Goal: Task Accomplishment & Management: Use online tool/utility

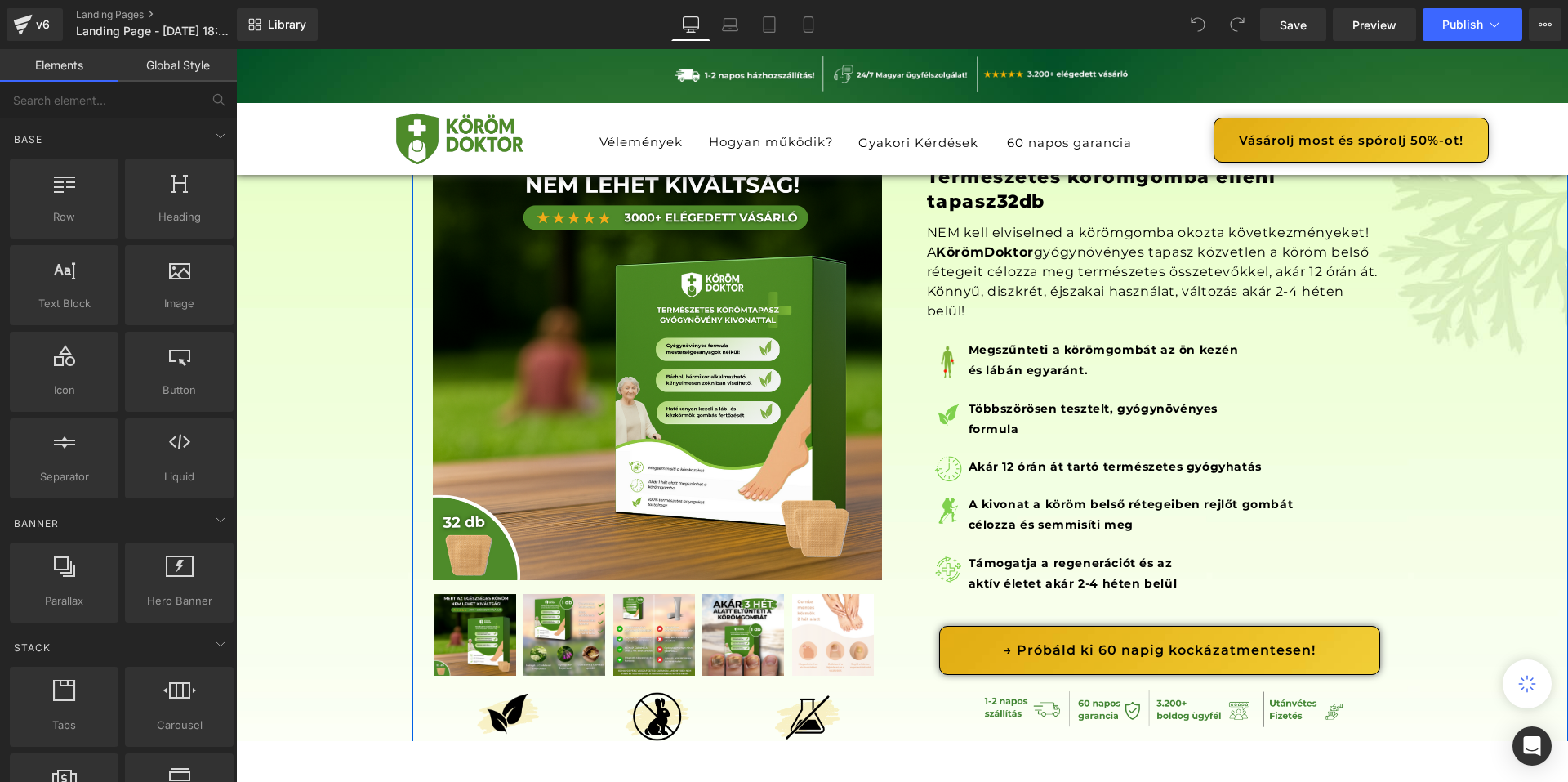
scroll to position [163, 0]
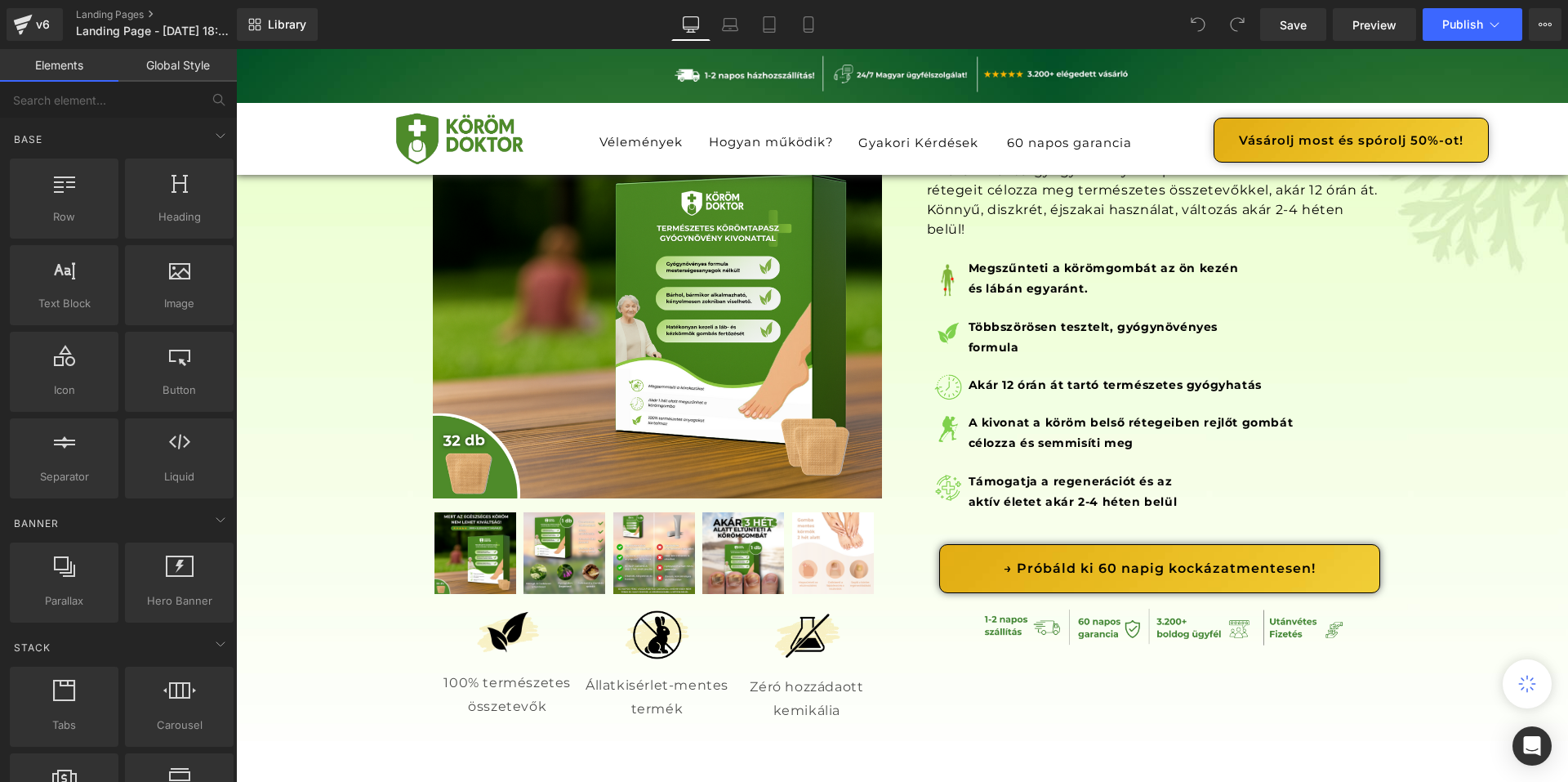
click at [1537, 42] on div "Library Desktop Desktop Laptop Tablet Mobile Save Preview Publish Scheduled Vie…" at bounding box center [902, 24] width 1331 height 49
click at [1538, 39] on button "View Live Page View with current Template Save Template to Library Schedule Pub…" at bounding box center [1545, 24] width 32 height 32
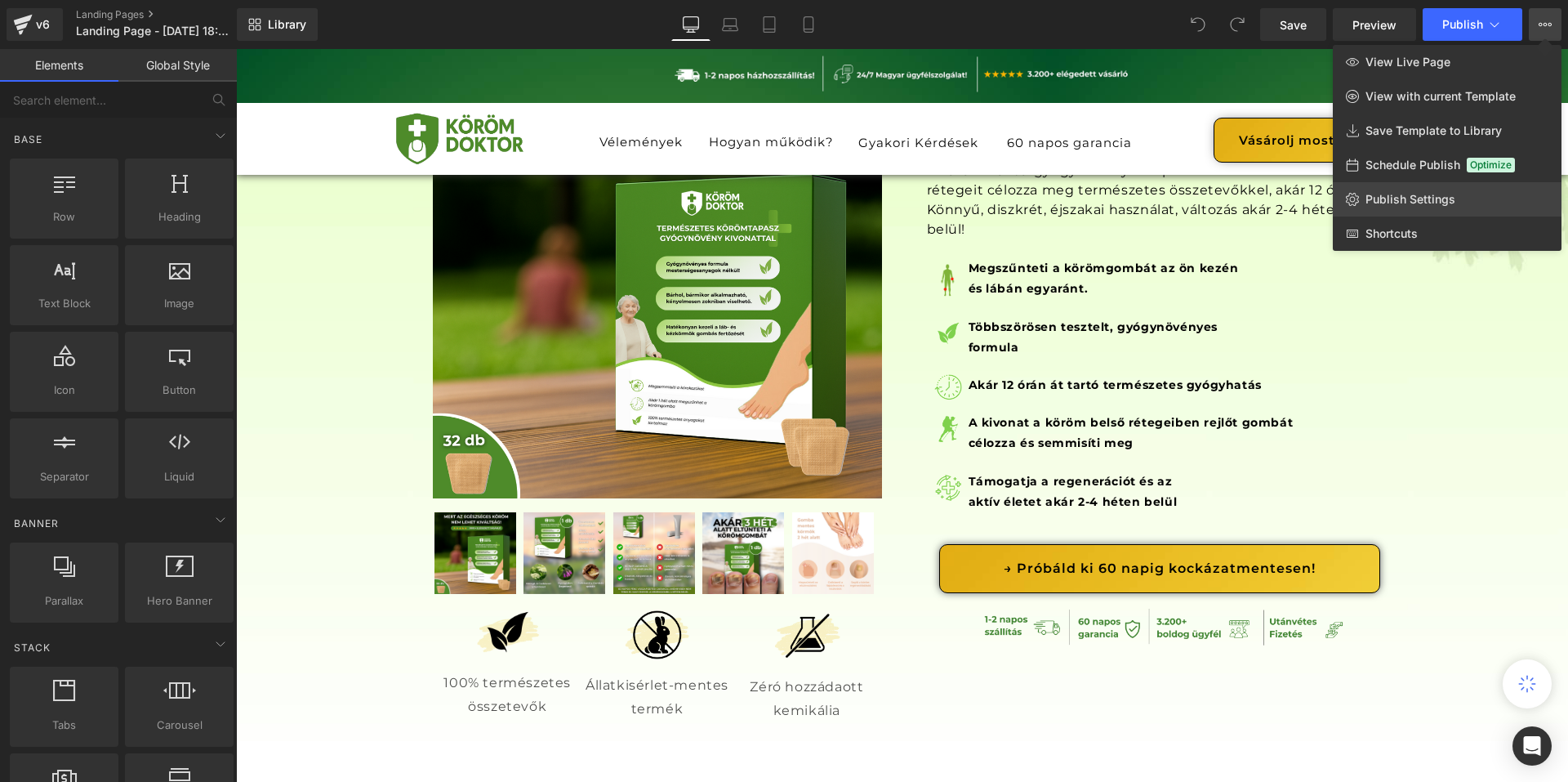
click at [1426, 185] on link "Publish Settings" at bounding box center [1447, 199] width 228 height 34
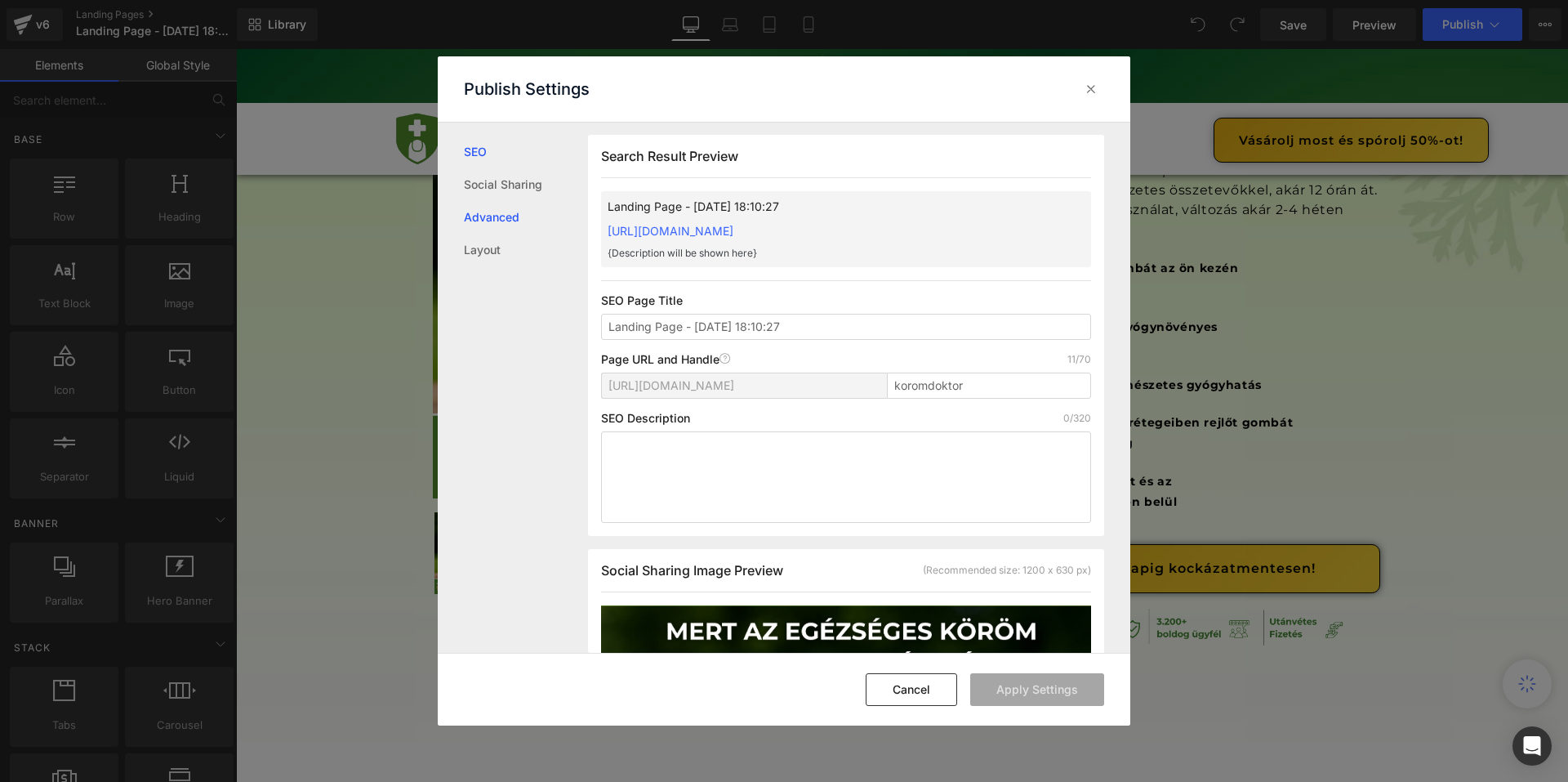
click at [519, 214] on link "Advanced" at bounding box center [526, 216] width 124 height 32
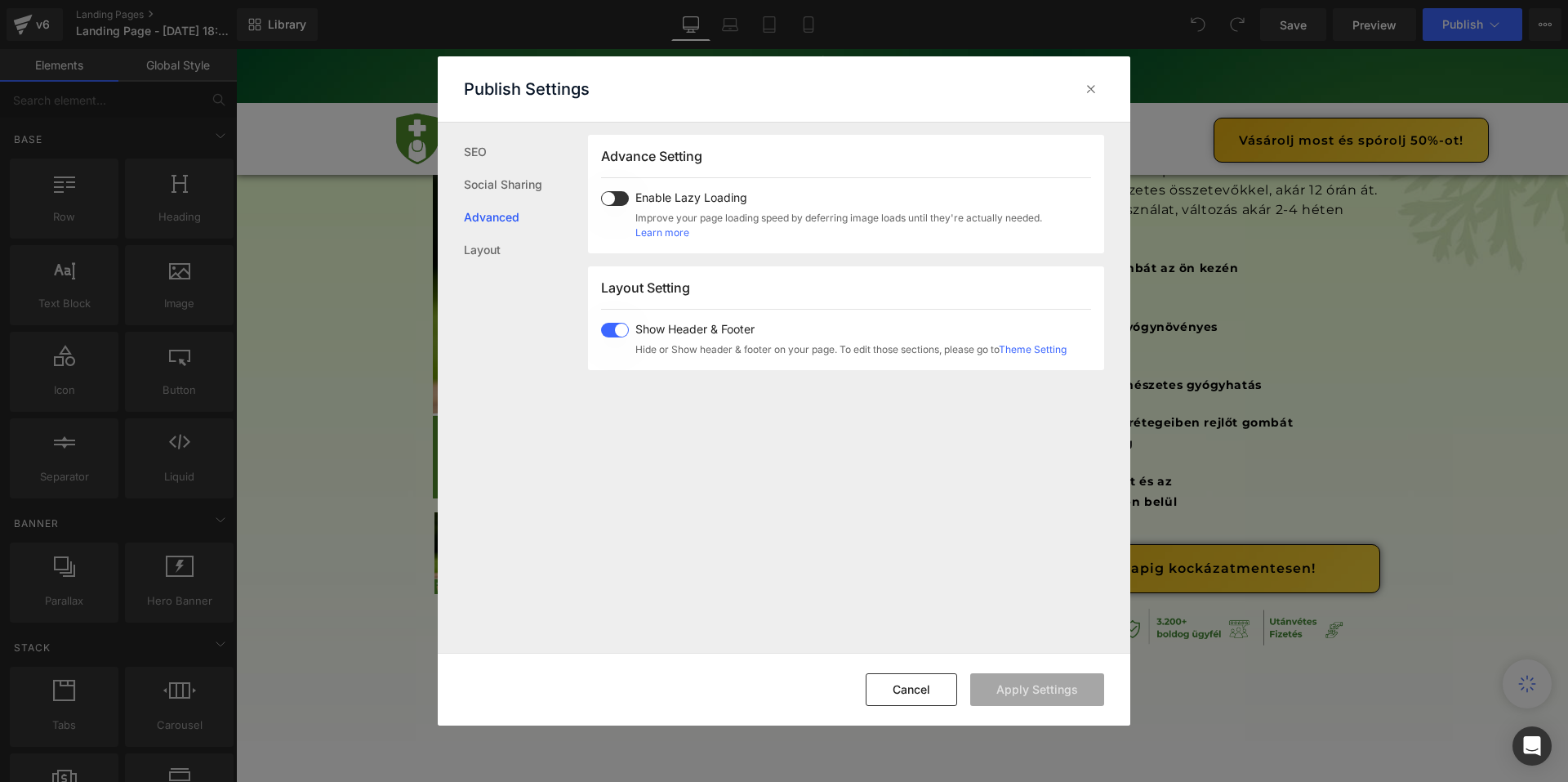
click at [628, 334] on label at bounding box center [615, 330] width 28 height 15
click at [1067, 681] on button "Apply Settings" at bounding box center [1037, 689] width 134 height 32
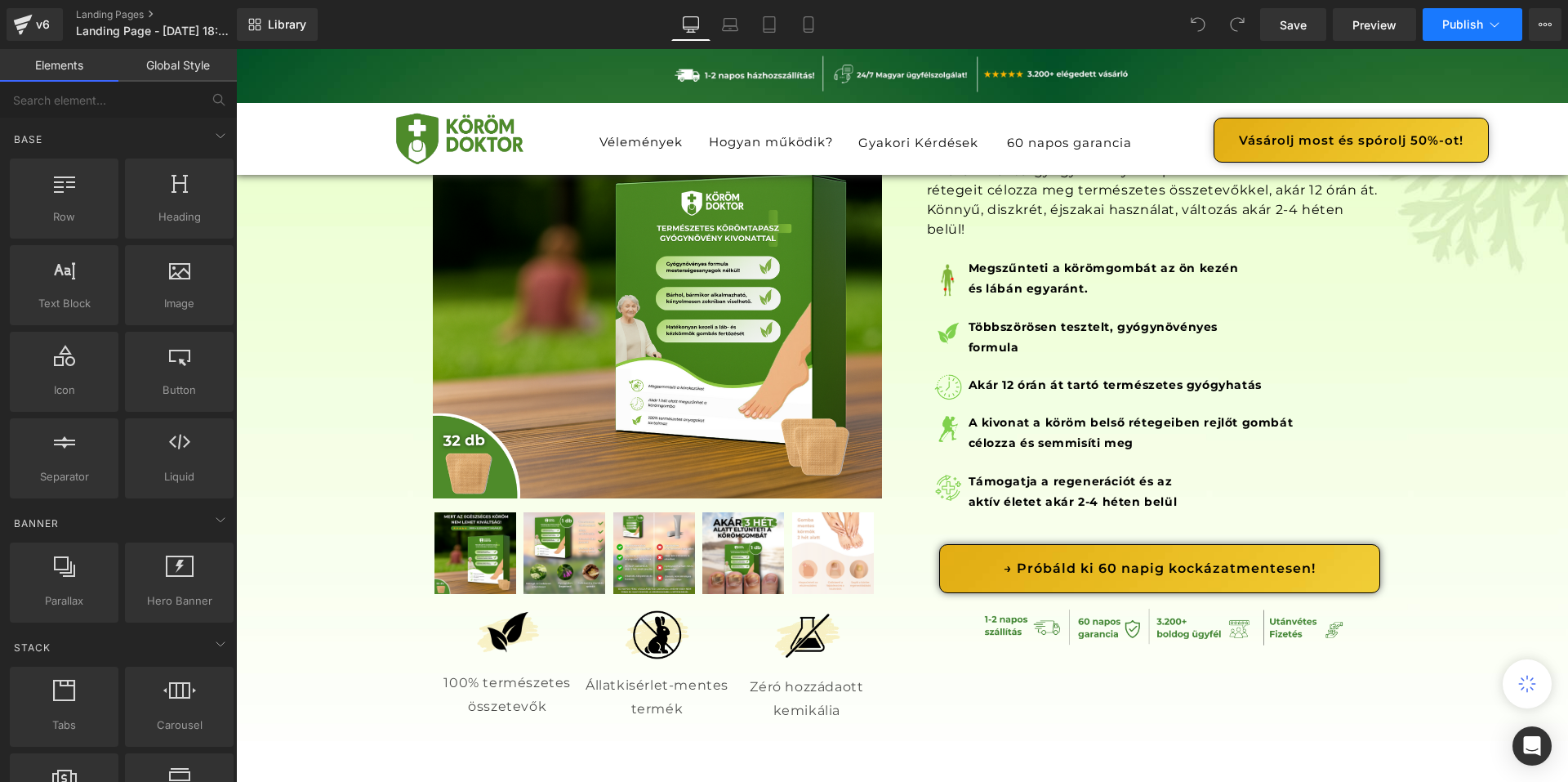
click at [1453, 31] on button "Publish" at bounding box center [1472, 24] width 99 height 32
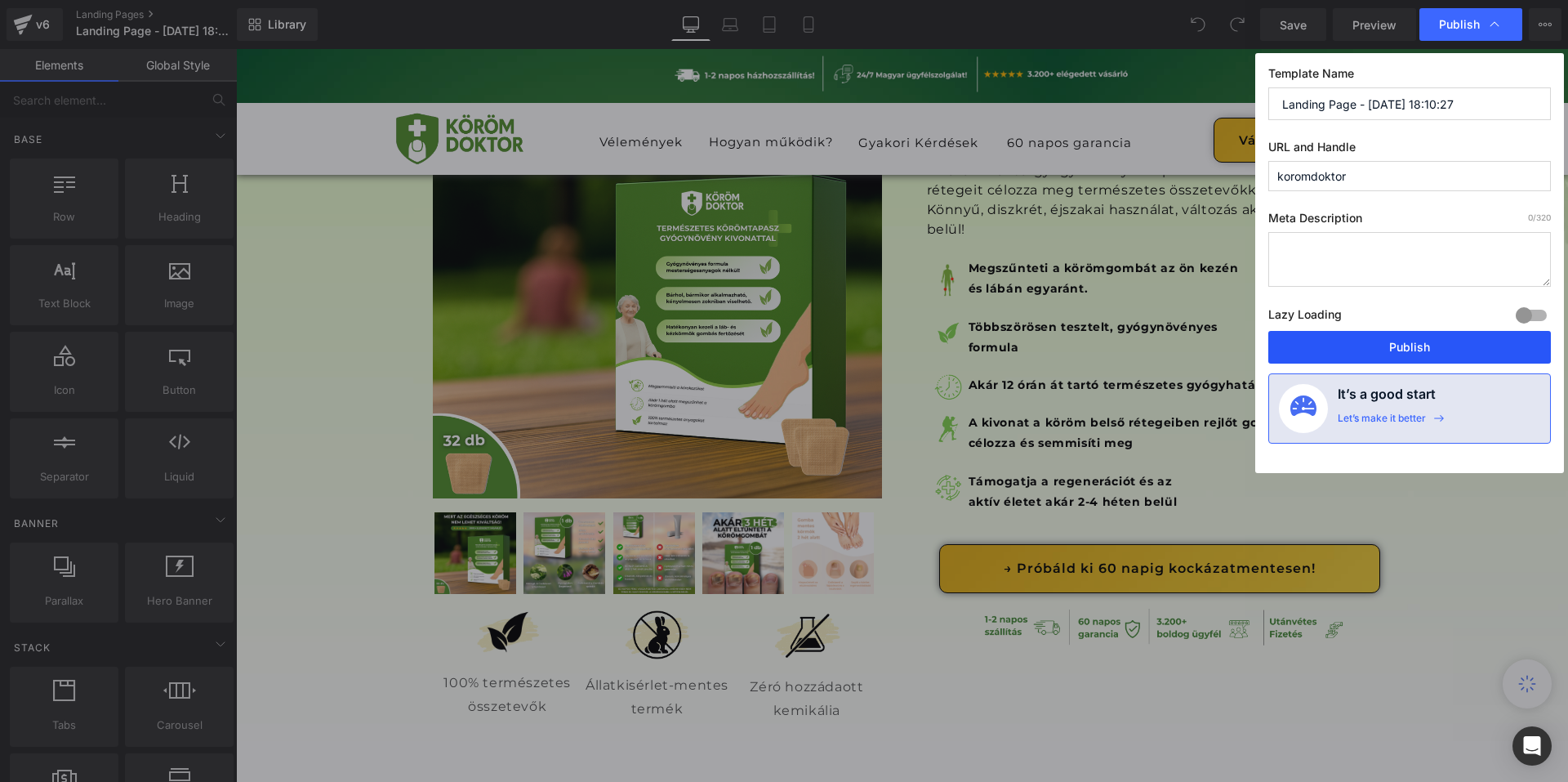
click at [1352, 344] on button "Publish" at bounding box center [1410, 346] width 283 height 32
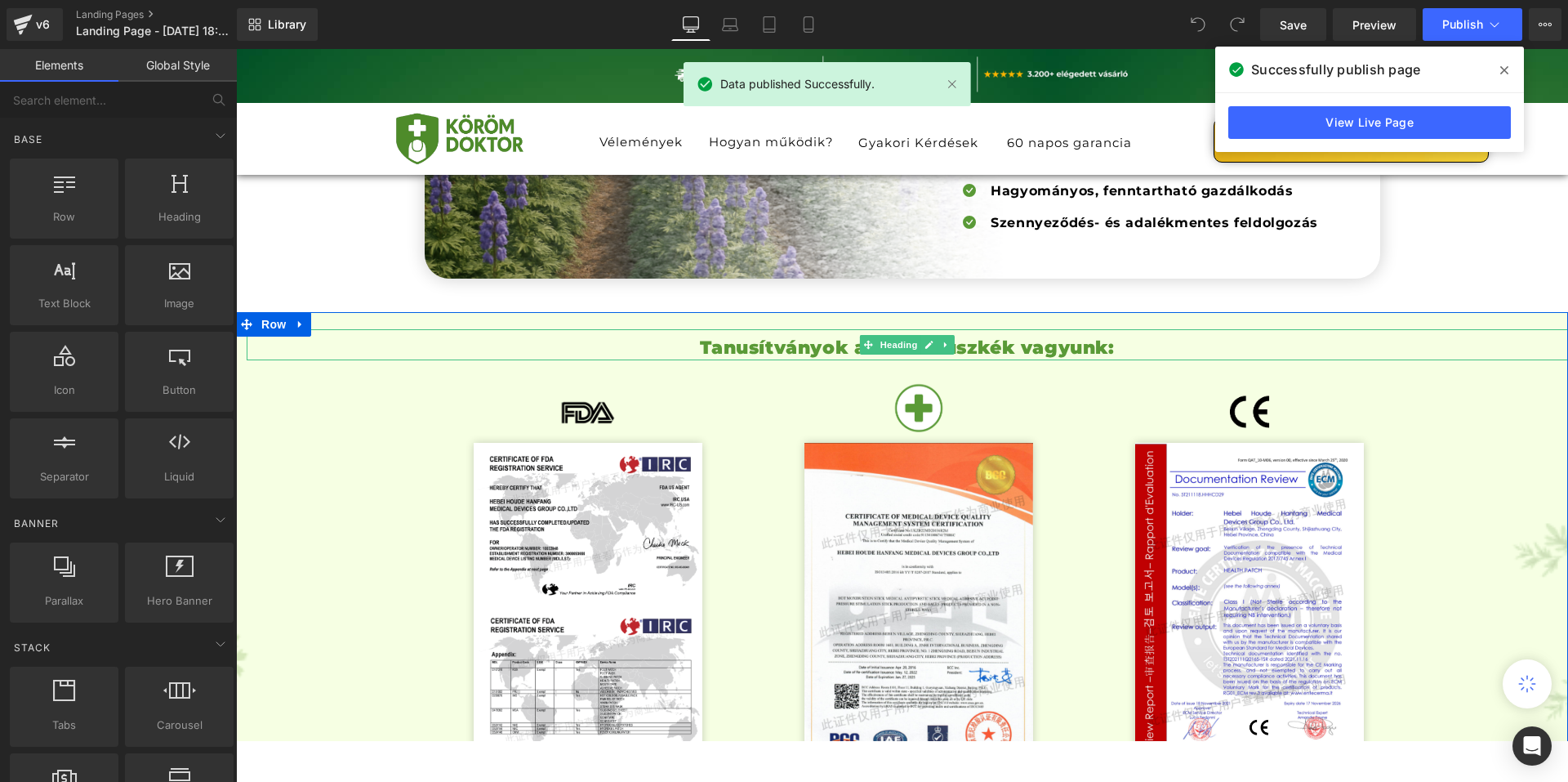
scroll to position [5393, 0]
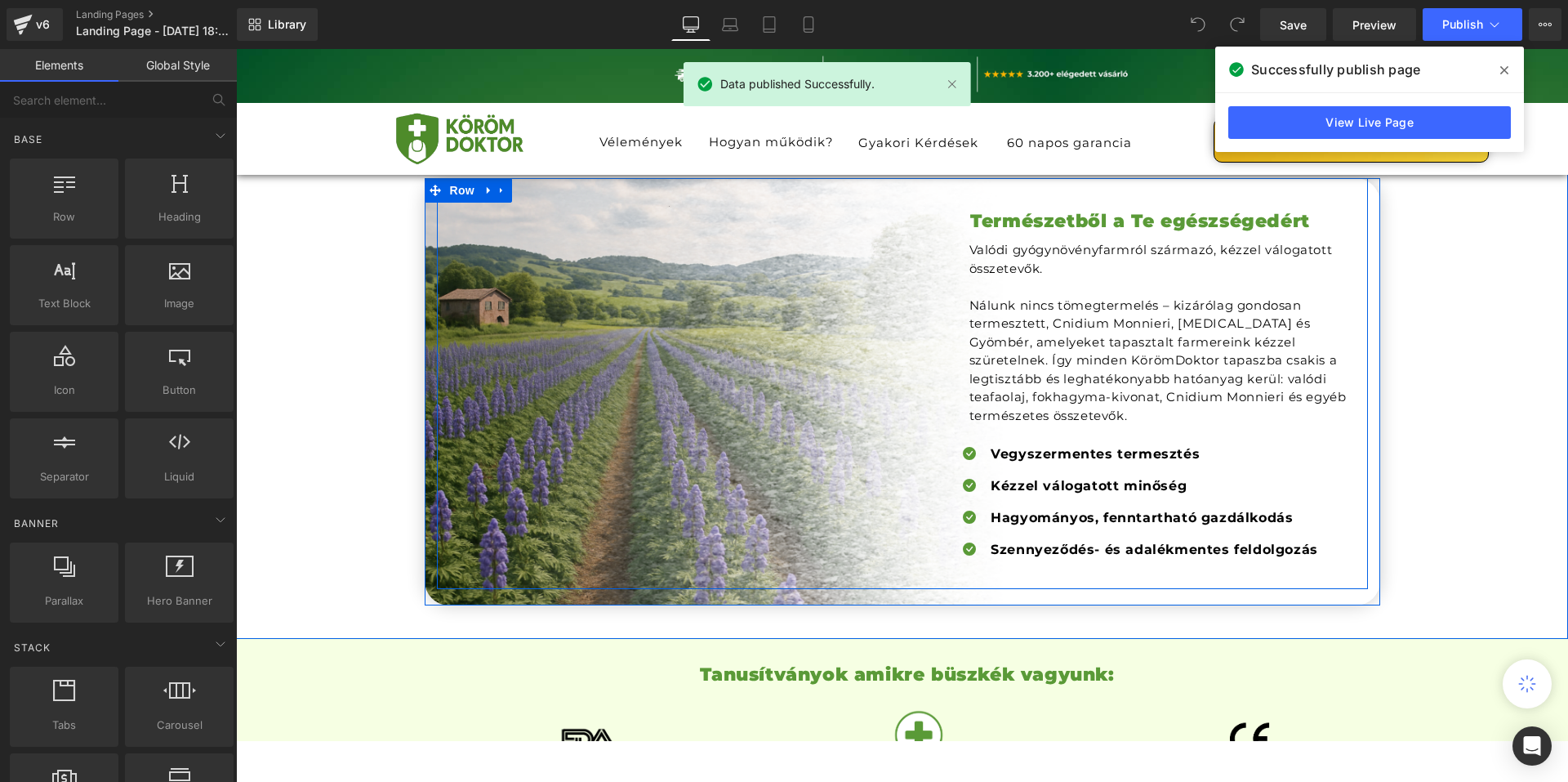
click at [658, 390] on div ". Heading Természetből a Te egészségedért Heading Valódi gyógynövényfarmról szá…" at bounding box center [902, 383] width 931 height 412
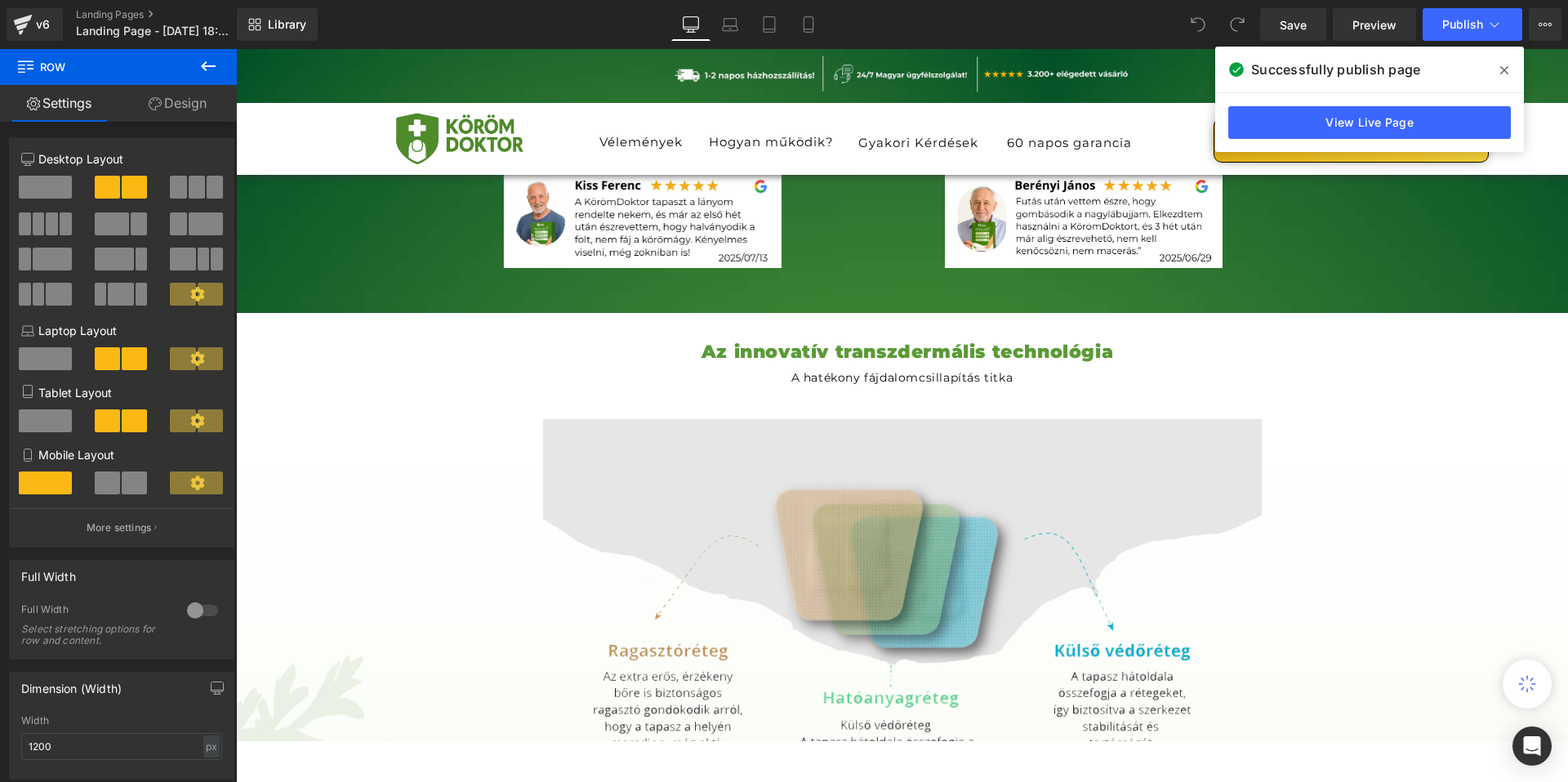
scroll to position [9397, 0]
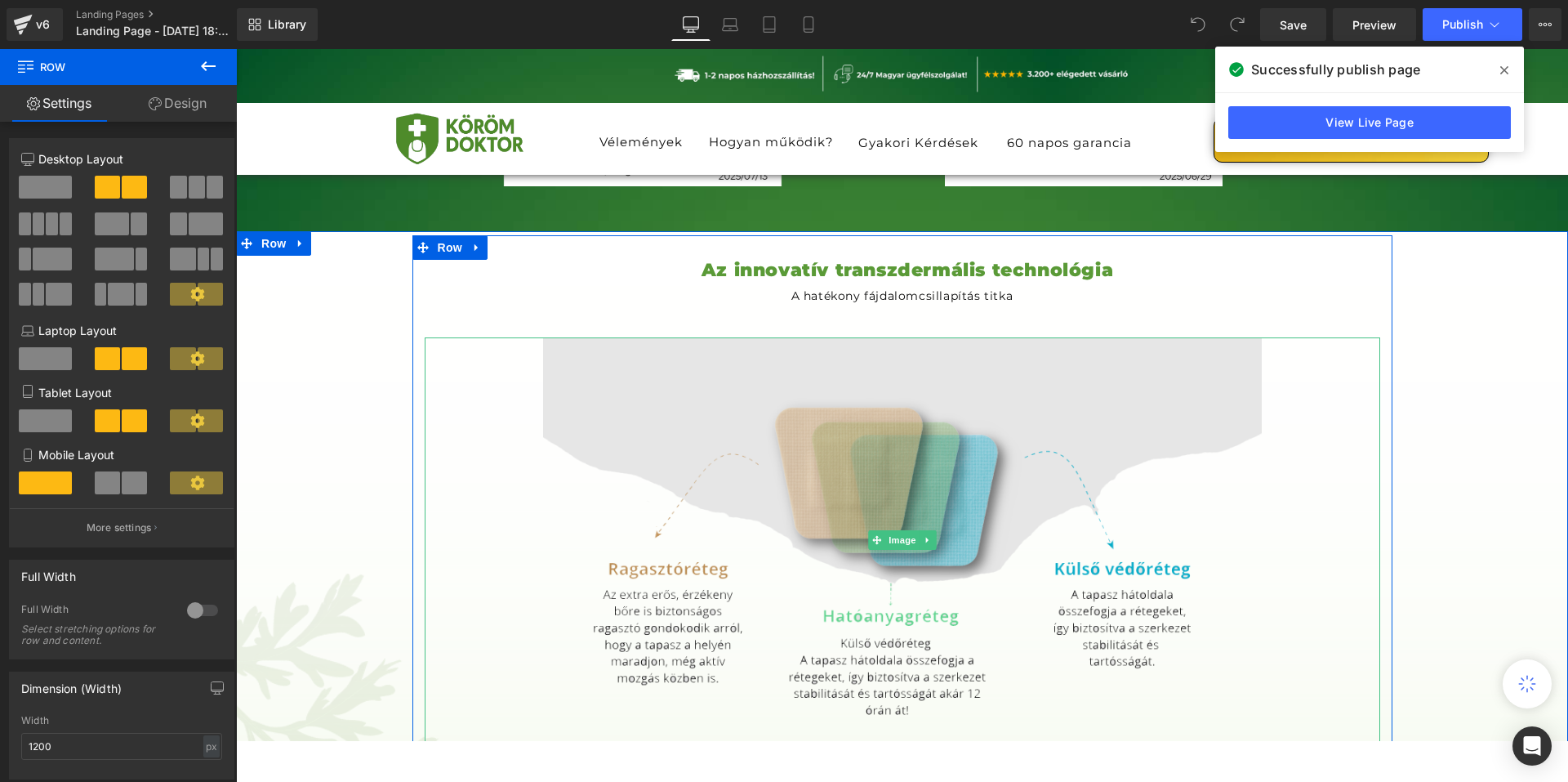
click at [1125, 561] on img at bounding box center [902, 539] width 719 height 404
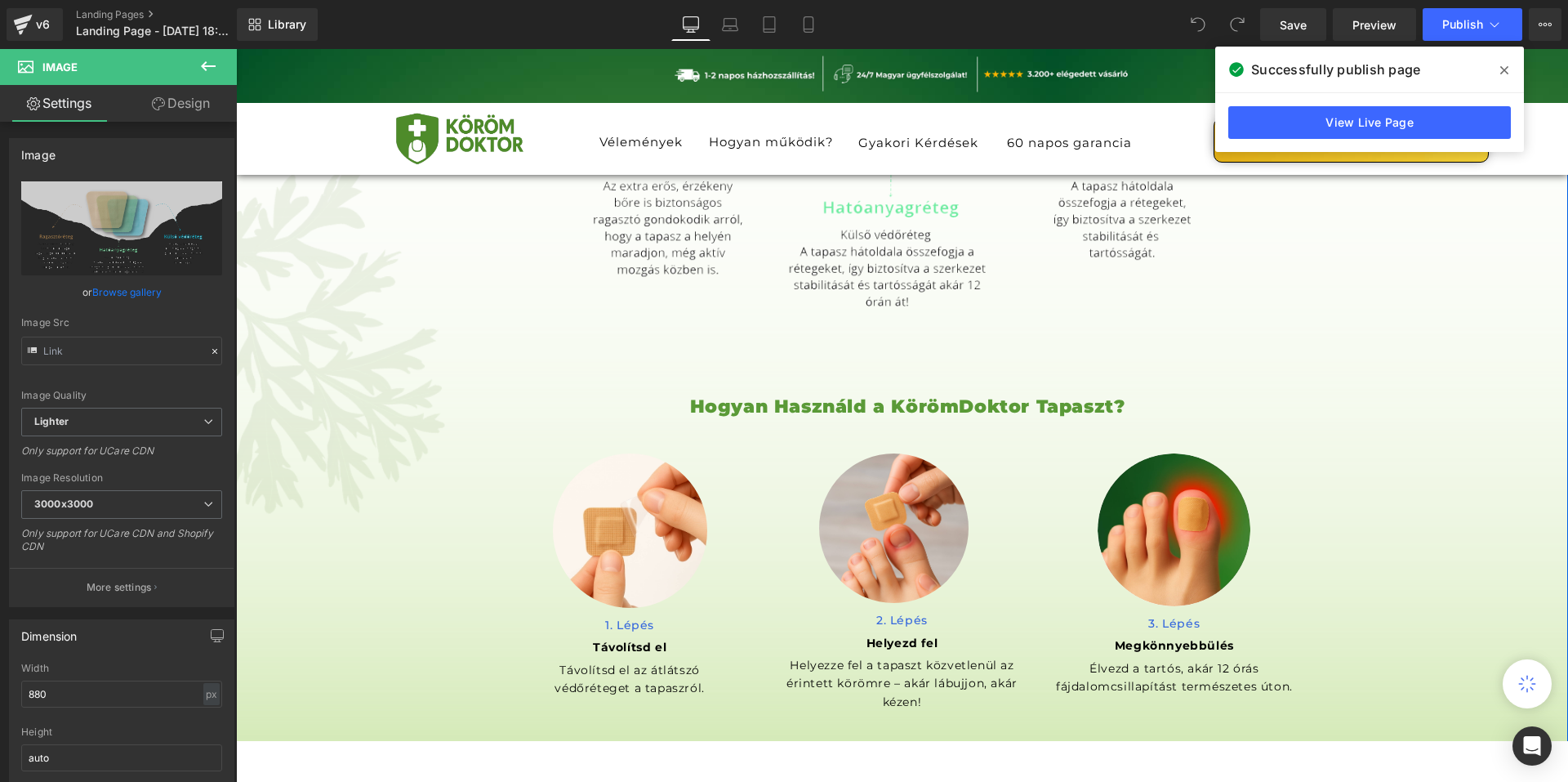
scroll to position [9969, 0]
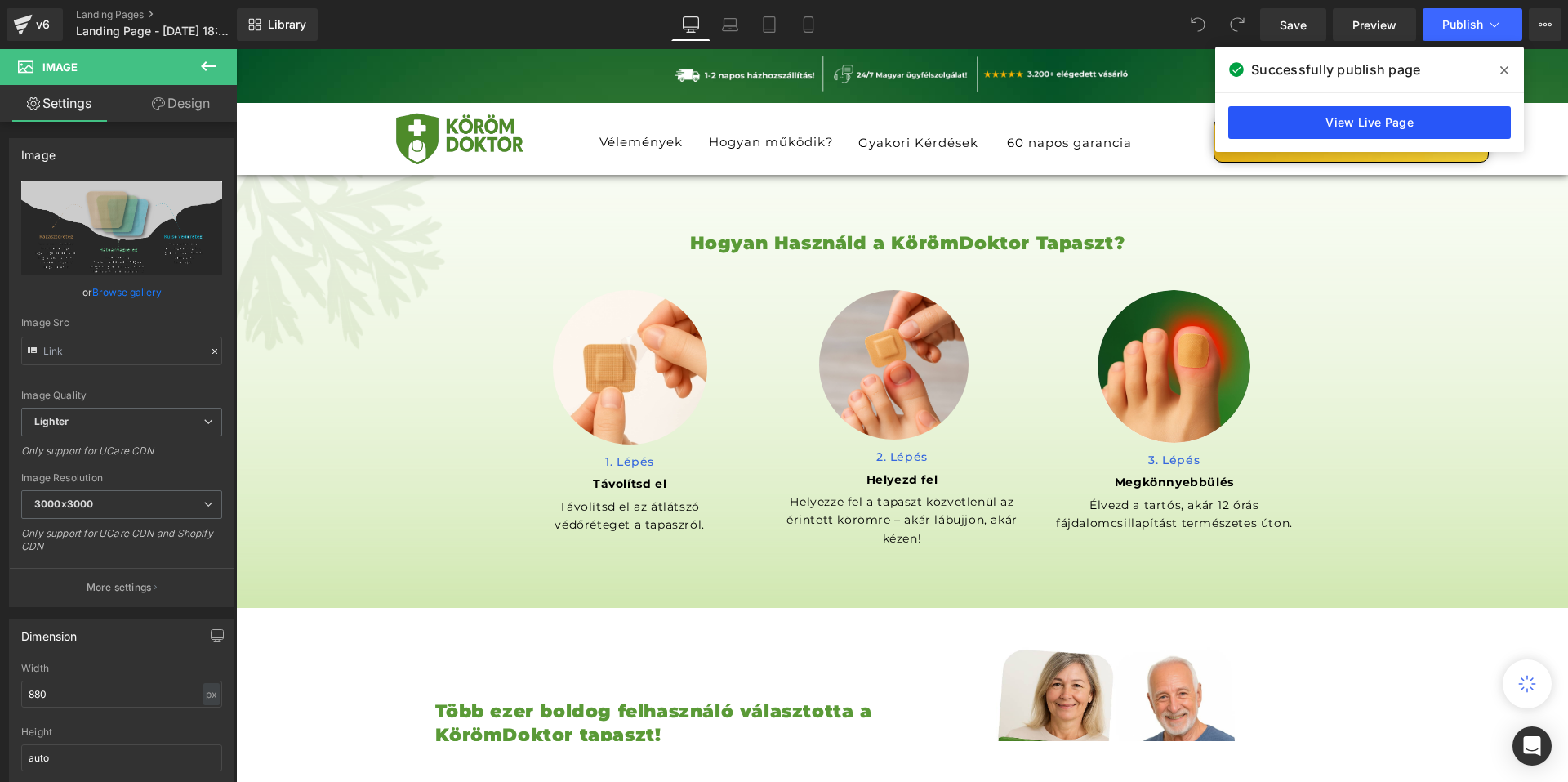
click at [1409, 124] on link "View Live Page" at bounding box center [1369, 122] width 283 height 32
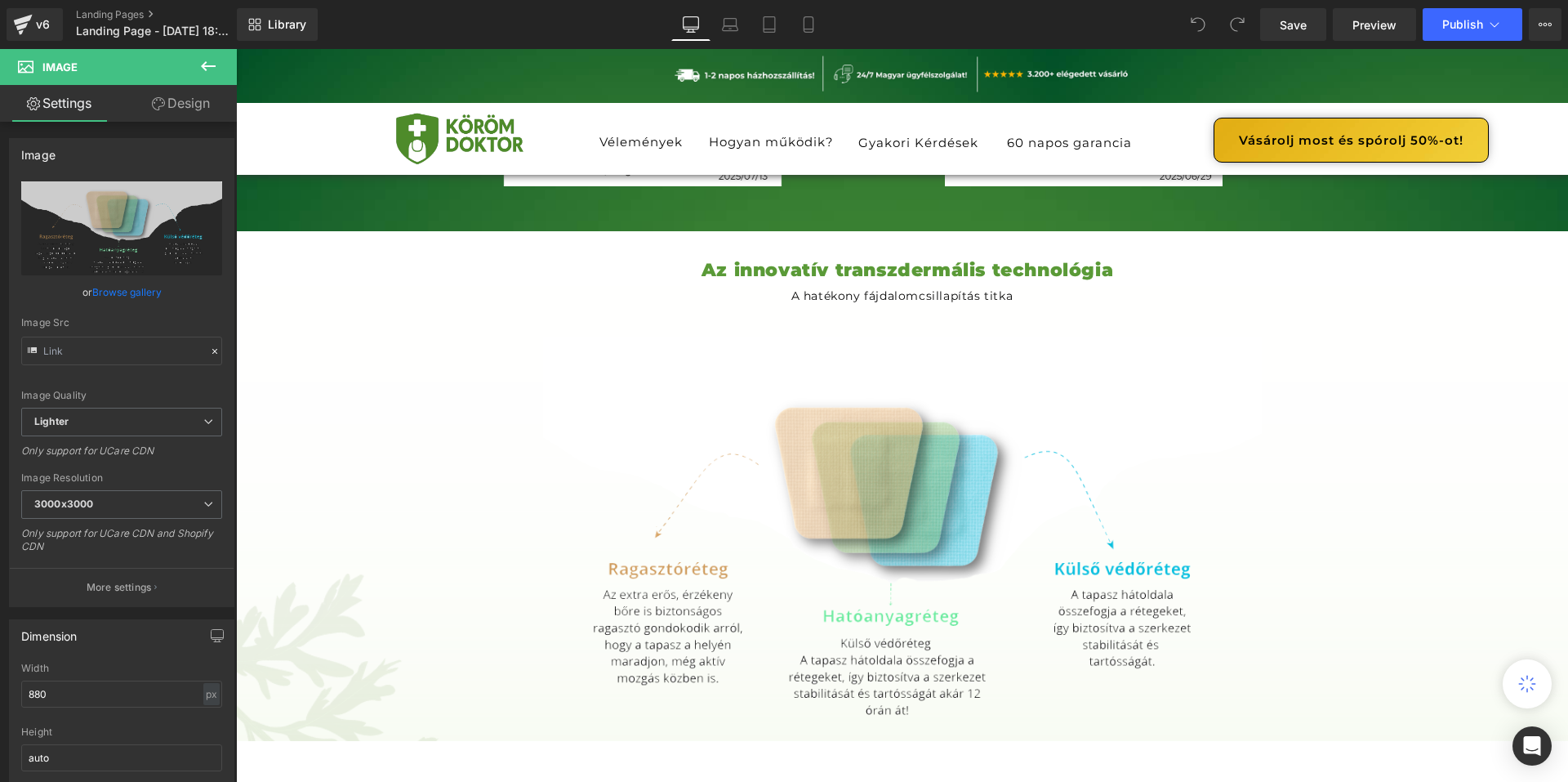
scroll to position [0, 0]
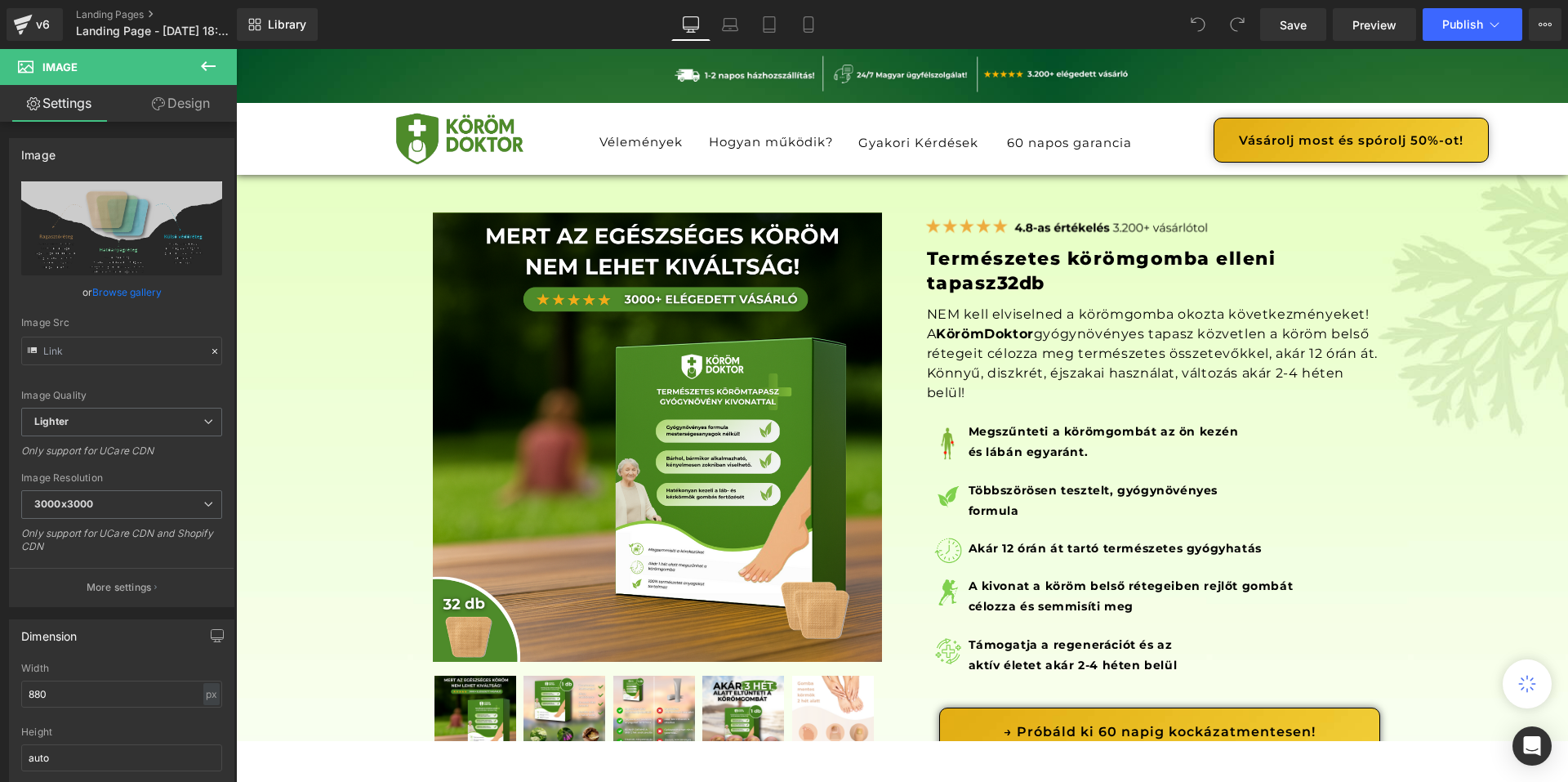
drag, startPoint x: 1562, startPoint y: 402, endPoint x: 1592, endPoint y: 83, distance: 320.4
click at [264, 198] on div "Sale Off (P) Image Image" at bounding box center [901, 532] width 1332 height 765
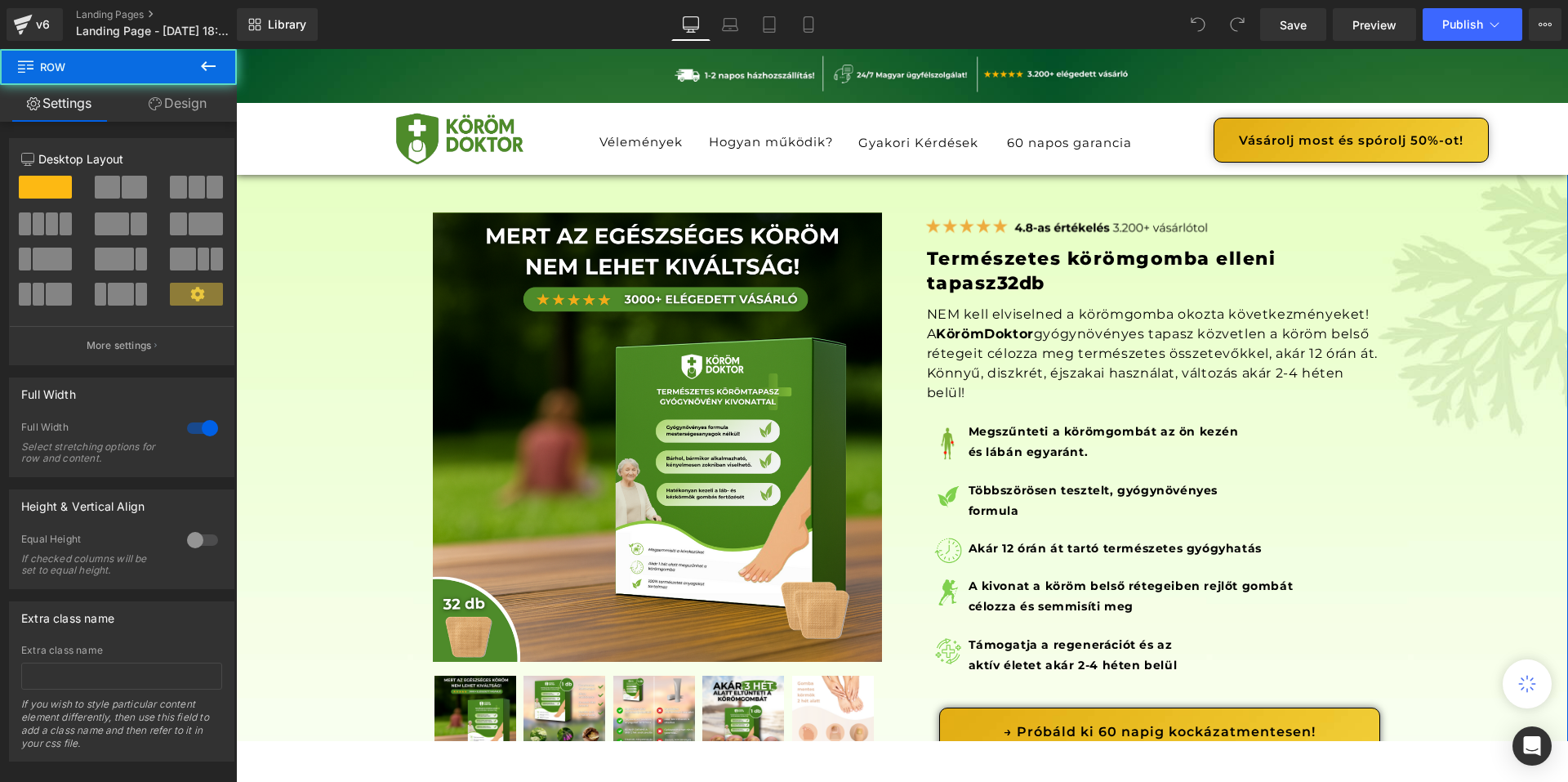
click at [369, 358] on div "Sale Off (P) Image Image" at bounding box center [901, 532] width 1332 height 765
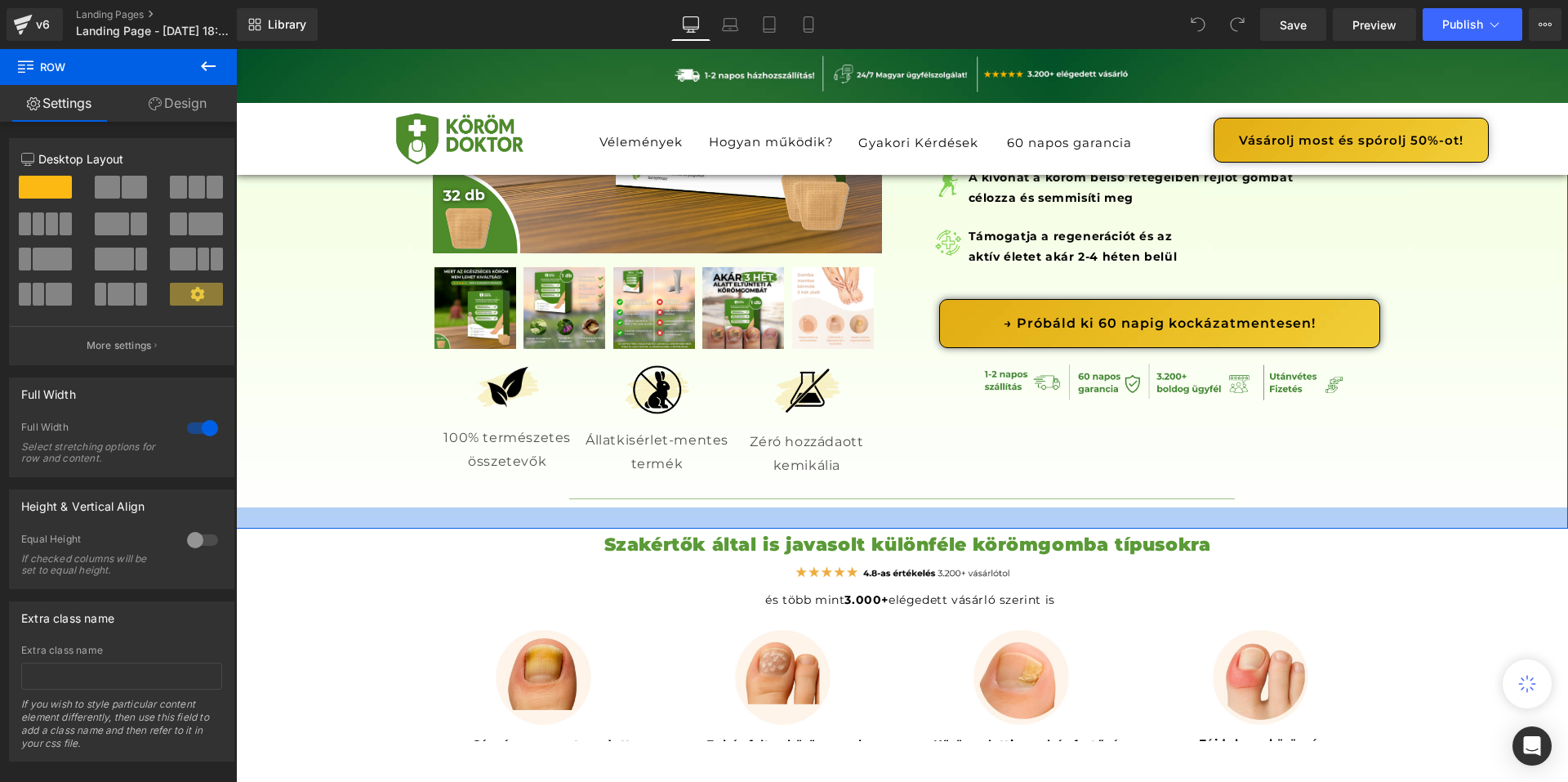
click at [345, 525] on div at bounding box center [901, 518] width 1332 height 21
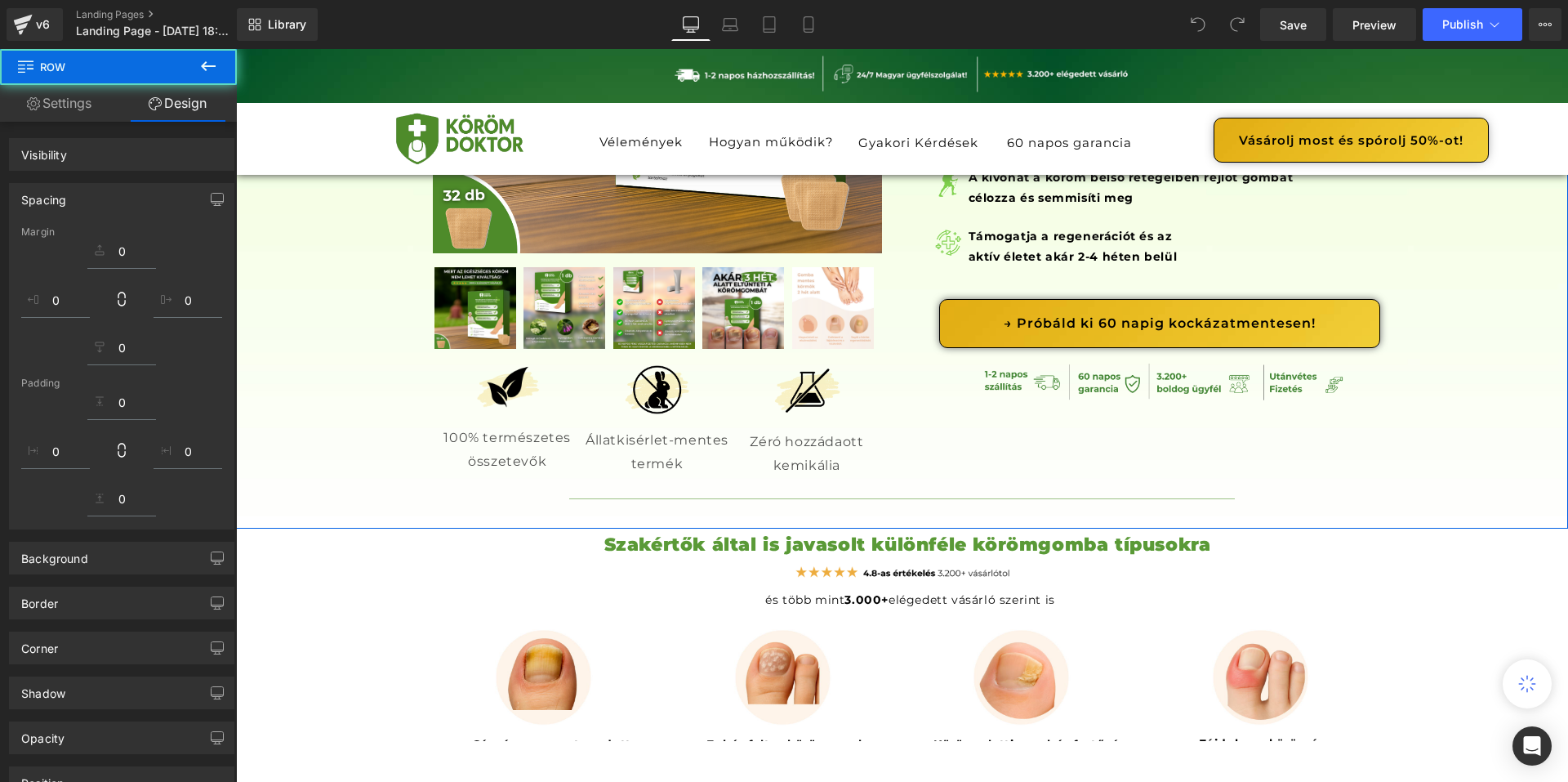
click at [156, 120] on link "Design" at bounding box center [178, 103] width 119 height 37
click at [108, 251] on input "0px" at bounding box center [122, 248] width 69 height 27
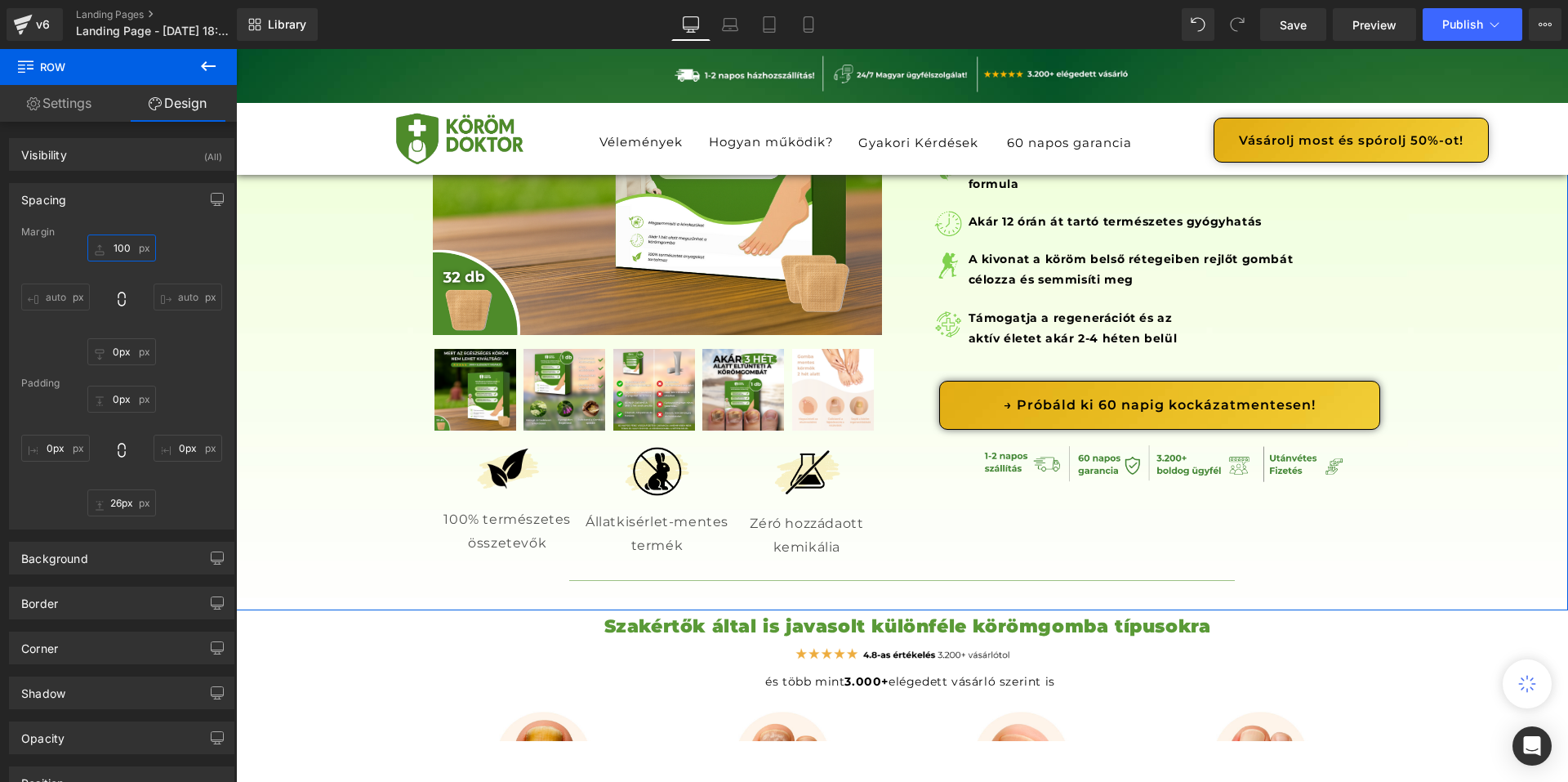
scroll to position [0, 0]
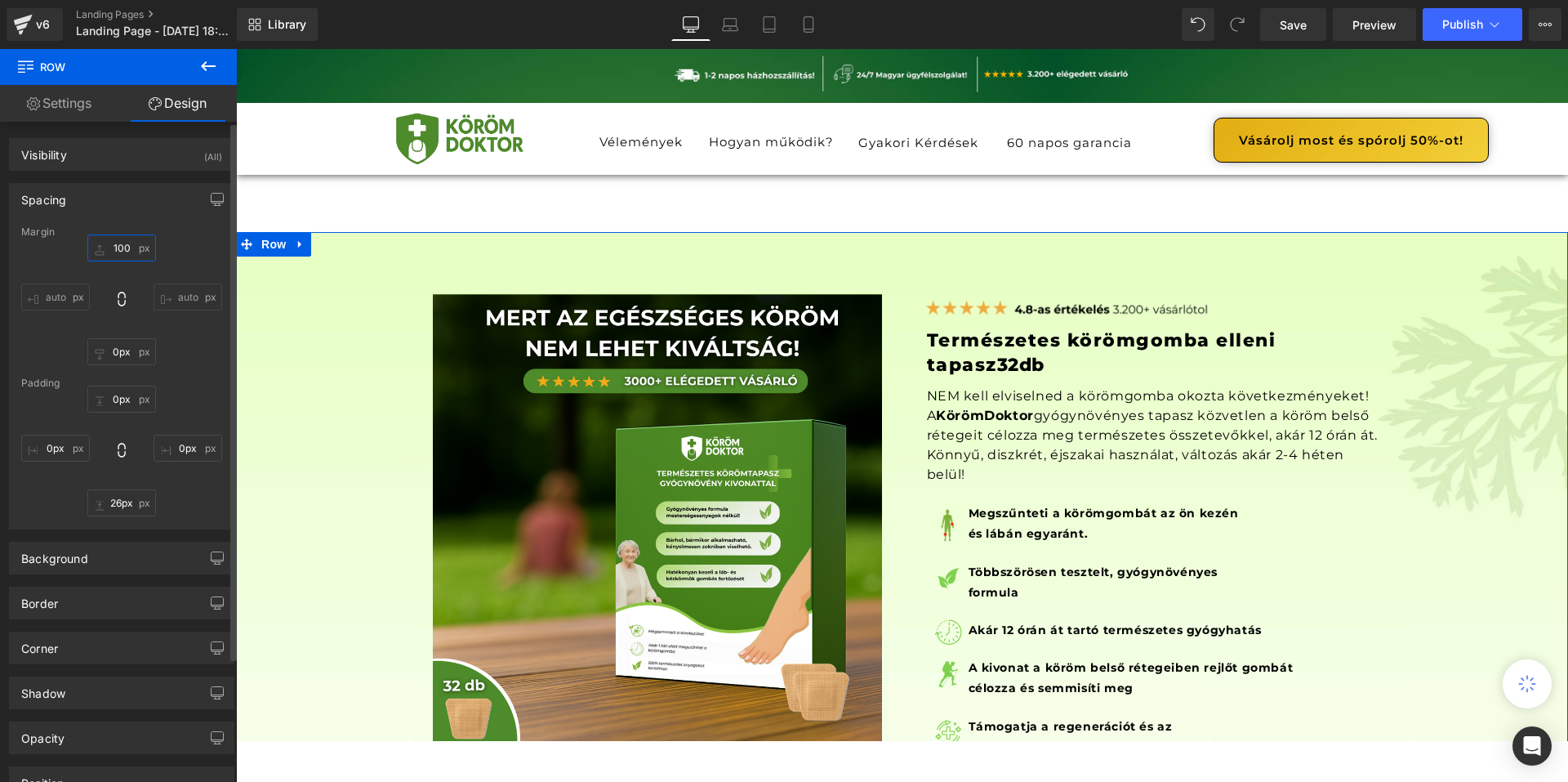
click at [134, 247] on input "100" at bounding box center [122, 248] width 69 height 27
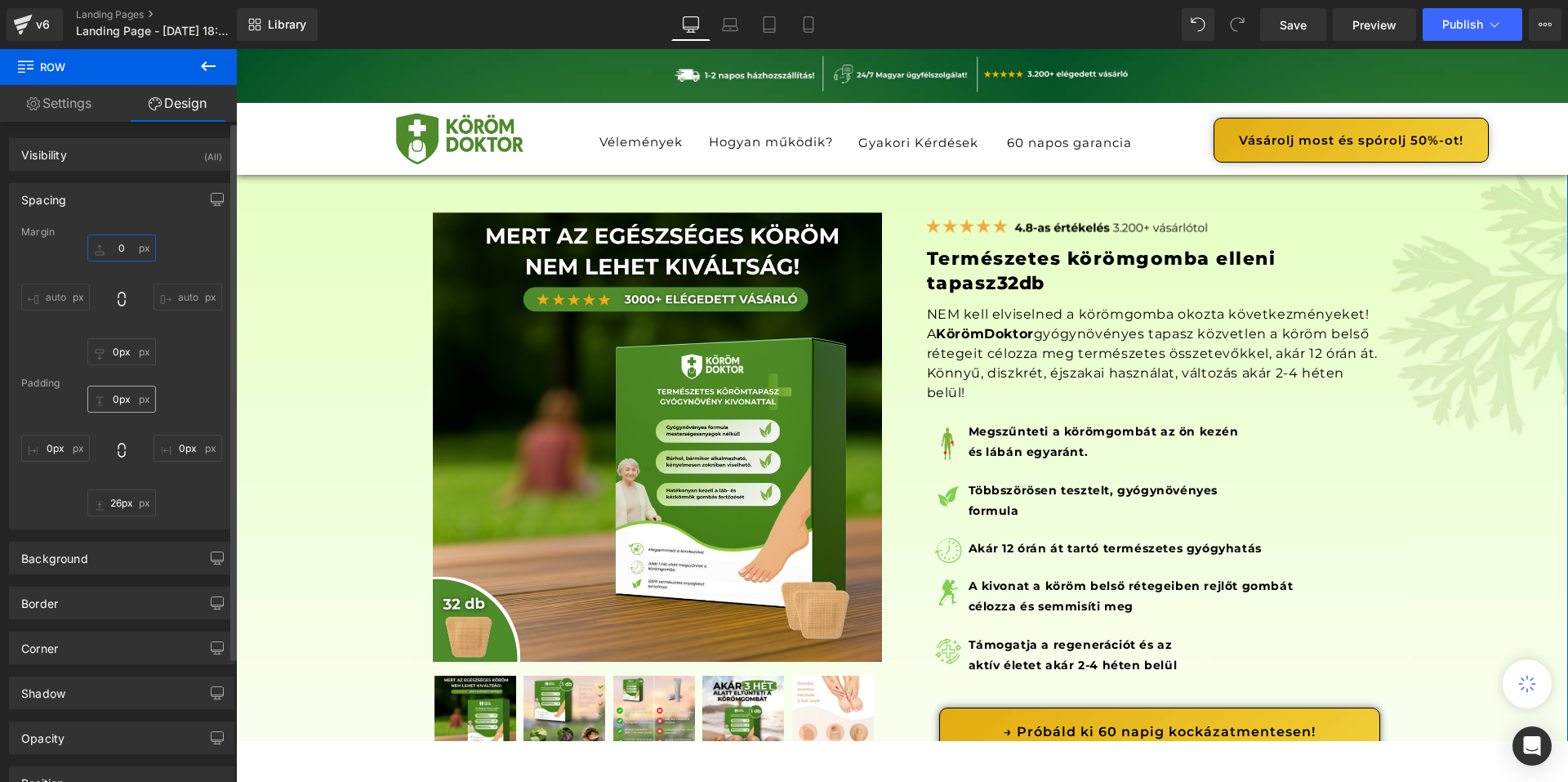
type input "0"
click at [136, 398] on input "0px" at bounding box center [122, 399] width 69 height 27
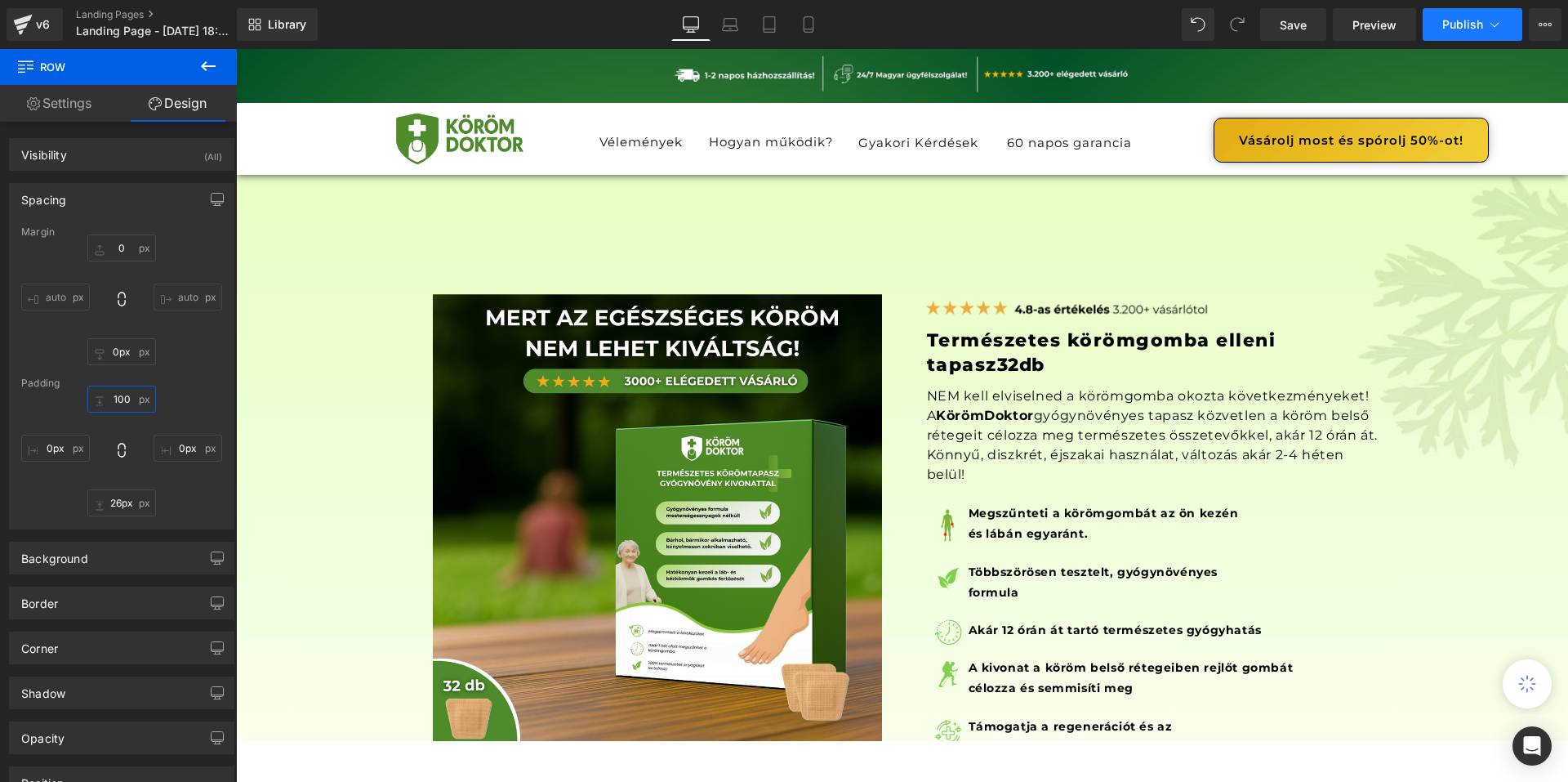
type input "100"
click at [1484, 31] on button "Publish" at bounding box center [1472, 24] width 99 height 32
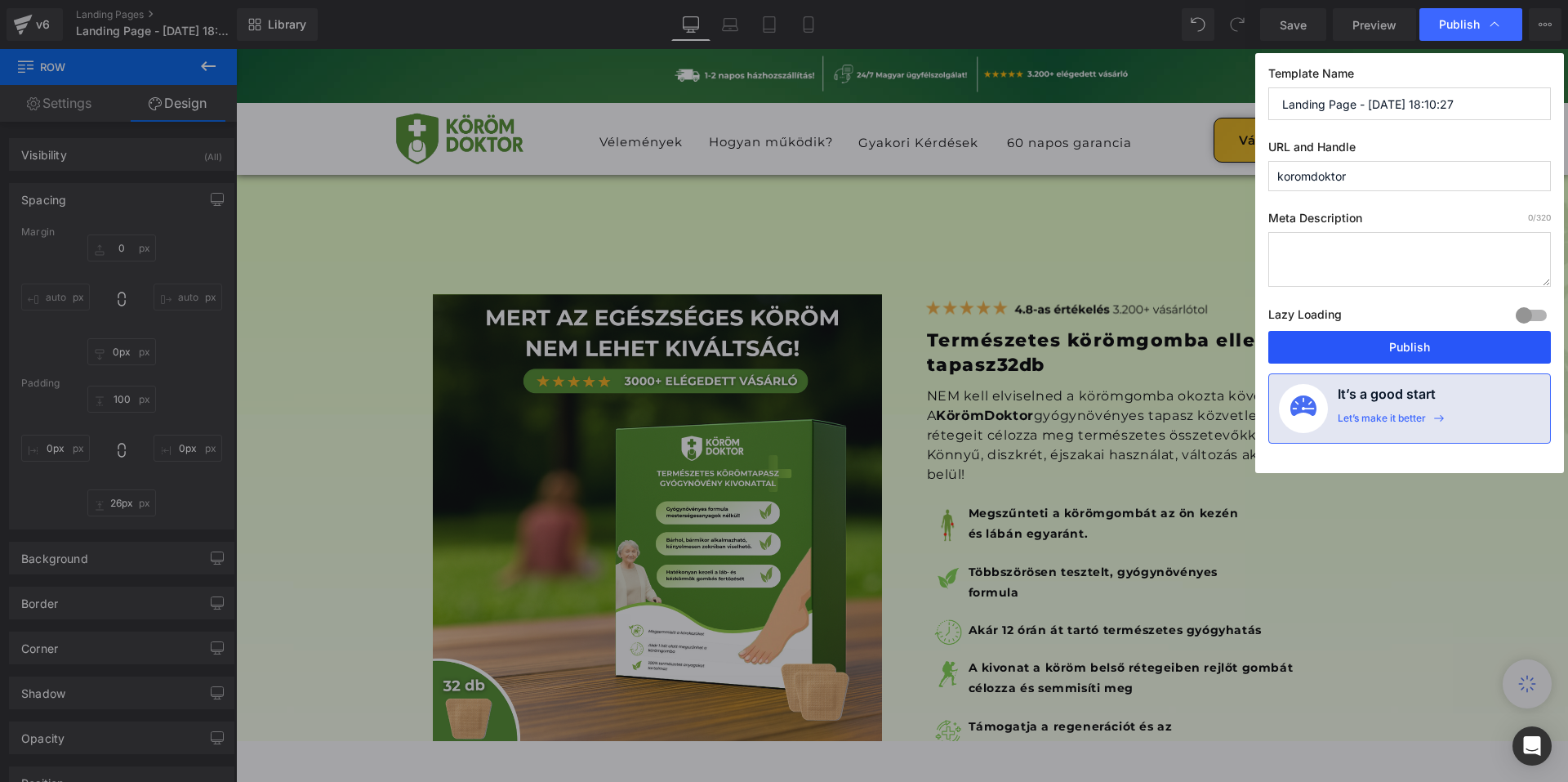
click at [1413, 347] on button "Publish" at bounding box center [1410, 346] width 283 height 32
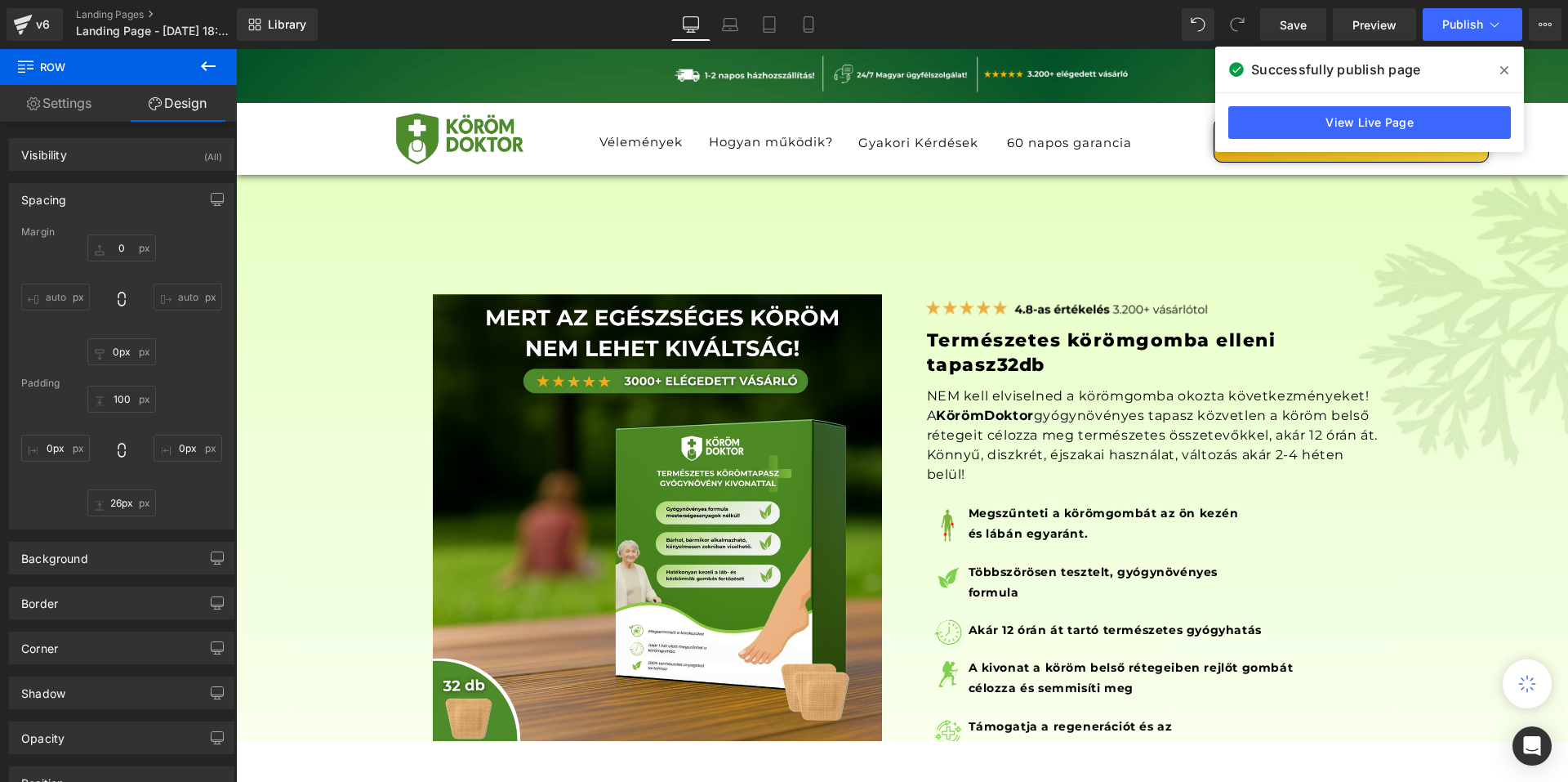
click at [1505, 76] on icon at bounding box center [1504, 70] width 8 height 13
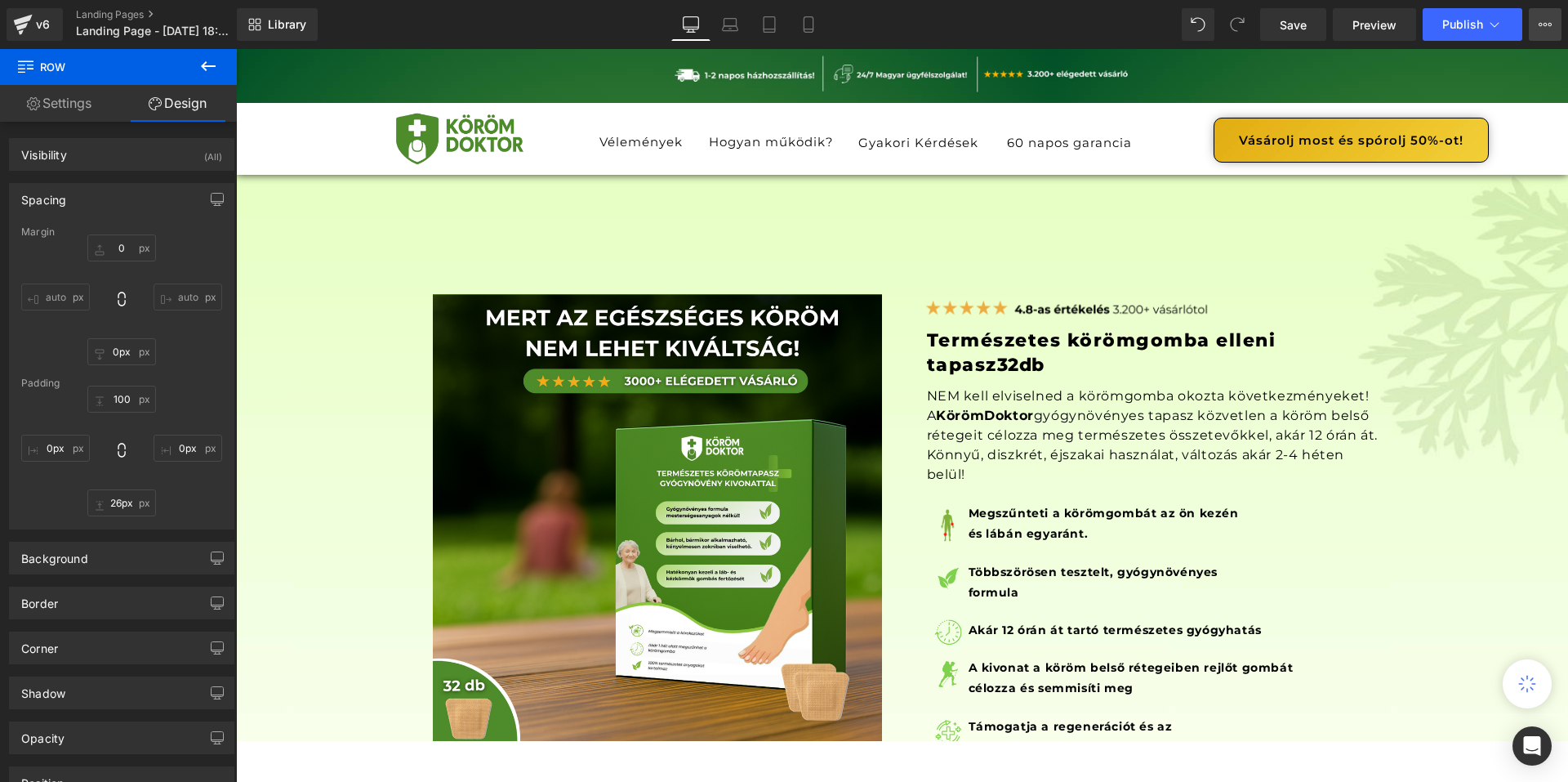
drag, startPoint x: 1542, startPoint y: 17, endPoint x: 1533, endPoint y: 29, distance: 15.0
click at [1541, 17] on button "View Live Page View with current Template Save Template to Library Schedule Pub…" at bounding box center [1545, 24] width 32 height 32
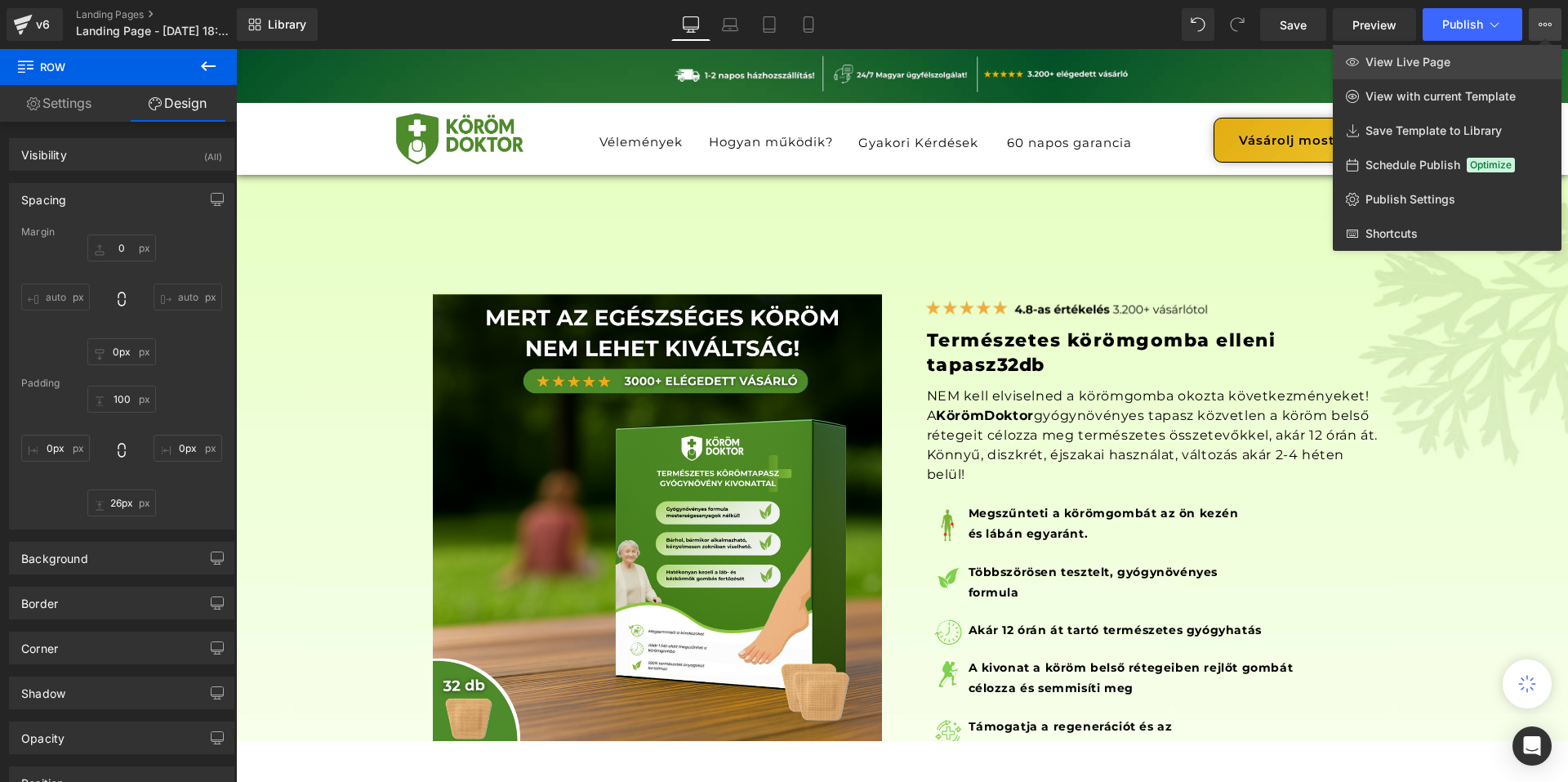
click at [1484, 70] on link "View Live Page" at bounding box center [1447, 62] width 228 height 34
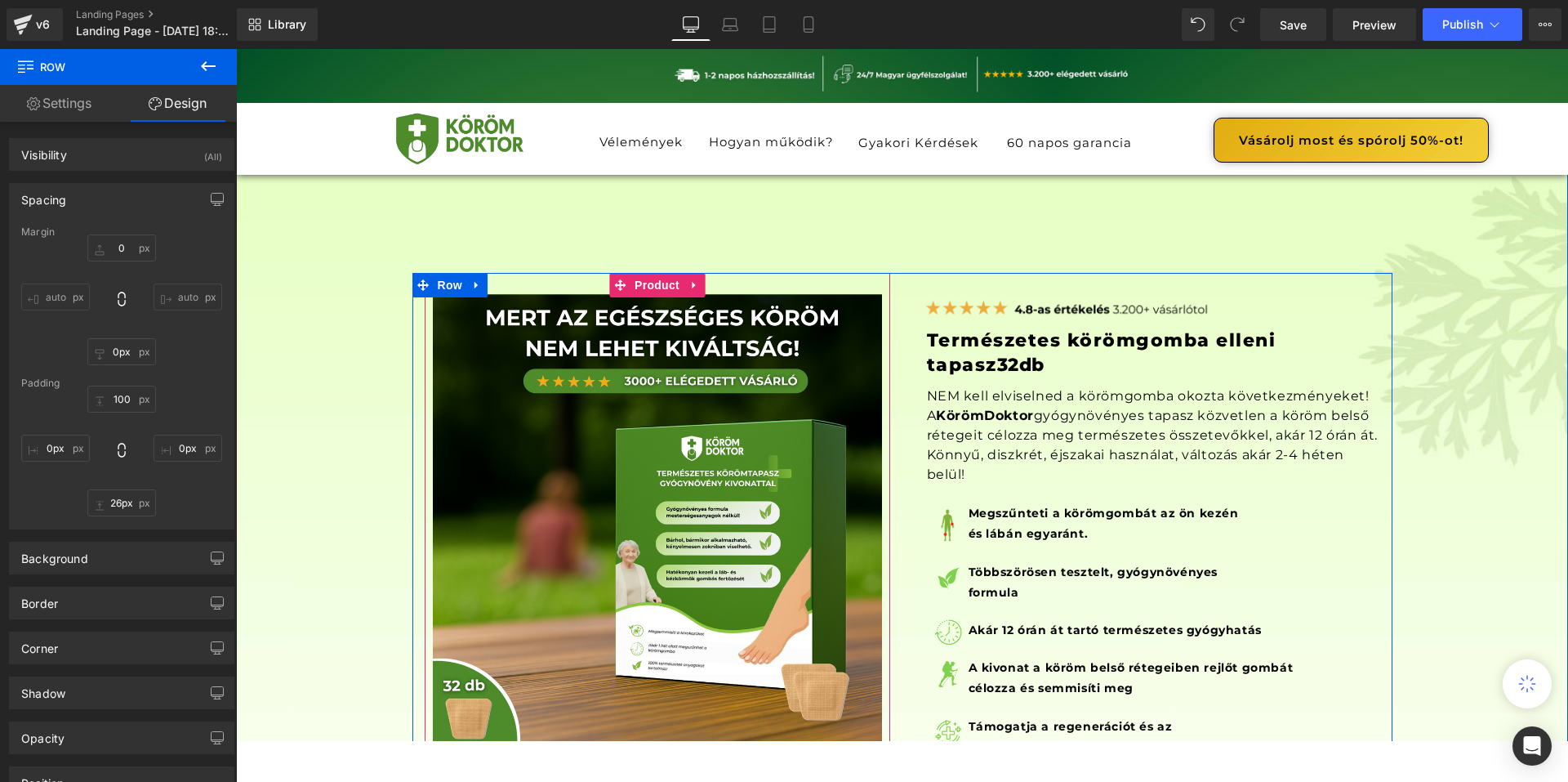
drag, startPoint x: 691, startPoint y: 282, endPoint x: 698, endPoint y: 273, distance: 11.4
click at [691, 281] on icon at bounding box center [694, 285] width 11 height 12
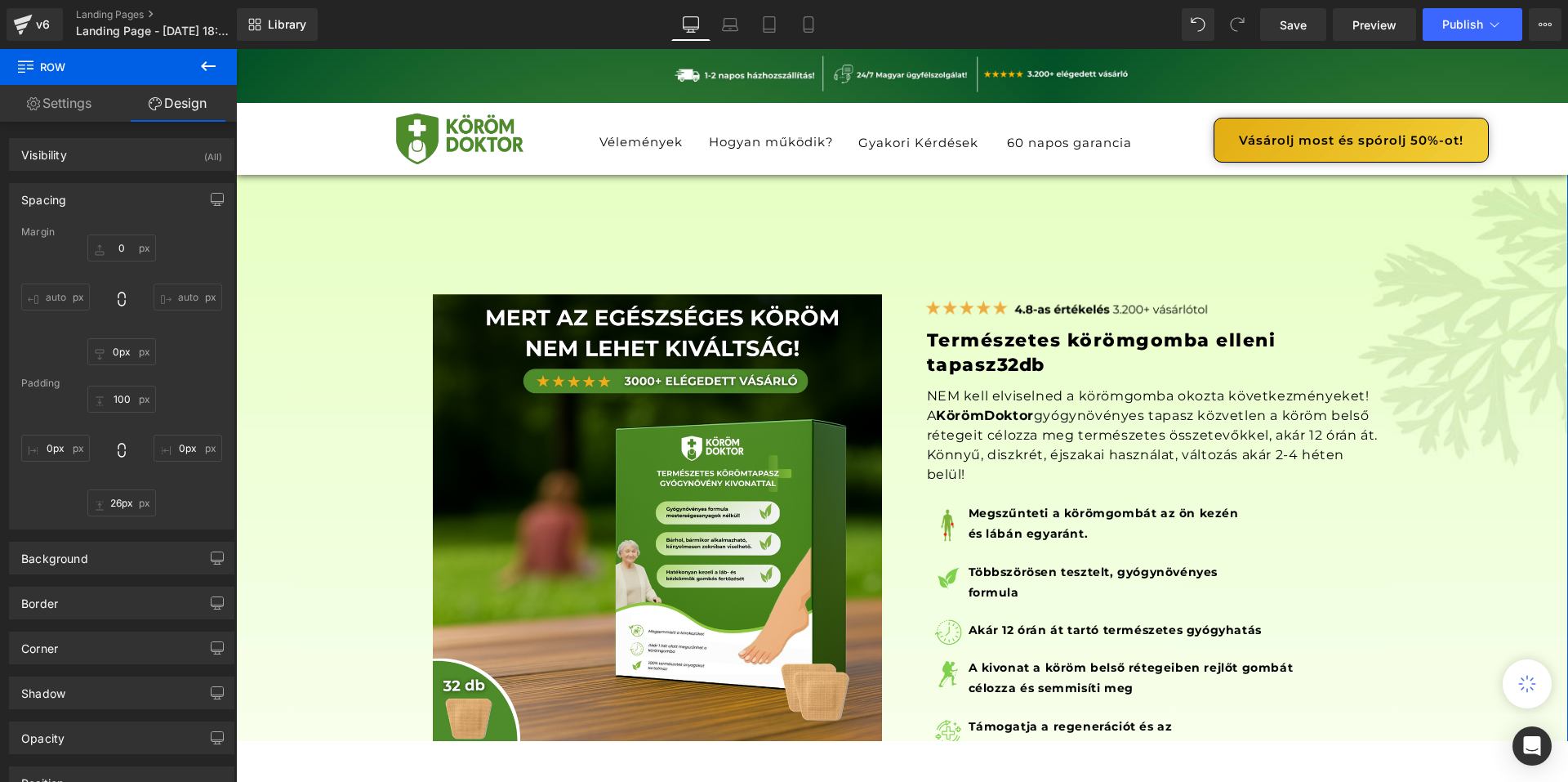
drag, startPoint x: 731, startPoint y: 239, endPoint x: 713, endPoint y: 251, distance: 21.6
click at [733, 239] on div "Sale Off (P) Image Image" at bounding box center [901, 614] width 1332 height 765
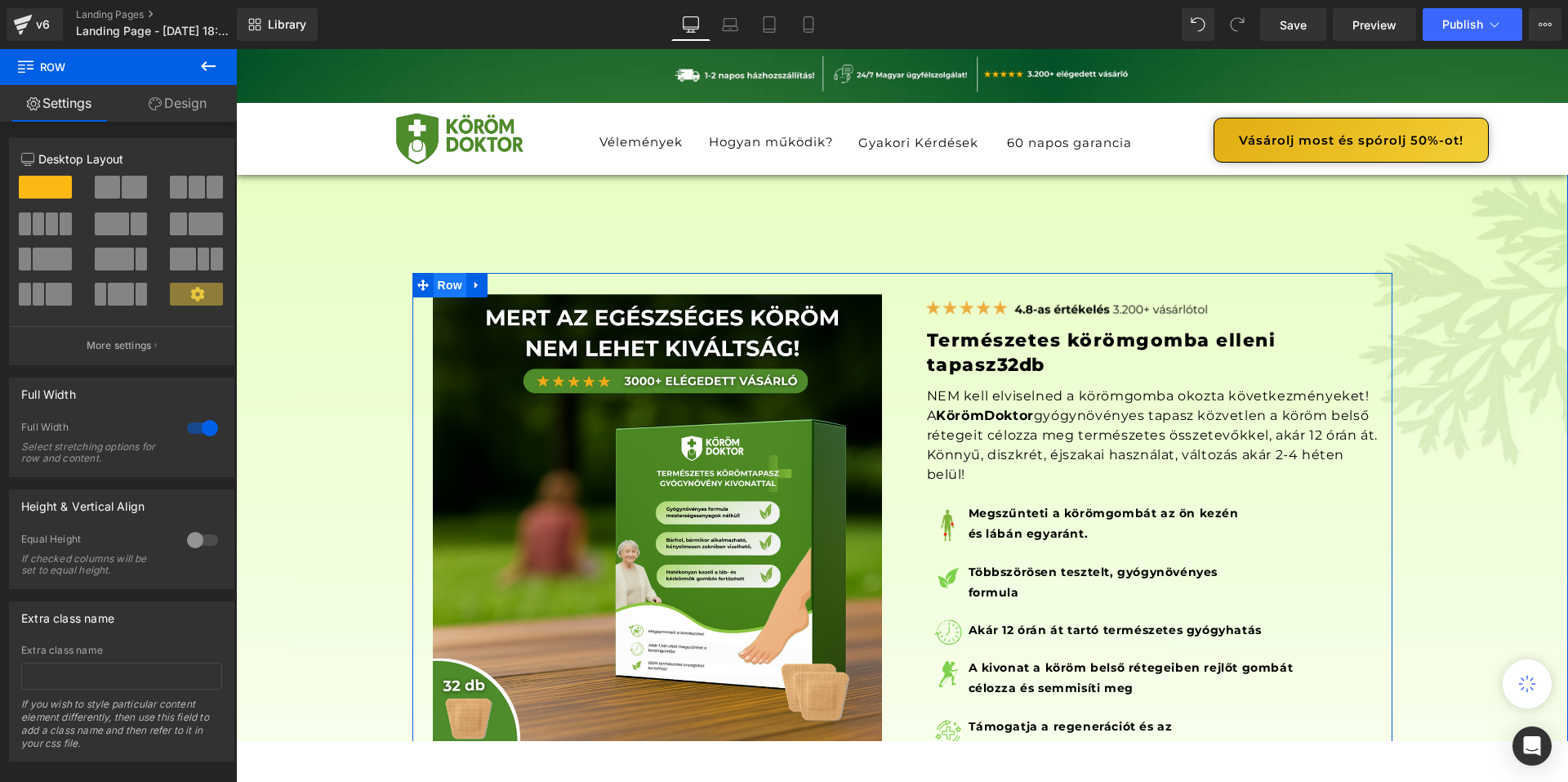
click at [440, 292] on span "Row" at bounding box center [449, 285] width 32 height 25
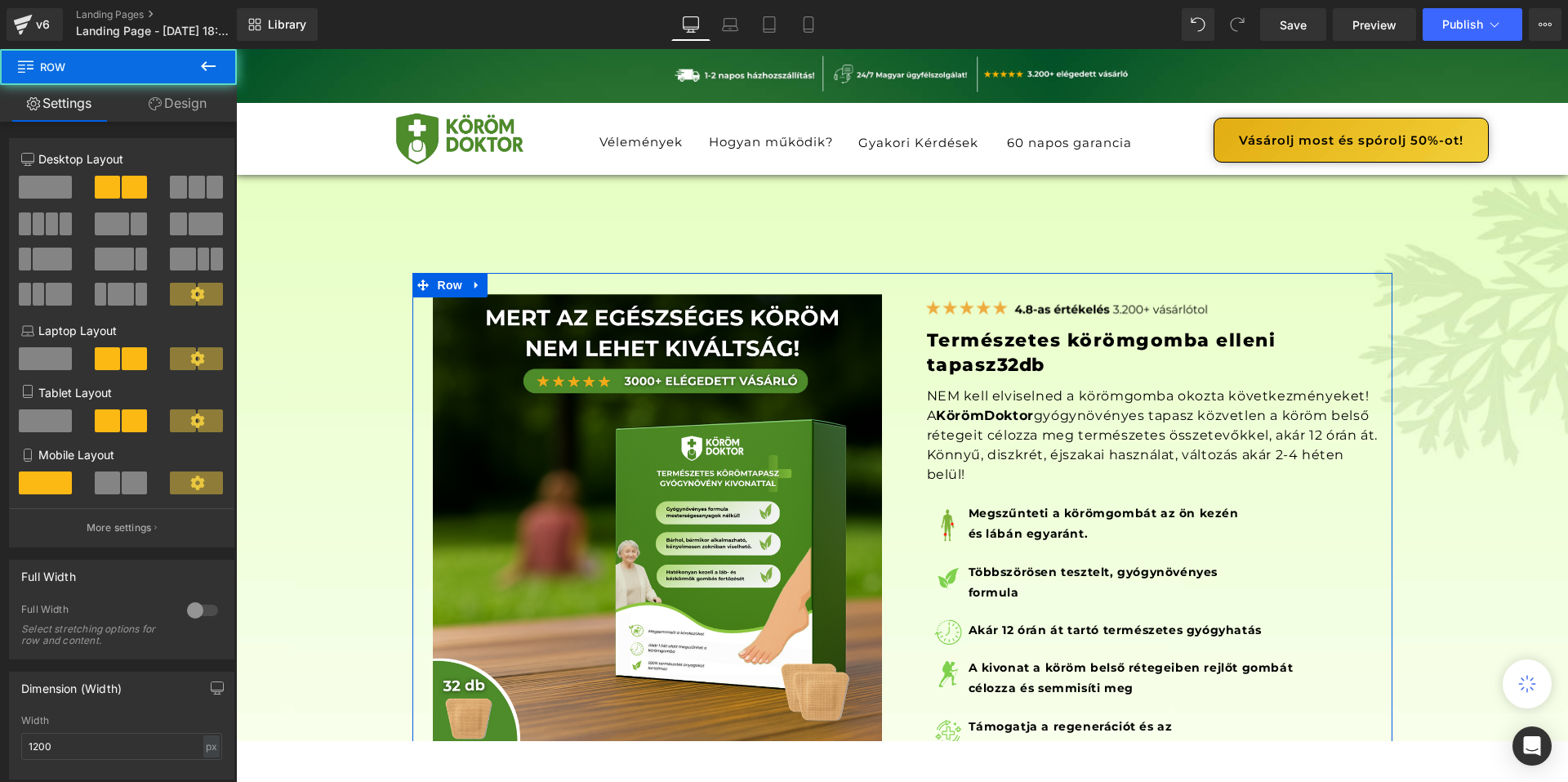
click at [179, 115] on link "Design" at bounding box center [178, 103] width 119 height 37
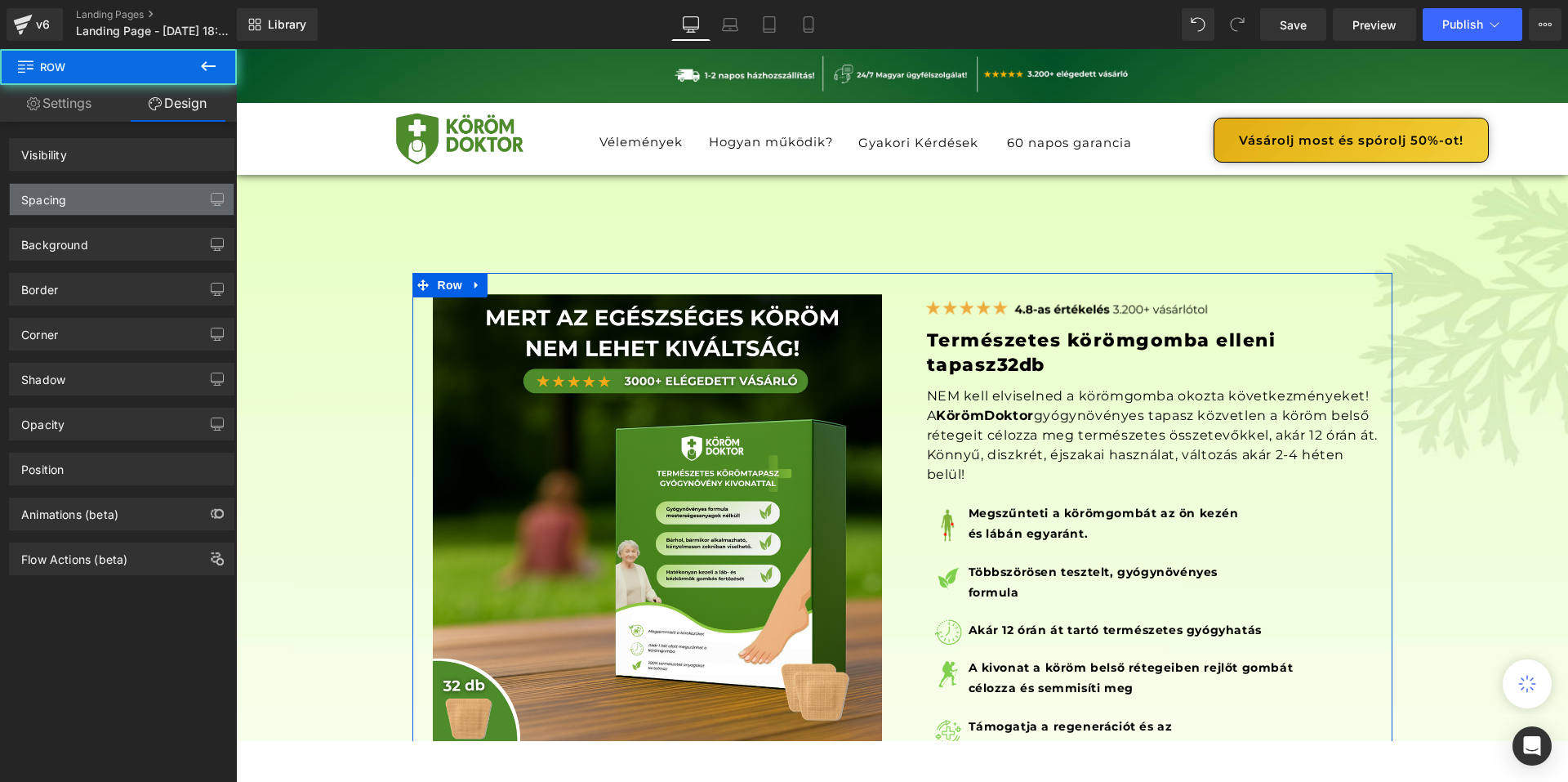
click at [148, 197] on div "Spacing" at bounding box center [122, 200] width 224 height 31
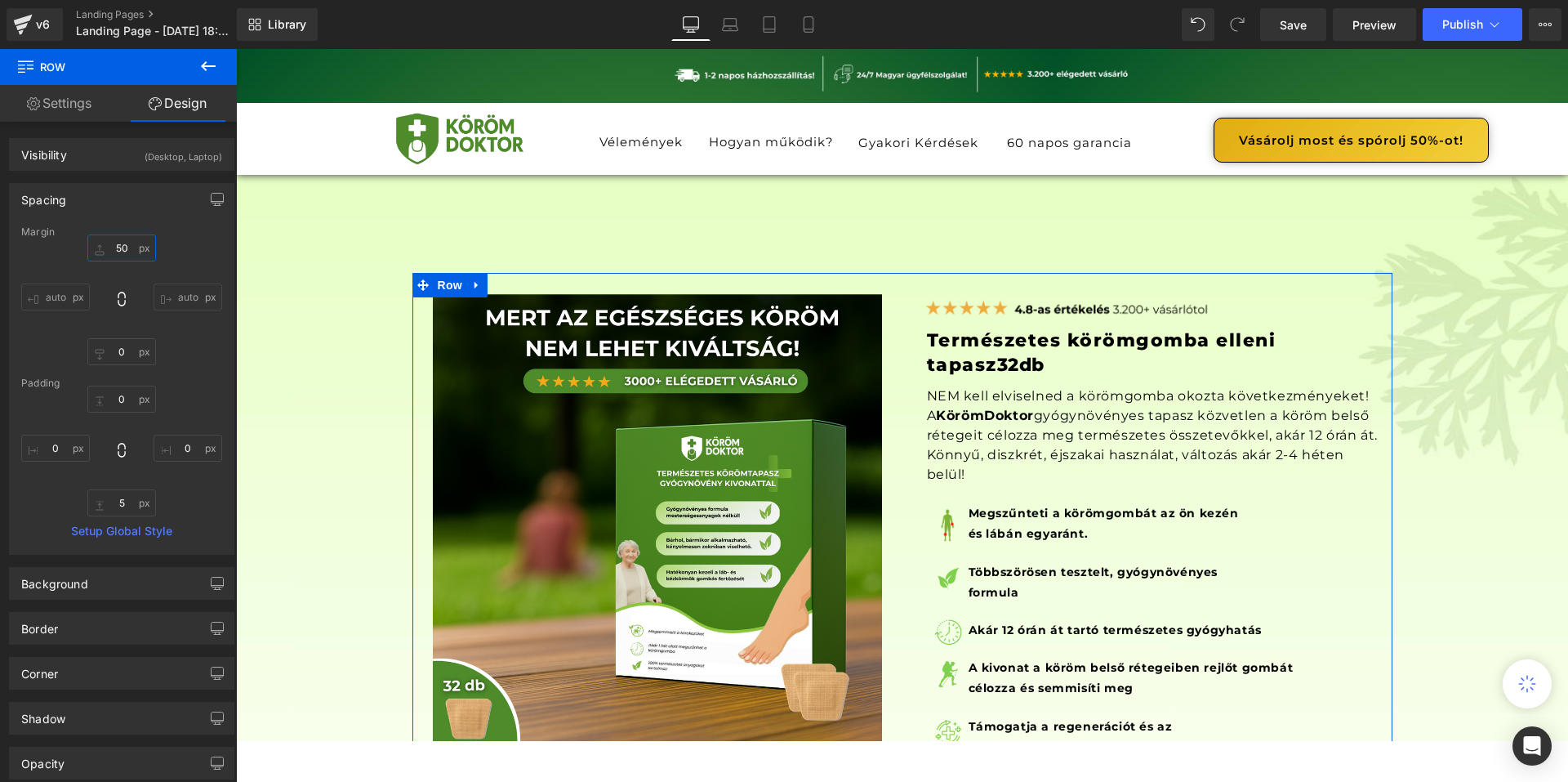
click at [142, 257] on input "text" at bounding box center [122, 248] width 69 height 27
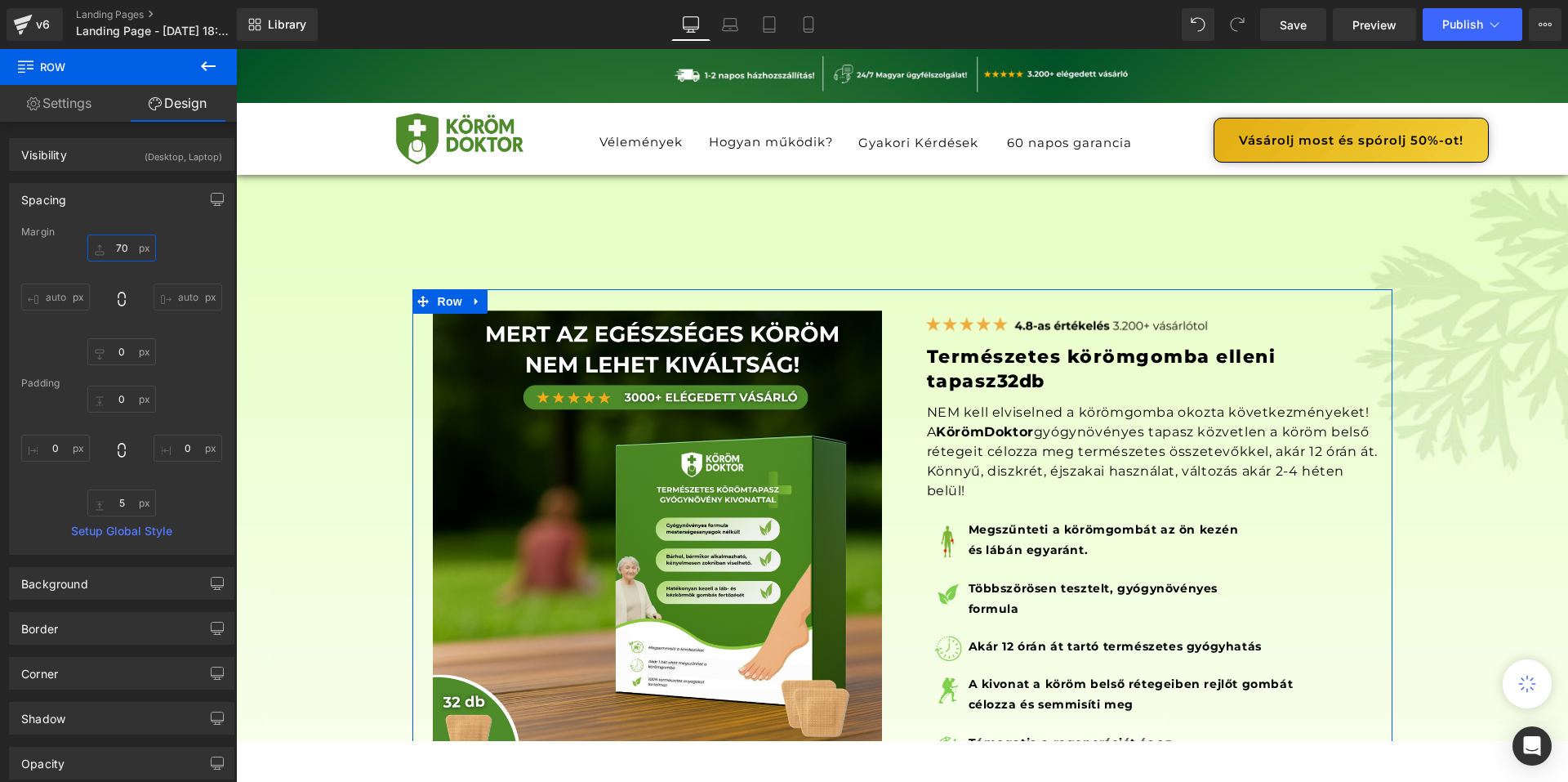
type input "7"
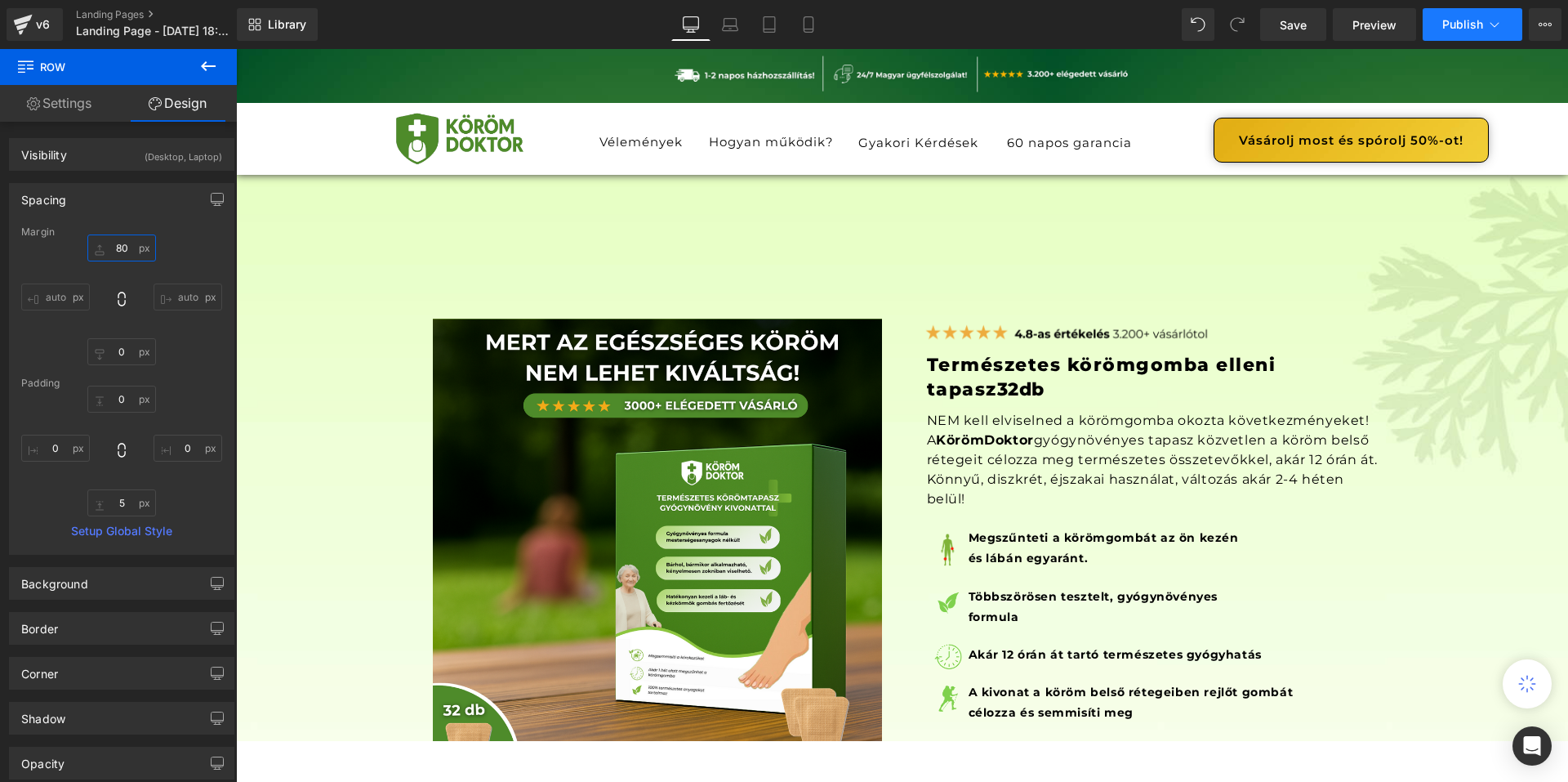
type input "80"
click at [1477, 15] on button "Publish" at bounding box center [1472, 24] width 99 height 32
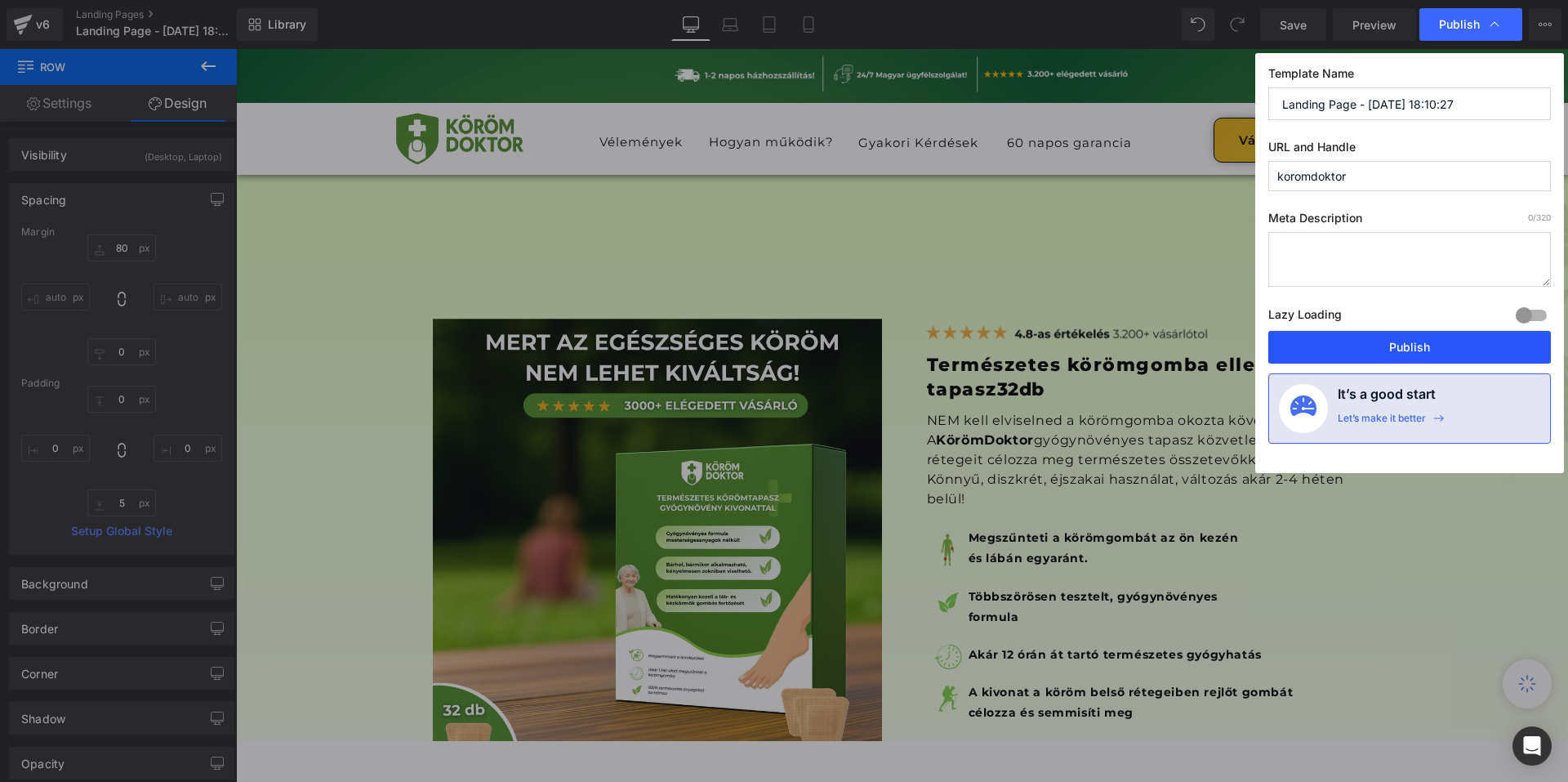
click at [1431, 344] on button "Publish" at bounding box center [1410, 346] width 283 height 32
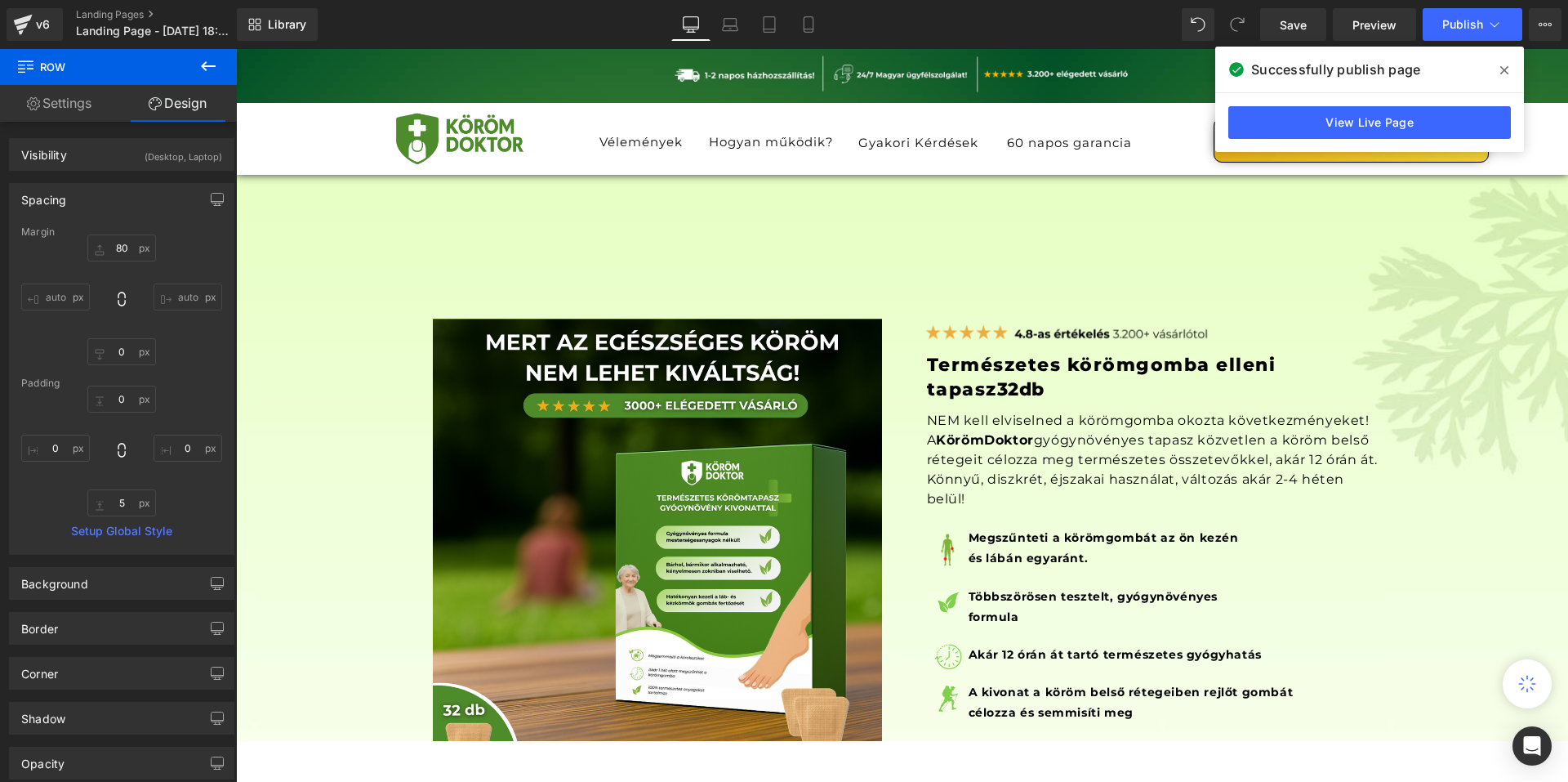
click at [807, 41] on div "Library Desktop Desktop Laptop Tablet Mobile Save Preview Publish Scheduled Vie…" at bounding box center [902, 24] width 1331 height 49
click at [807, 39] on link "Mobile" at bounding box center [808, 24] width 40 height 32
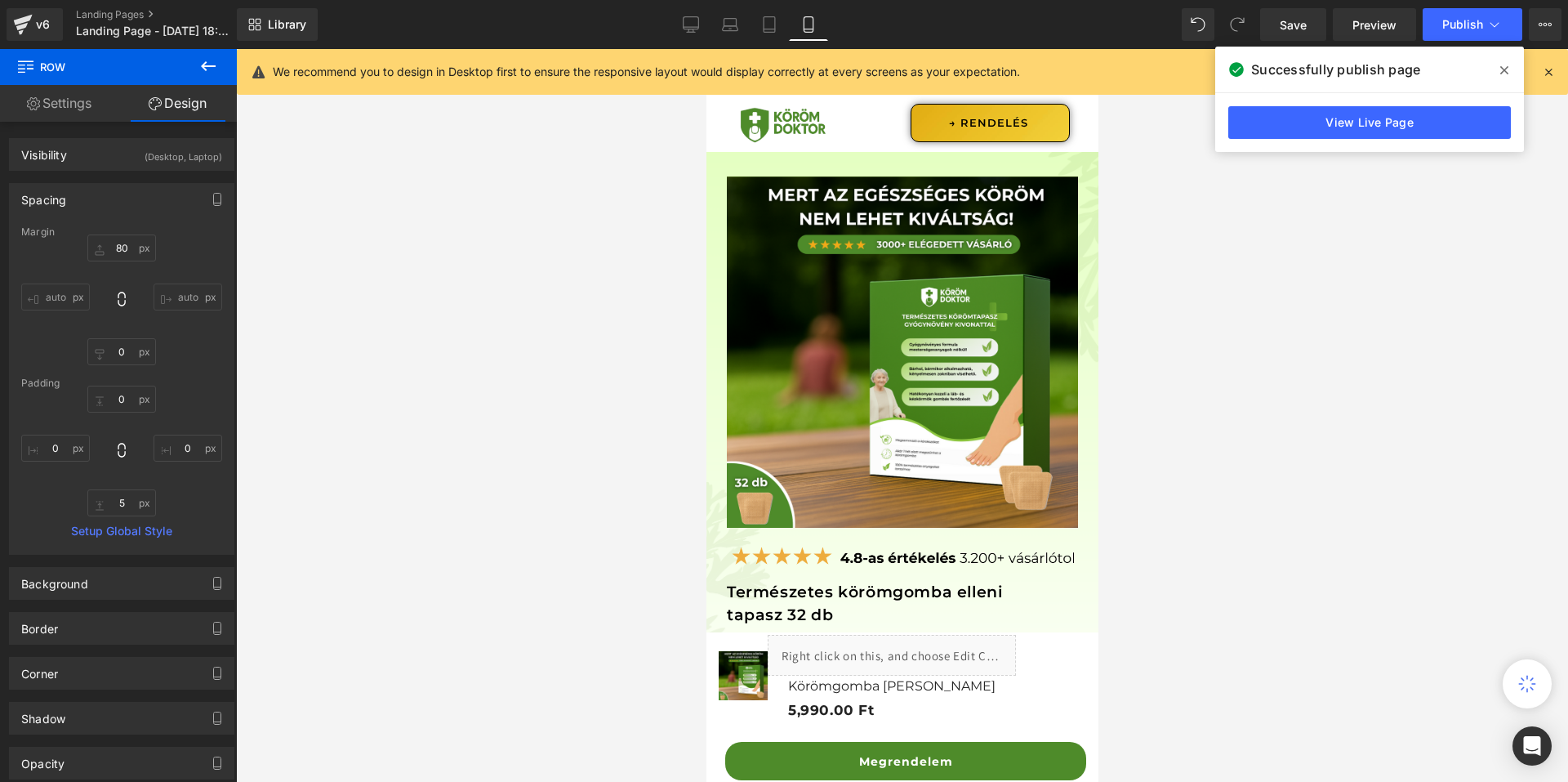
click at [1501, 71] on icon at bounding box center [1504, 70] width 8 height 13
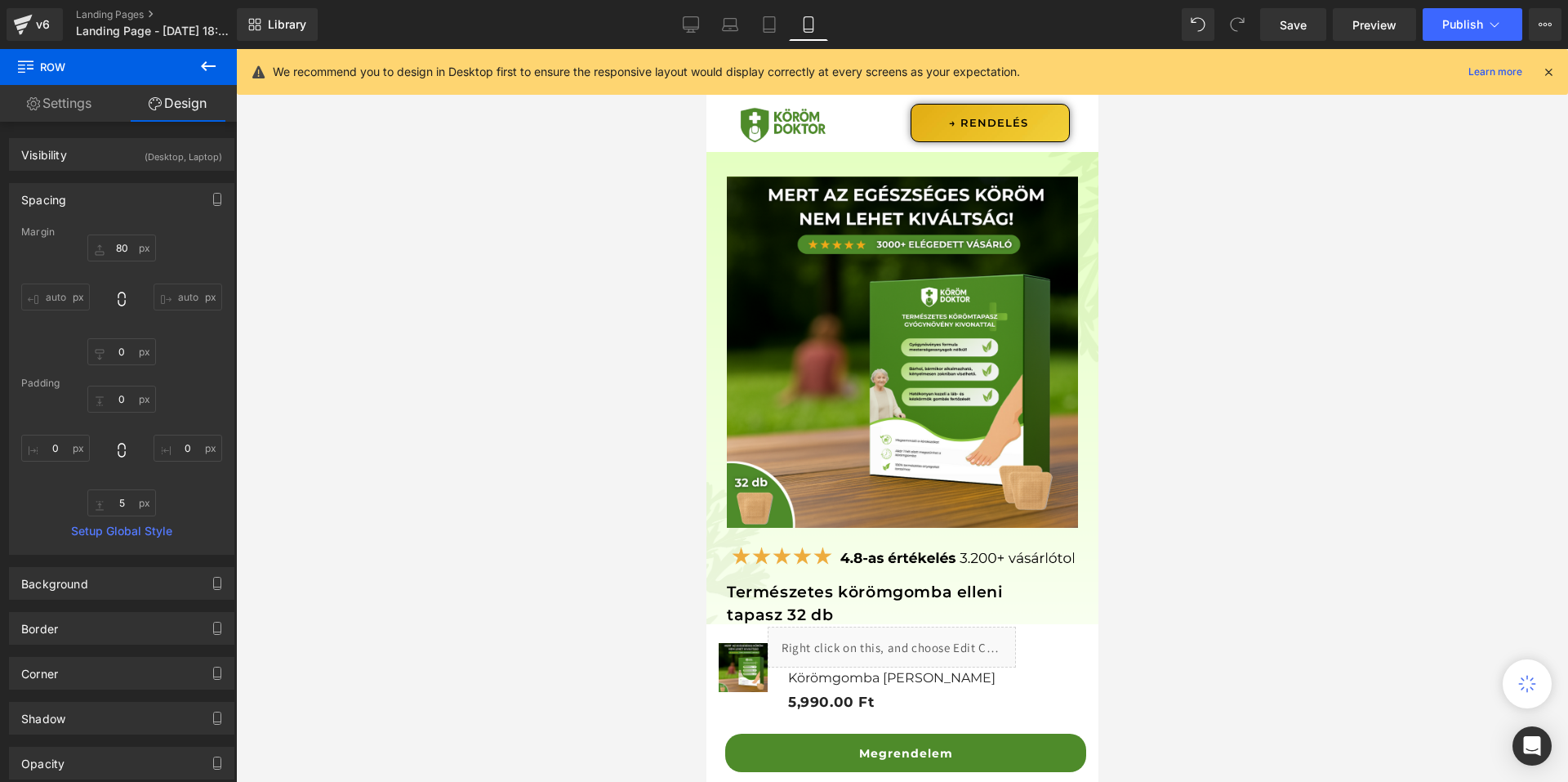
click at [1542, 68] on icon at bounding box center [1549, 72] width 15 height 15
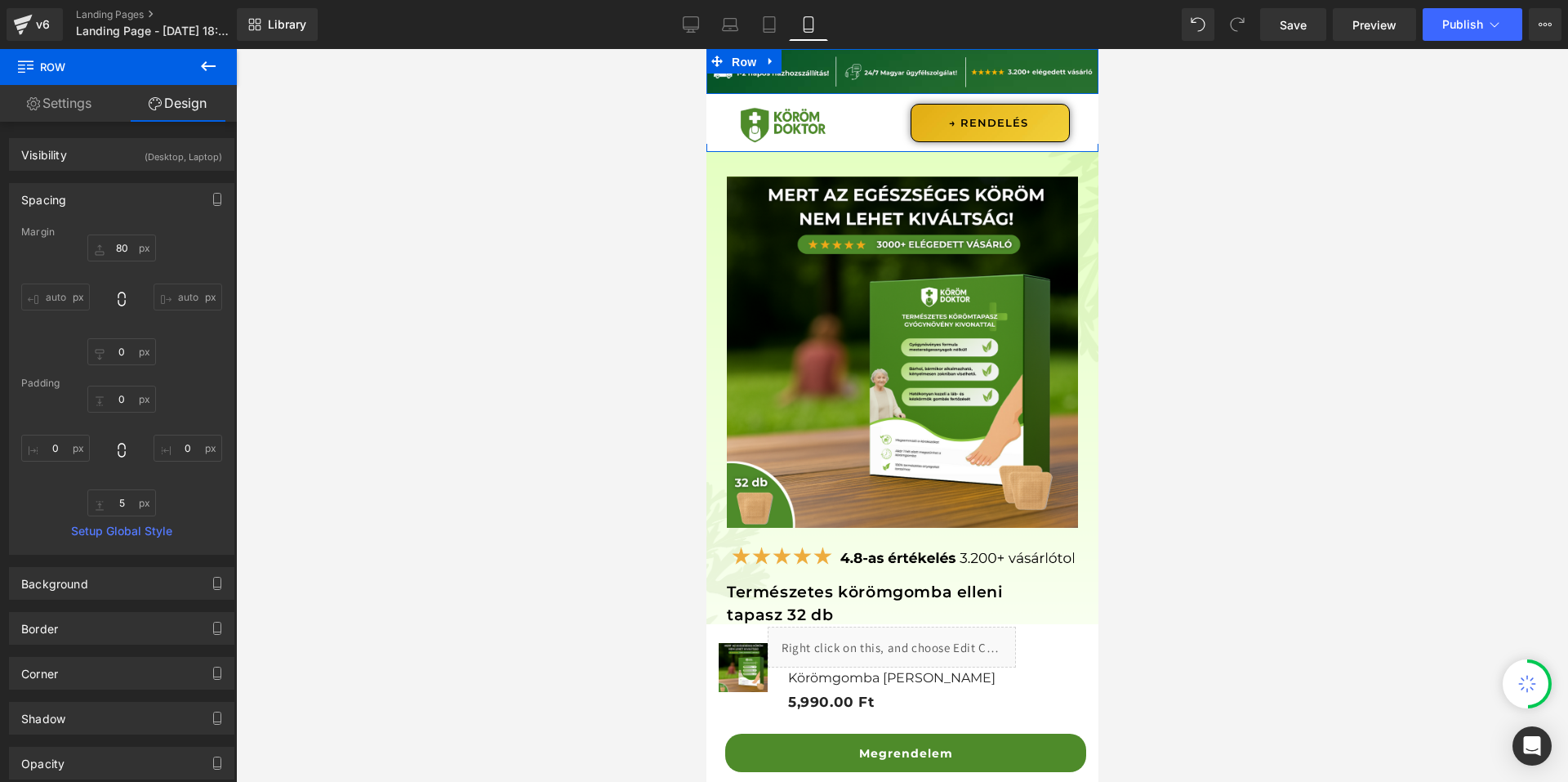
click at [735, 66] on span "Row" at bounding box center [743, 62] width 32 height 25
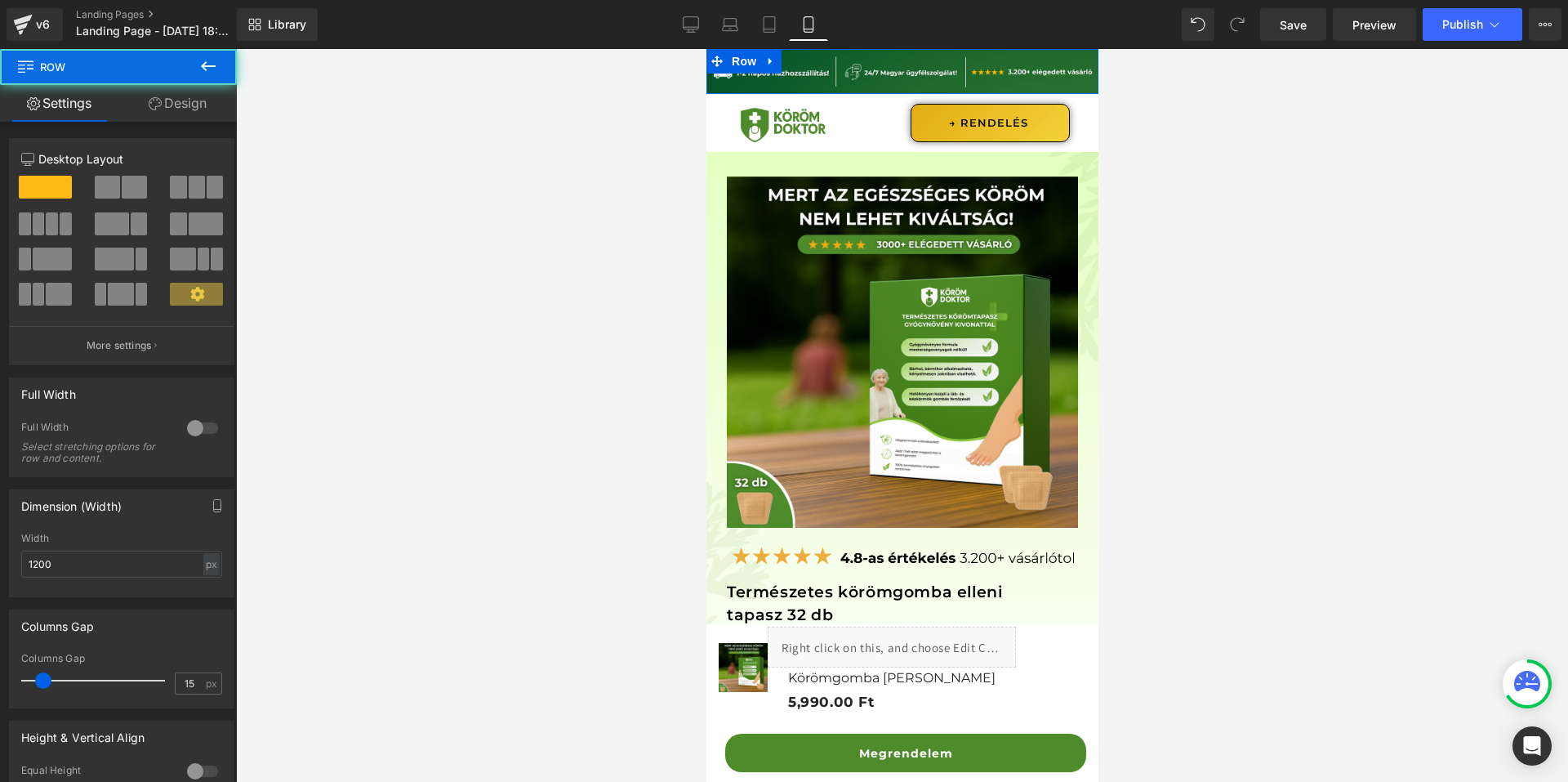
click at [164, 102] on link "Design" at bounding box center [178, 103] width 119 height 37
click at [0, 0] on div "Spacing" at bounding box center [0, 0] width 0 height 0
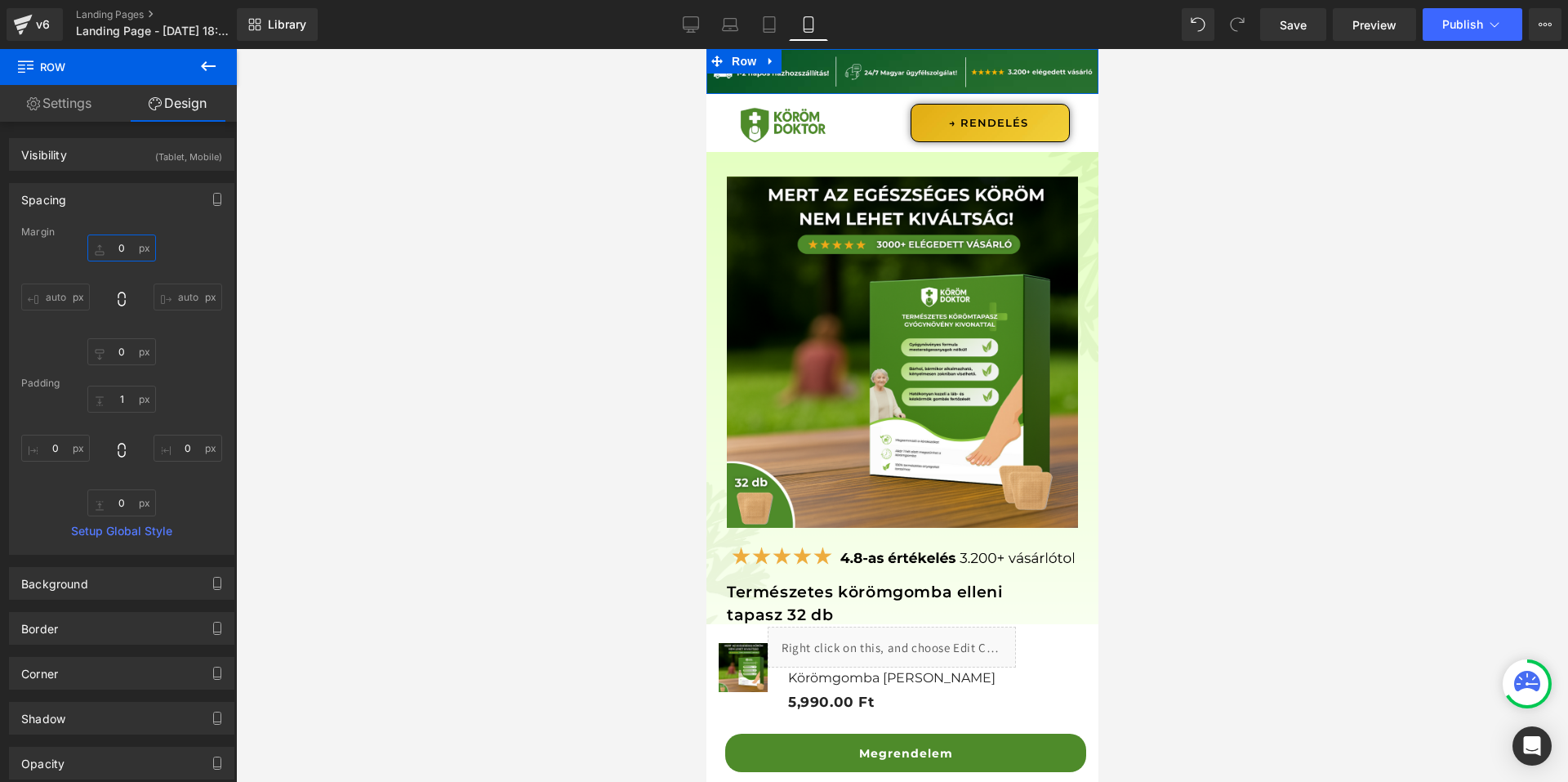
click at [141, 244] on input "text" at bounding box center [122, 248] width 69 height 27
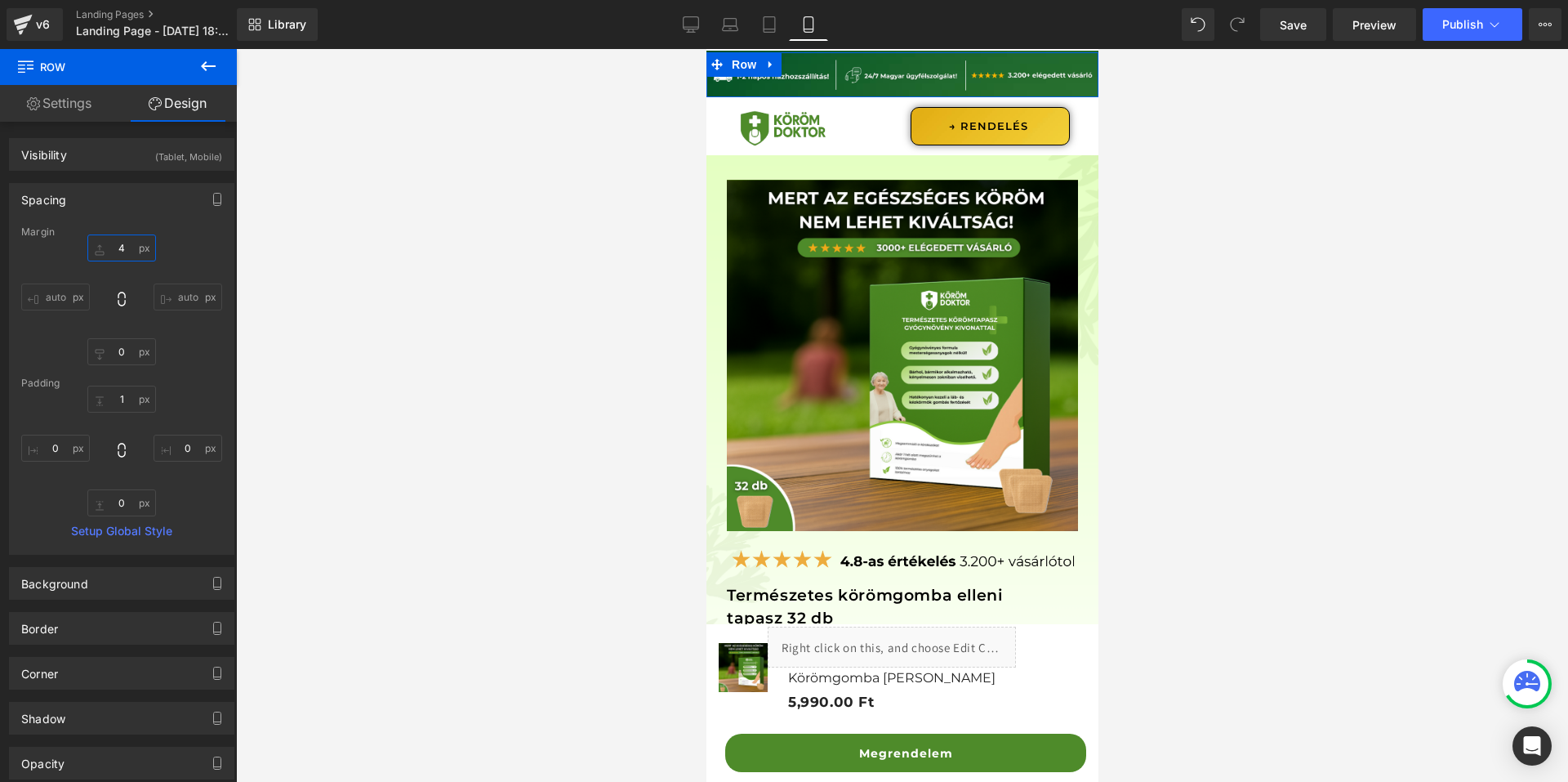
click at [141, 244] on input "4" at bounding box center [122, 248] width 69 height 27
type input "0"
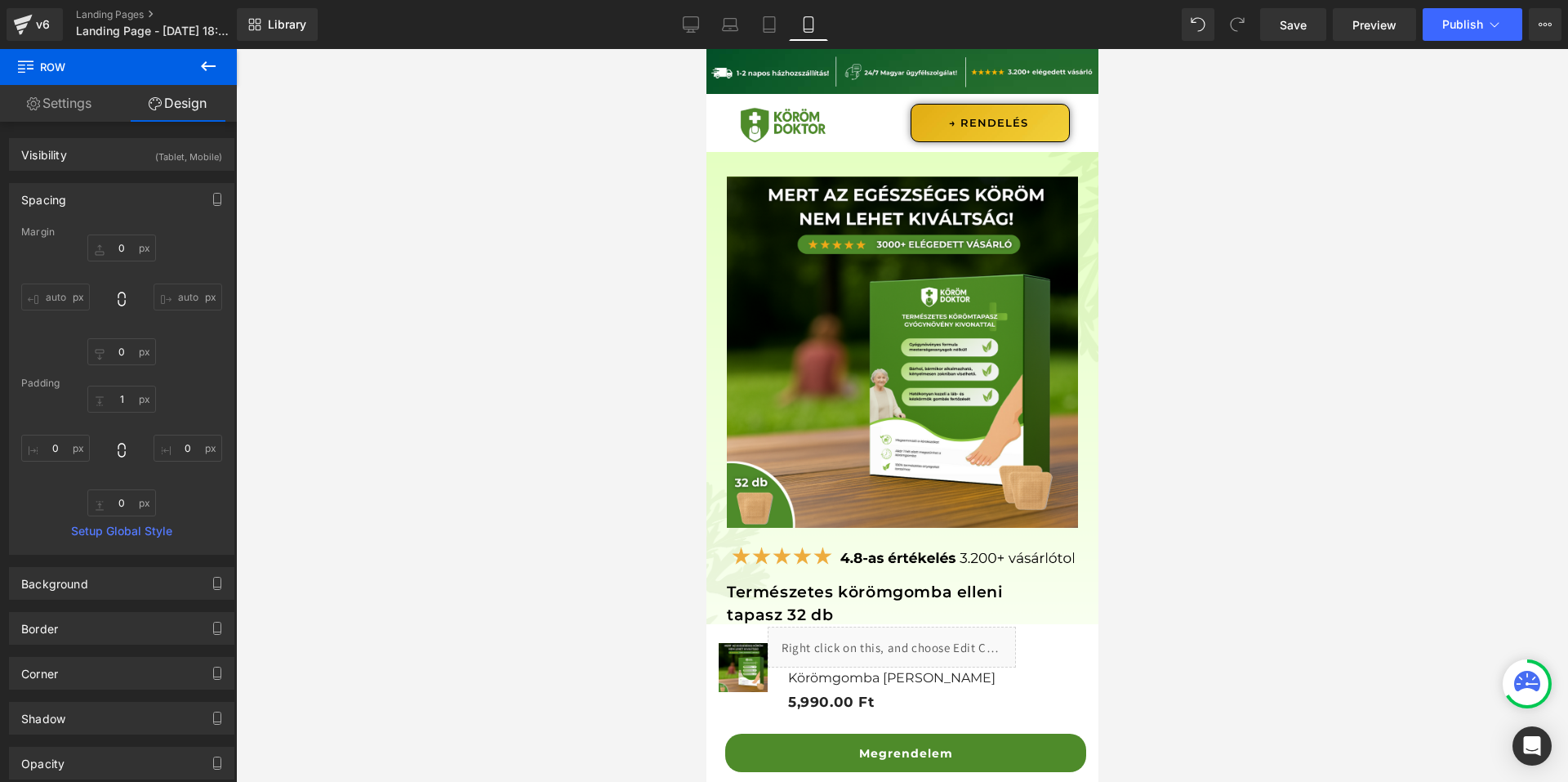
click at [1487, 41] on div "Library Mobile Desktop Laptop Tablet Mobile Save Preview Publish Scheduled View…" at bounding box center [902, 24] width 1331 height 49
click at [1481, 37] on button "Publish" at bounding box center [1472, 24] width 99 height 32
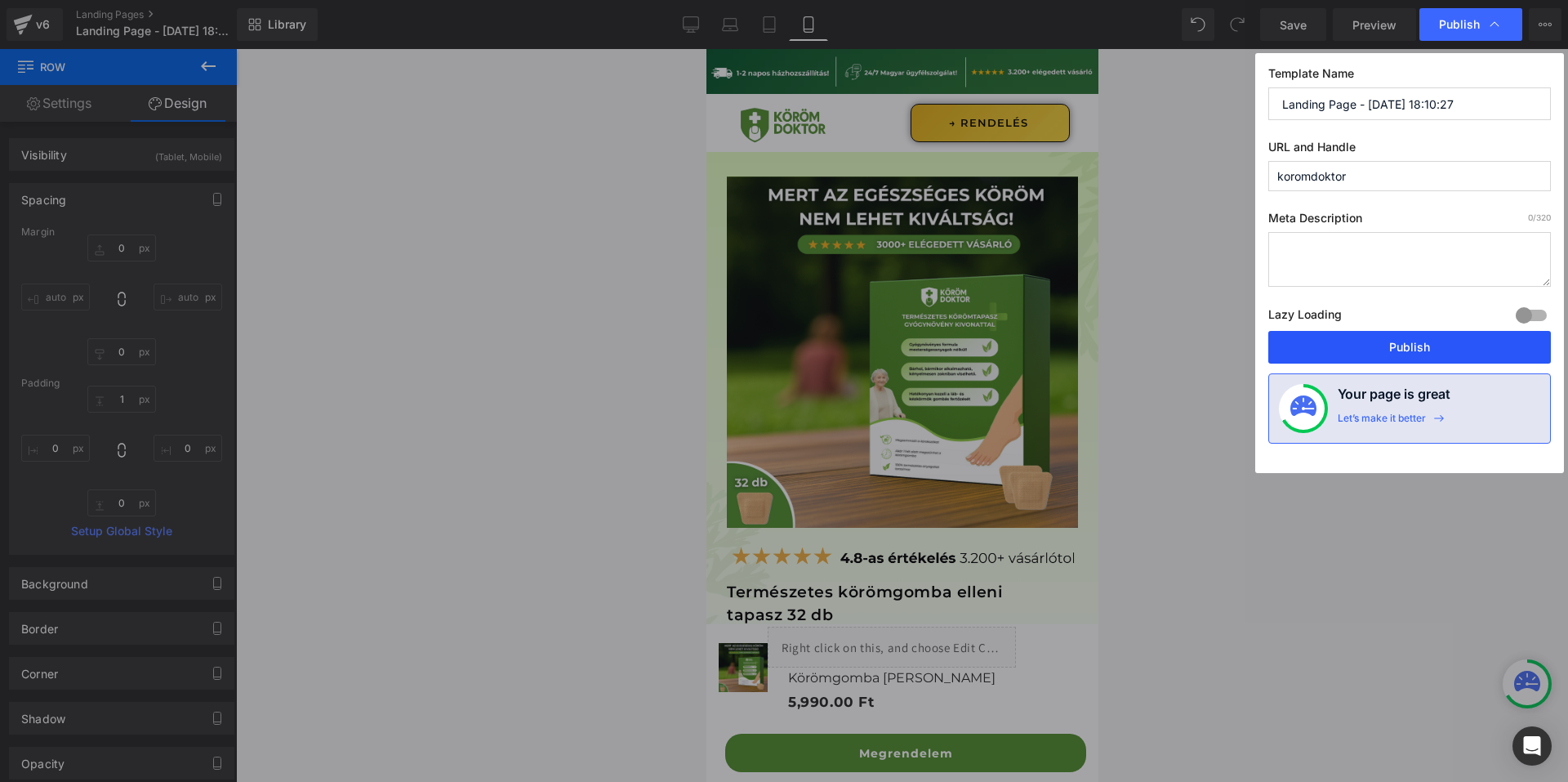
click at [1382, 341] on button "Publish" at bounding box center [1410, 346] width 283 height 32
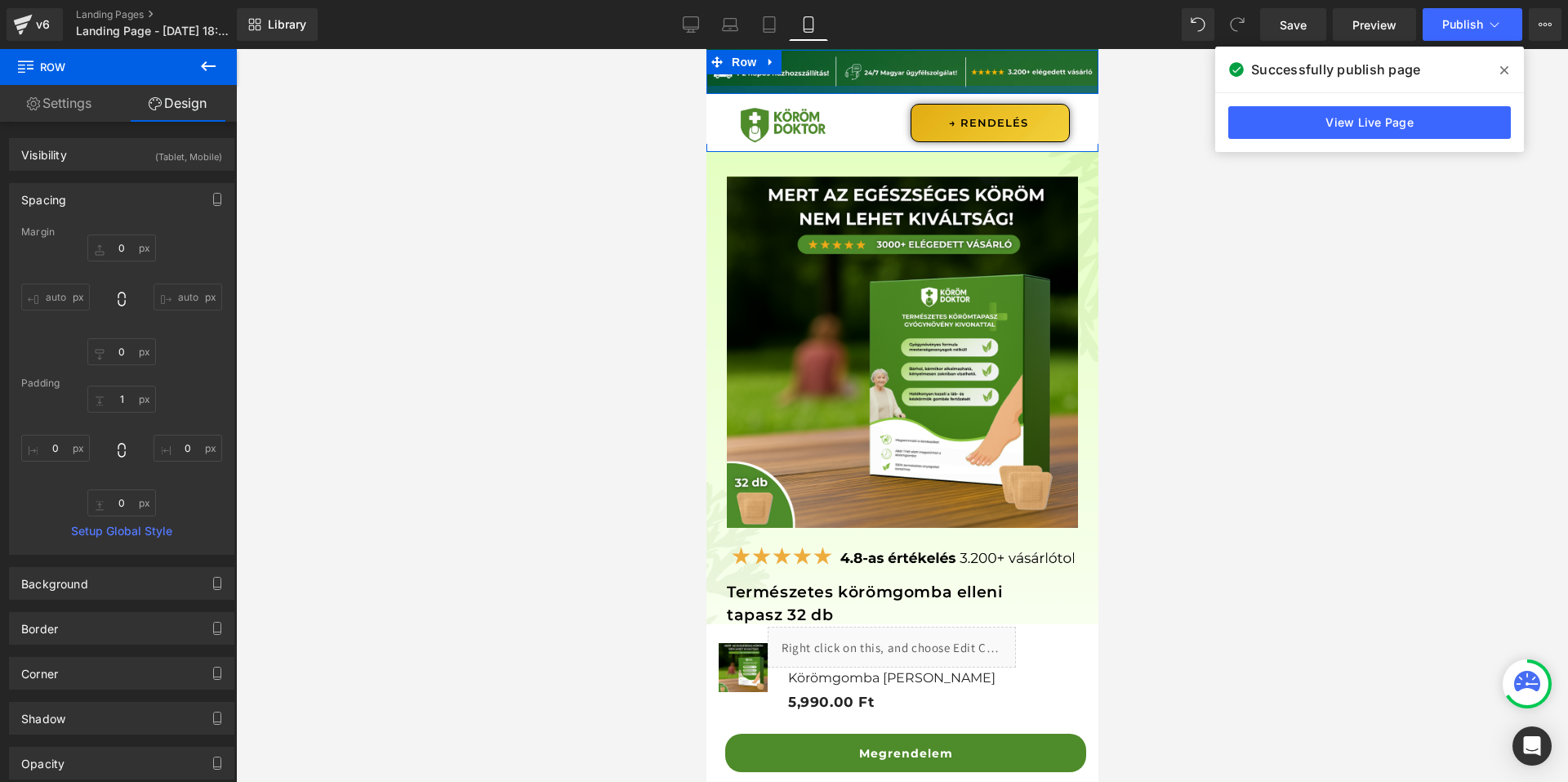
click at [720, 87] on div at bounding box center [901, 89] width 392 height 8
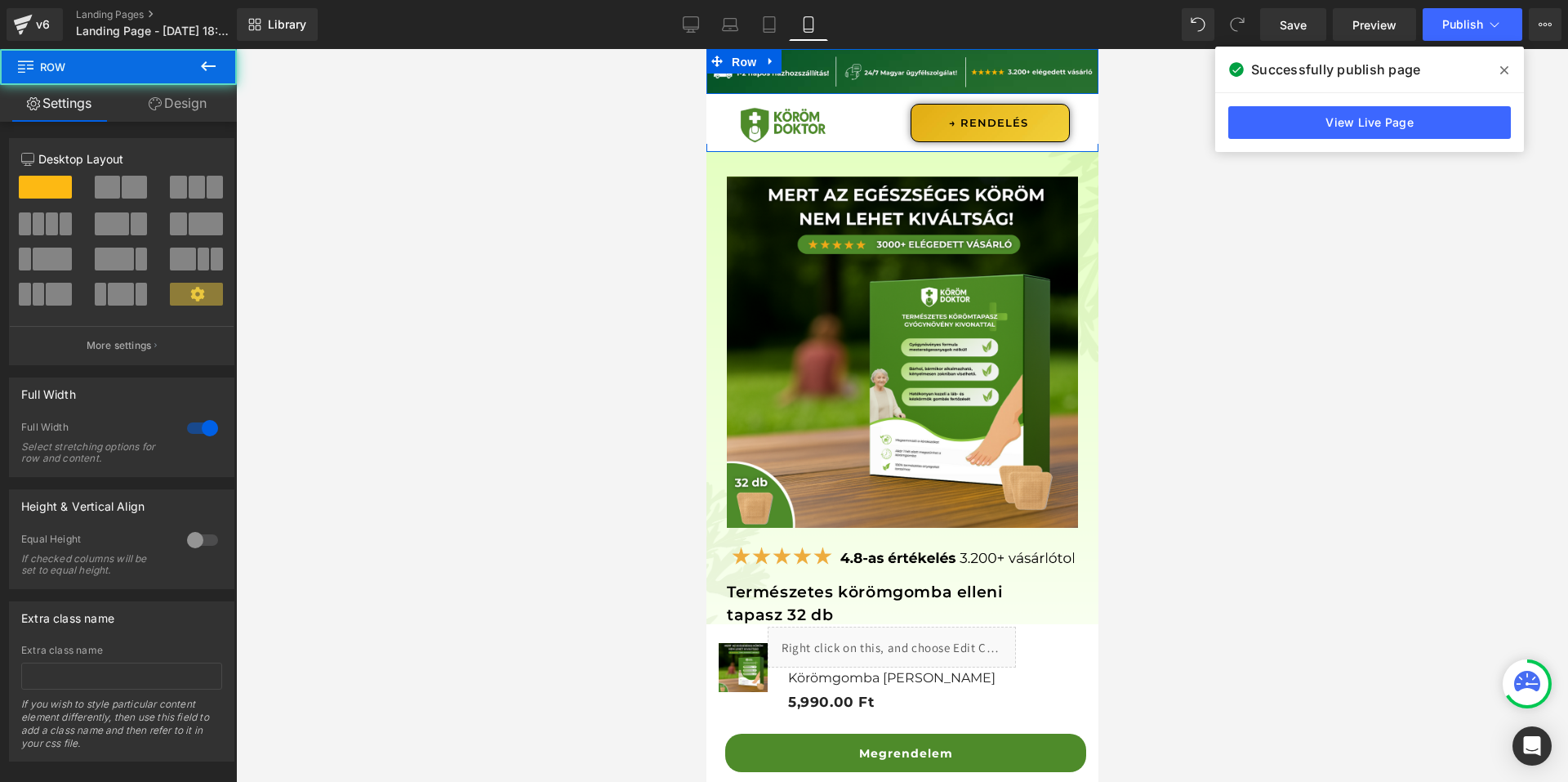
click at [732, 67] on span "Row" at bounding box center [743, 62] width 32 height 25
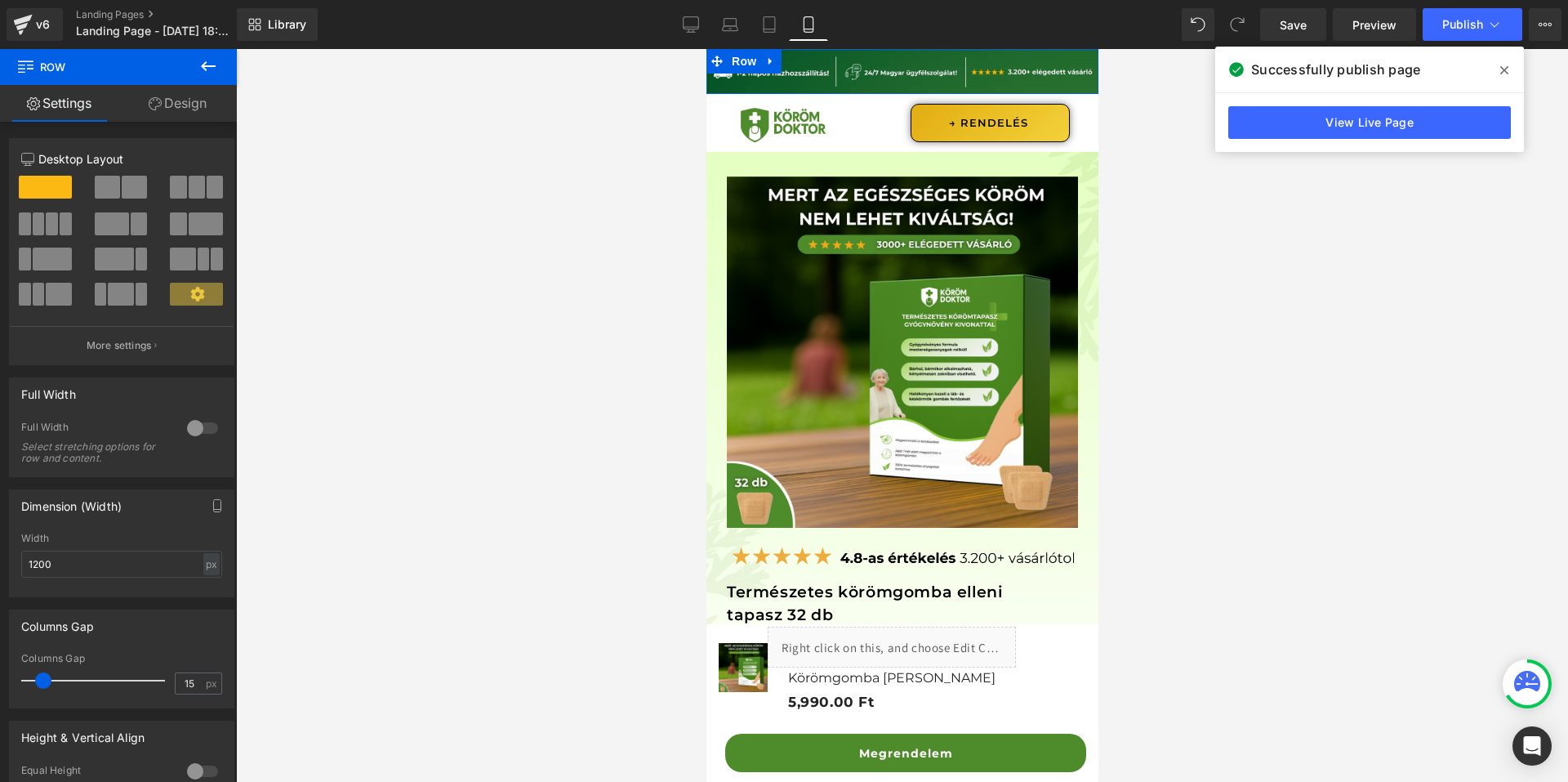
click at [199, 112] on link "Design" at bounding box center [178, 103] width 119 height 37
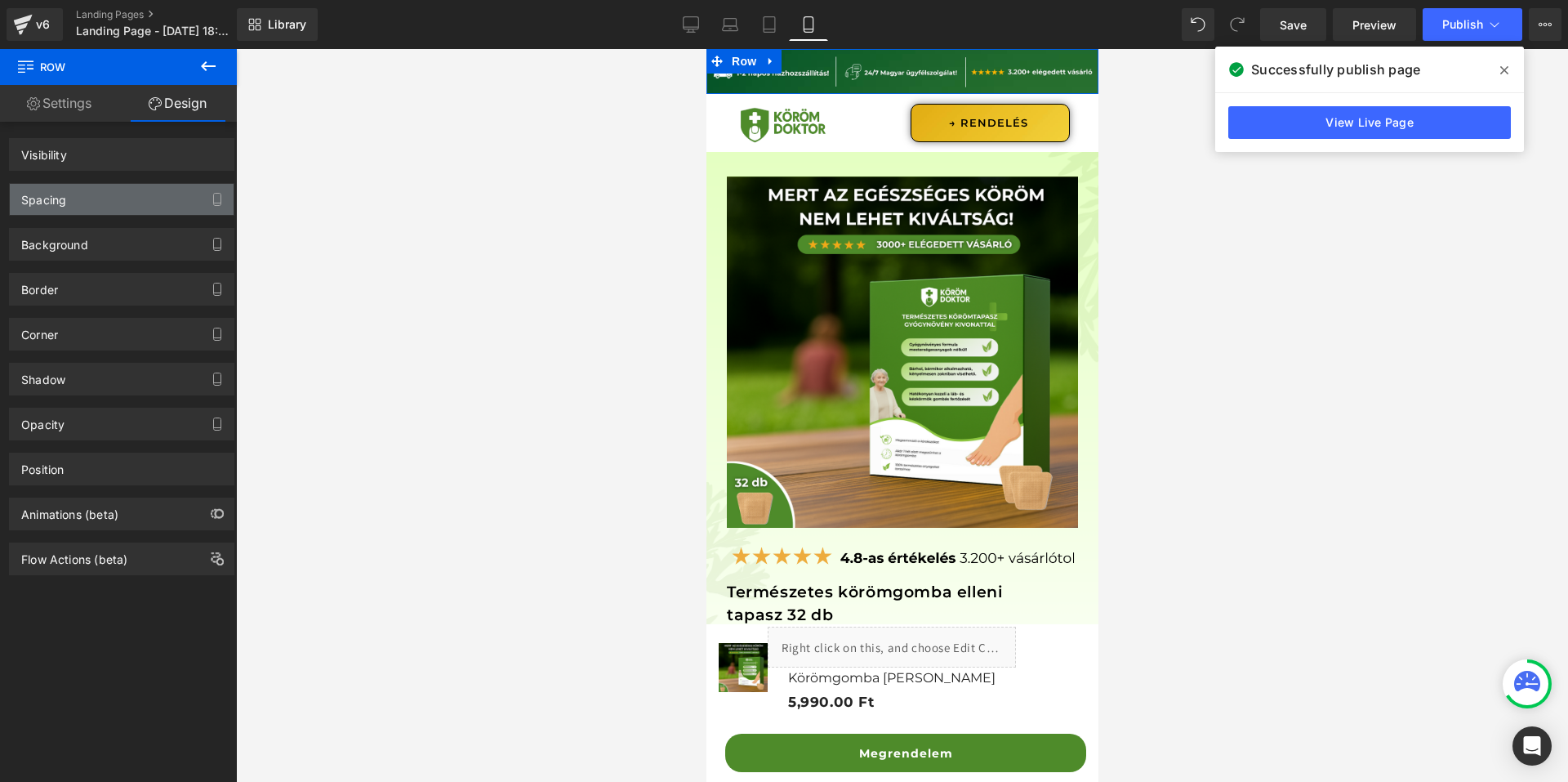
click at [88, 200] on div "Spacing" at bounding box center [122, 200] width 224 height 31
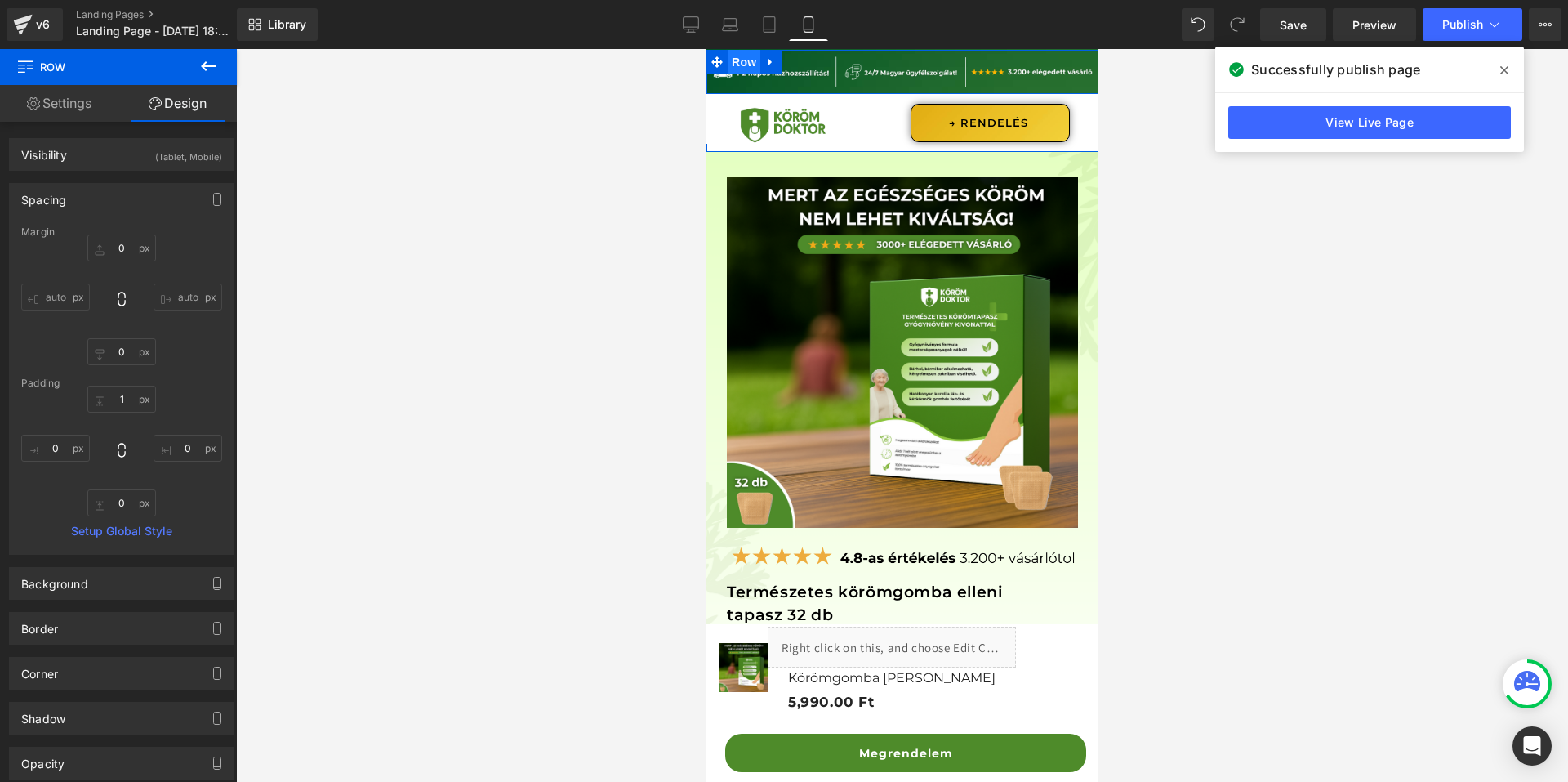
click at [737, 60] on div "Image Row Row" at bounding box center [901, 71] width 392 height 45
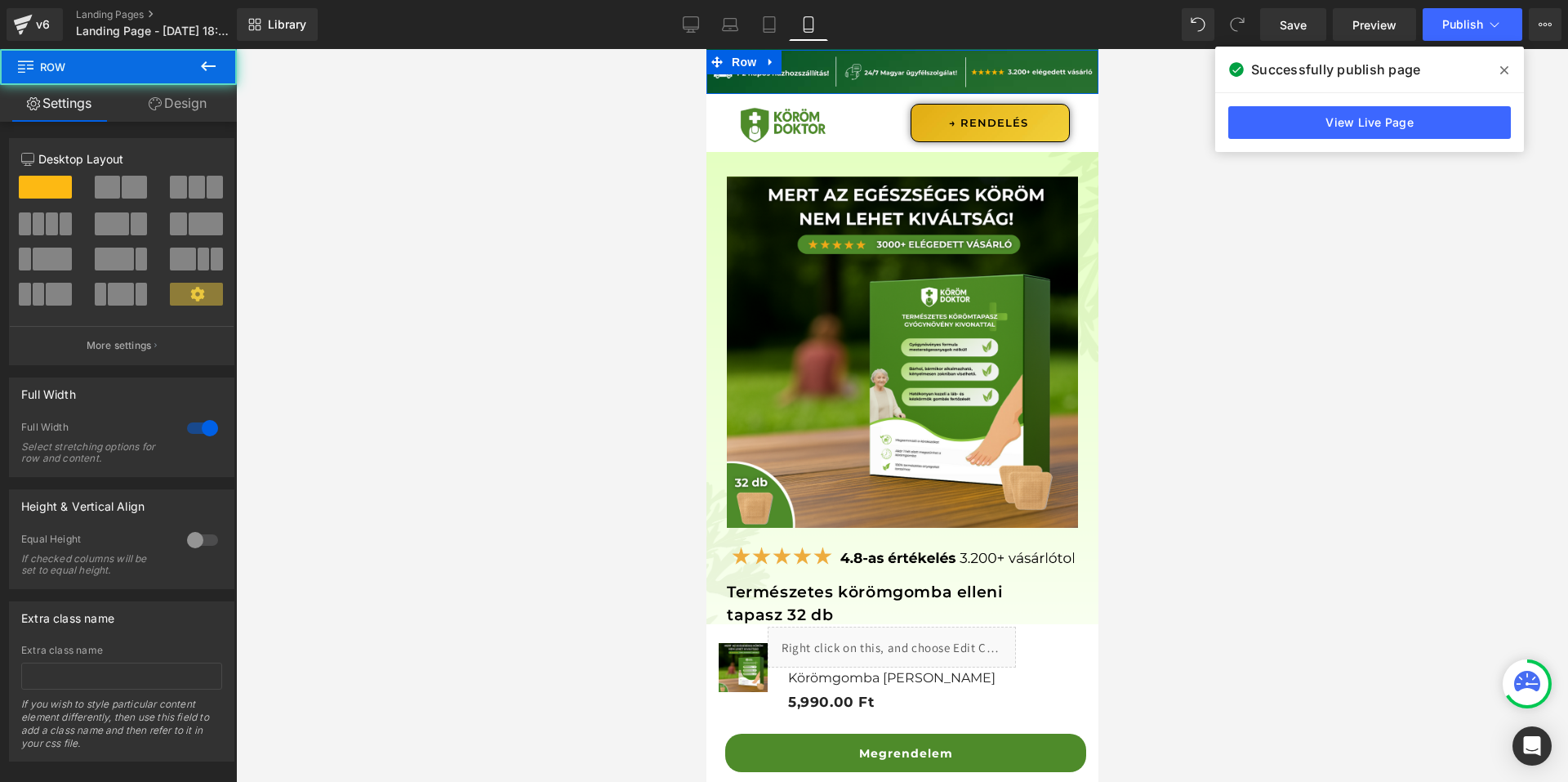
scroll to position [26, 0]
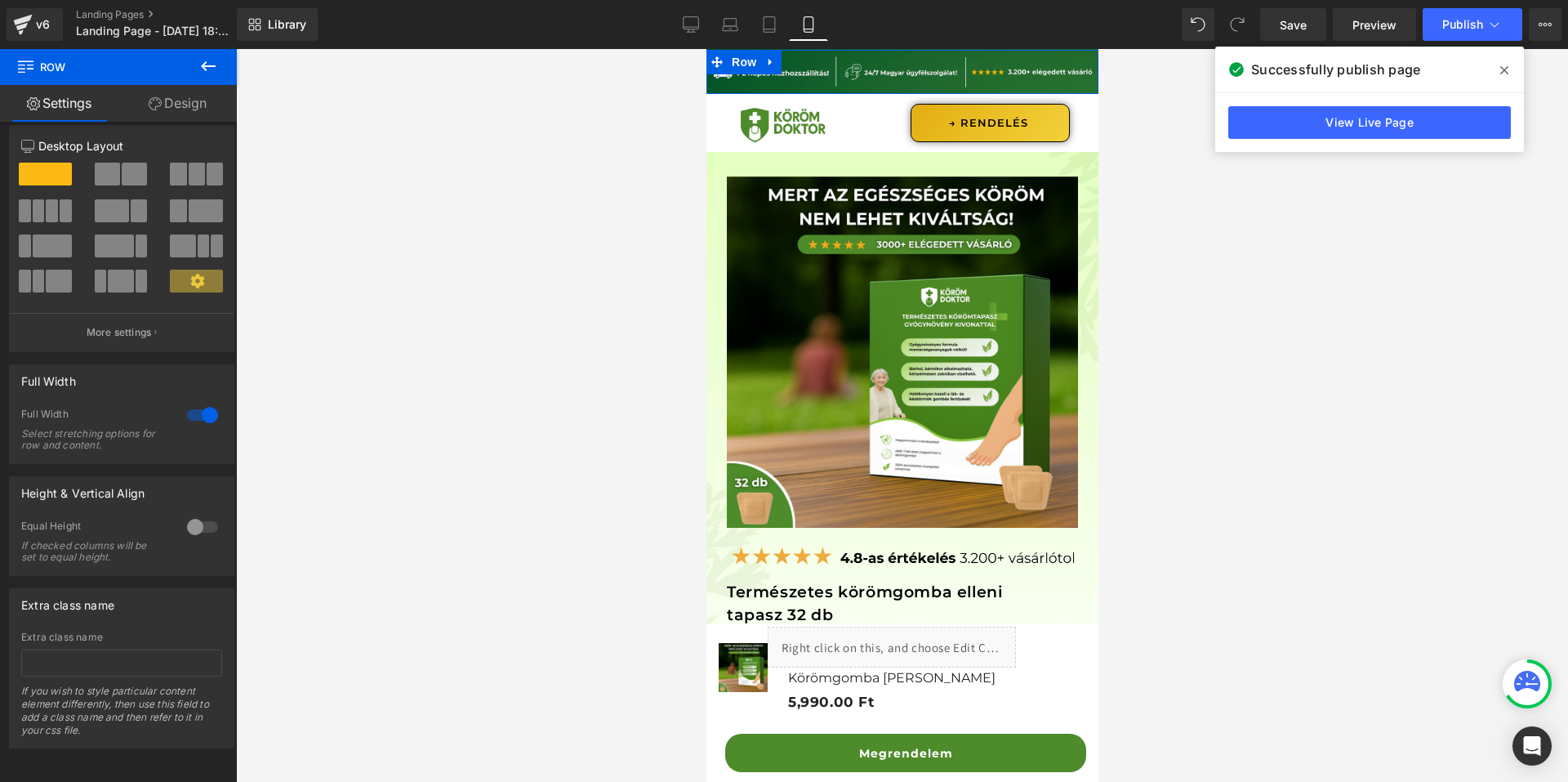
click at [193, 112] on link "Design" at bounding box center [178, 103] width 119 height 37
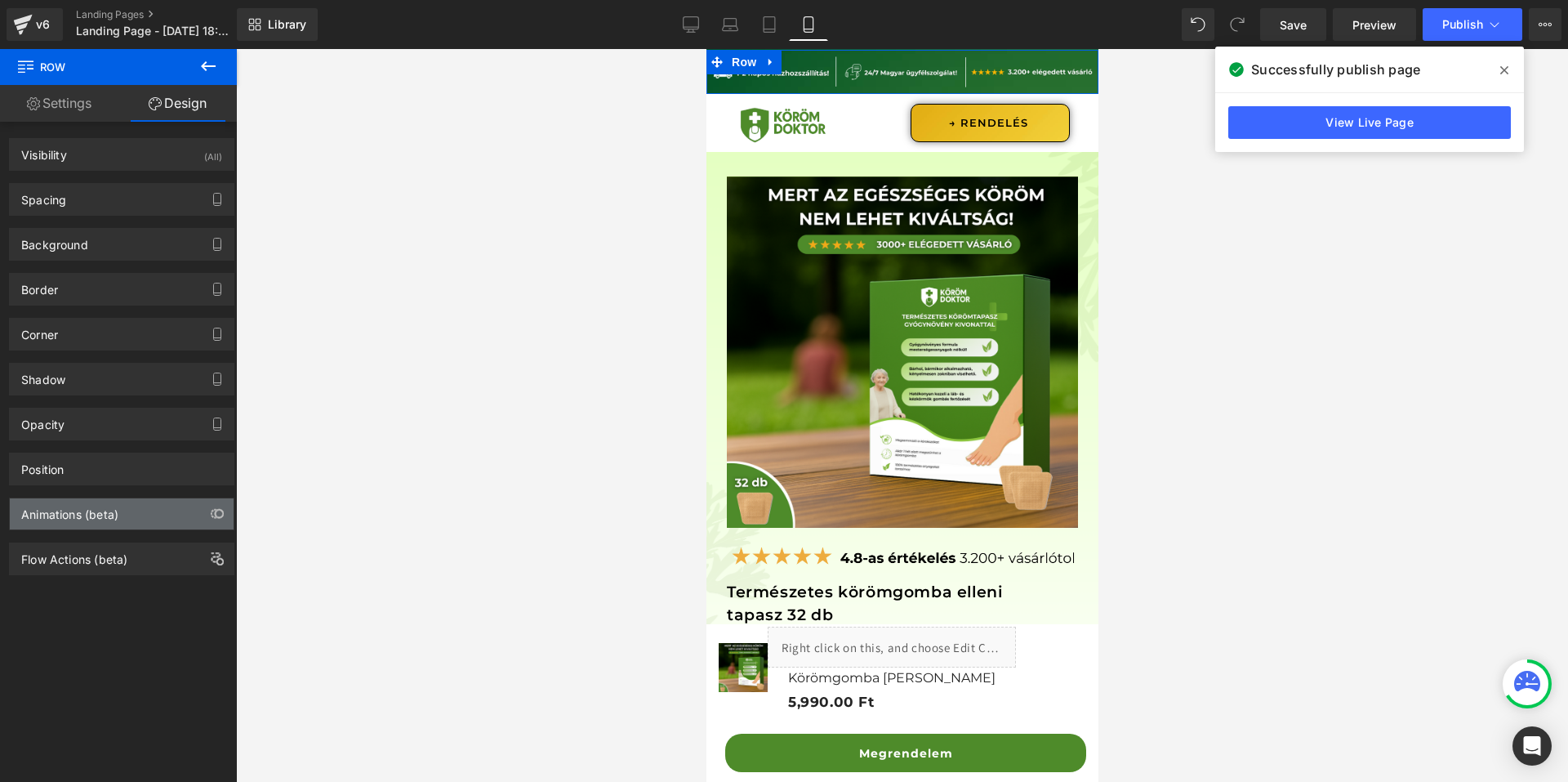
click at [101, 511] on div "Animations (beta)" at bounding box center [70, 509] width 98 height 23
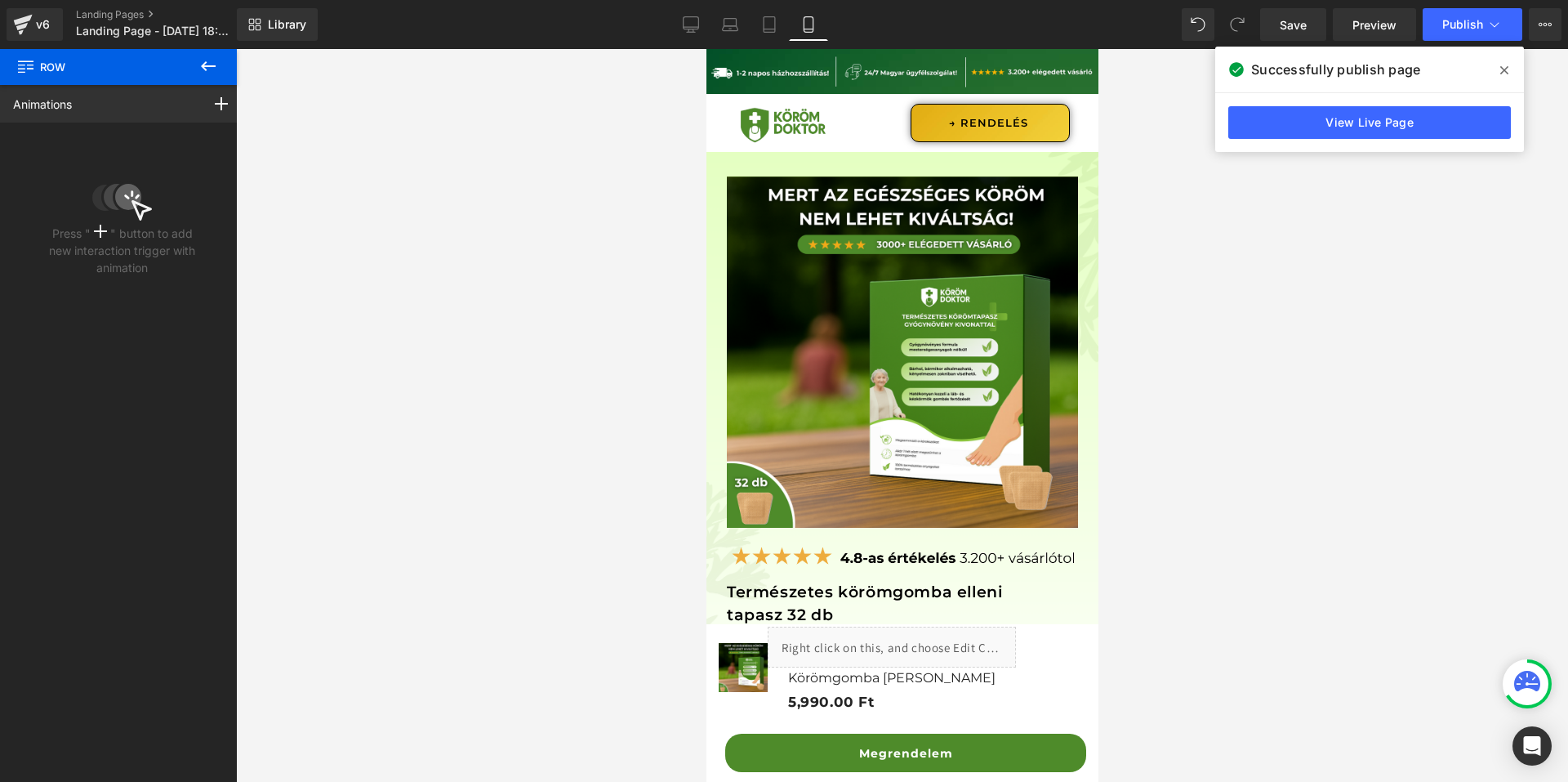
click at [192, 64] on button at bounding box center [208, 66] width 57 height 36
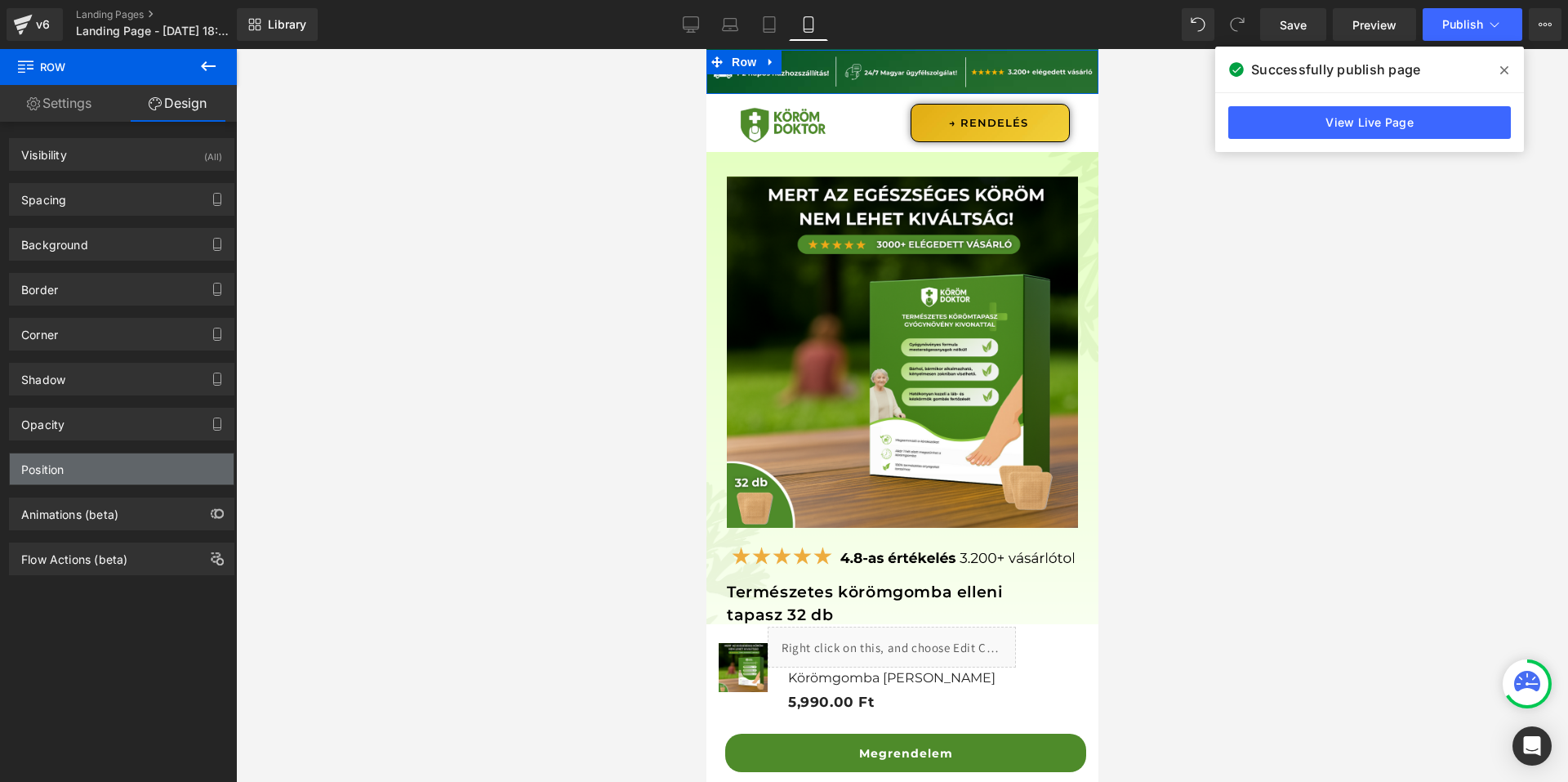
click at [87, 480] on div "Position" at bounding box center [122, 469] width 224 height 31
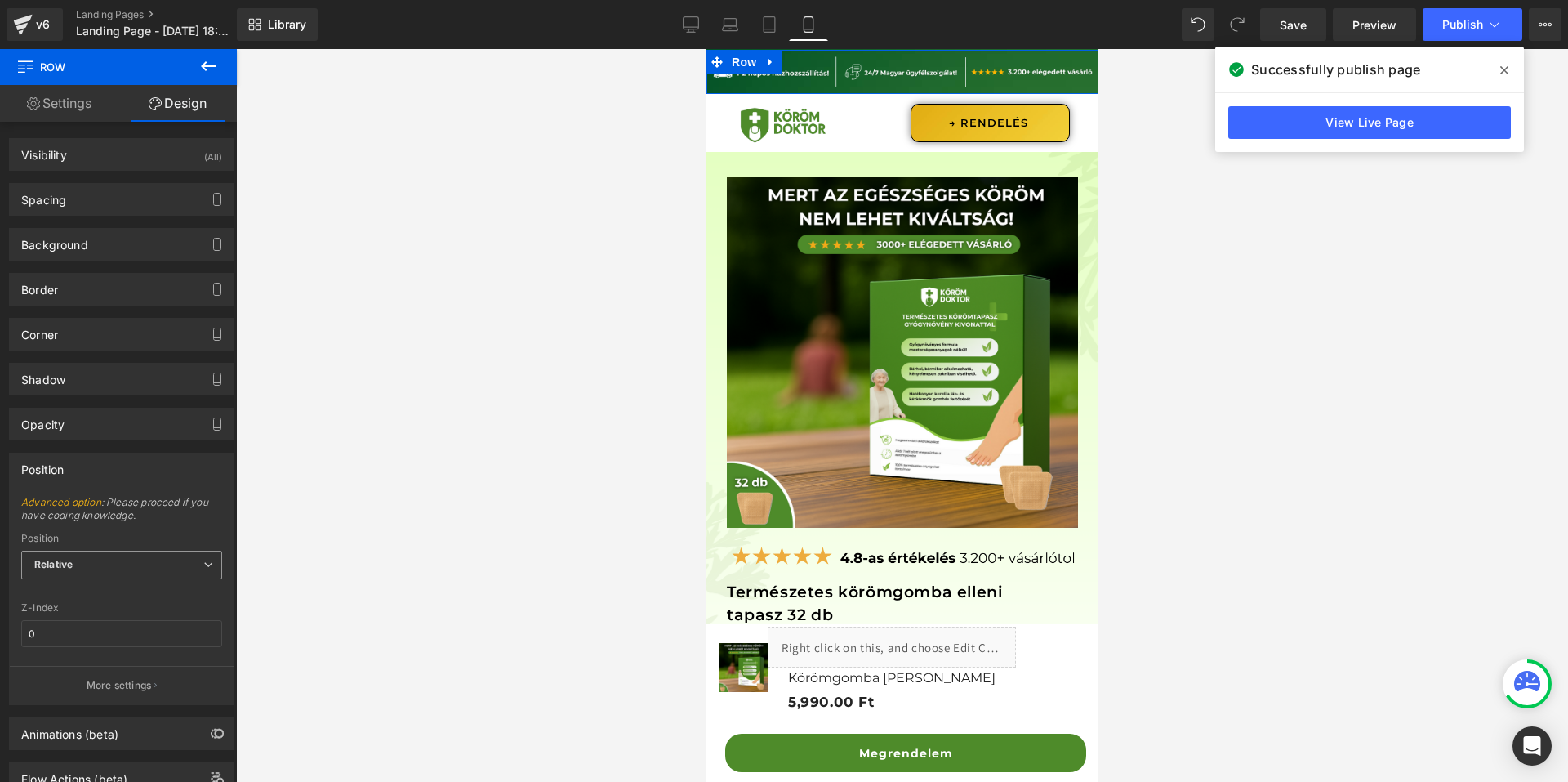
click at [123, 558] on span "Relative" at bounding box center [122, 565] width 201 height 29
click at [121, 607] on li "Sticky to the screen (Fixed)" at bounding box center [122, 618] width 201 height 25
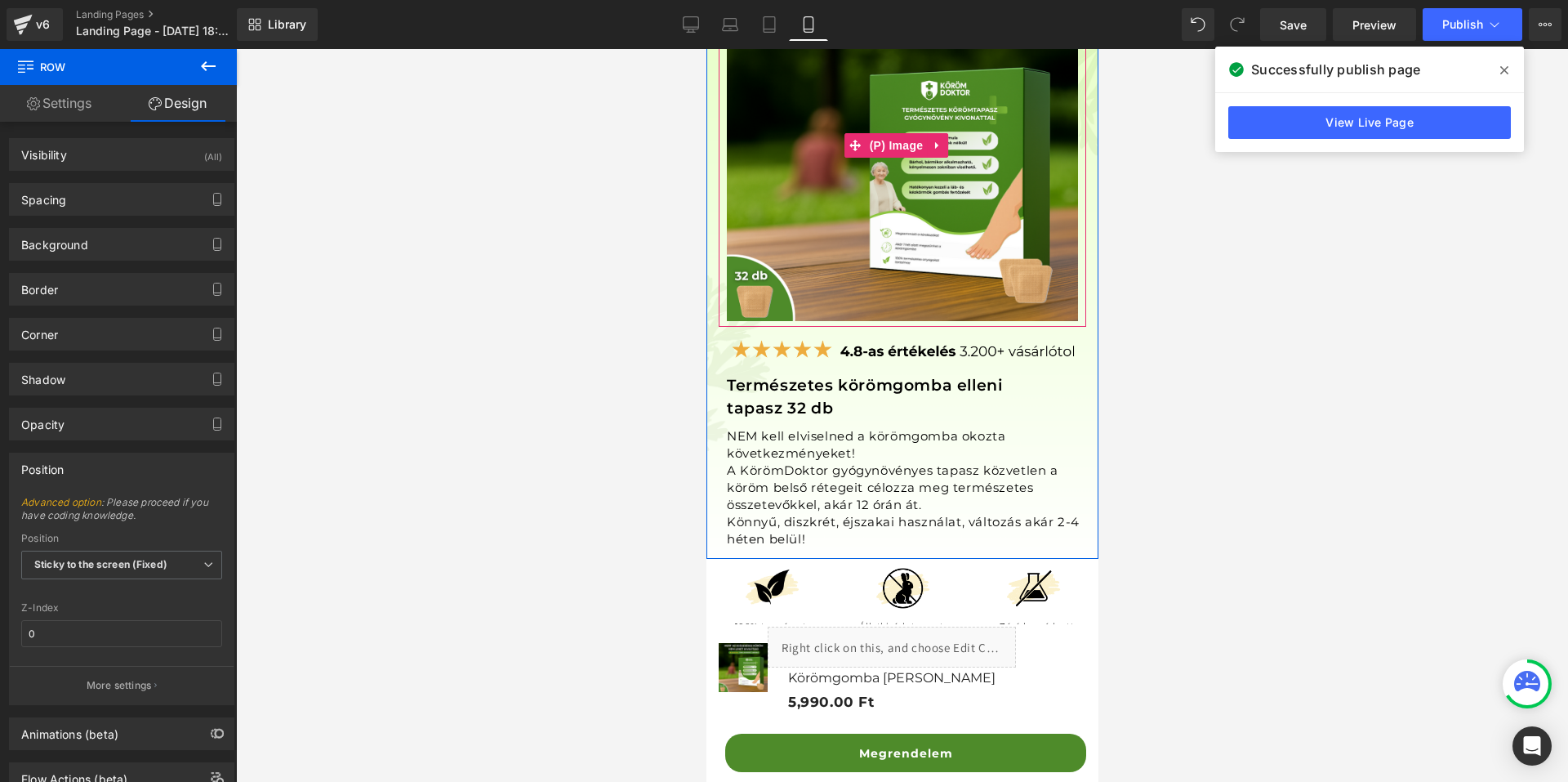
scroll to position [0, 0]
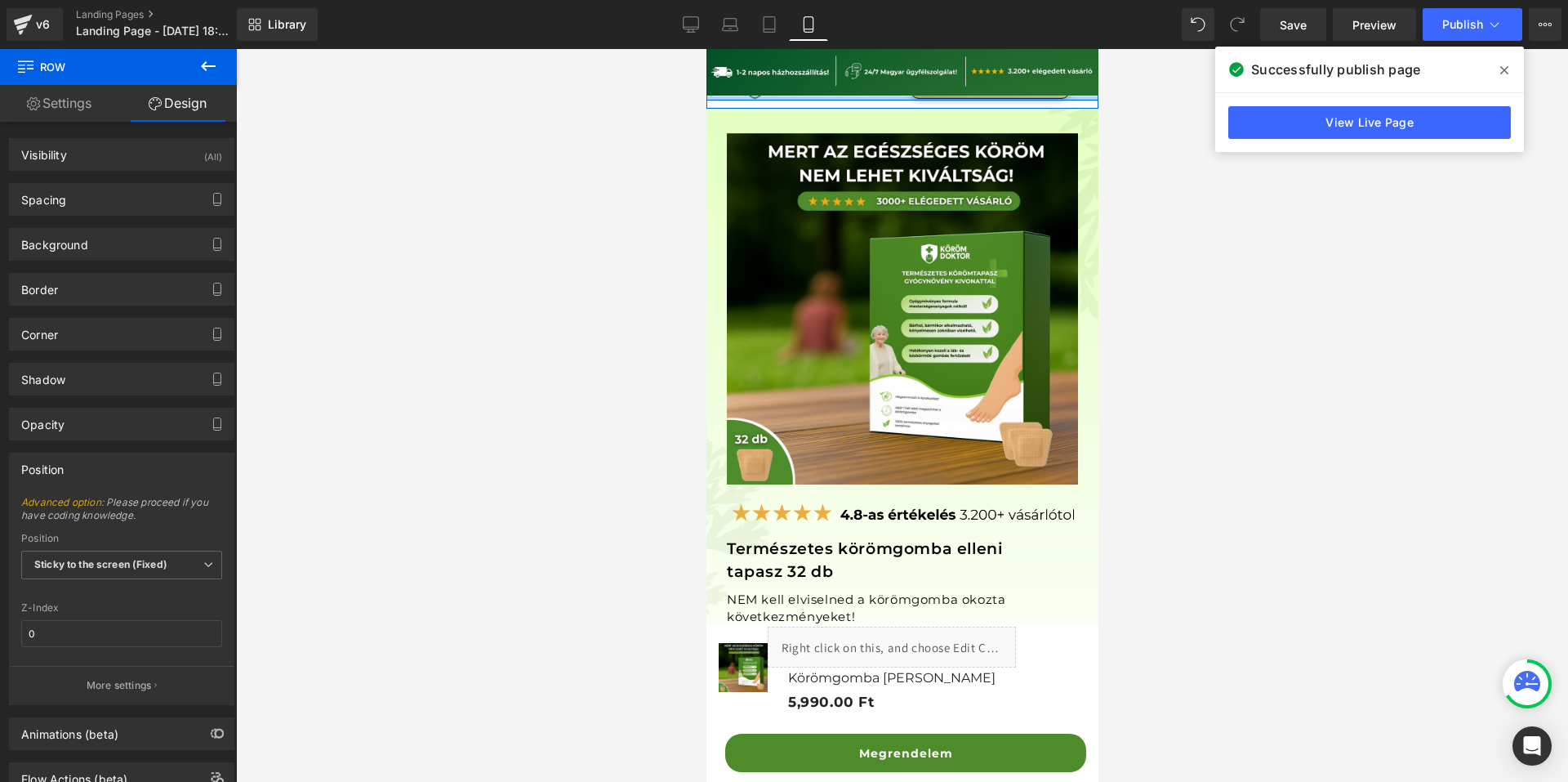
click at [807, 99] on div at bounding box center [901, 99] width 392 height 4
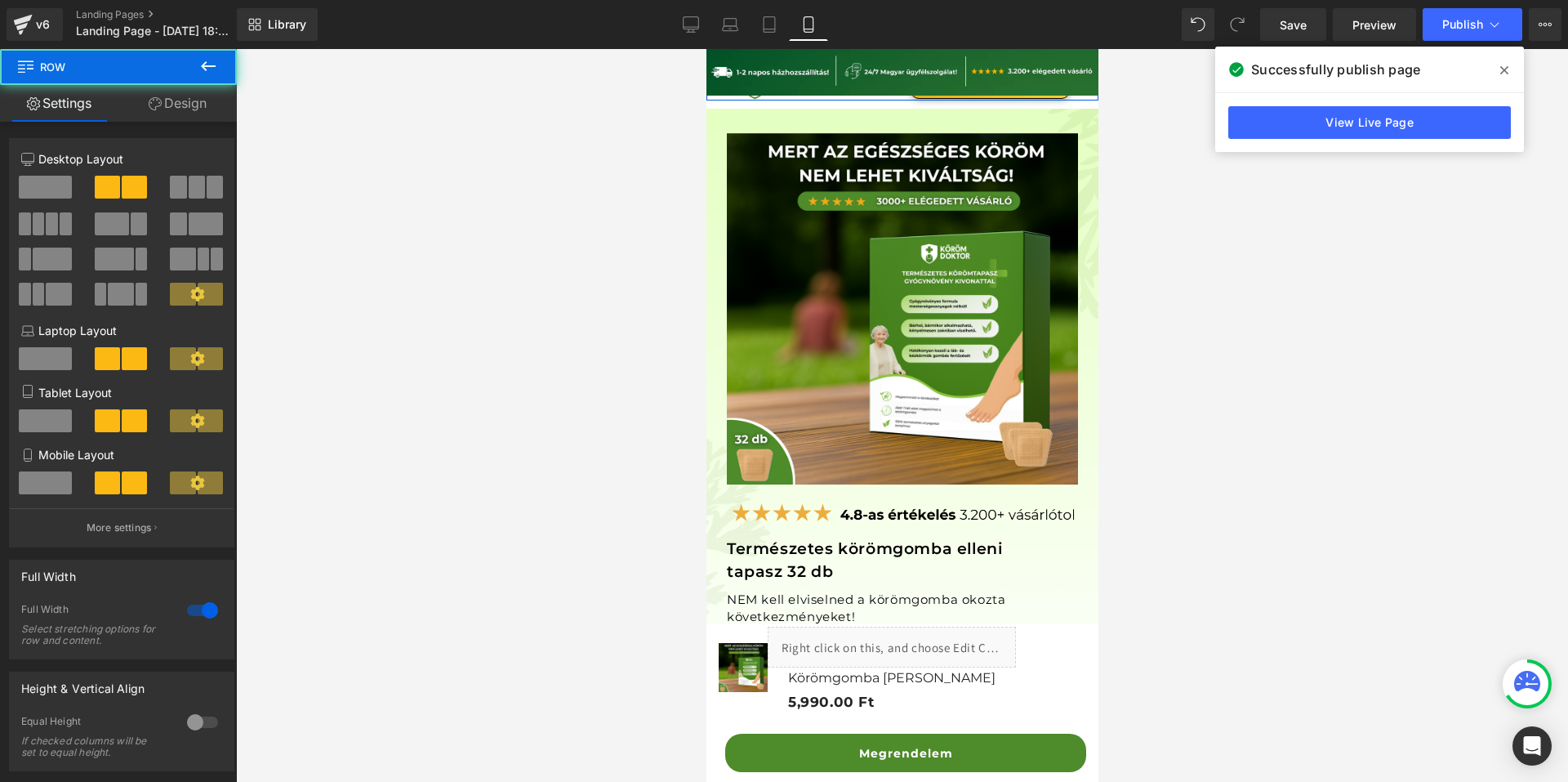
click at [204, 108] on link "Design" at bounding box center [178, 103] width 119 height 37
click at [0, 0] on div "Spacing" at bounding box center [0, 0] width 0 height 0
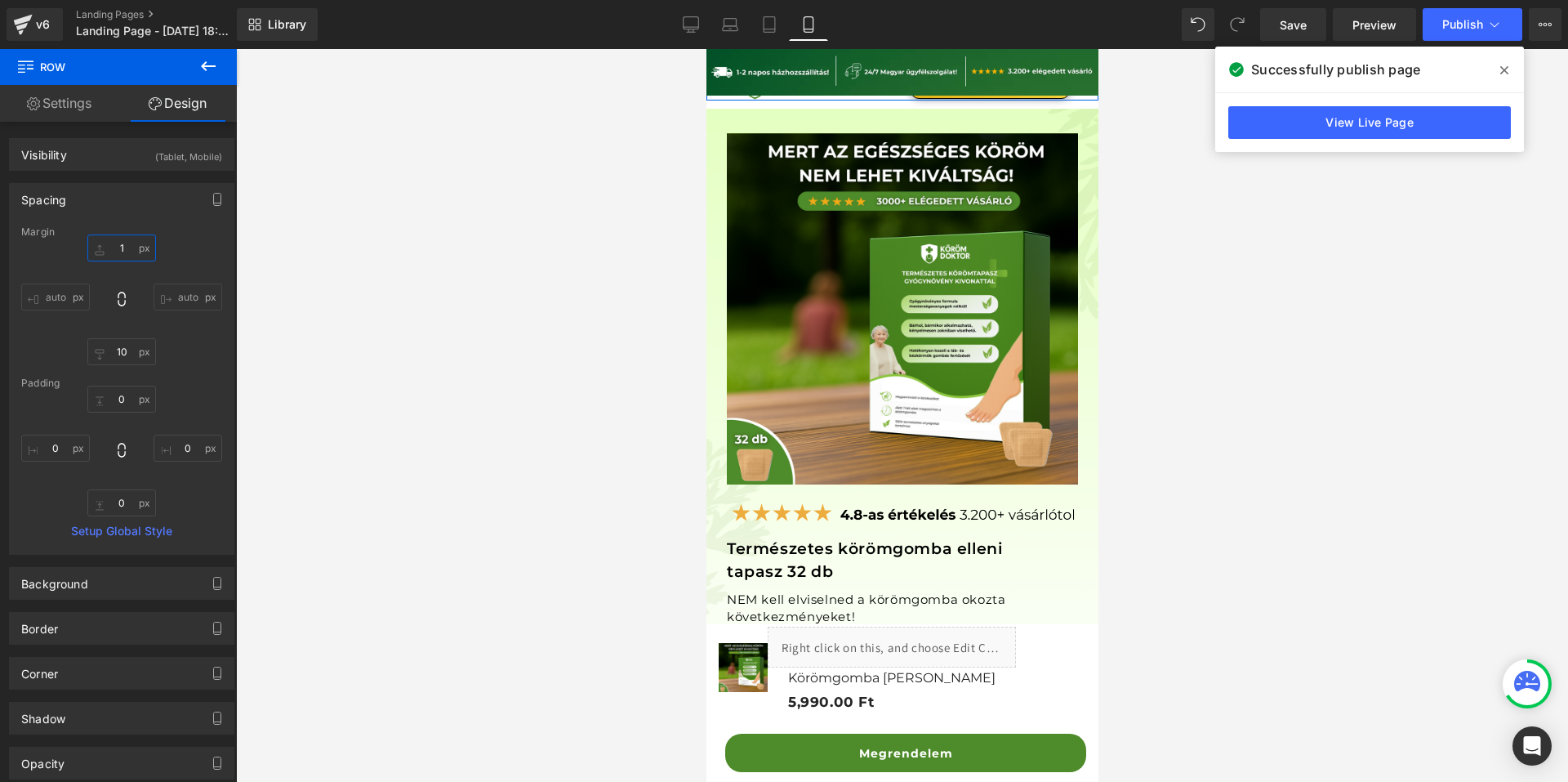
click at [131, 251] on input "1" at bounding box center [122, 248] width 69 height 27
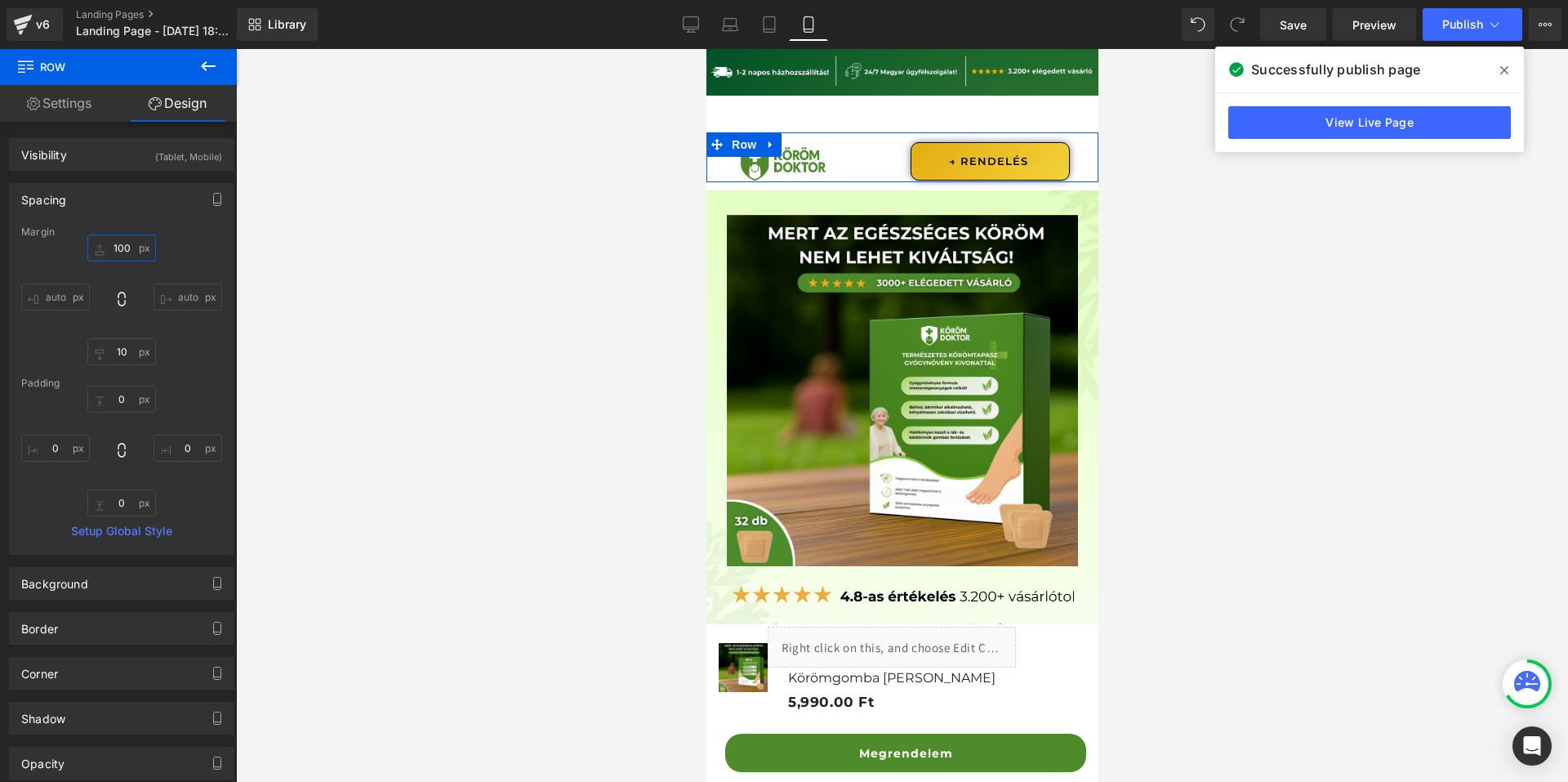
click at [131, 251] on input "100" at bounding box center [122, 248] width 69 height 27
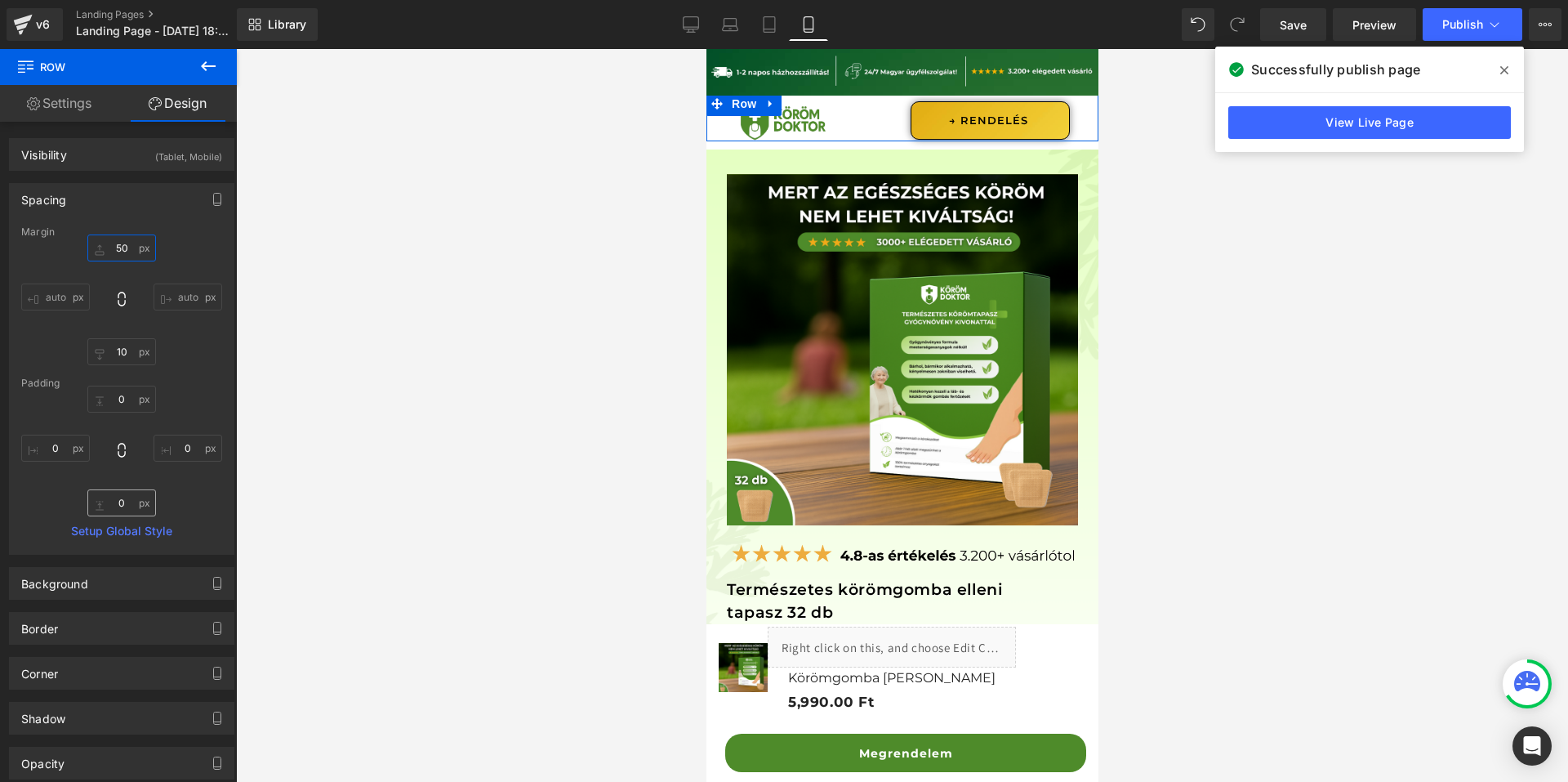
type input "50"
click at [127, 500] on input "0" at bounding box center [122, 502] width 69 height 27
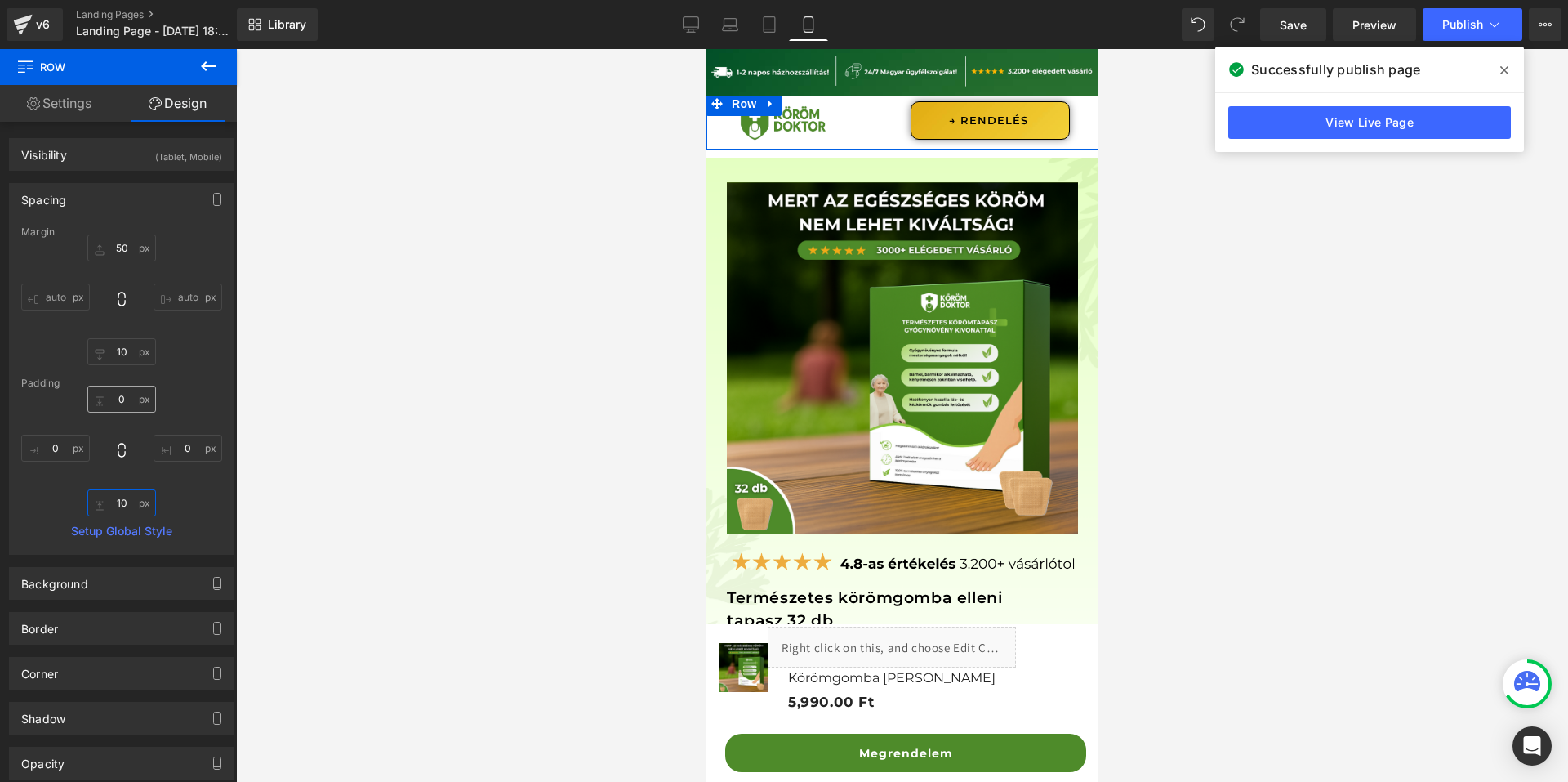
type input "10"
click at [130, 409] on input "0" at bounding box center [122, 399] width 69 height 27
type input "10"
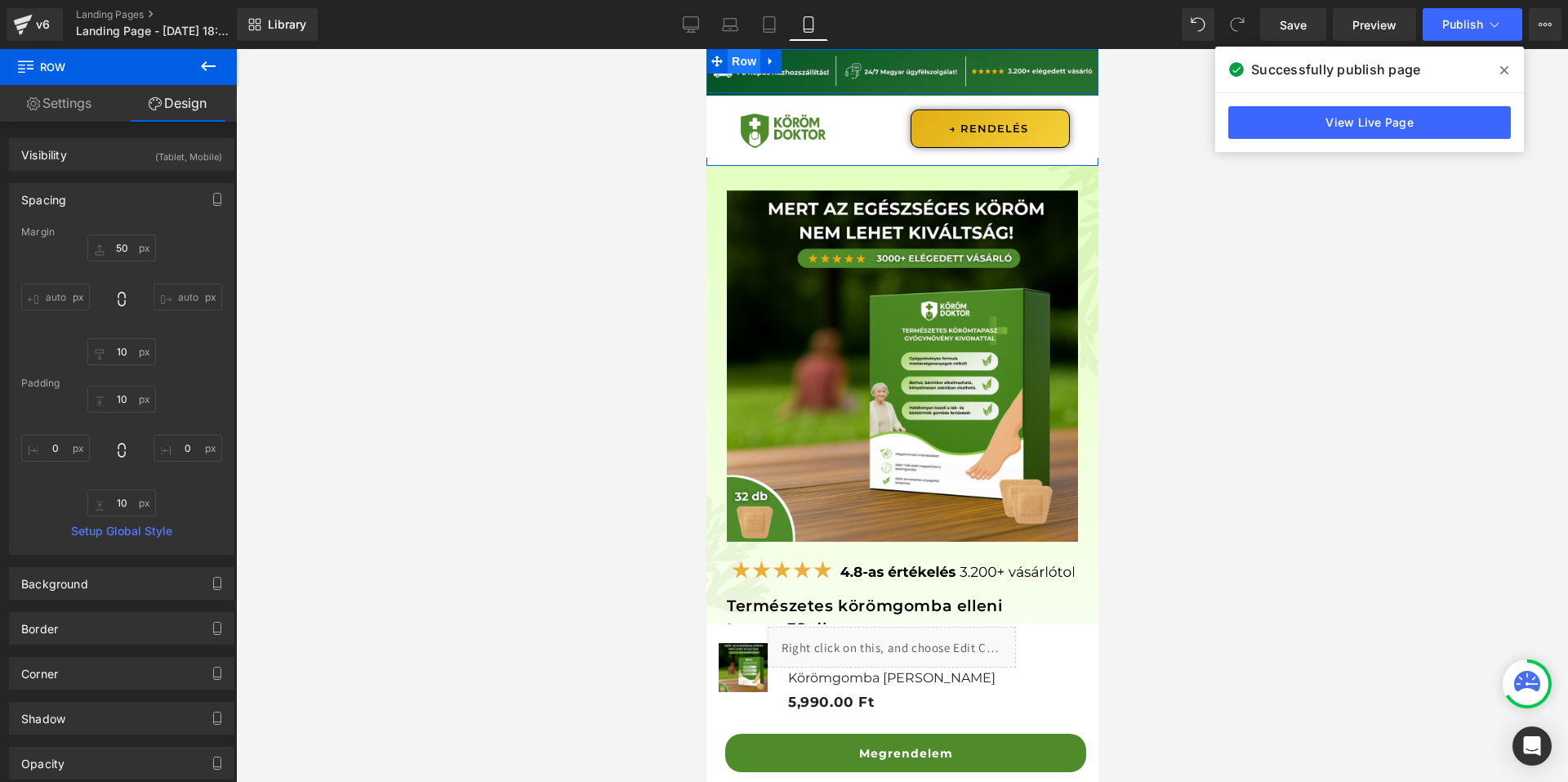
click at [742, 63] on span "Row" at bounding box center [743, 61] width 32 height 25
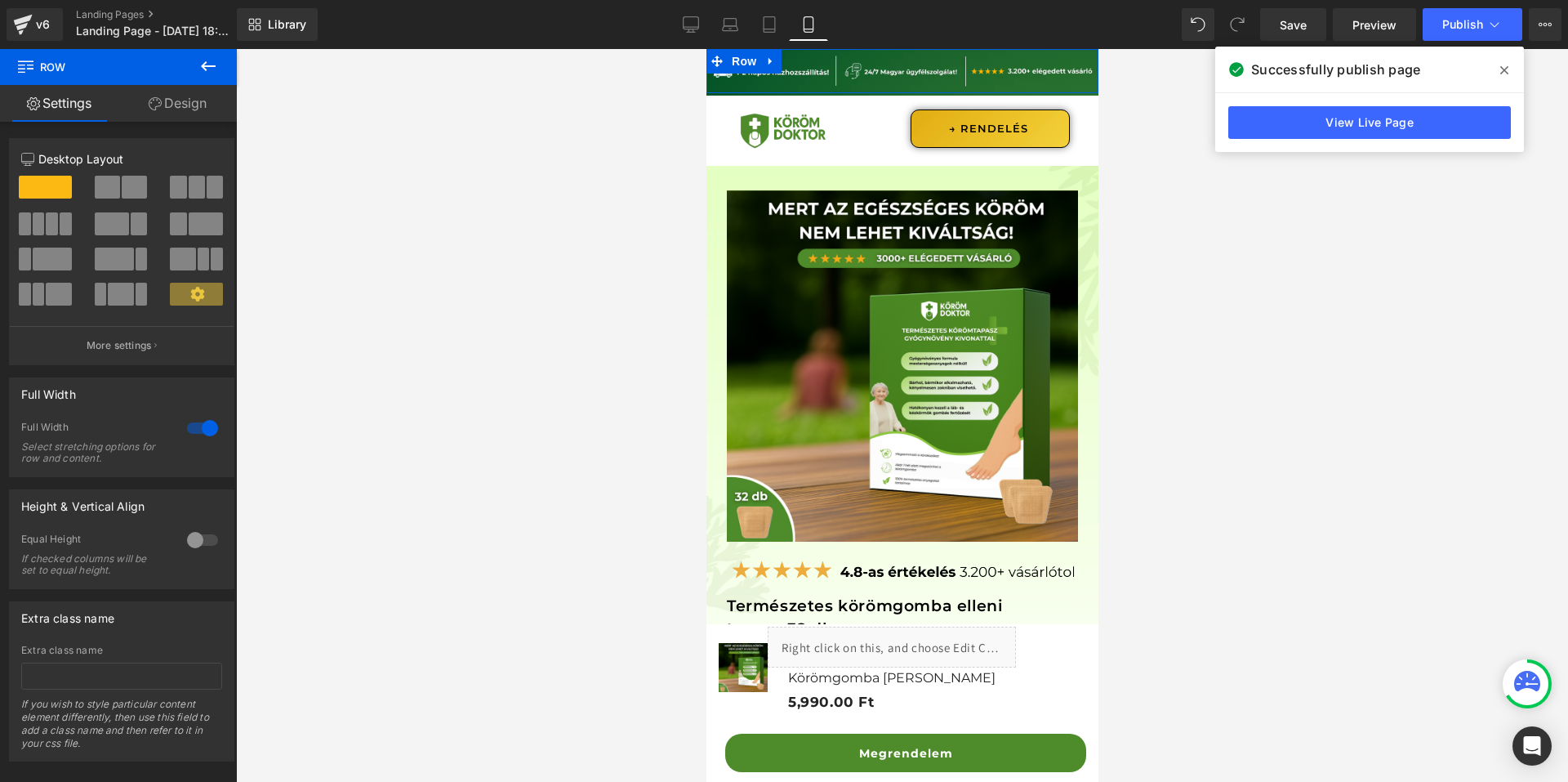
click at [179, 109] on link "Design" at bounding box center [178, 103] width 119 height 37
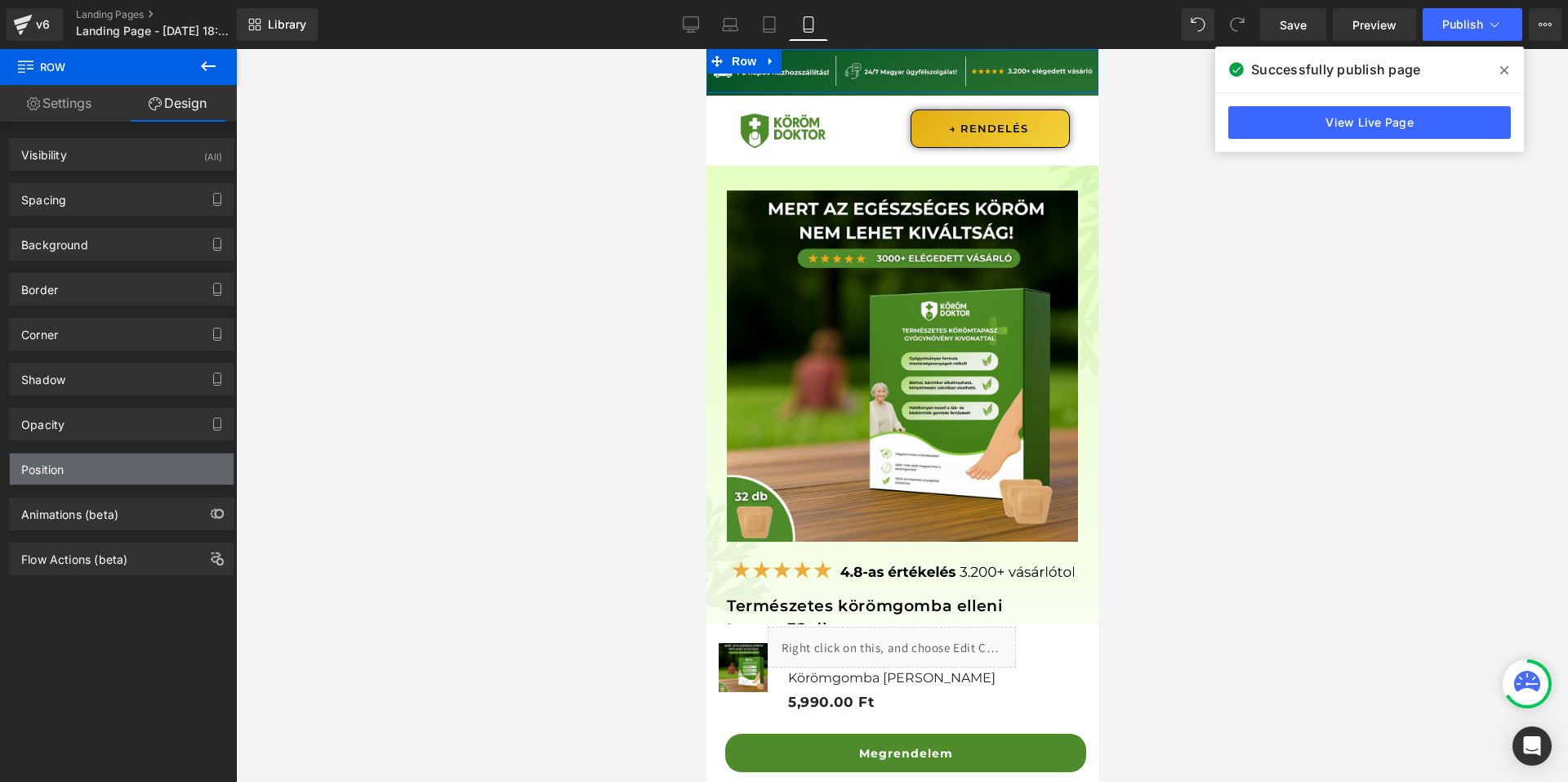
click at [110, 476] on div "Position" at bounding box center [122, 469] width 224 height 31
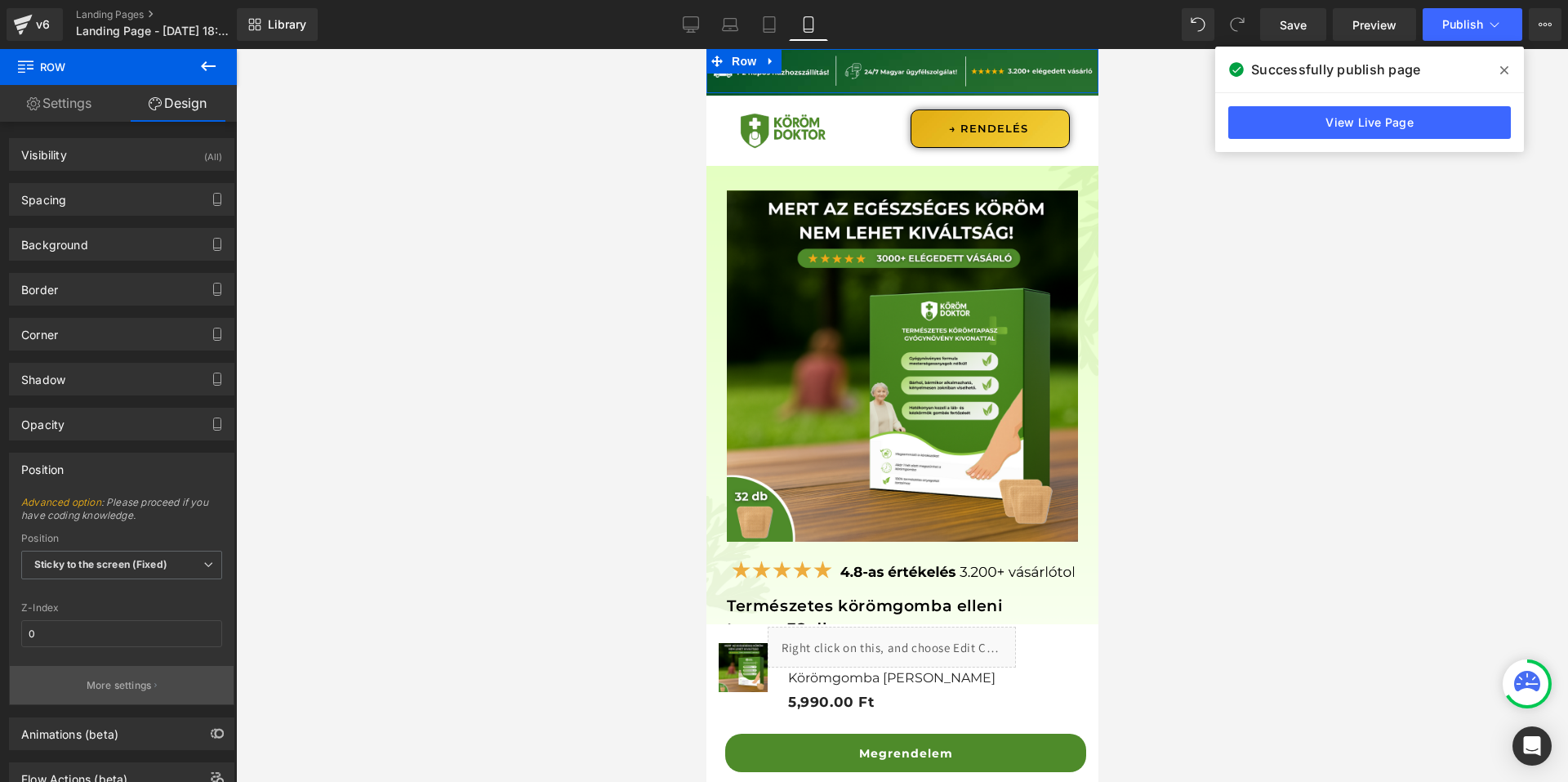
click at [96, 692] on p "More settings" at bounding box center [119, 685] width 65 height 15
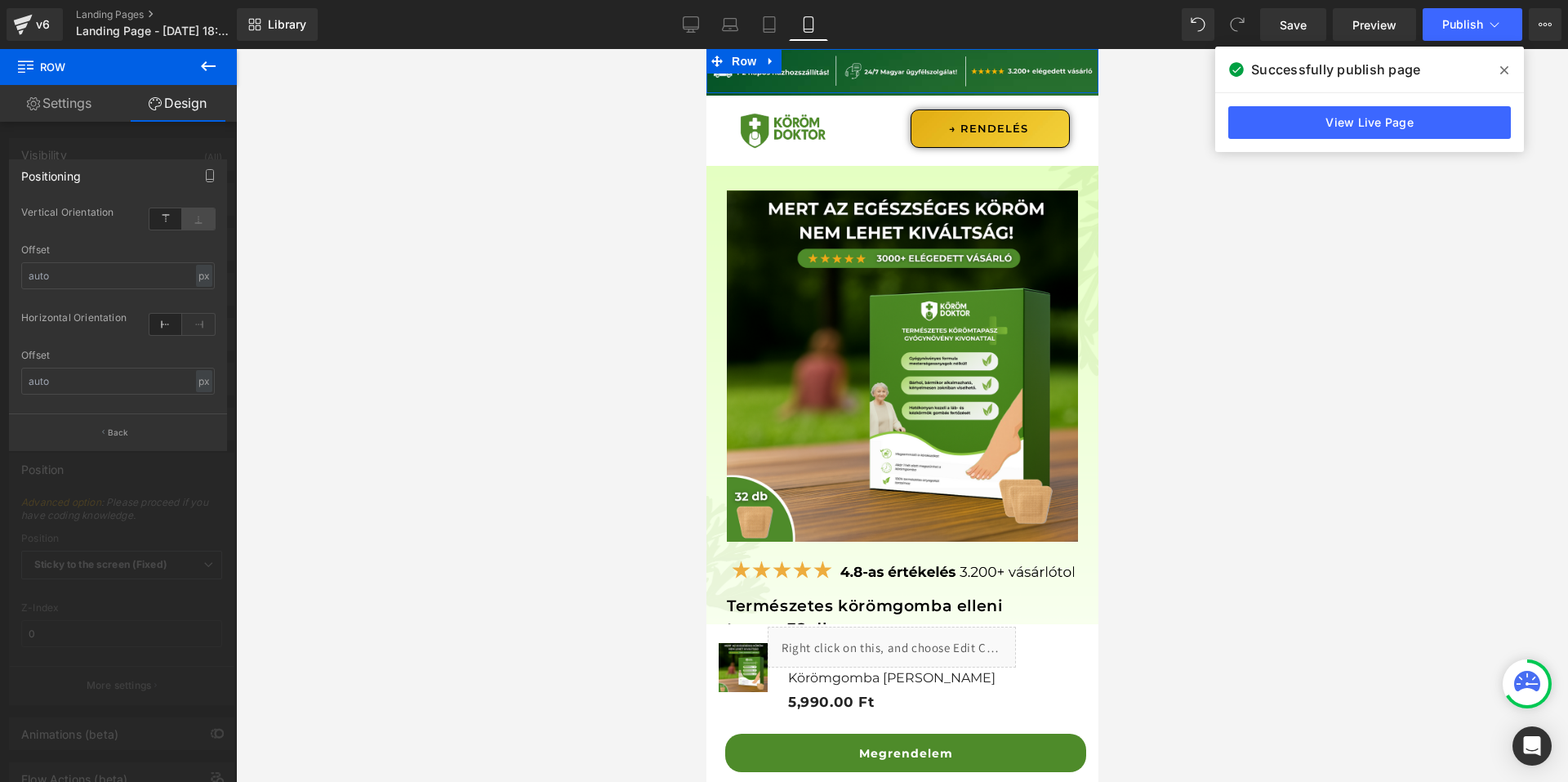
click at [192, 214] on icon at bounding box center [198, 218] width 32 height 21
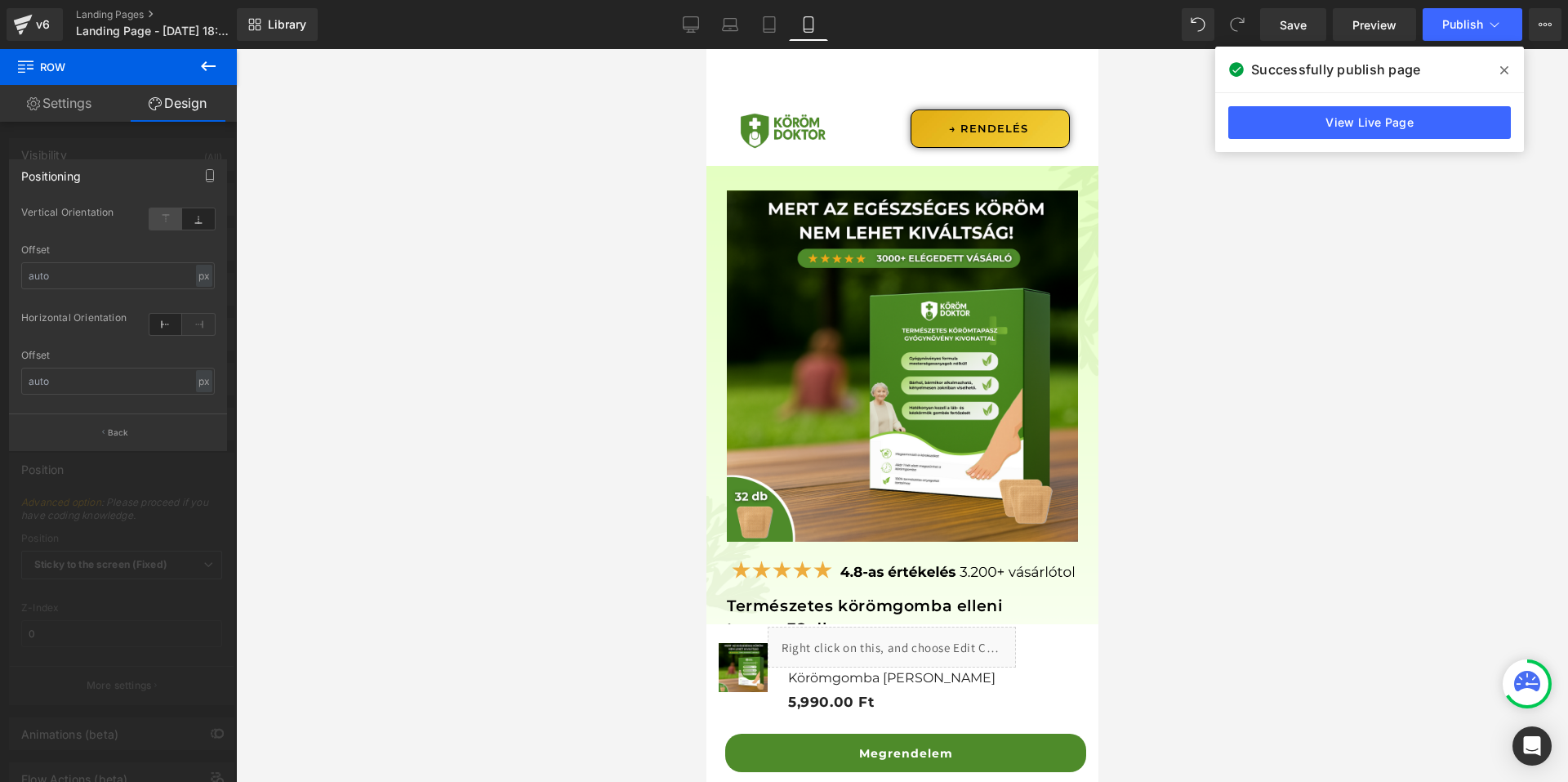
click at [179, 214] on icon at bounding box center [165, 218] width 32 height 21
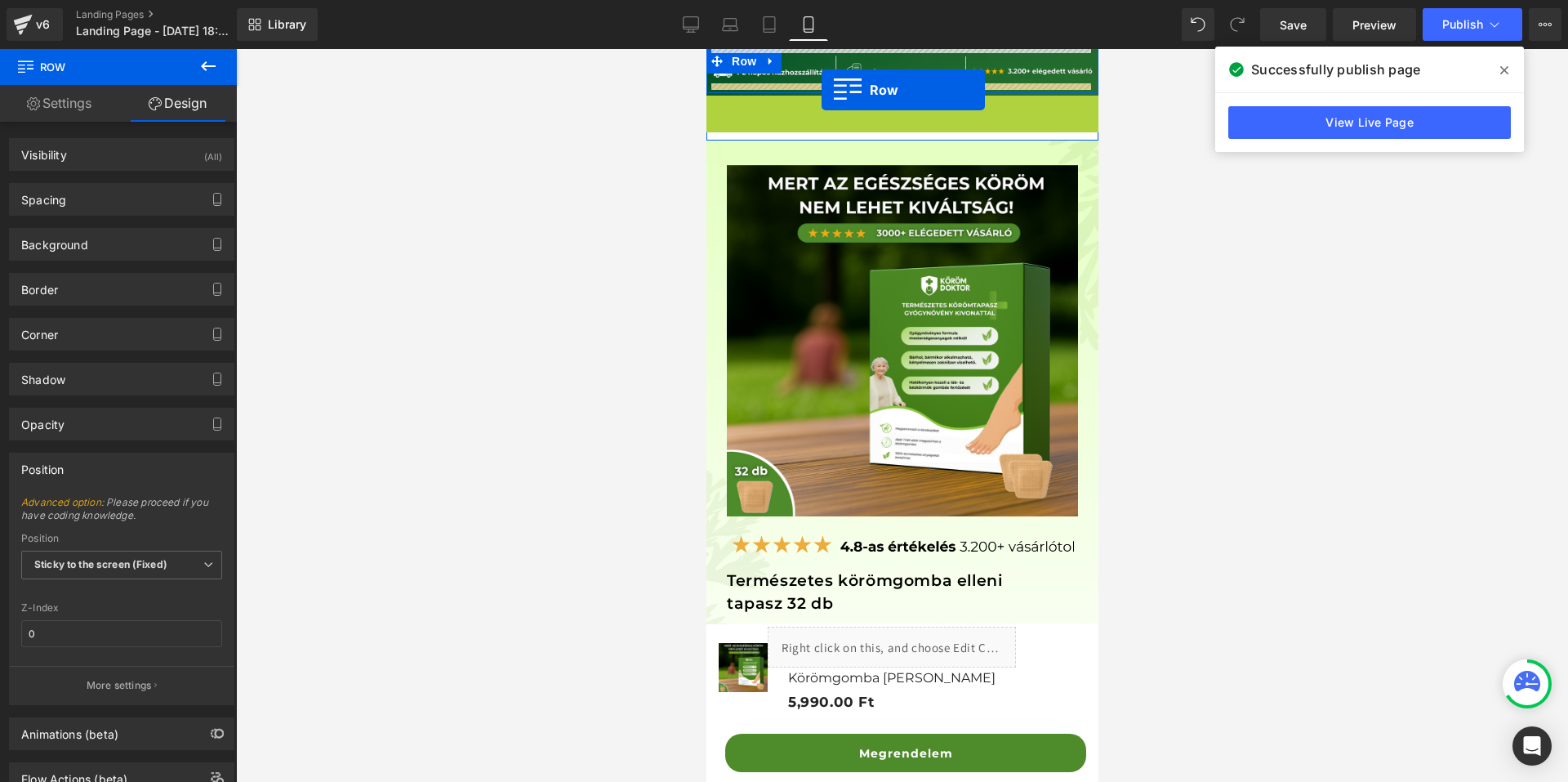
drag, startPoint x: 742, startPoint y: 103, endPoint x: 821, endPoint y: 90, distance: 80.1
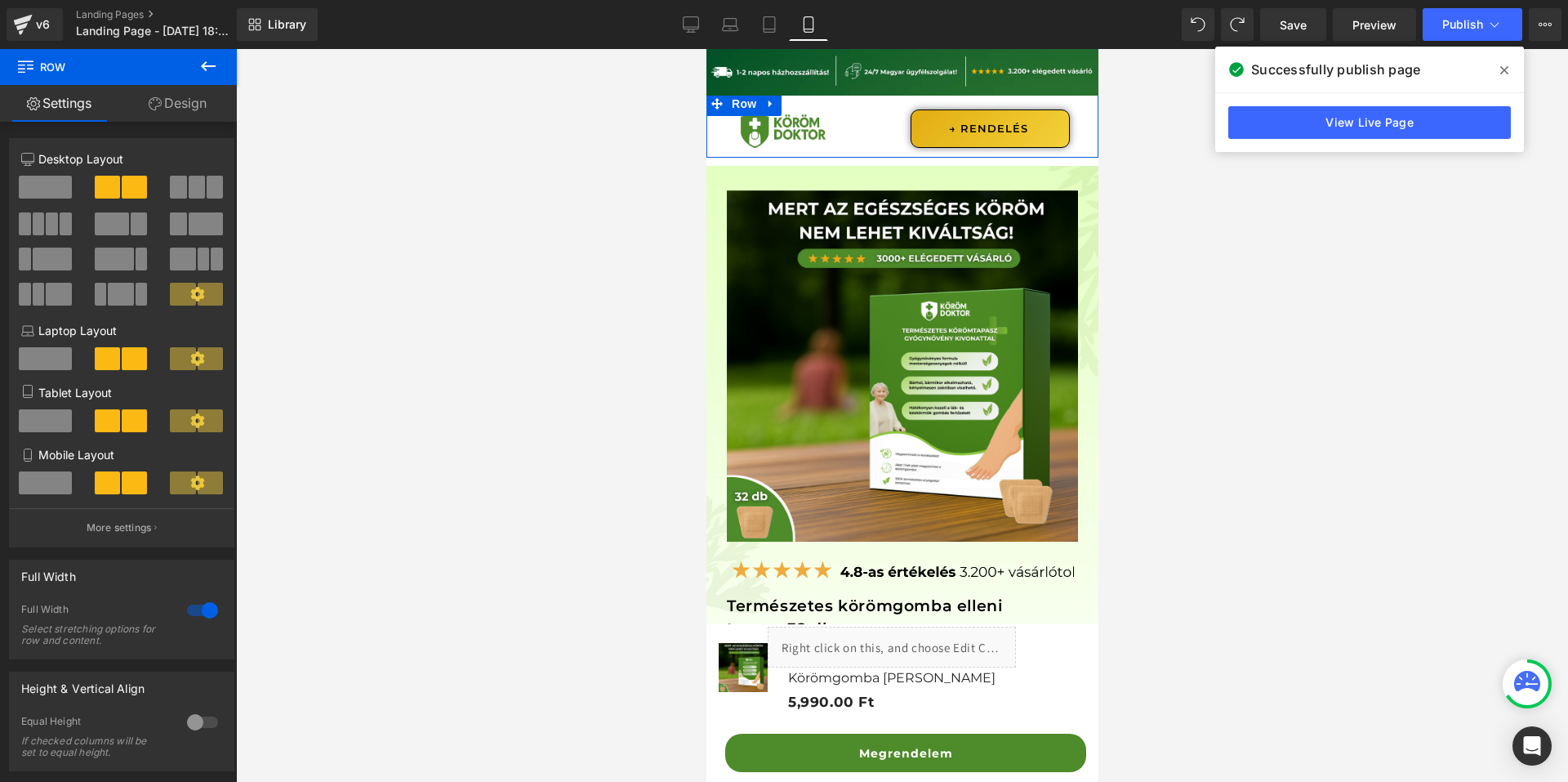
drag, startPoint x: 1498, startPoint y: 71, endPoint x: 1487, endPoint y: 73, distance: 11.2
click at [1499, 71] on span at bounding box center [1504, 70] width 26 height 26
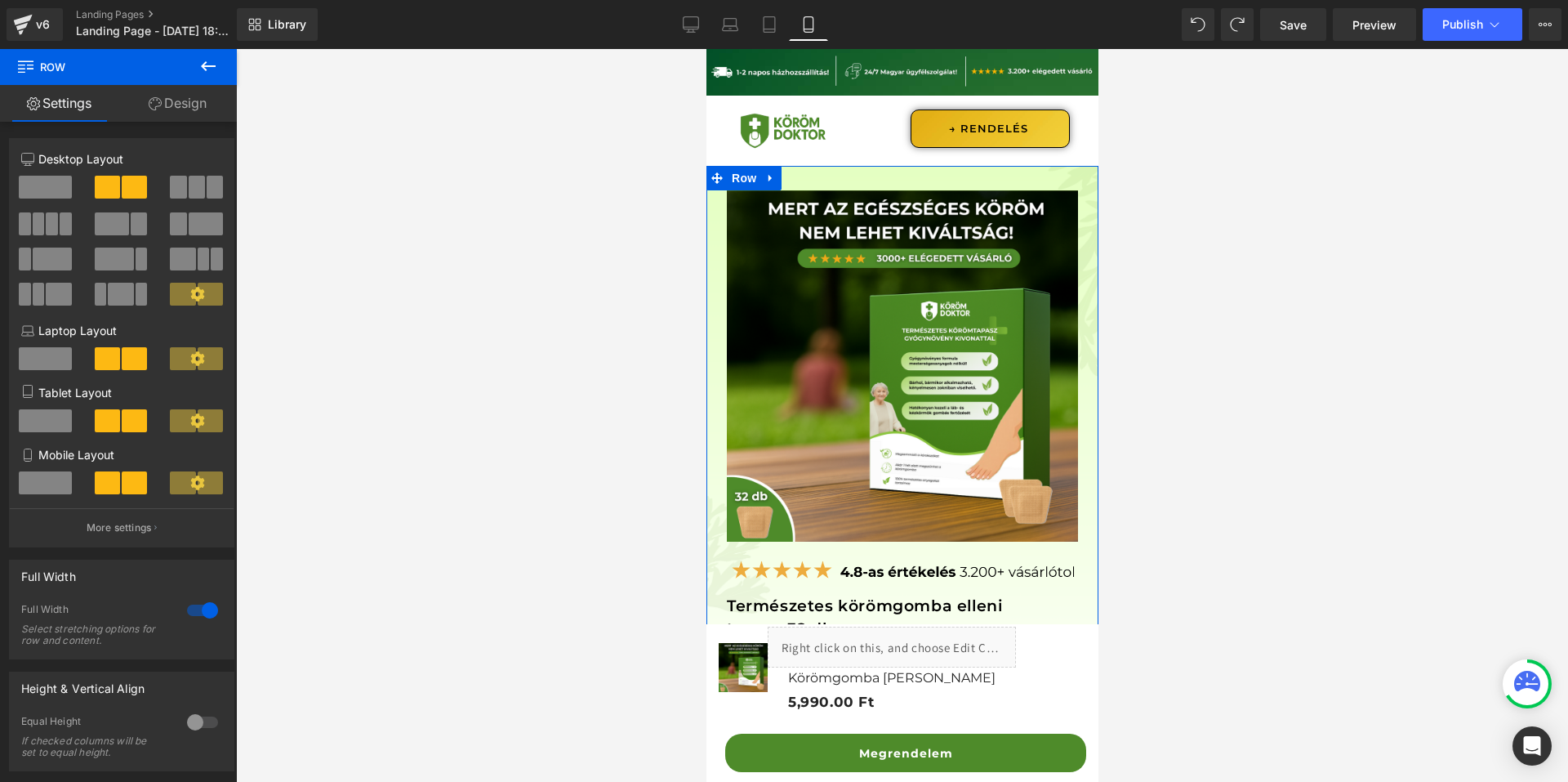
click at [772, 159] on div "Image Row Image Vélemények Button Hogyan működik? Button Row Gyakori Kérdések B…" at bounding box center [901, 107] width 392 height 118
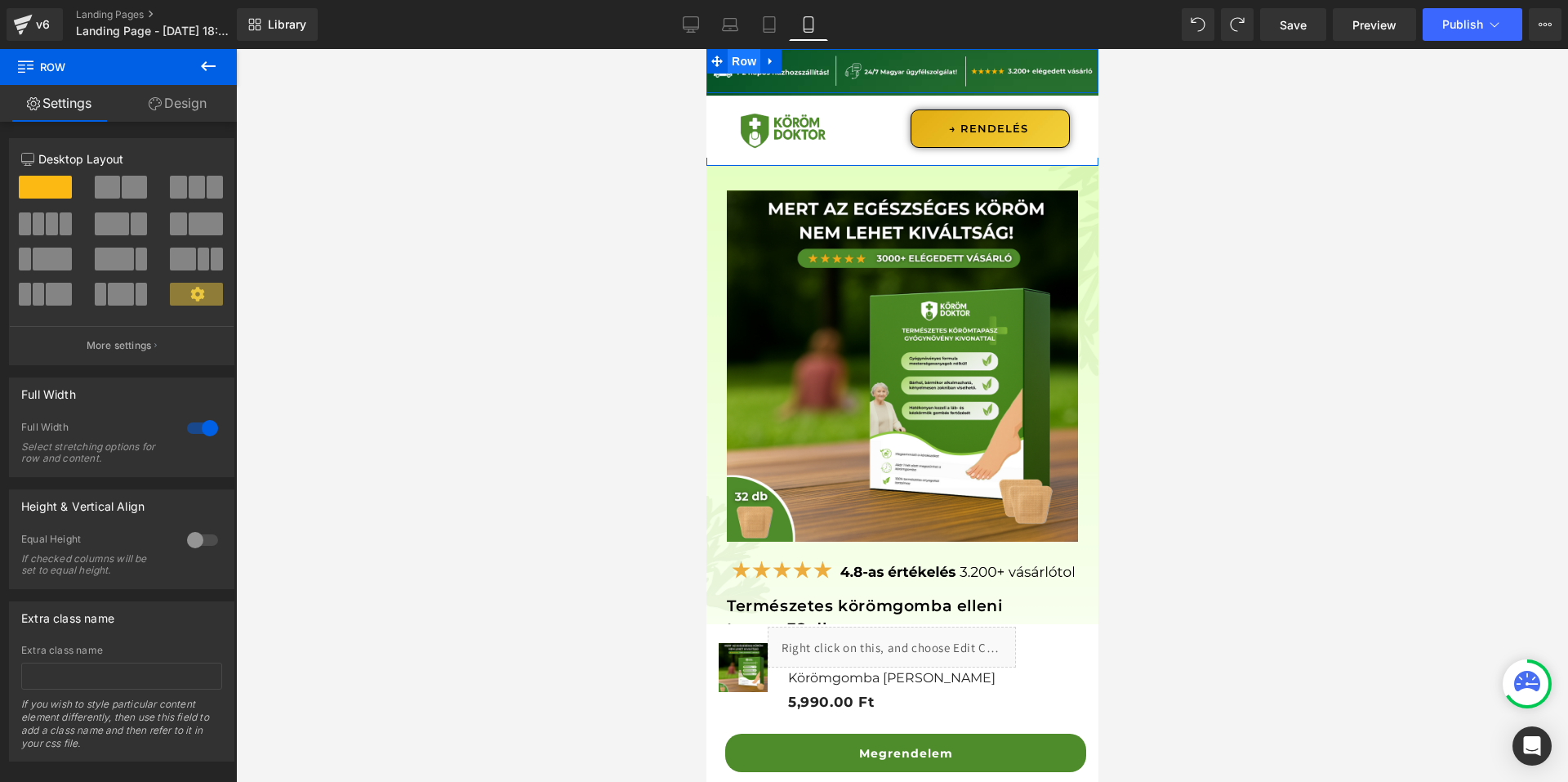
click at [747, 59] on span "Row" at bounding box center [743, 61] width 32 height 25
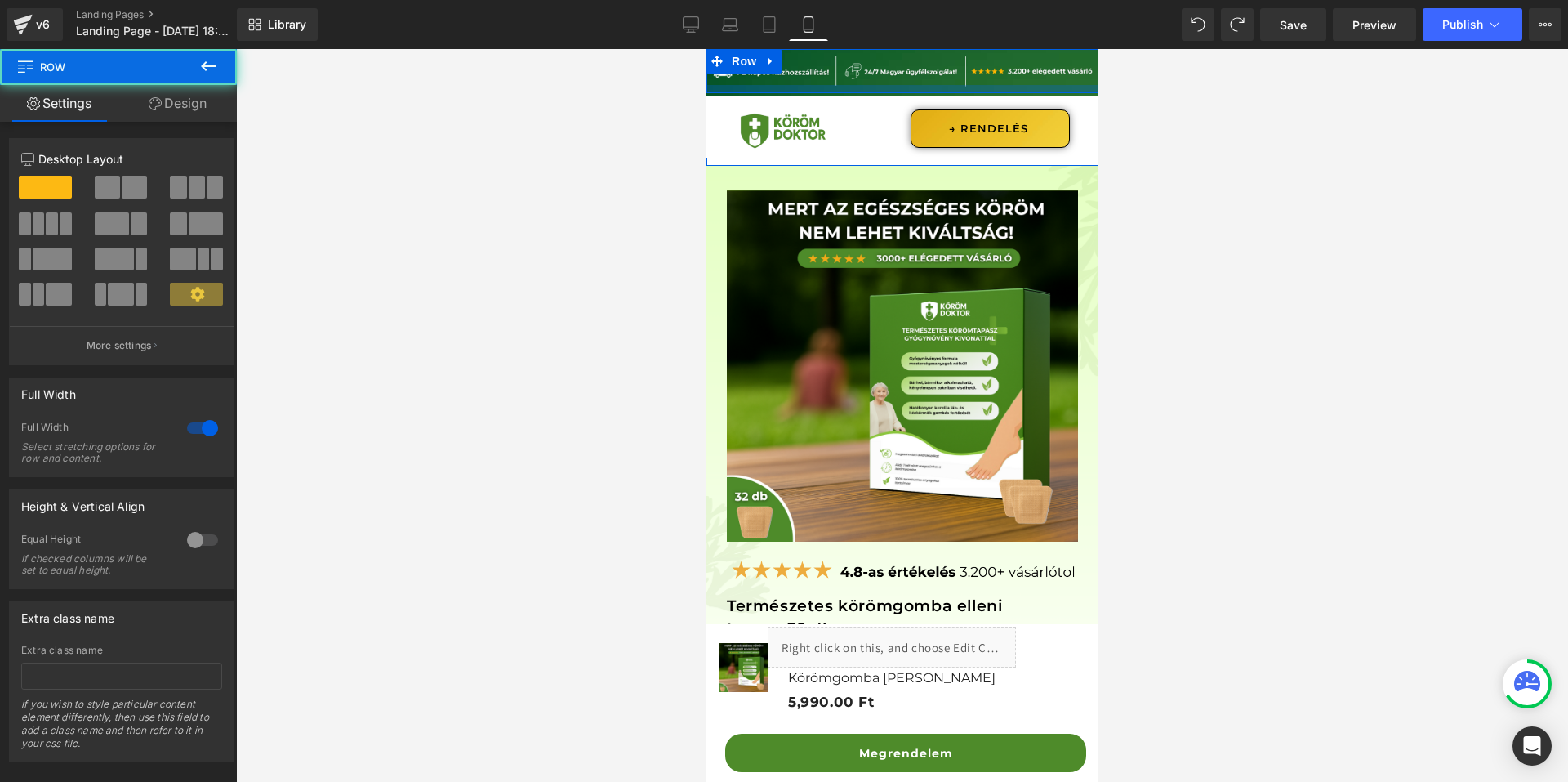
click at [825, 89] on div at bounding box center [901, 88] width 392 height 8
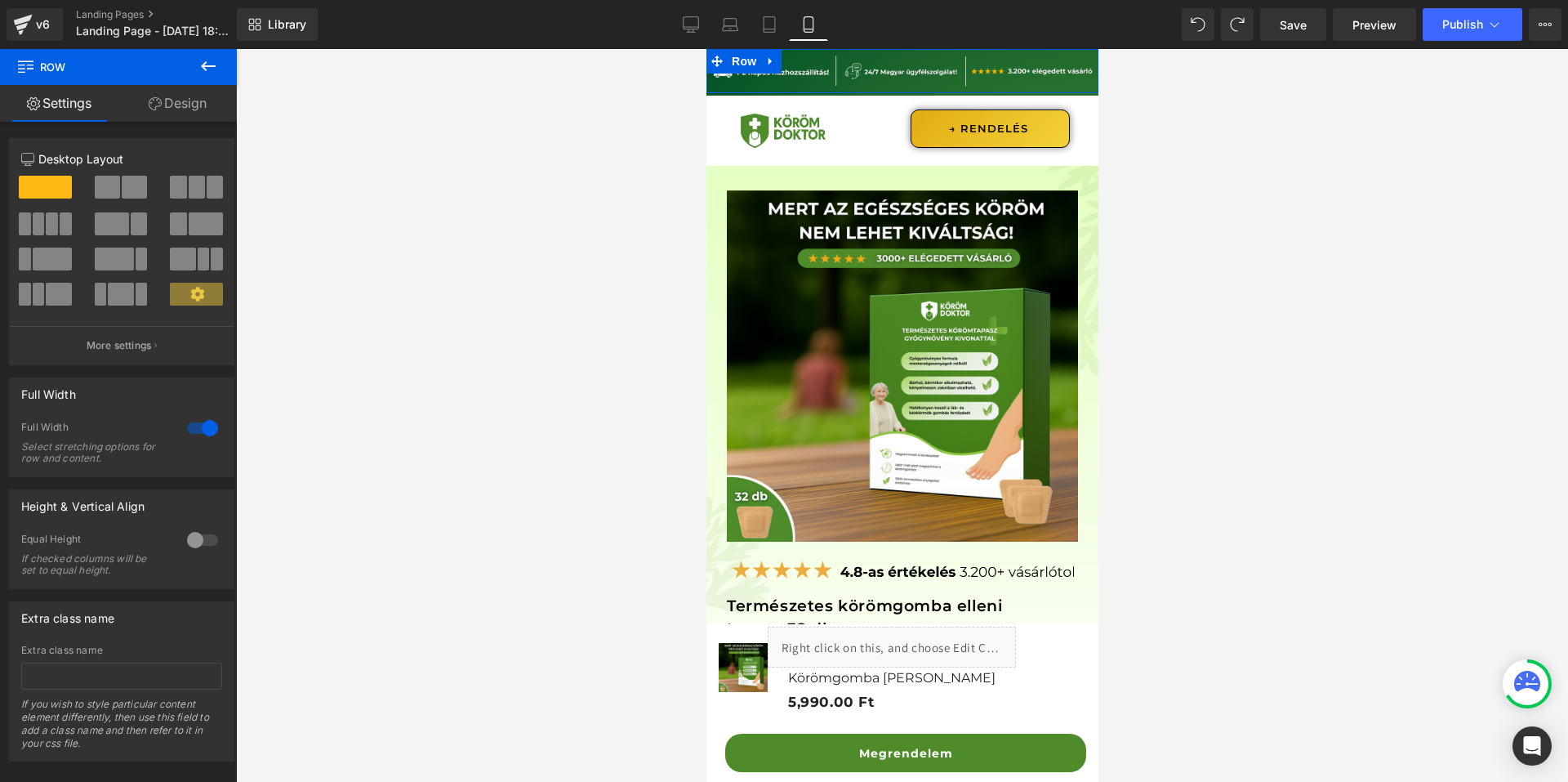
drag, startPoint x: 171, startPoint y: 102, endPoint x: 76, endPoint y: 432, distance: 343.4
click at [171, 103] on link "Design" at bounding box center [178, 103] width 119 height 37
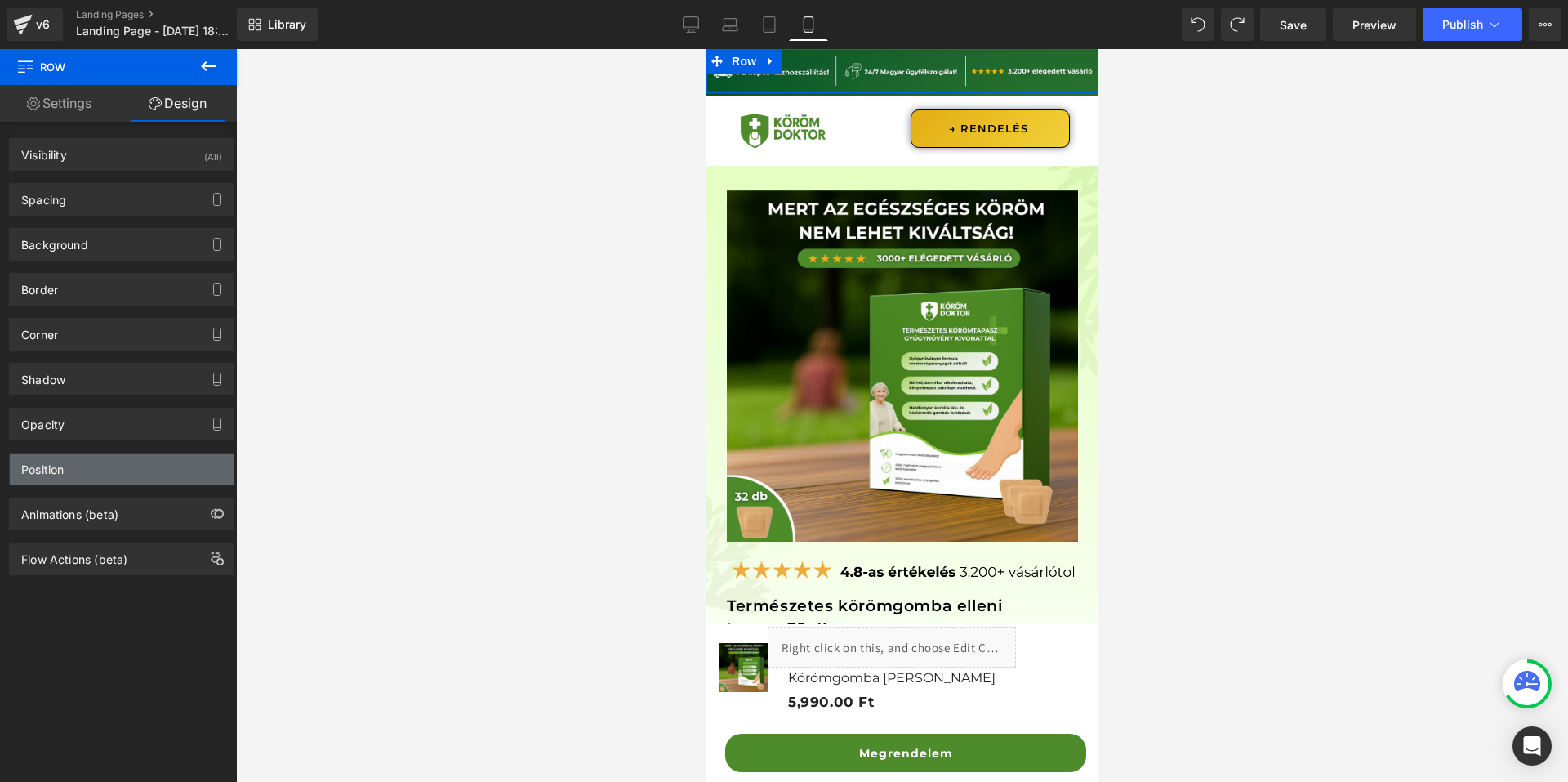
click at [81, 476] on div "Position" at bounding box center [122, 469] width 224 height 31
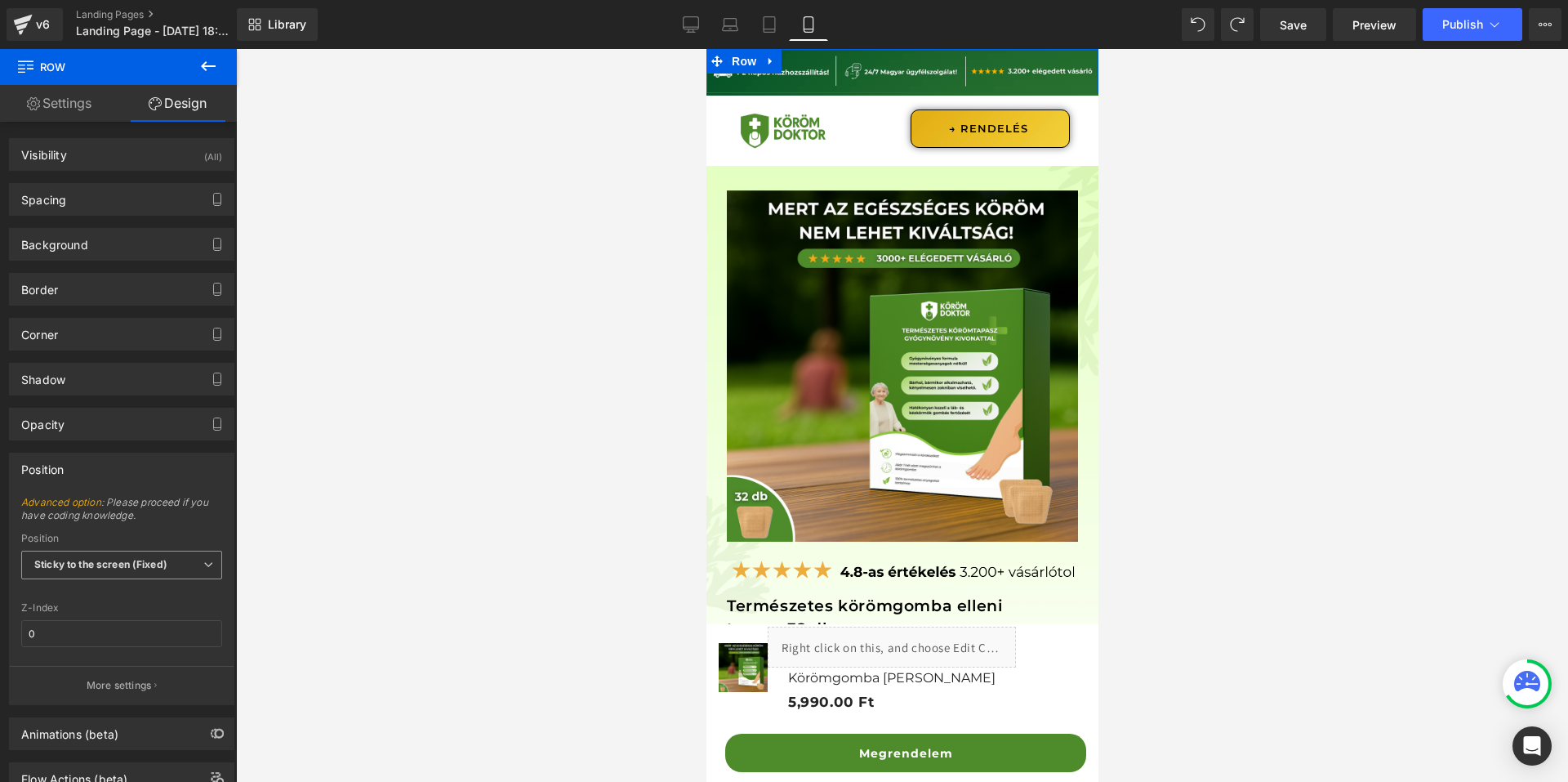
drag, startPoint x: 92, startPoint y: 543, endPoint x: 93, endPoint y: 555, distance: 12.0
click at [93, 544] on div "Position Sticky to the screen (Fixed) Relative Sticky to the screen (Fixed) Sta…" at bounding box center [122, 565] width 201 height 65
click at [95, 561] on span "Sticky to the screen (Fixed)" at bounding box center [122, 565] width 201 height 29
drag, startPoint x: 94, startPoint y: 592, endPoint x: 313, endPoint y: 415, distance: 281.6
click at [93, 592] on li "Relative" at bounding box center [122, 594] width 201 height 25
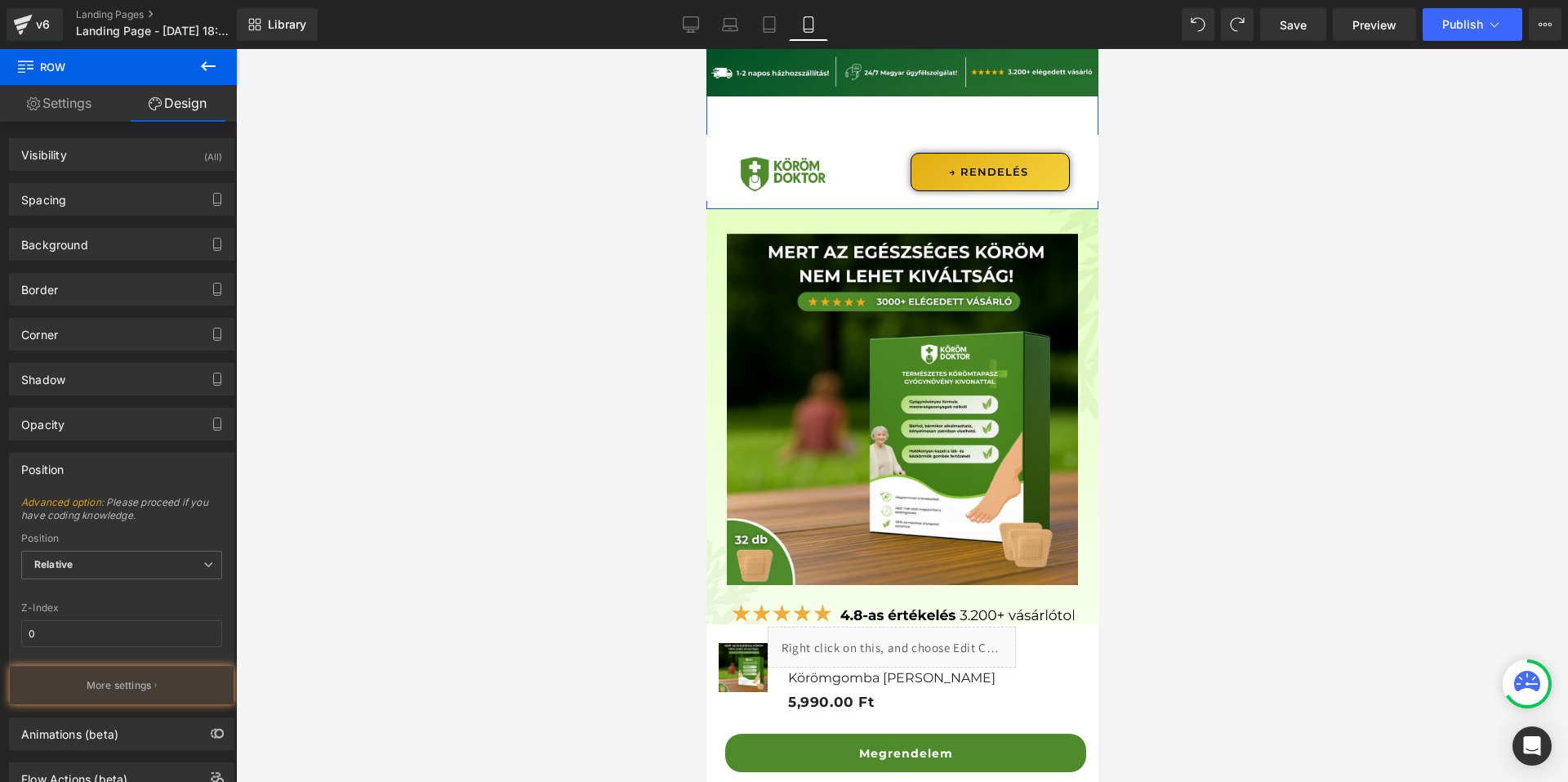
click at [875, 114] on div "Image Row Image Vélemények Button Hogyan működik? Button Row Gyakori Kérdések B…" at bounding box center [901, 128] width 392 height 161
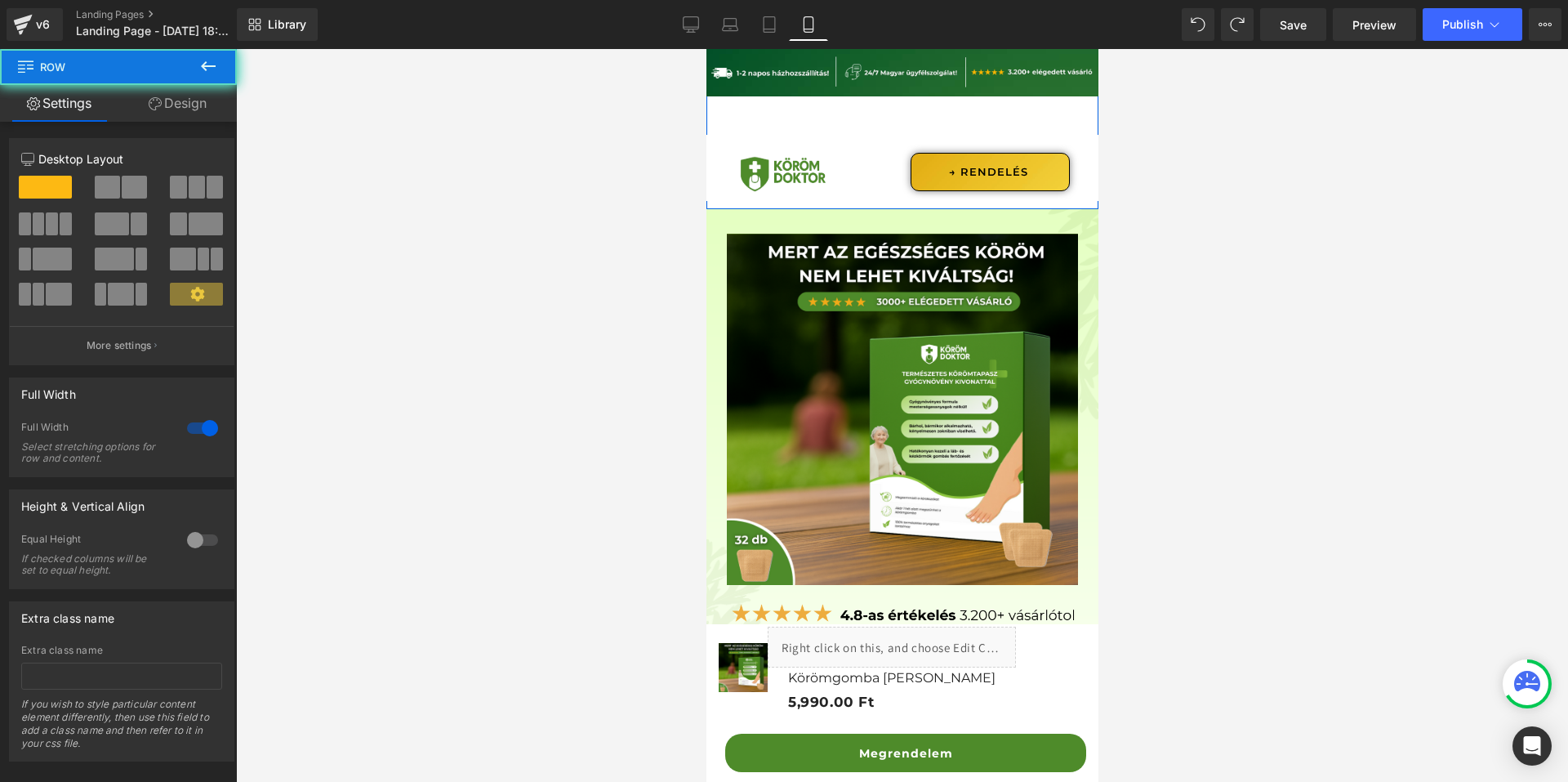
click at [889, 120] on div "Image Row Image Vélemények Button Hogyan működik? Button Row Gyakori Kérdések B…" at bounding box center [901, 128] width 392 height 161
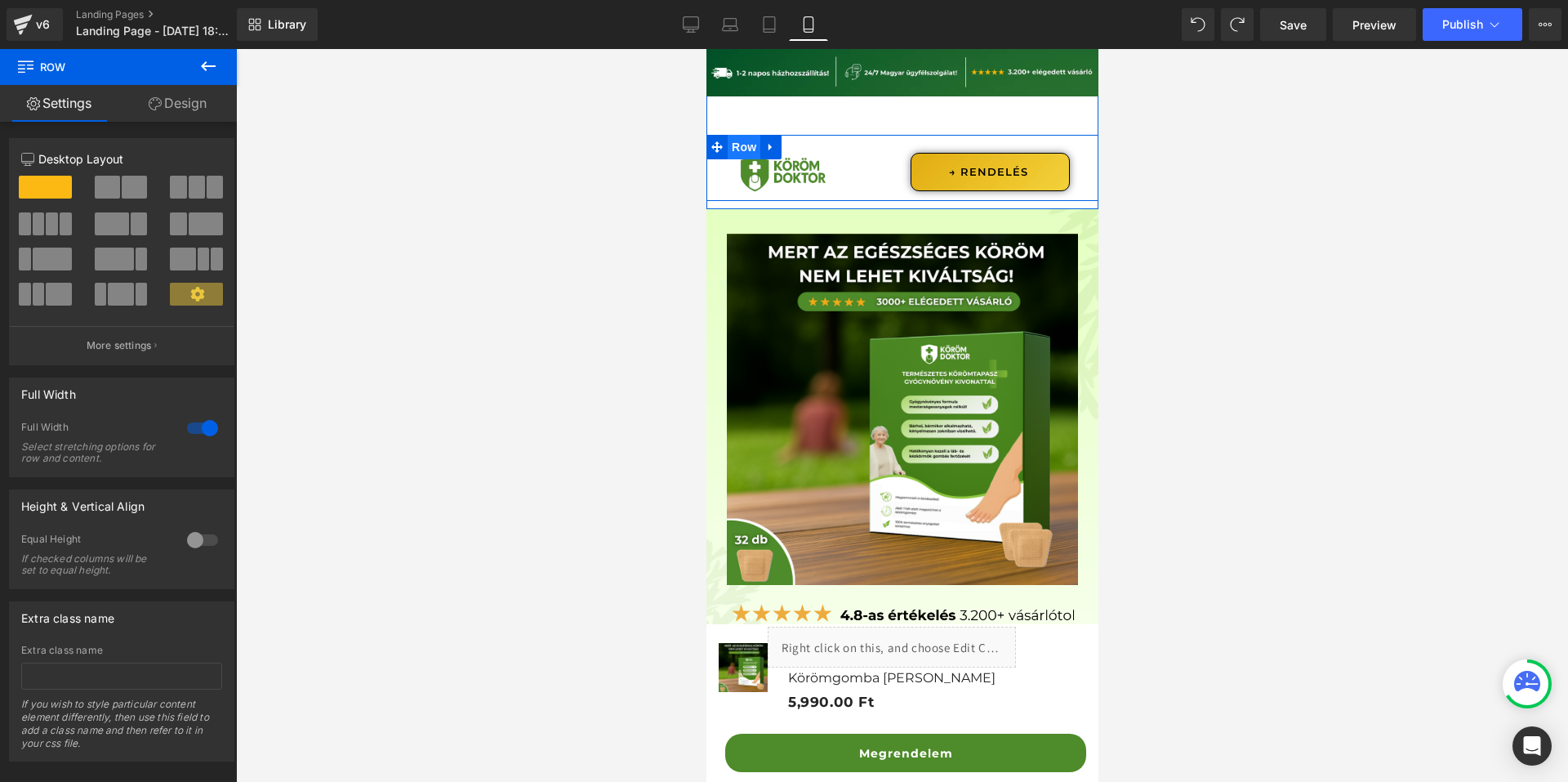
drag, startPoint x: 1016, startPoint y: 137, endPoint x: 742, endPoint y: 146, distance: 274.1
click at [742, 146] on span "Row" at bounding box center [743, 146] width 32 height 25
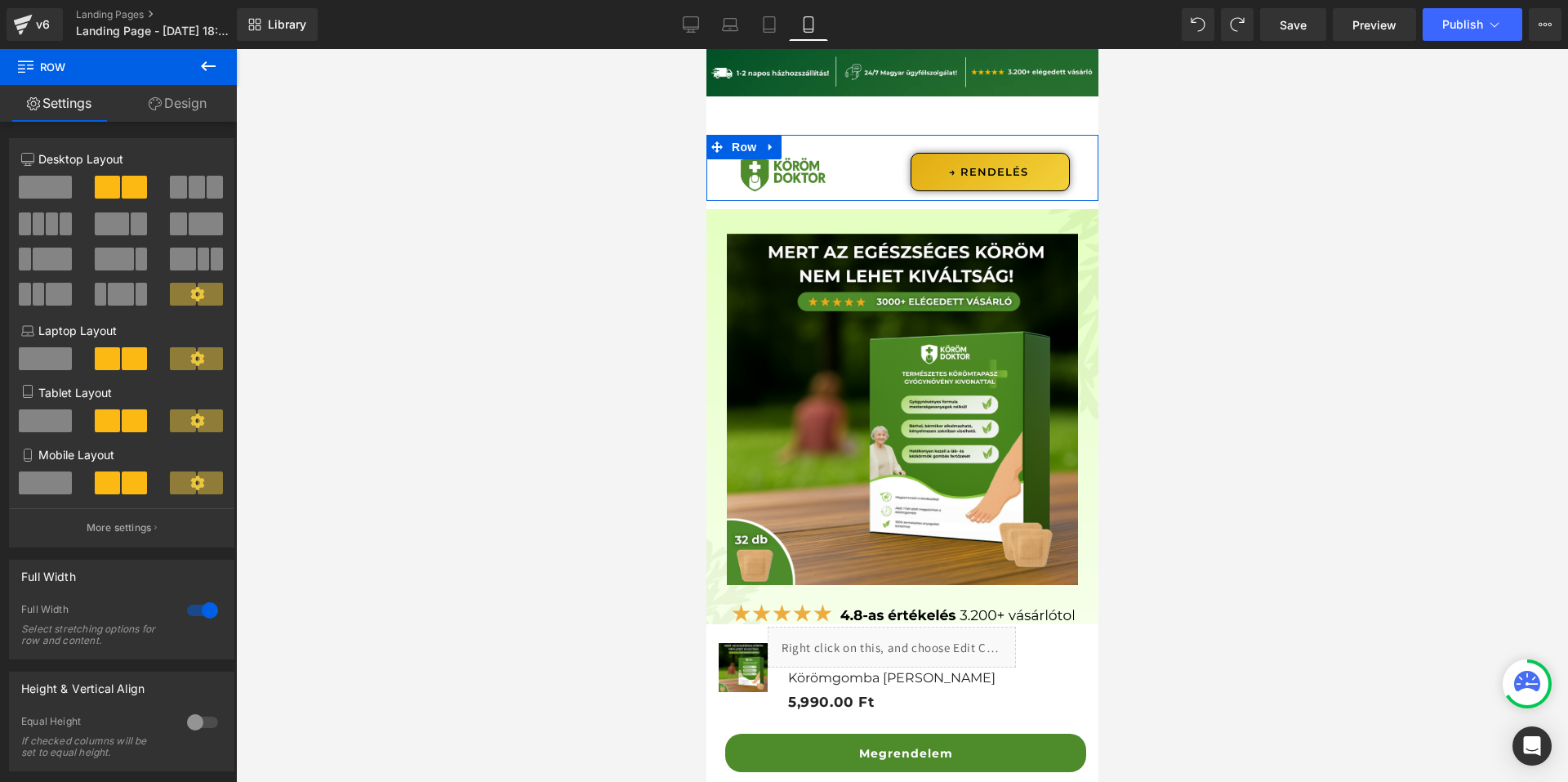
drag, startPoint x: 181, startPoint y: 93, endPoint x: 178, endPoint y: 105, distance: 12.4
click at [181, 94] on link "Design" at bounding box center [178, 103] width 119 height 37
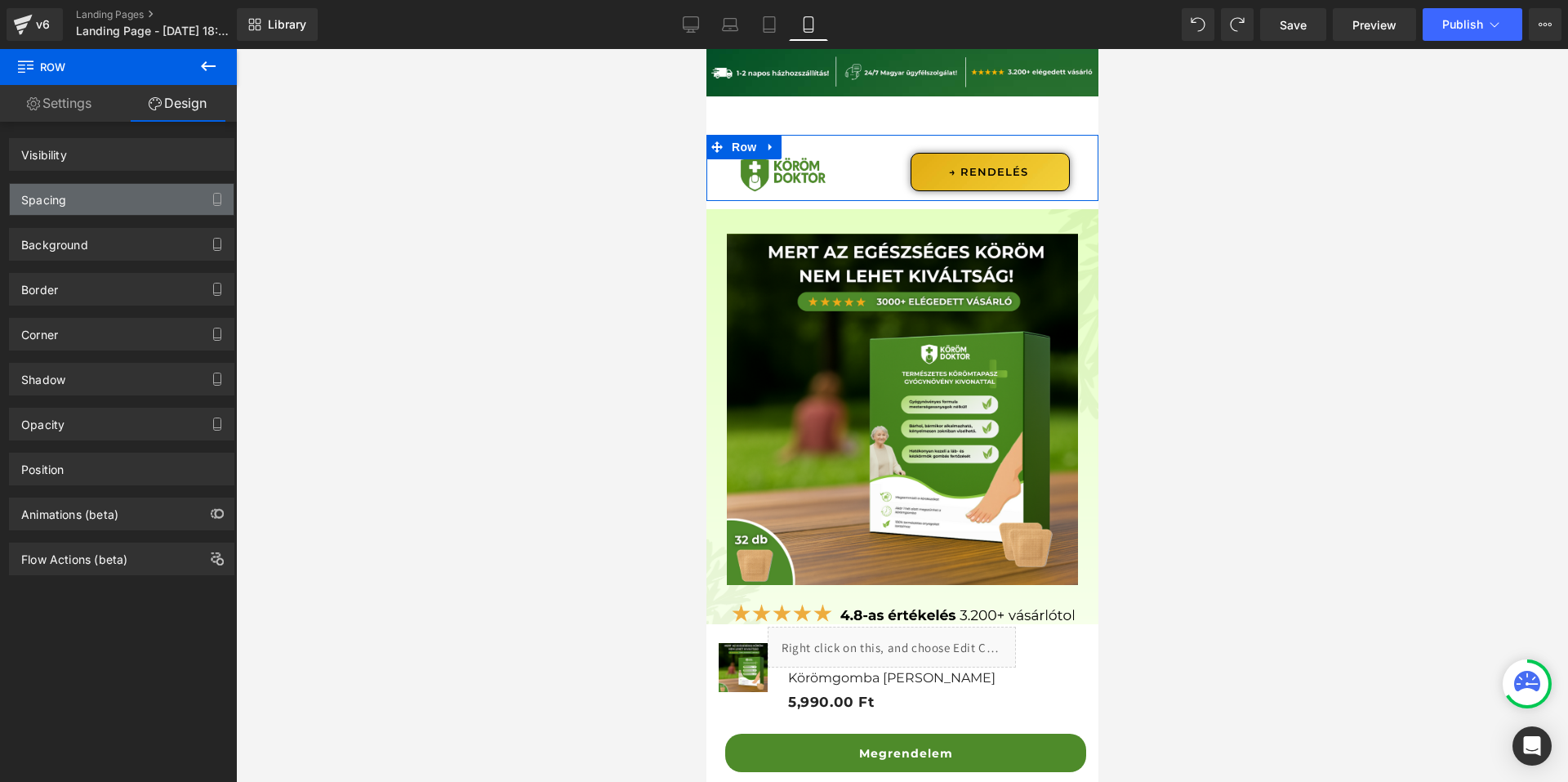
click at [107, 198] on div "Spacing" at bounding box center [122, 200] width 224 height 31
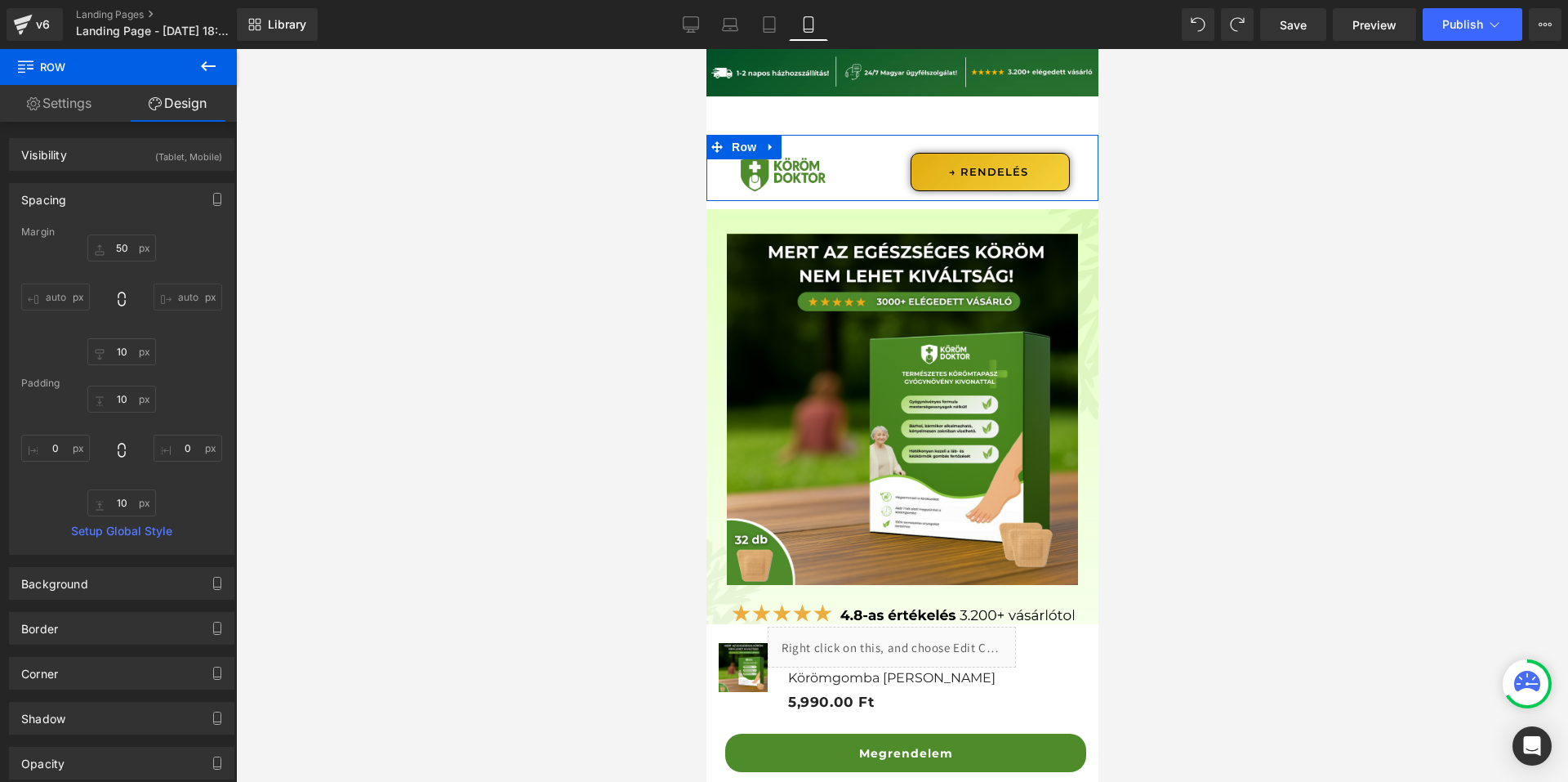
click at [110, 208] on div "Spacing" at bounding box center [122, 200] width 224 height 31
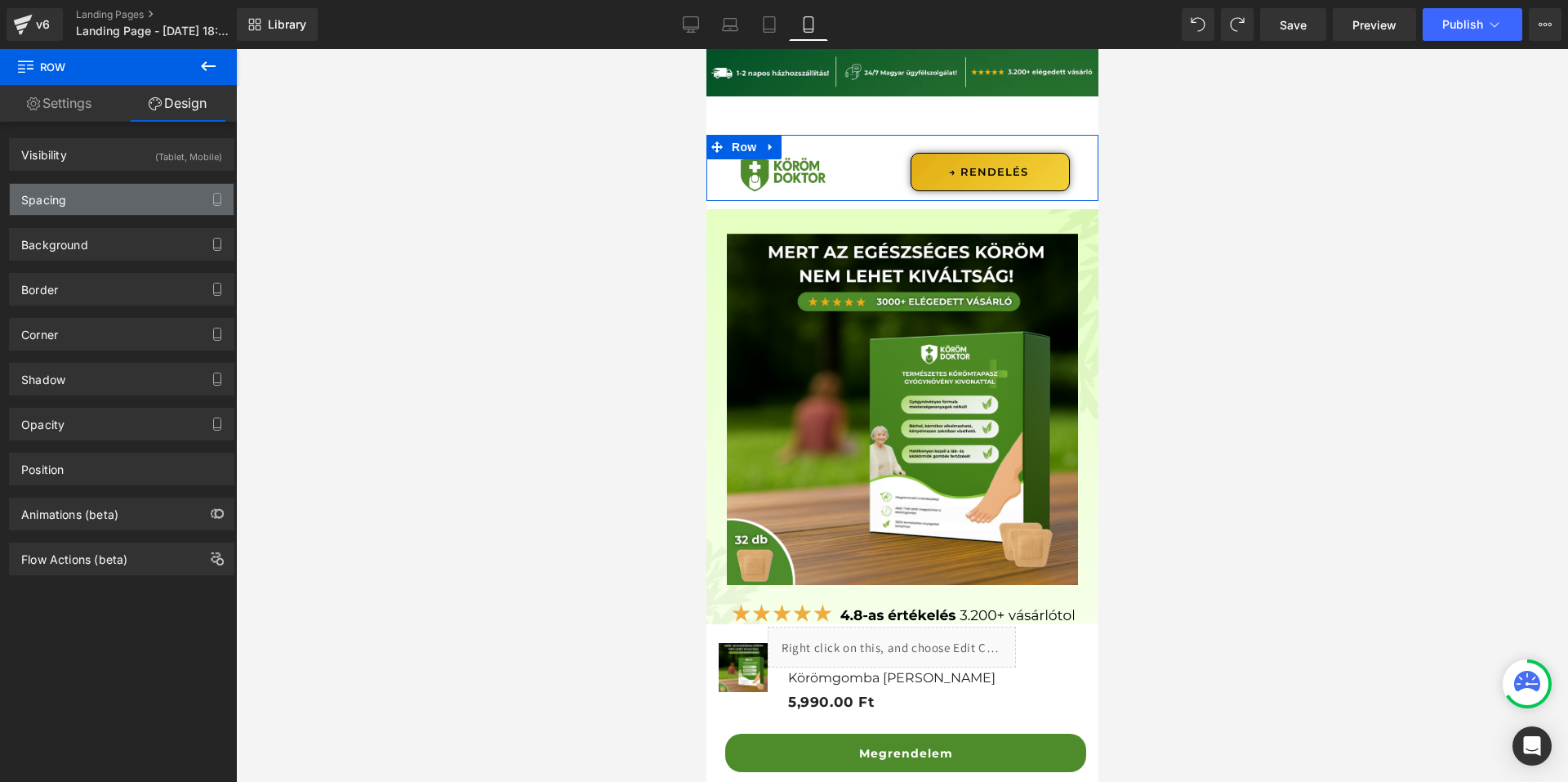
click at [110, 208] on div "Spacing" at bounding box center [122, 200] width 224 height 31
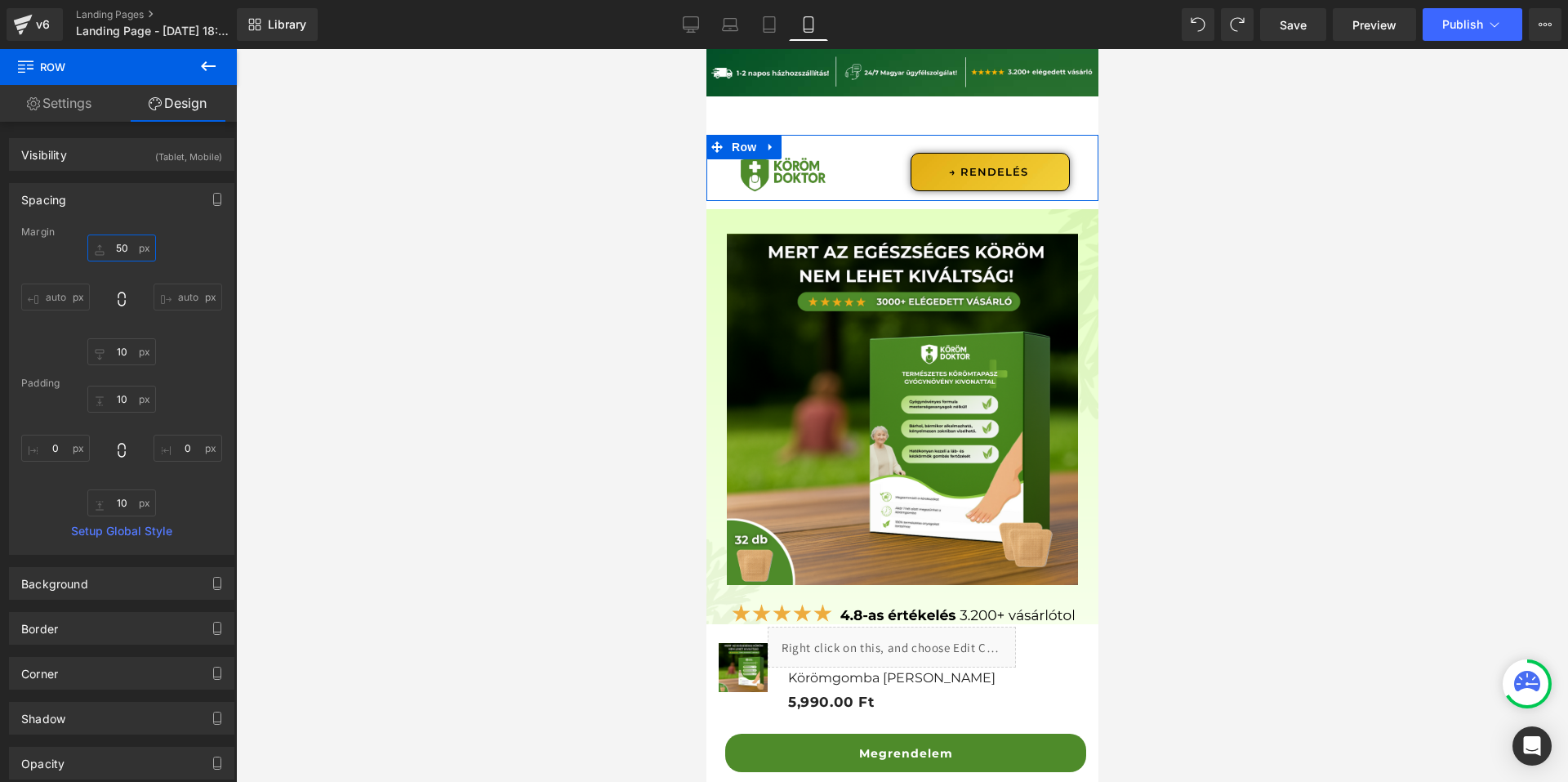
click at [121, 249] on input "text" at bounding box center [122, 248] width 69 height 27
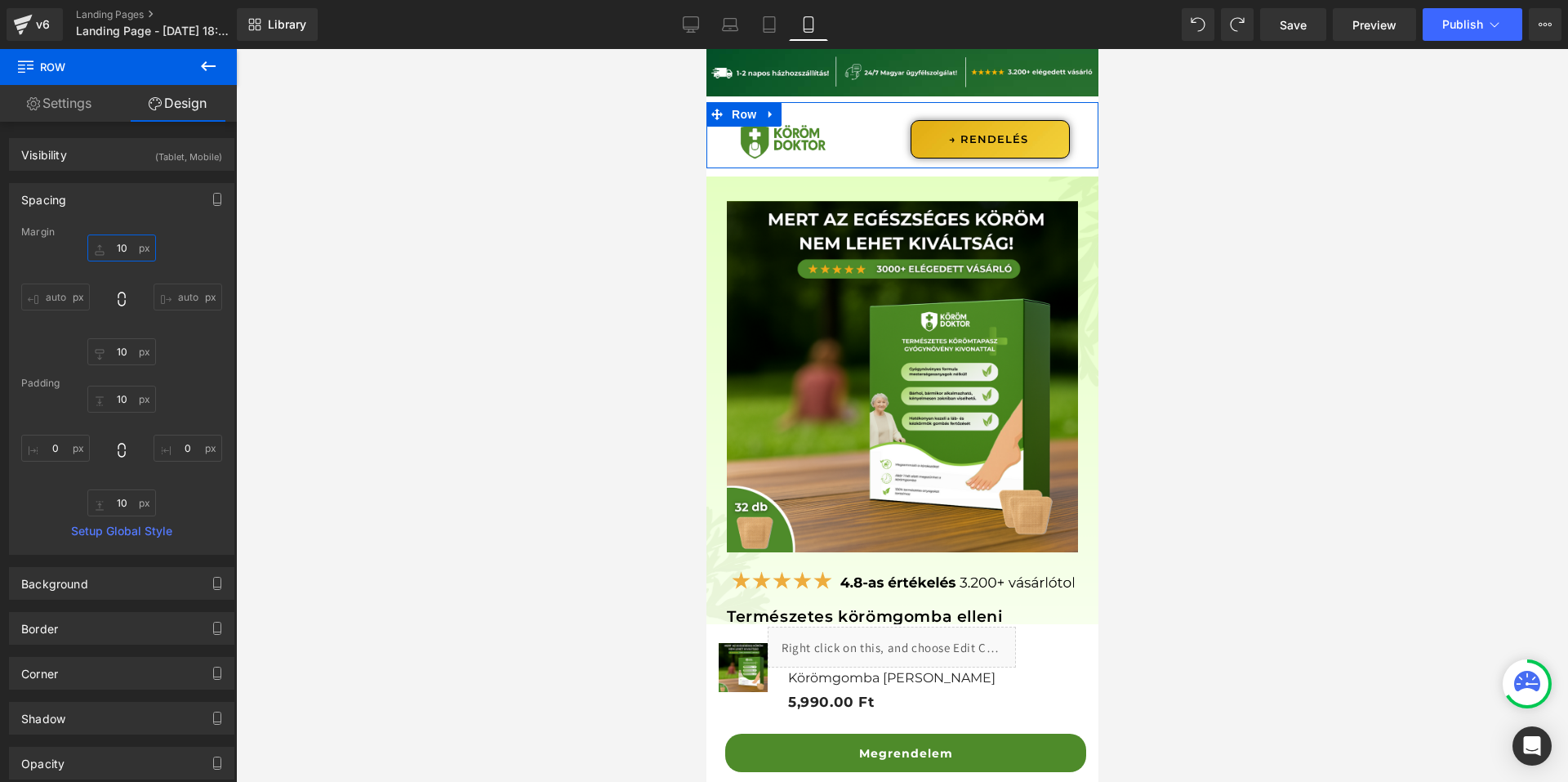
click at [122, 255] on input "10" at bounding box center [122, 248] width 69 height 27
type input "0"
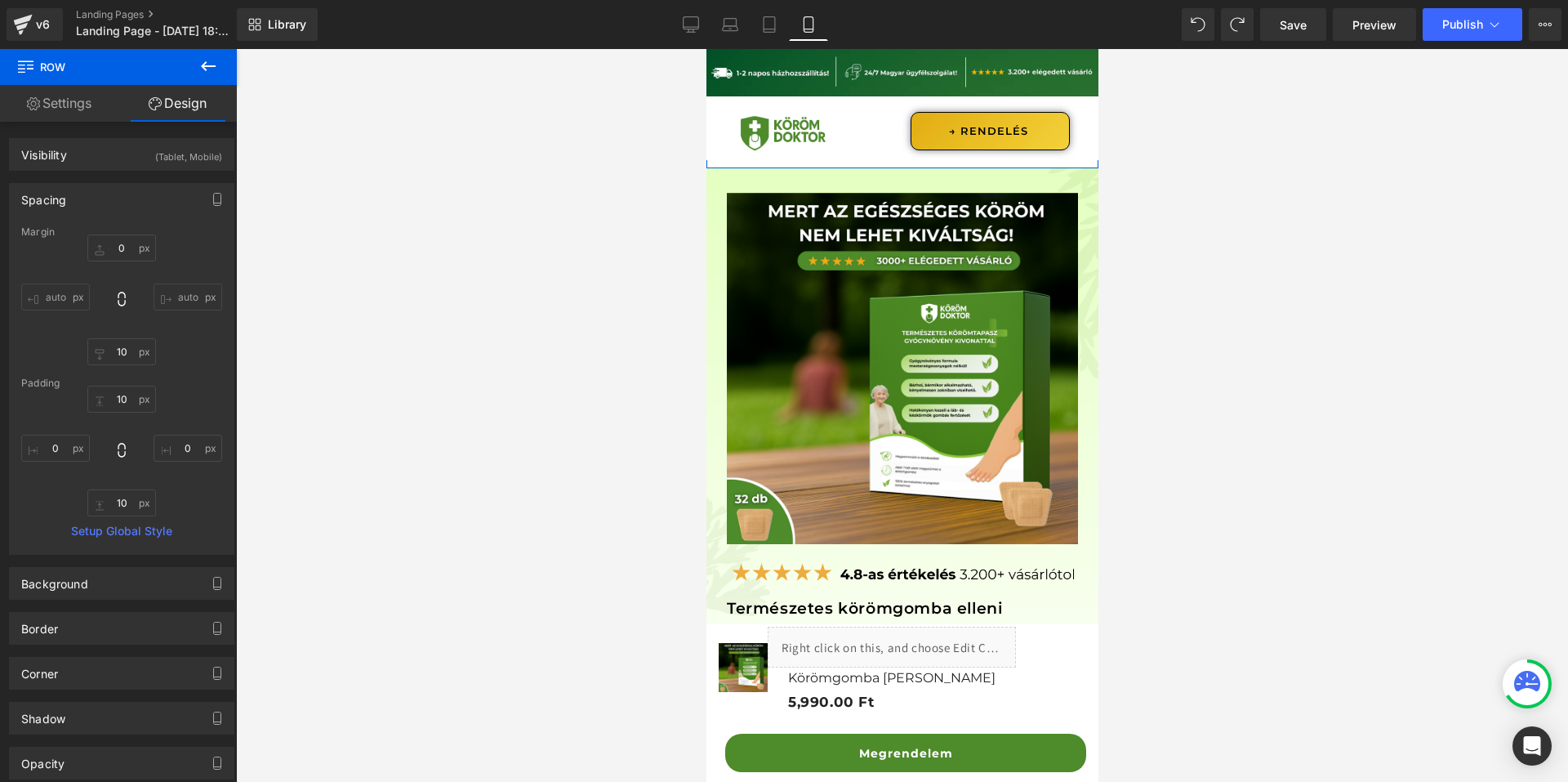
click at [735, 165] on div "Image Row Image Vélemények Button Hogyan működik? Button Row Gyakori Kérdések B…" at bounding box center [901, 108] width 392 height 120
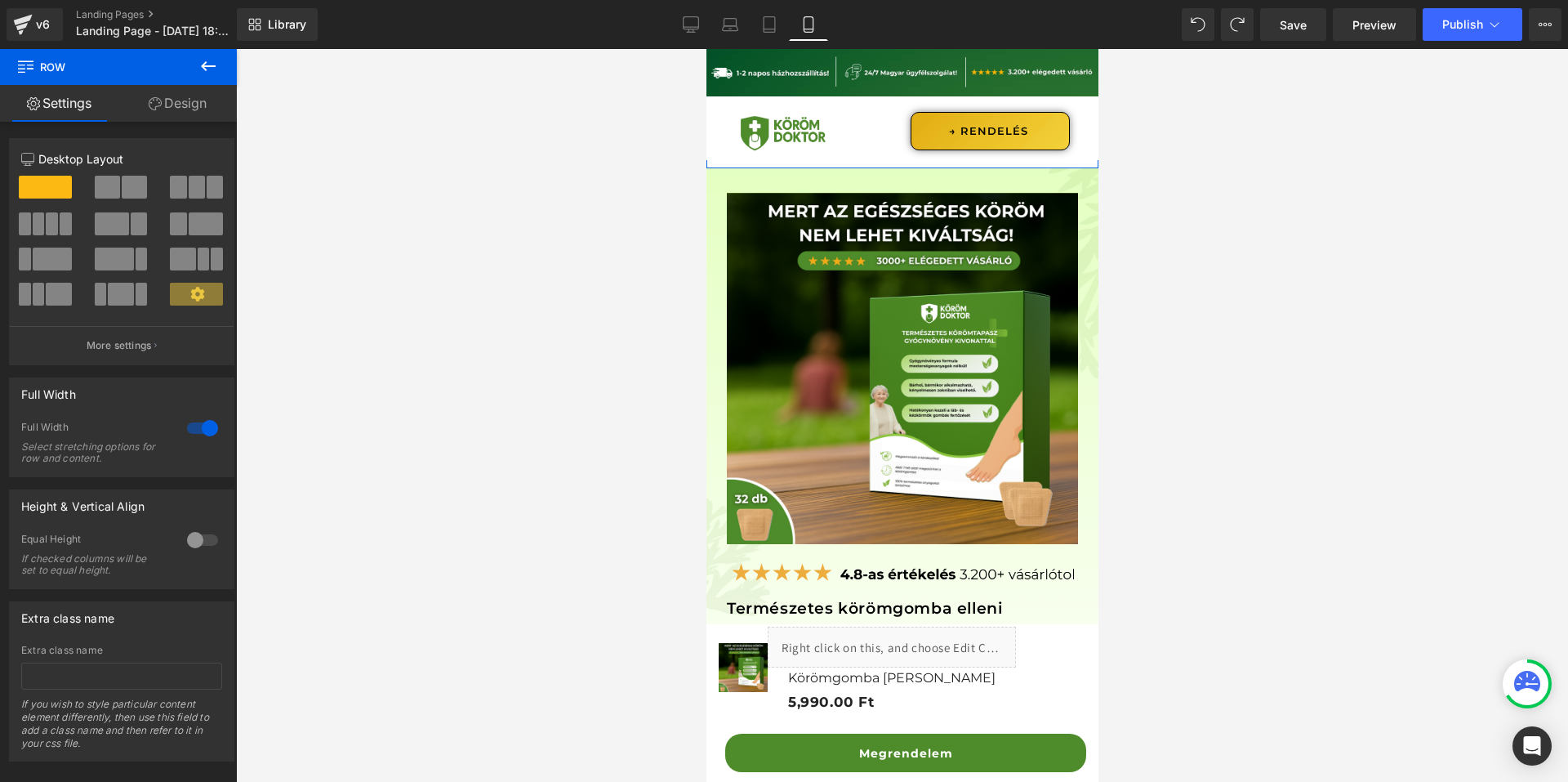
click at [162, 102] on link "Design" at bounding box center [178, 103] width 119 height 37
click at [0, 0] on div "Position" at bounding box center [0, 0] width 0 height 0
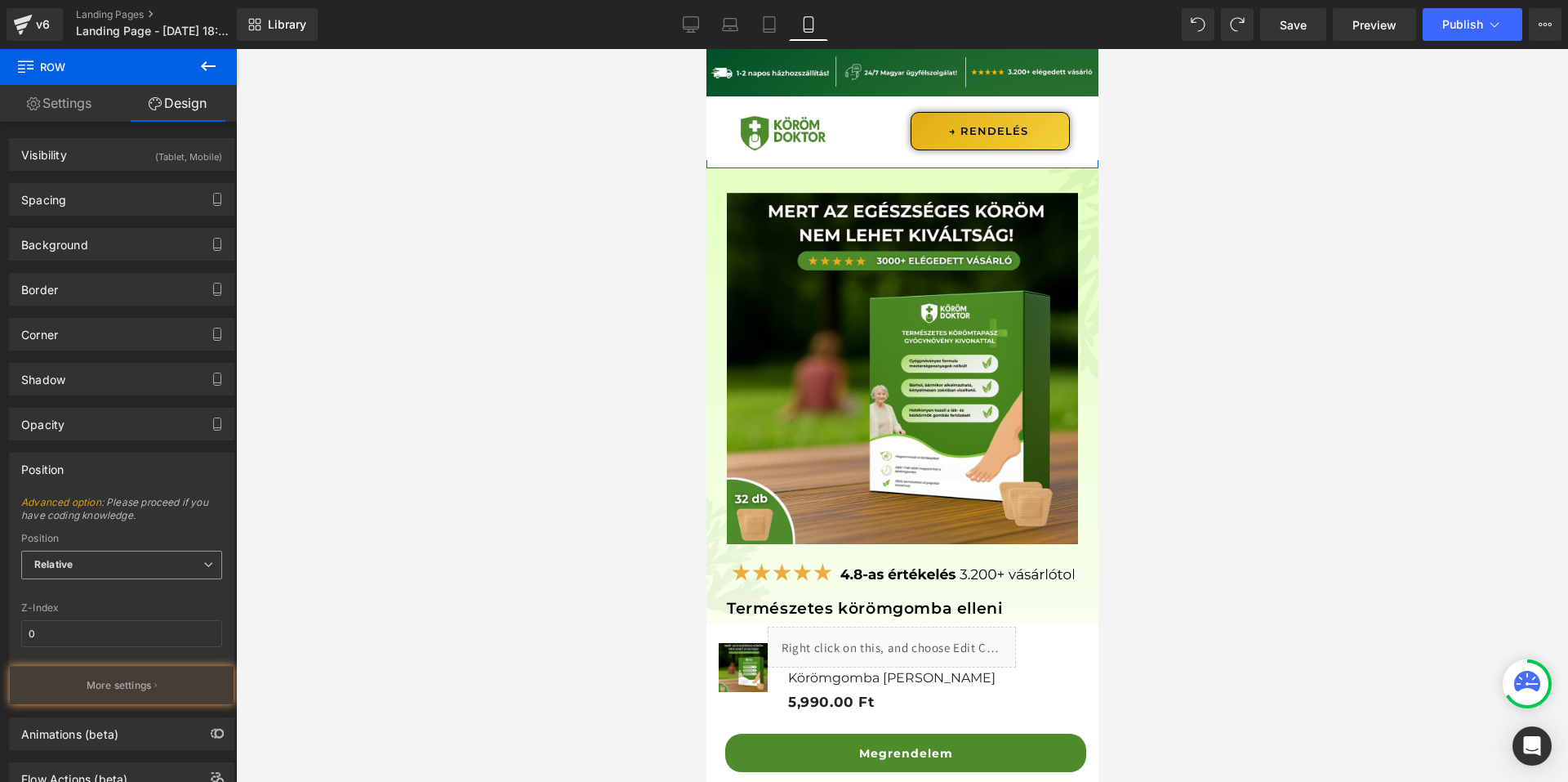
click at [114, 551] on span "Relative" at bounding box center [122, 565] width 201 height 29
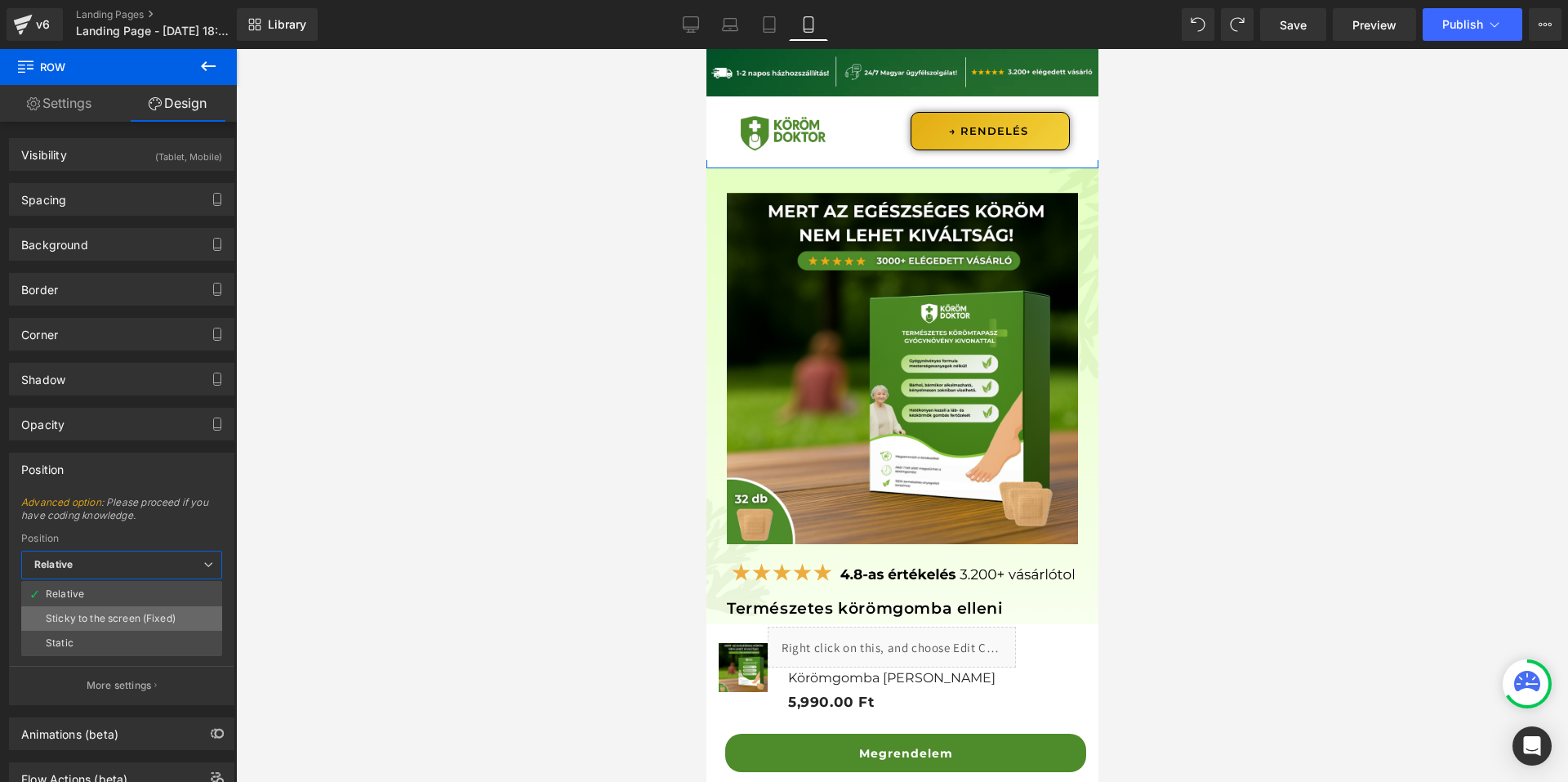
click at [115, 613] on div "Sticky to the screen (Fixed)" at bounding box center [110, 618] width 130 height 11
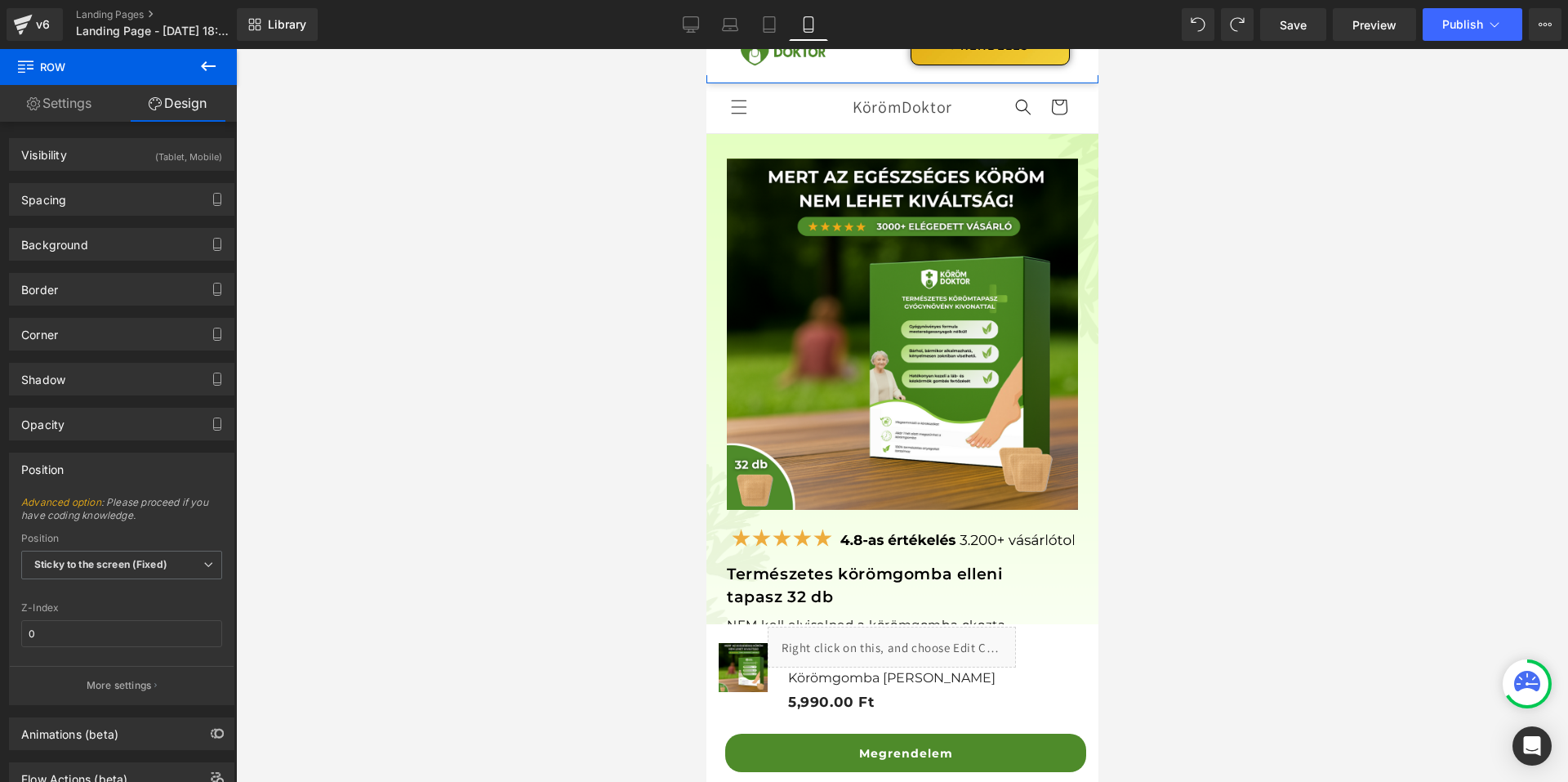
click at [814, 79] on div "Image Row Image Vélemények Button Hogyan működik? Button Row Gyakori Kérdések B…" at bounding box center [901, 23] width 392 height 120
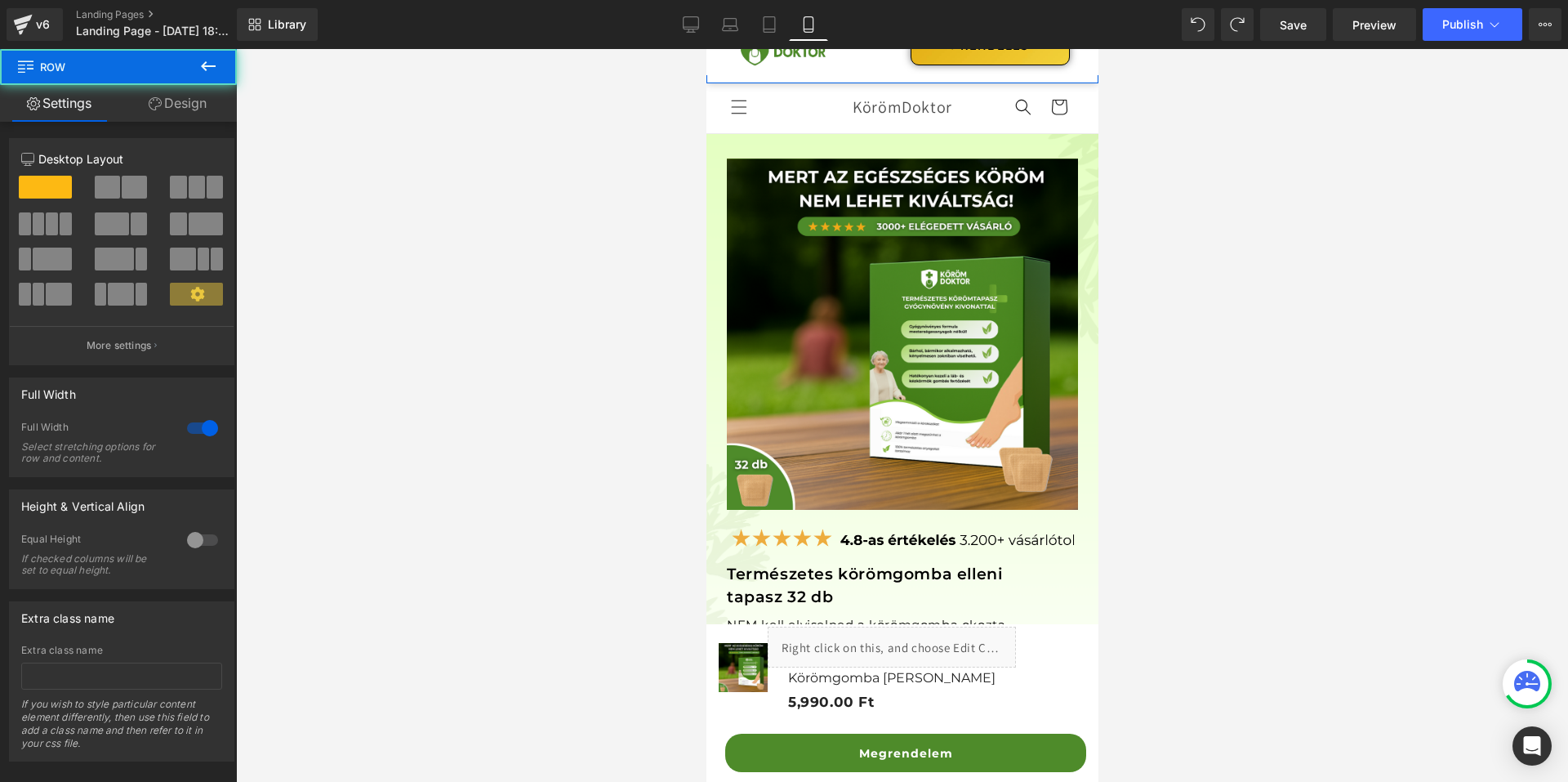
click at [214, 104] on link "Design" at bounding box center [178, 103] width 119 height 37
click at [0, 0] on div "Spacing" at bounding box center [0, 0] width 0 height 0
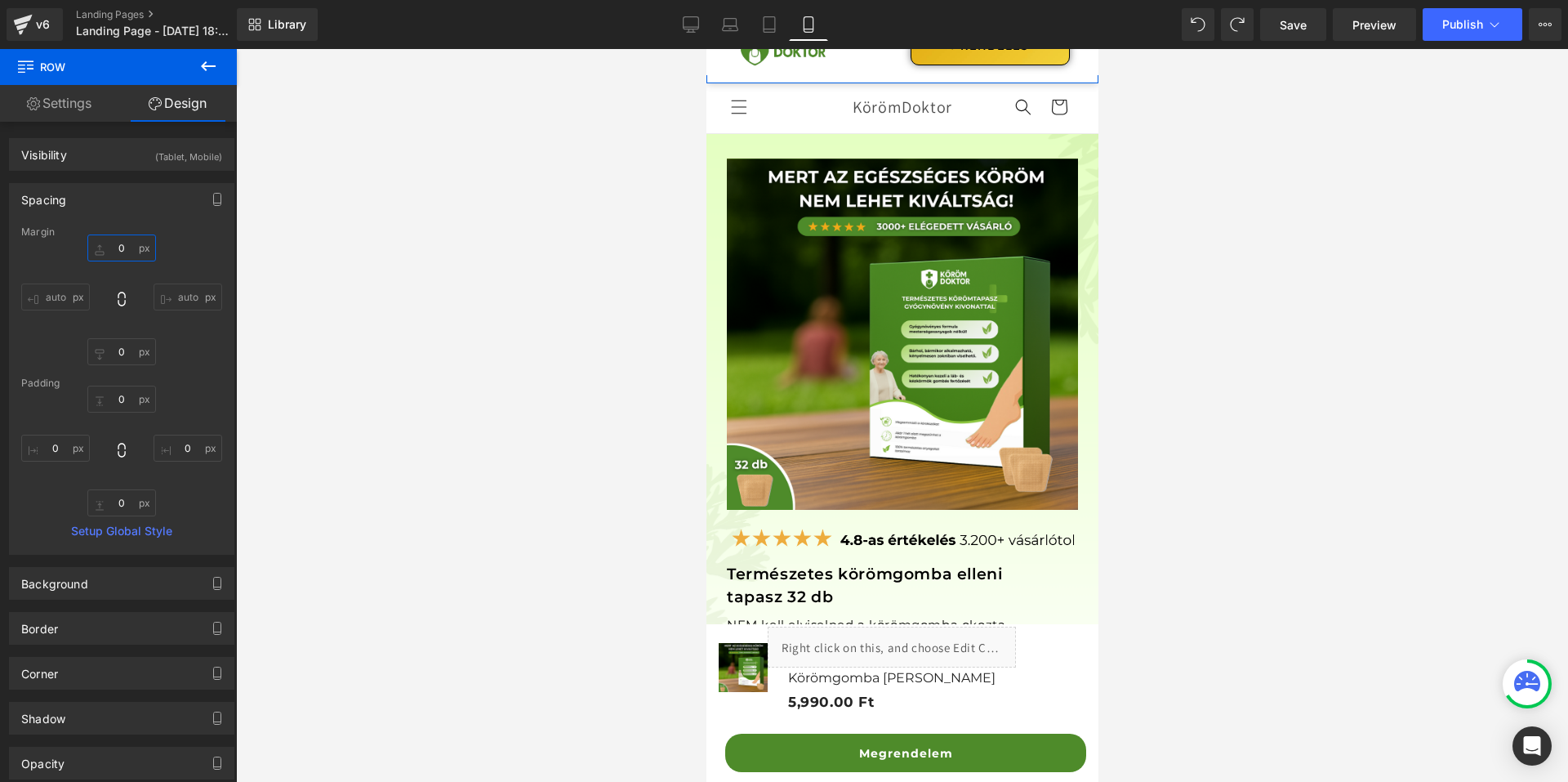
click at [134, 244] on input "0" at bounding box center [122, 248] width 69 height 27
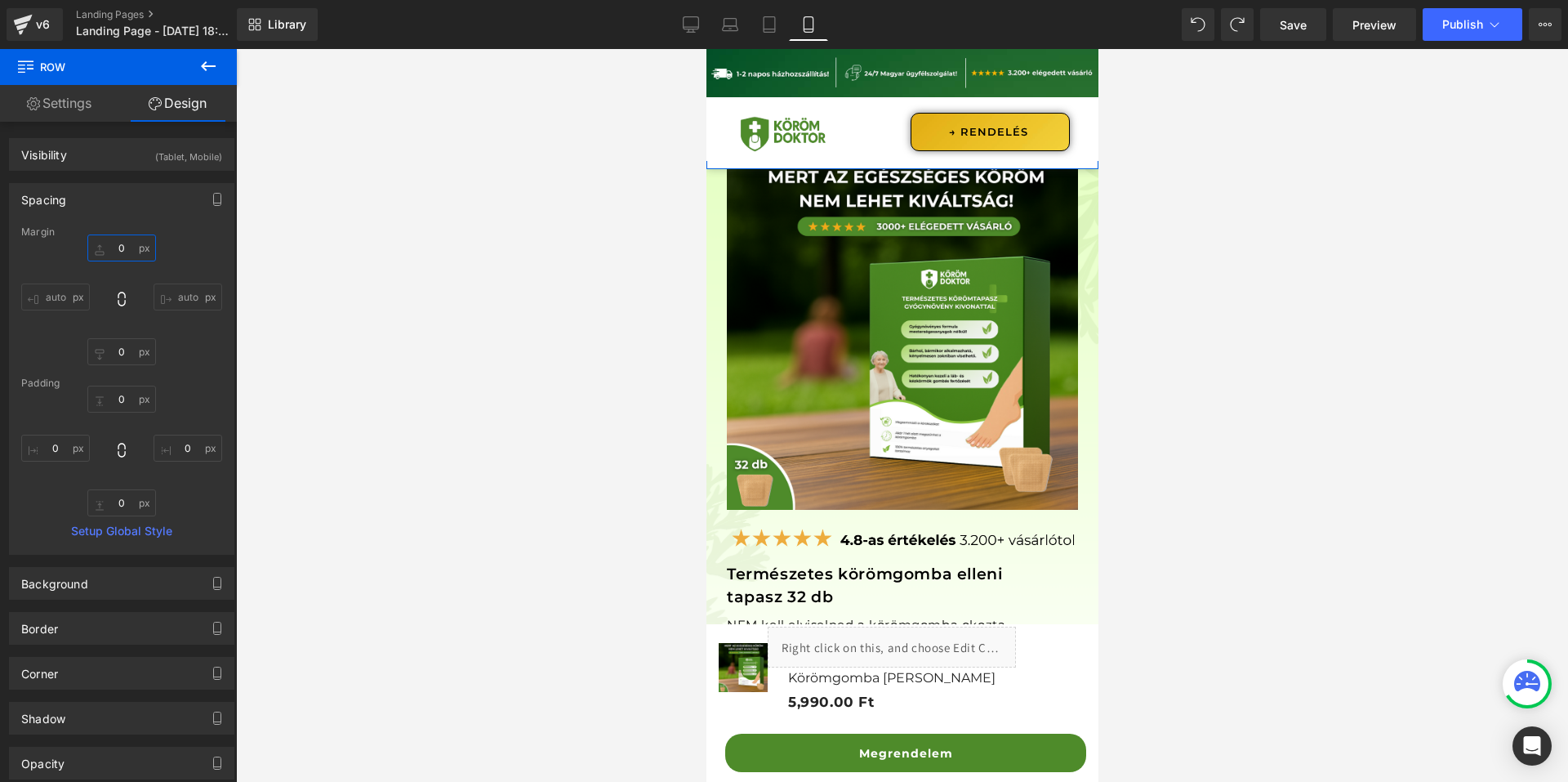
type input "00"
click at [134, 252] on input "00" at bounding box center [122, 248] width 69 height 27
click at [714, 216] on div "Sale Off (P) Image Product Image Természetes körömgomba elleni tapasz 32 db Tex…" at bounding box center [901, 435] width 392 height 602
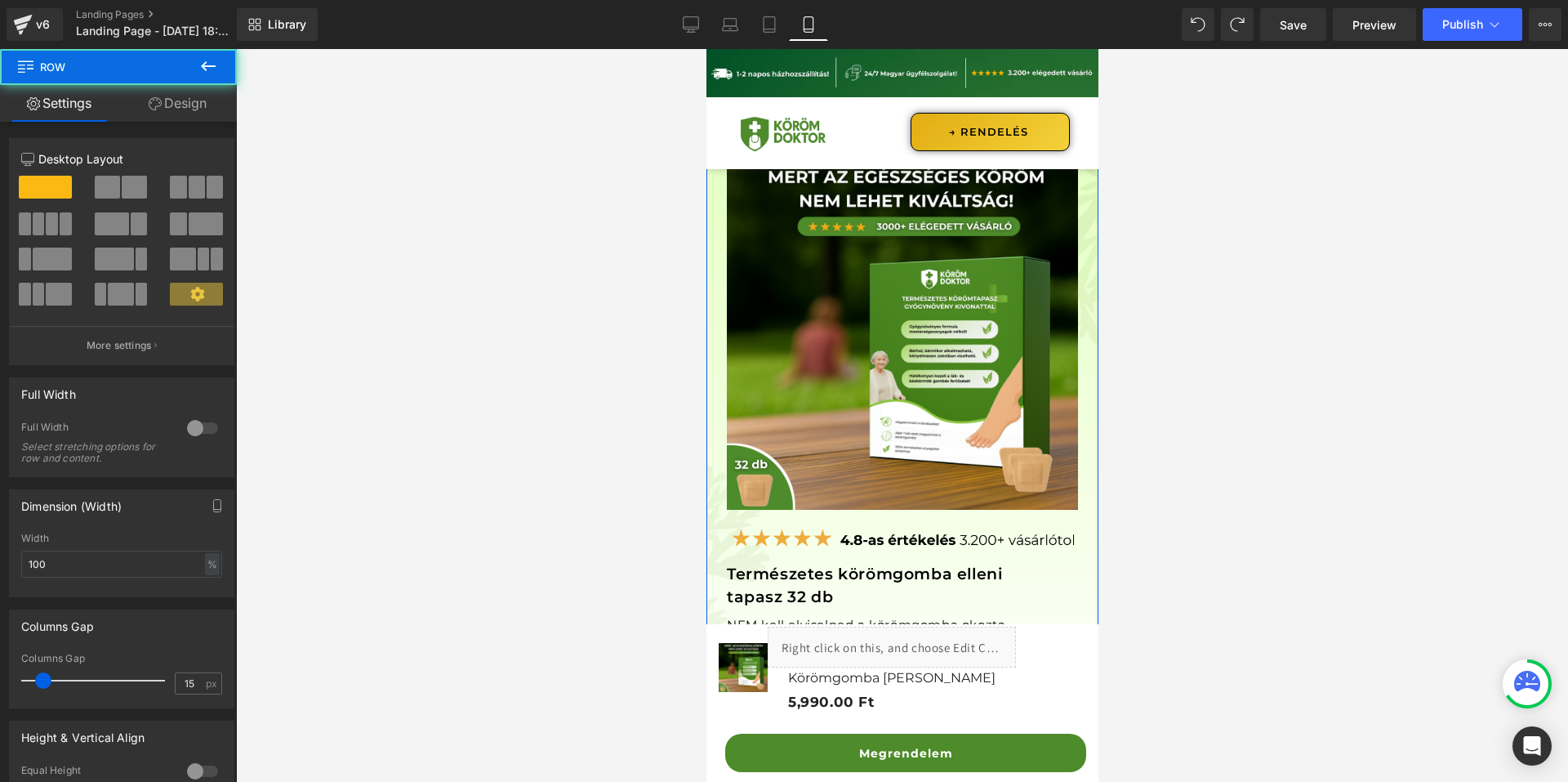
click at [173, 105] on link "Design" at bounding box center [178, 103] width 119 height 37
click at [0, 0] on div "Spacing" at bounding box center [0, 0] width 0 height 0
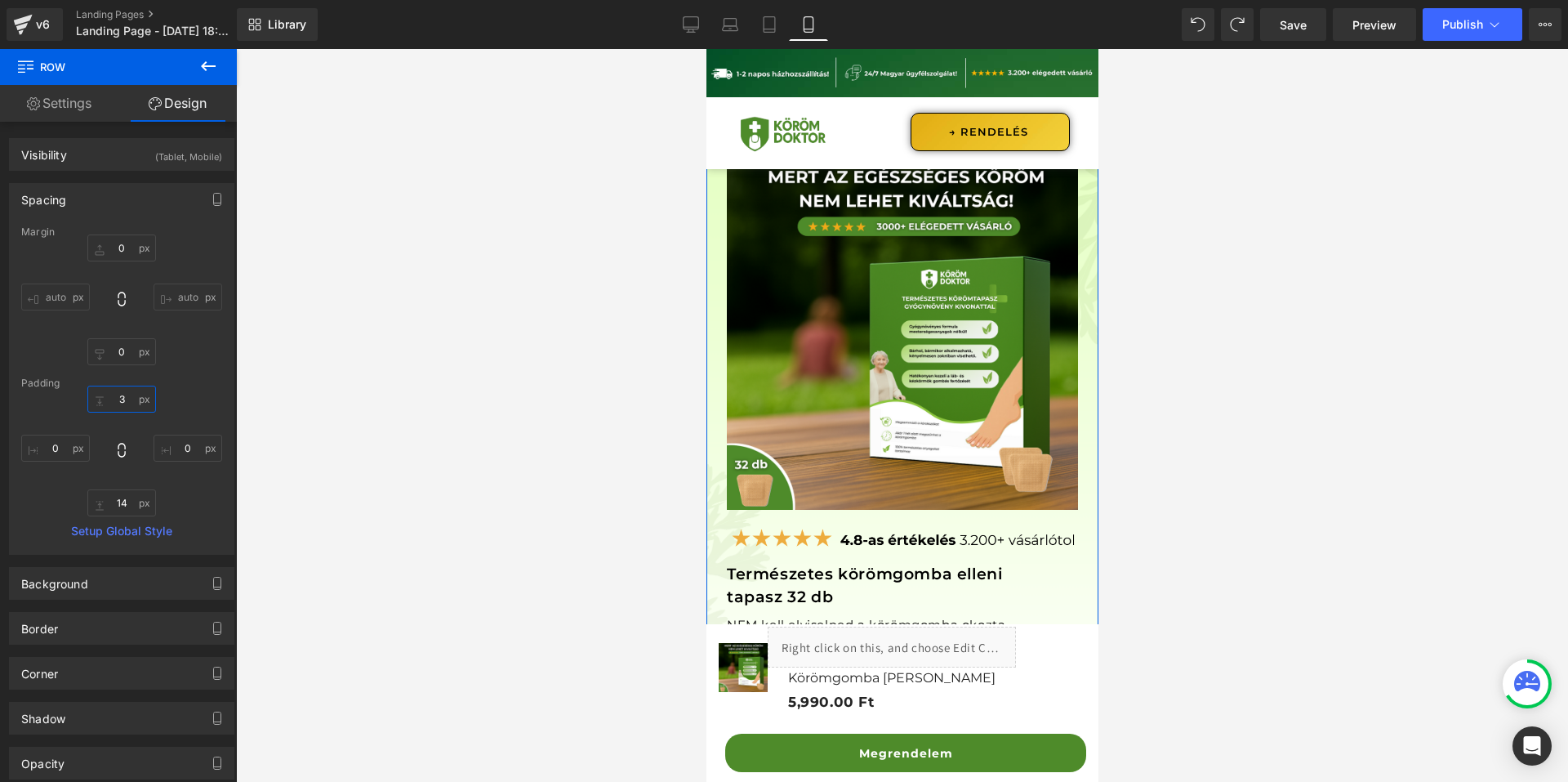
click at [119, 398] on input "3" at bounding box center [122, 399] width 69 height 27
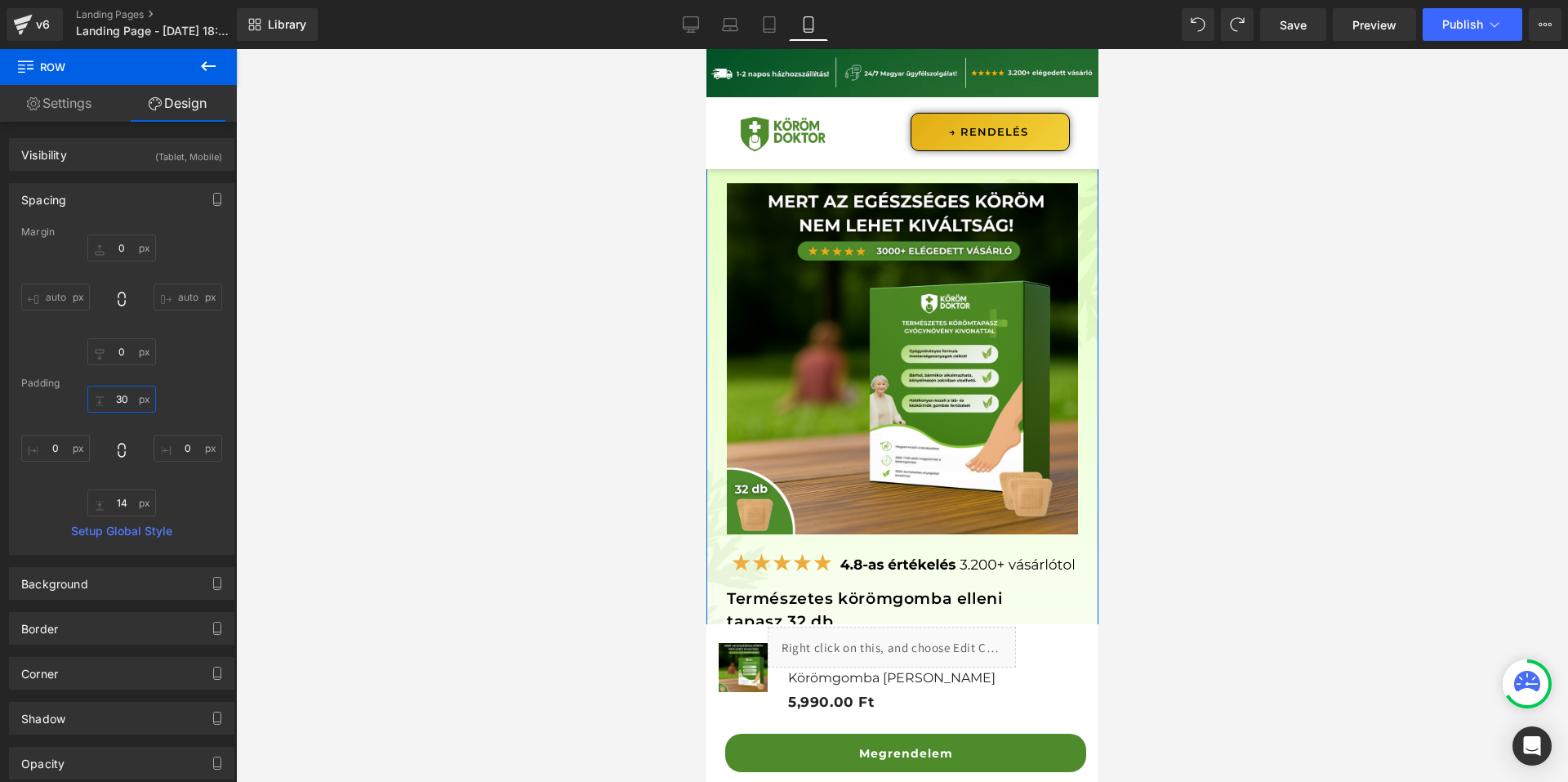
click at [129, 394] on input "30" at bounding box center [122, 399] width 69 height 27
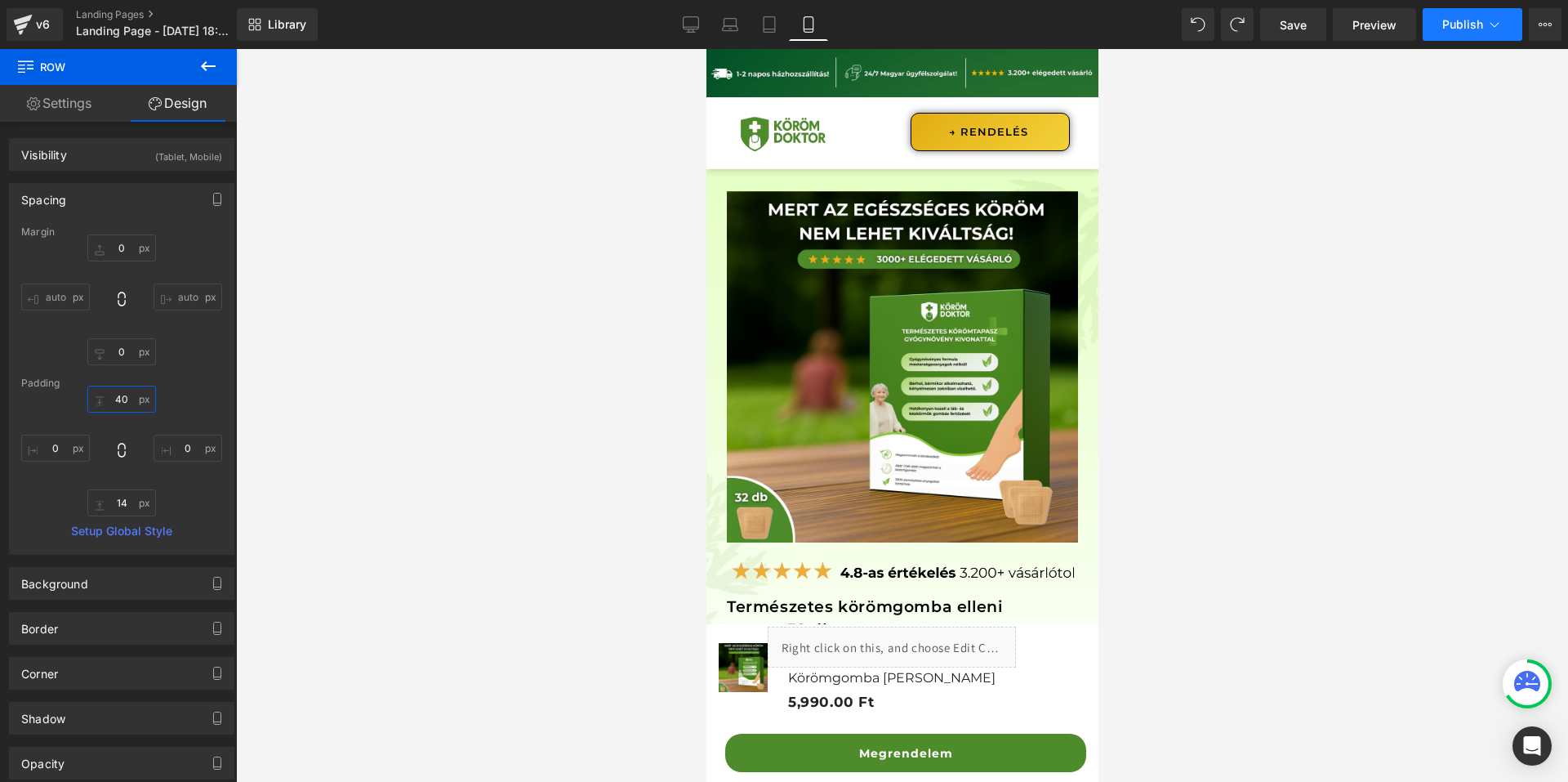
type input "40"
click at [1458, 27] on span "Publish" at bounding box center [1463, 25] width 41 height 13
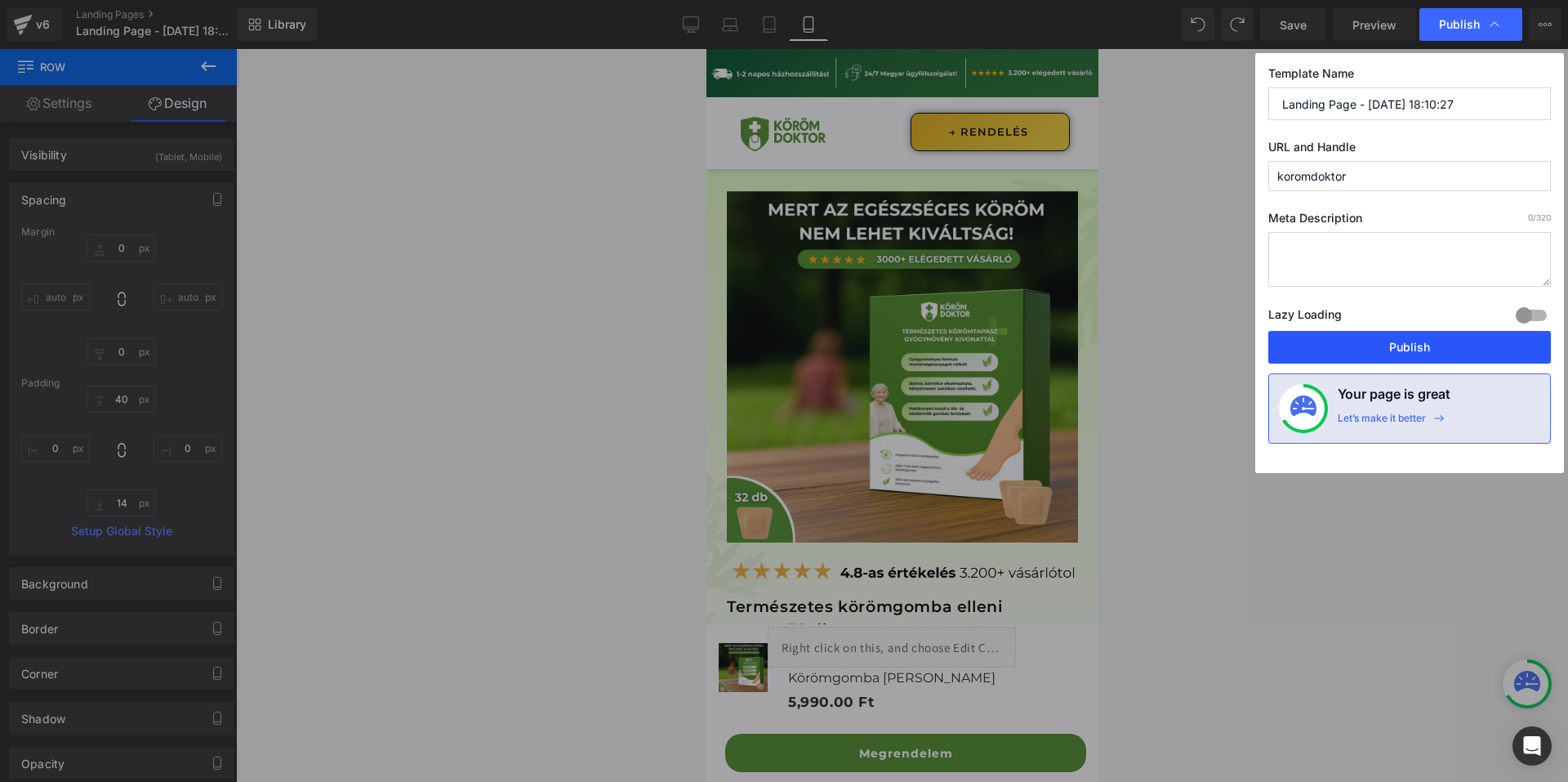
click at [1434, 343] on button "Publish" at bounding box center [1410, 346] width 283 height 32
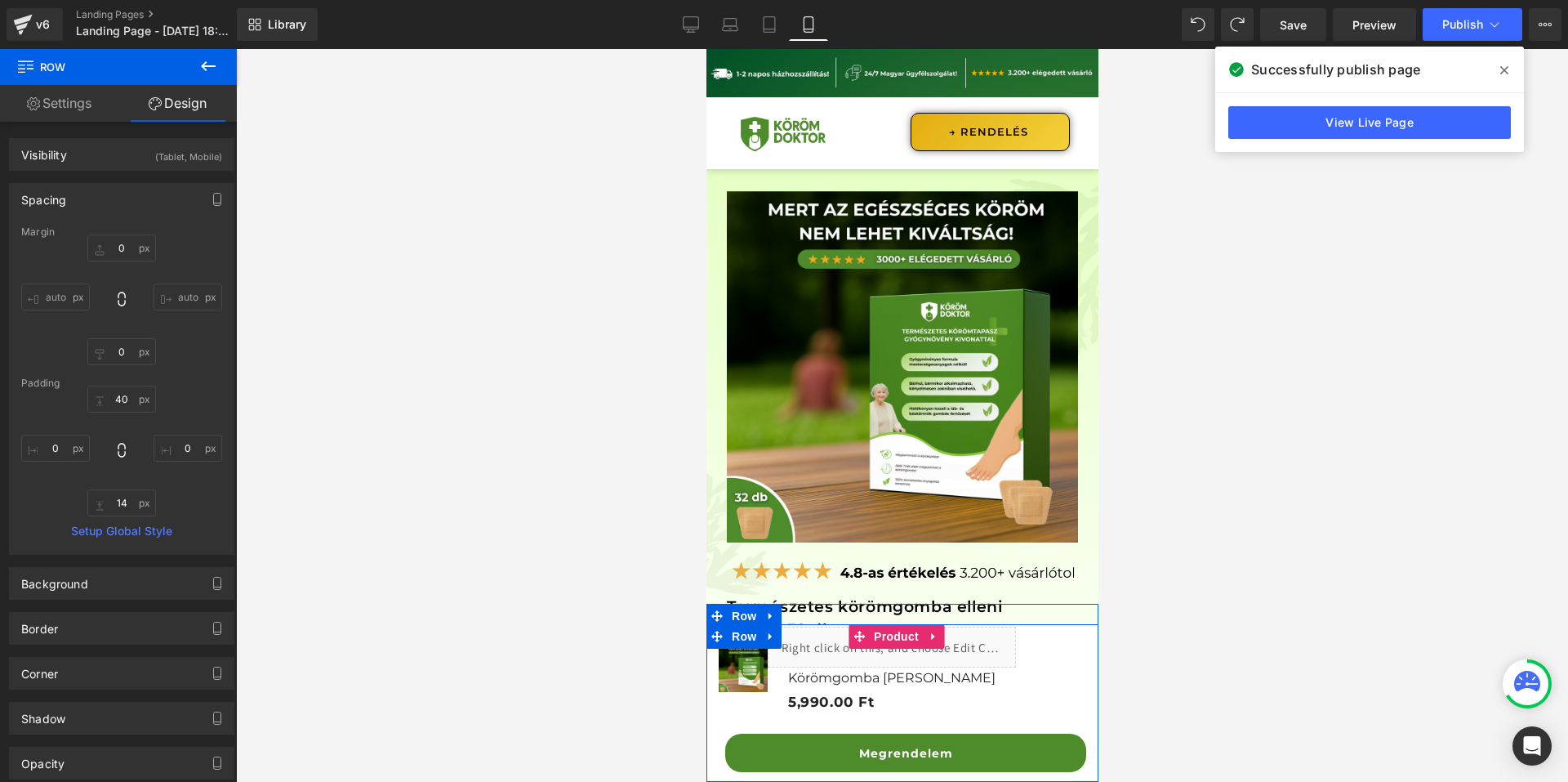
click at [763, 604] on link at bounding box center [770, 616] width 21 height 25
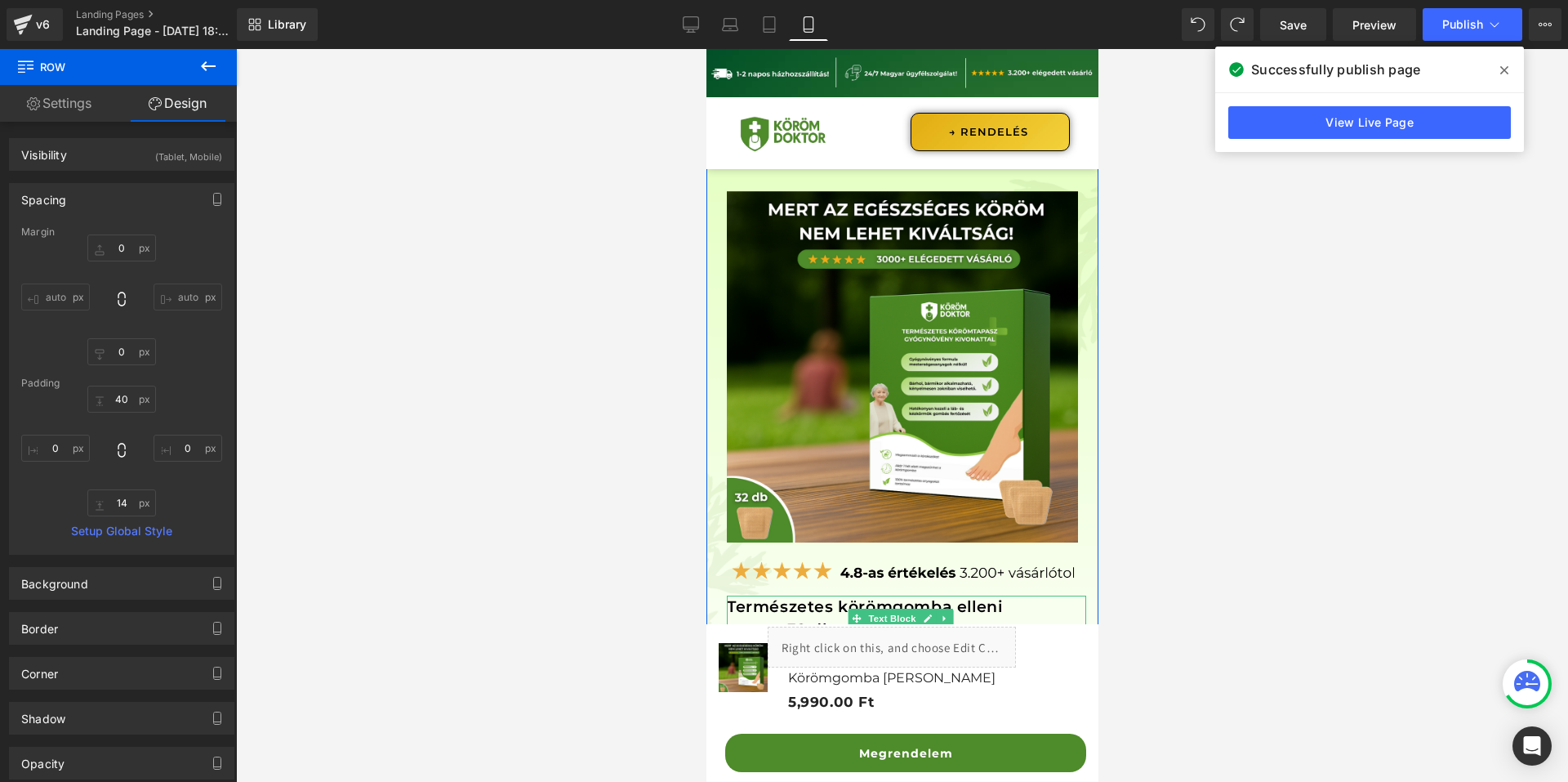
click at [764, 596] on p "Természetes körömgomba elleni" at bounding box center [906, 608] width 359 height 24
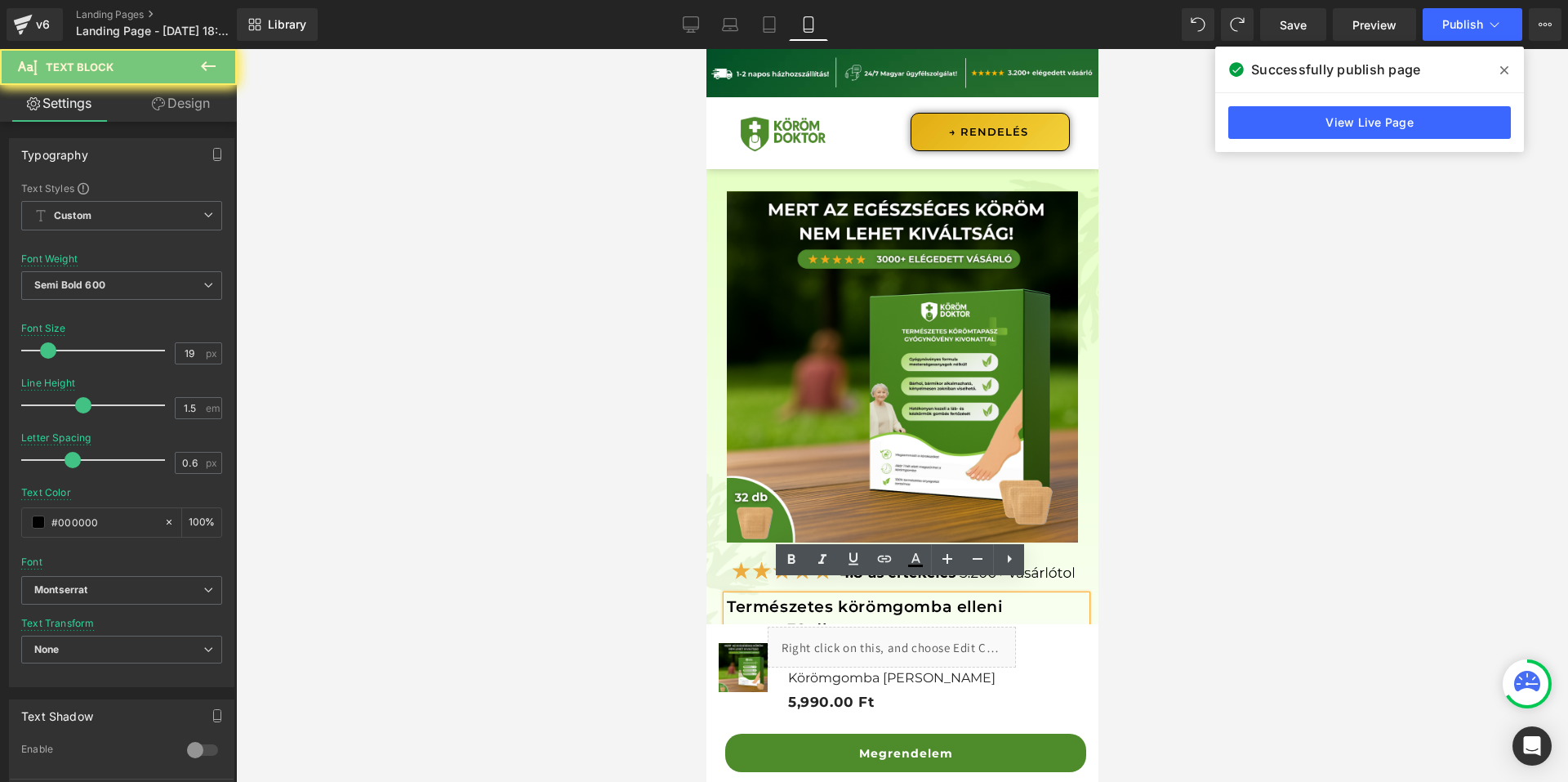
click at [764, 596] on p "Természetes körömgomba elleni" at bounding box center [906, 608] width 359 height 24
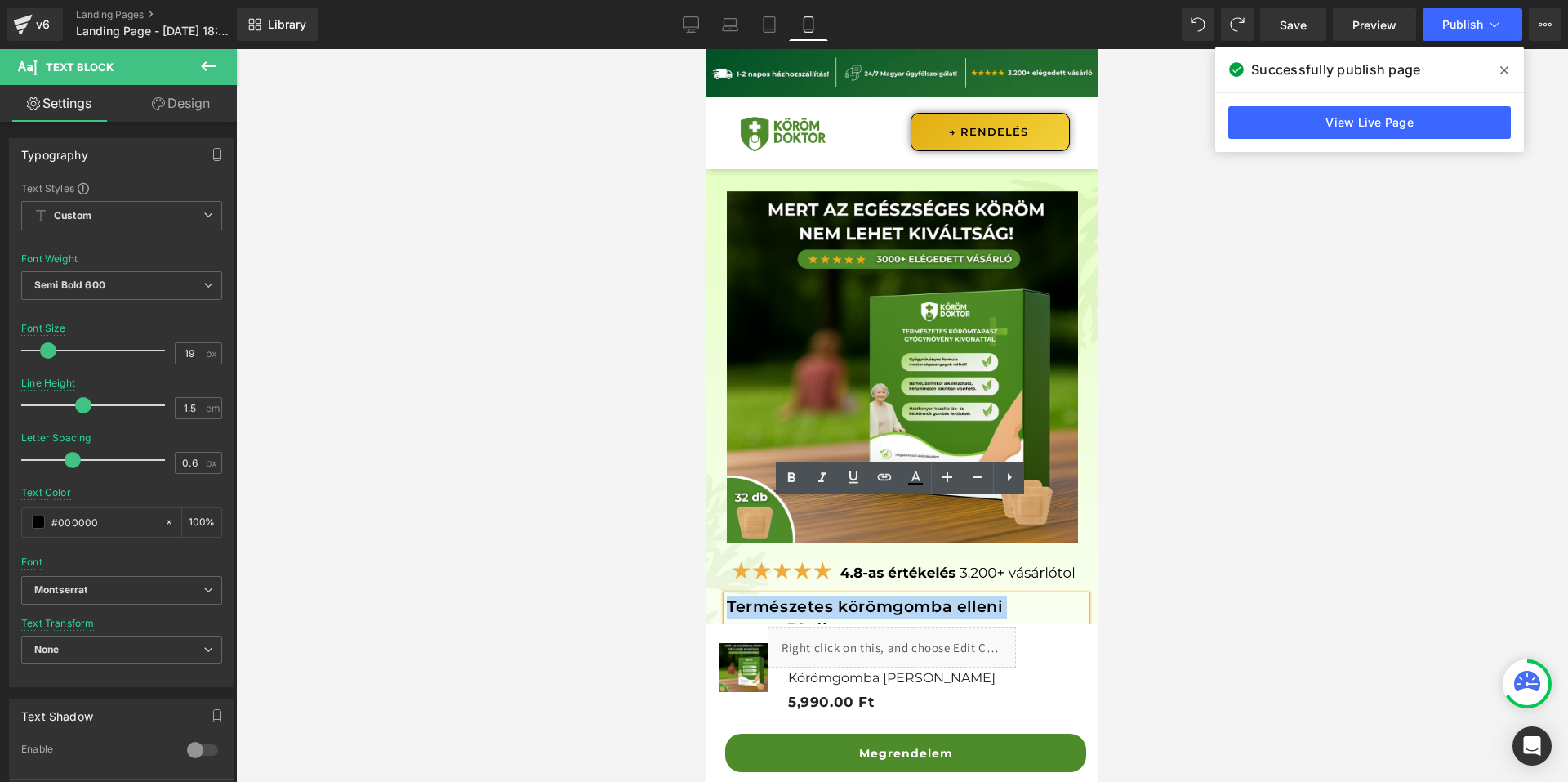
scroll to position [82, 0]
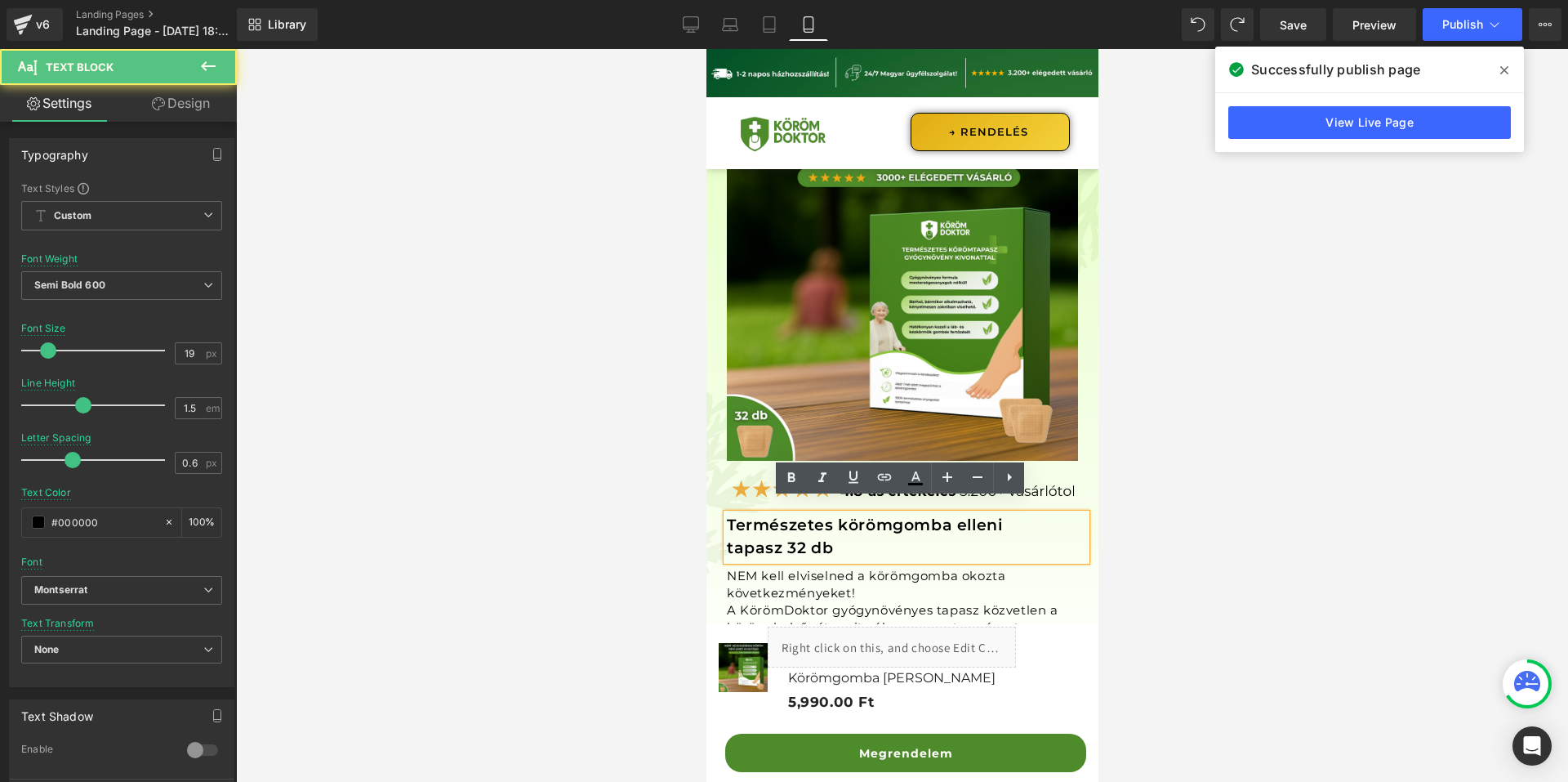
click at [830, 541] on p "tapasz 32 db" at bounding box center [906, 549] width 359 height 24
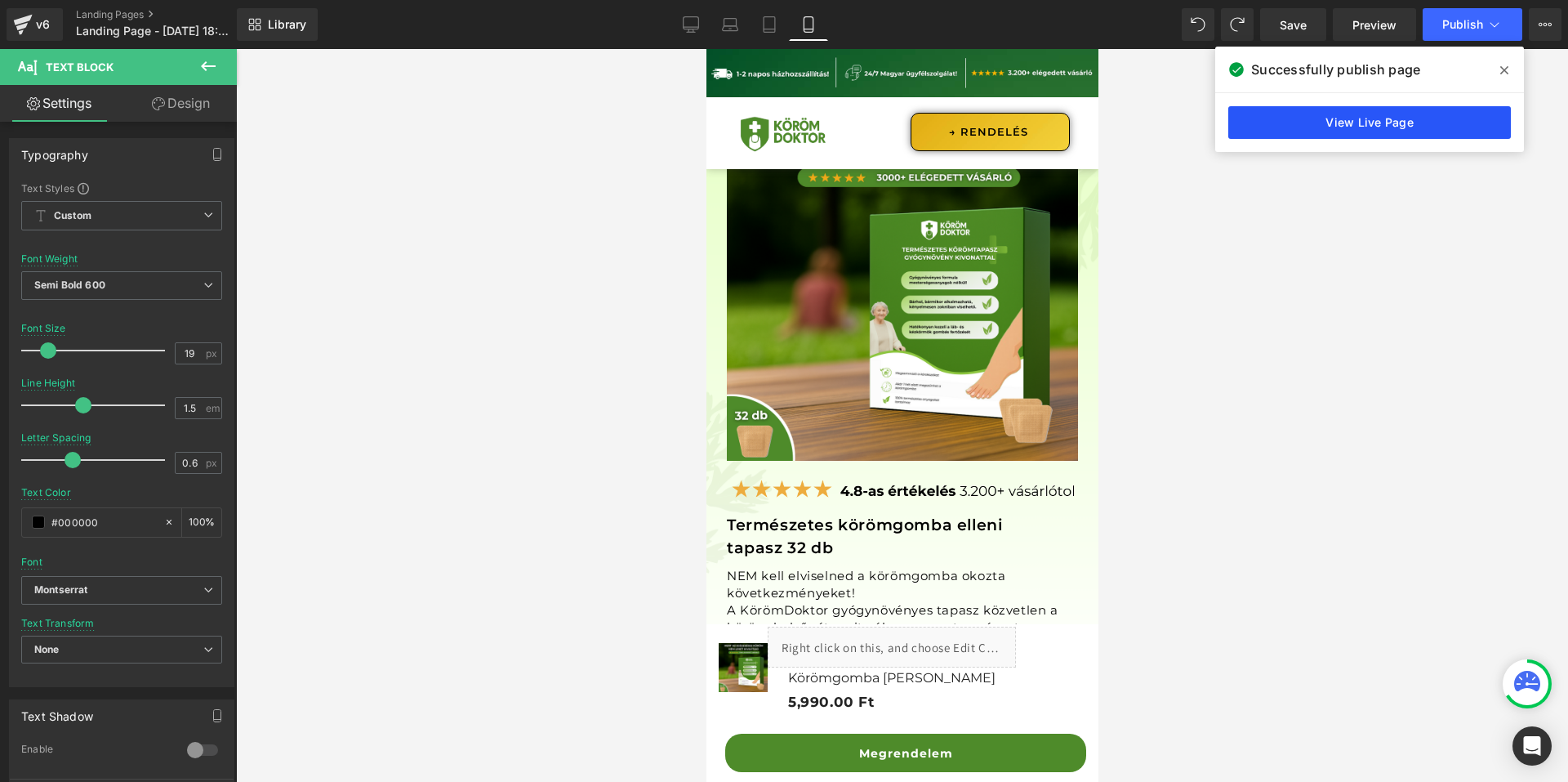
click at [1418, 131] on link "View Live Page" at bounding box center [1369, 122] width 283 height 32
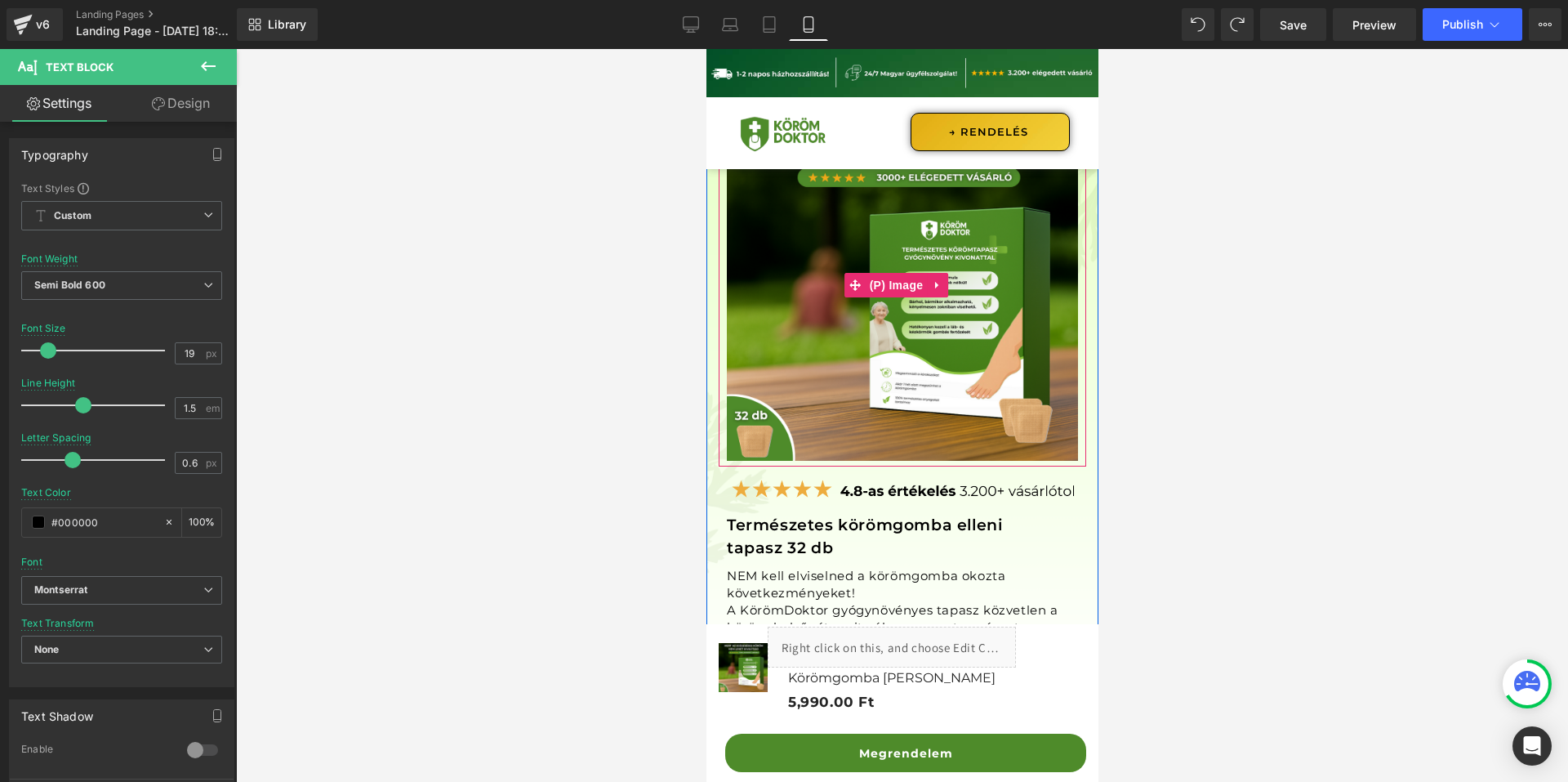
scroll to position [0, 0]
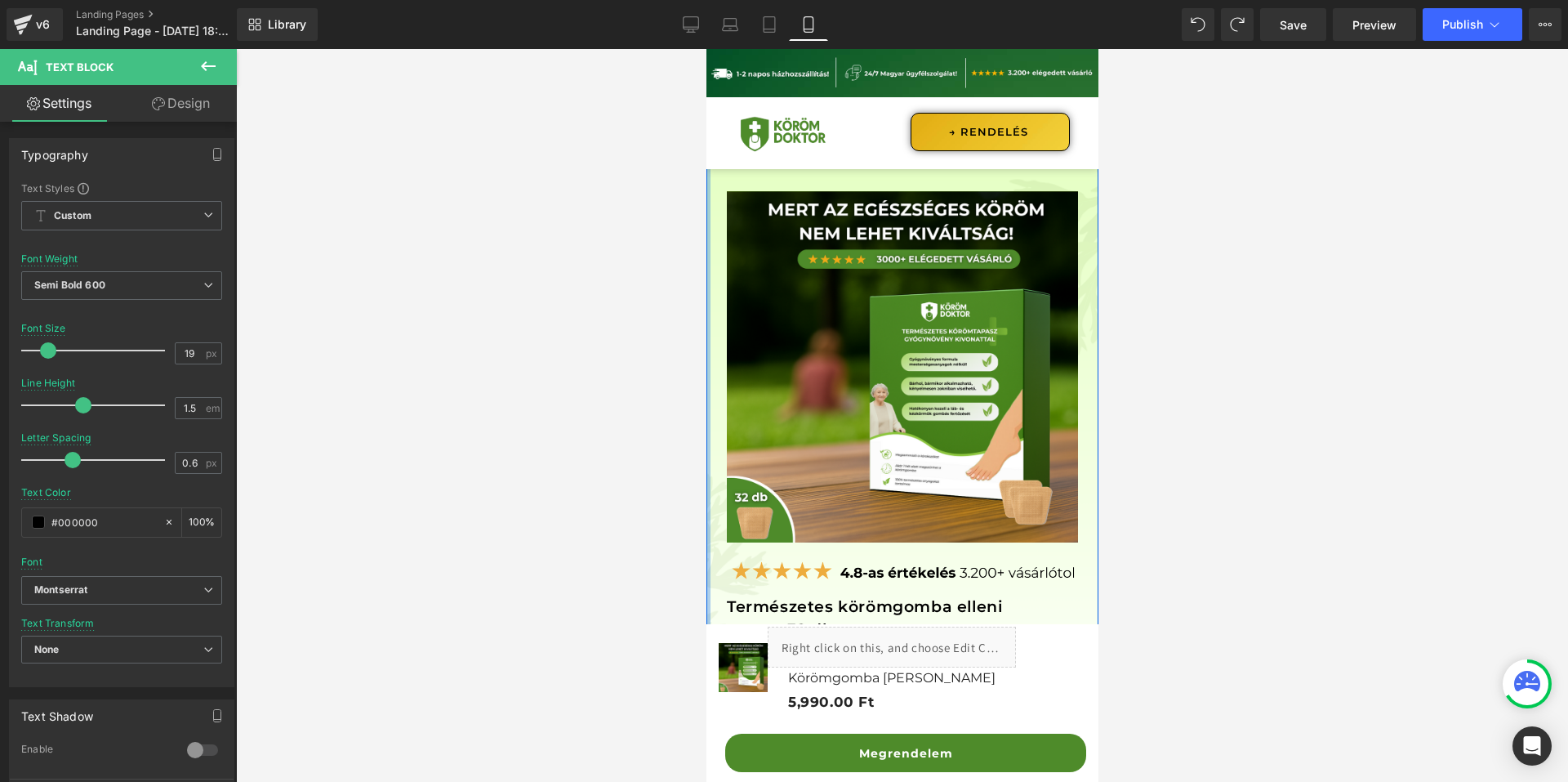
click at [707, 192] on div at bounding box center [707, 457] width 4 height 647
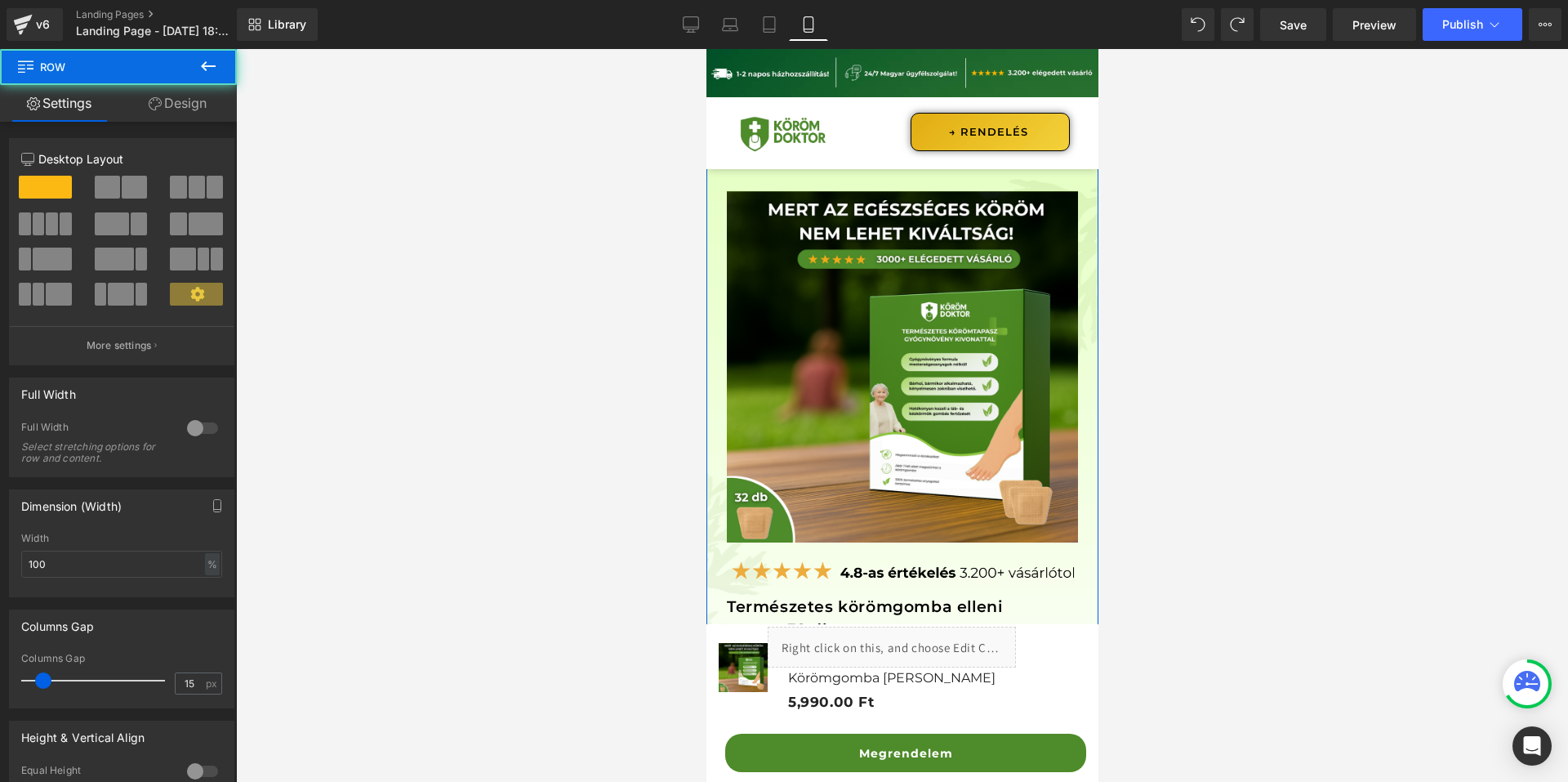
click at [178, 90] on link "Design" at bounding box center [178, 103] width 119 height 37
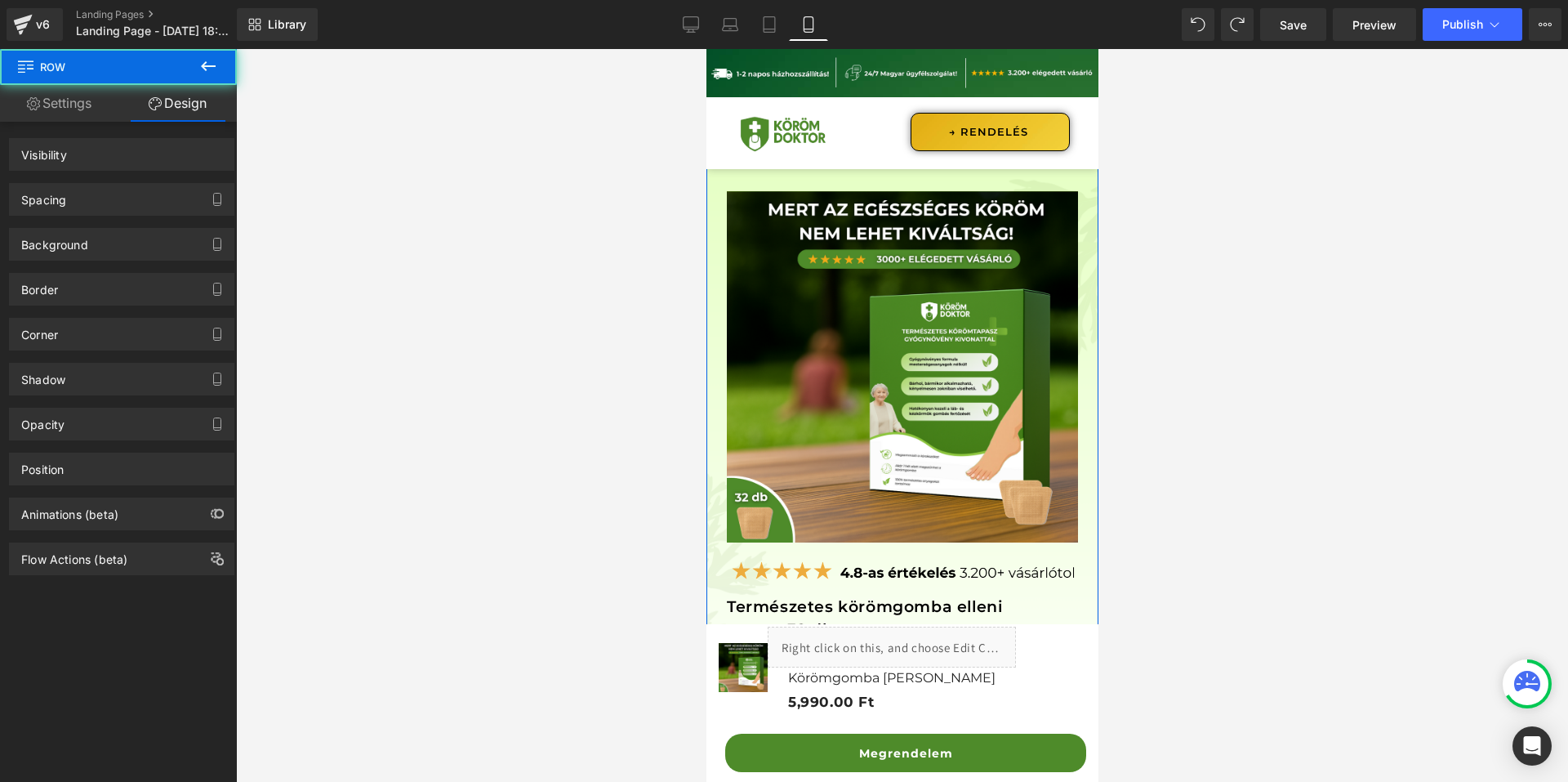
click at [87, 213] on div "Spacing" at bounding box center [122, 200] width 224 height 31
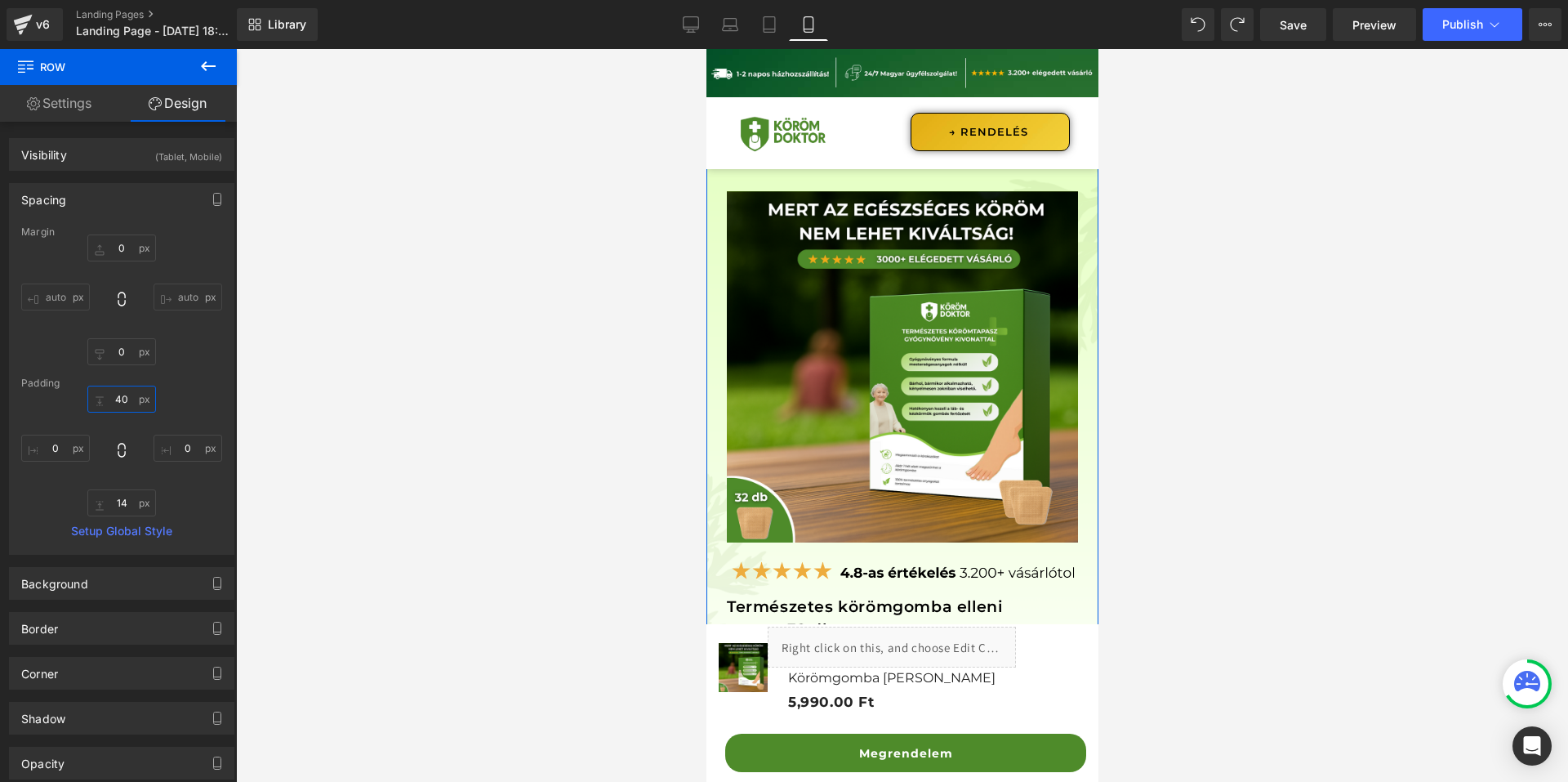
click at [120, 403] on input "text" at bounding box center [122, 399] width 69 height 27
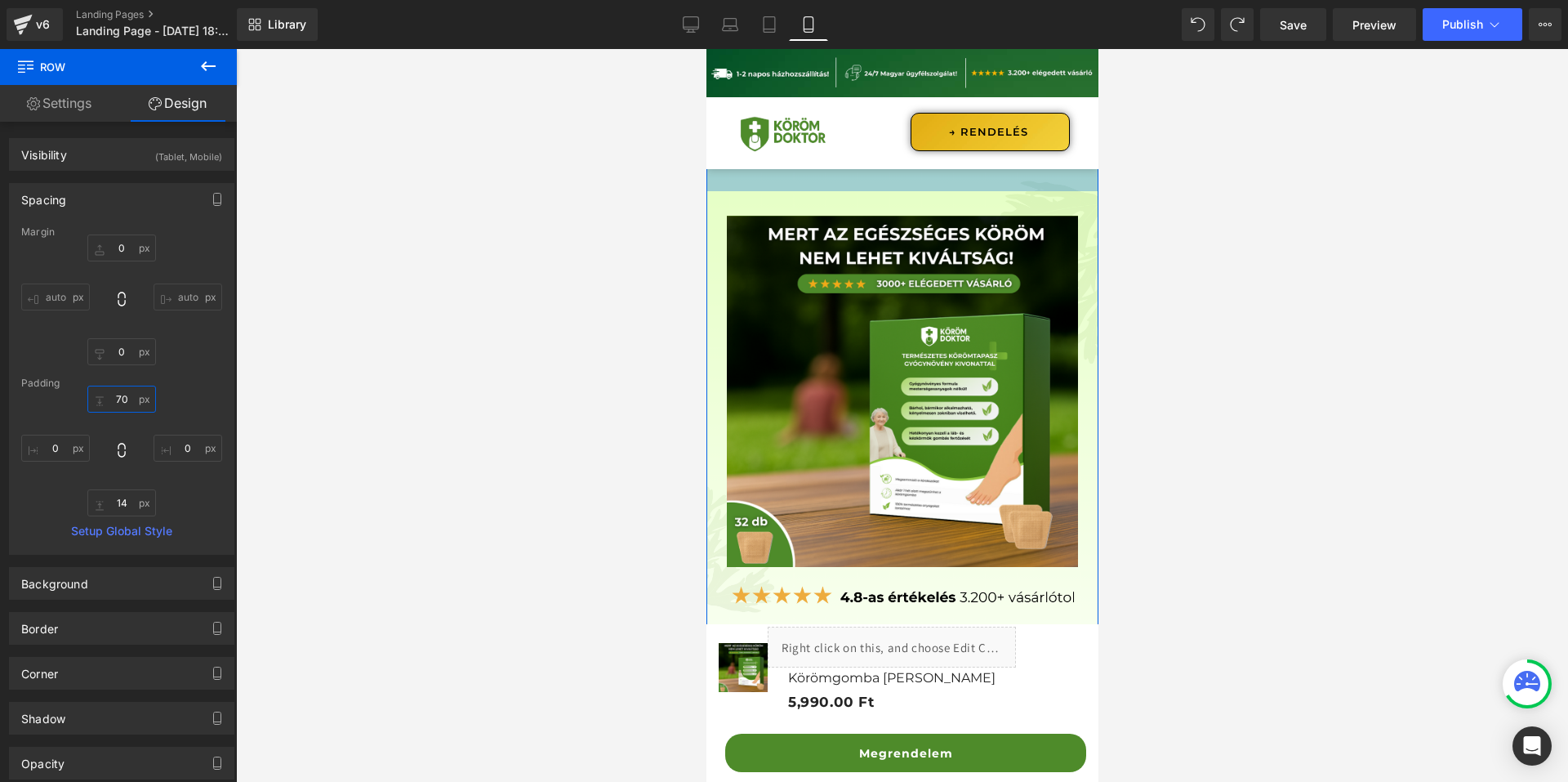
click at [122, 400] on input "70" at bounding box center [122, 399] width 69 height 27
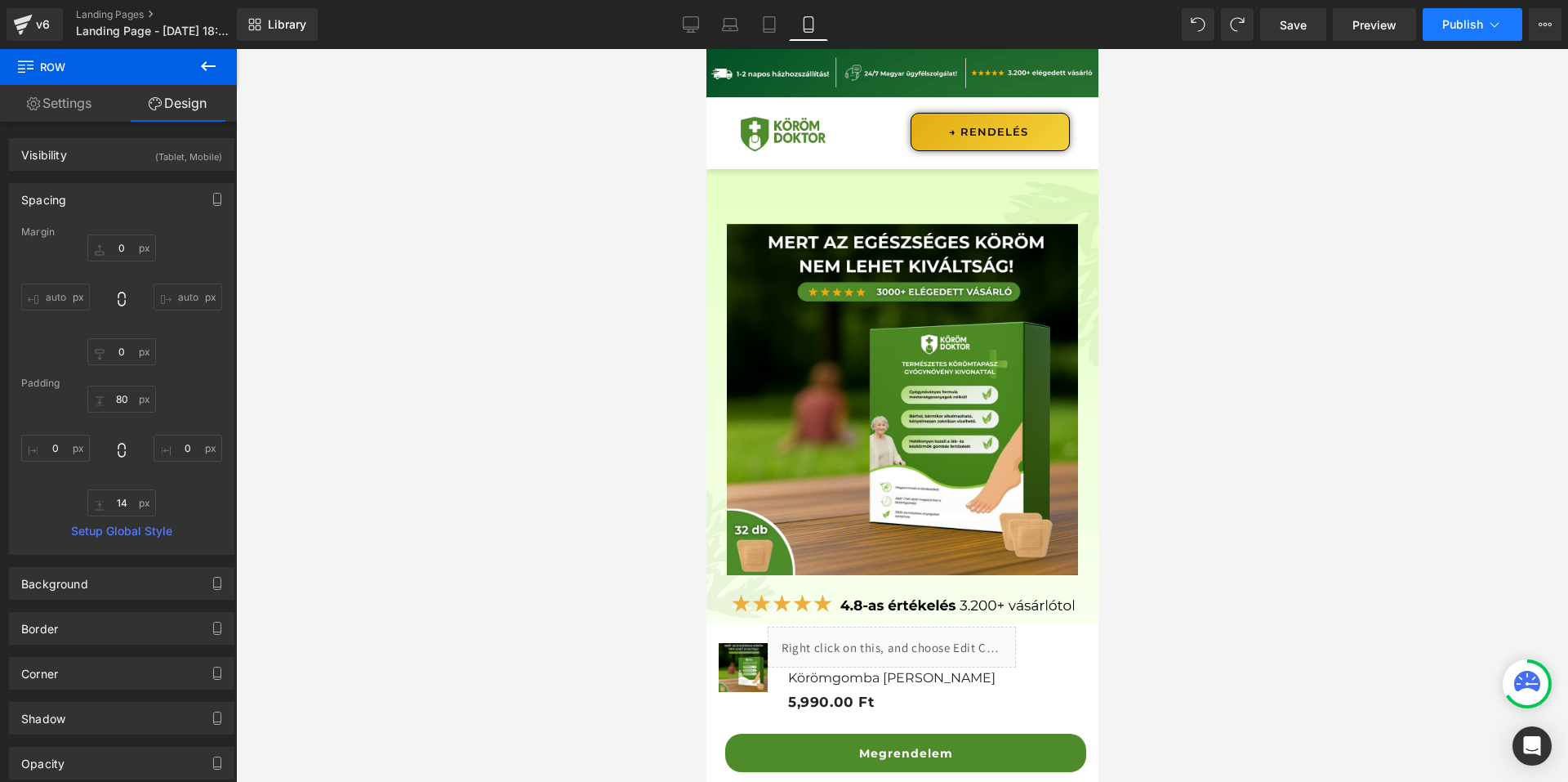
click at [1464, 37] on button "Publish" at bounding box center [1472, 24] width 99 height 32
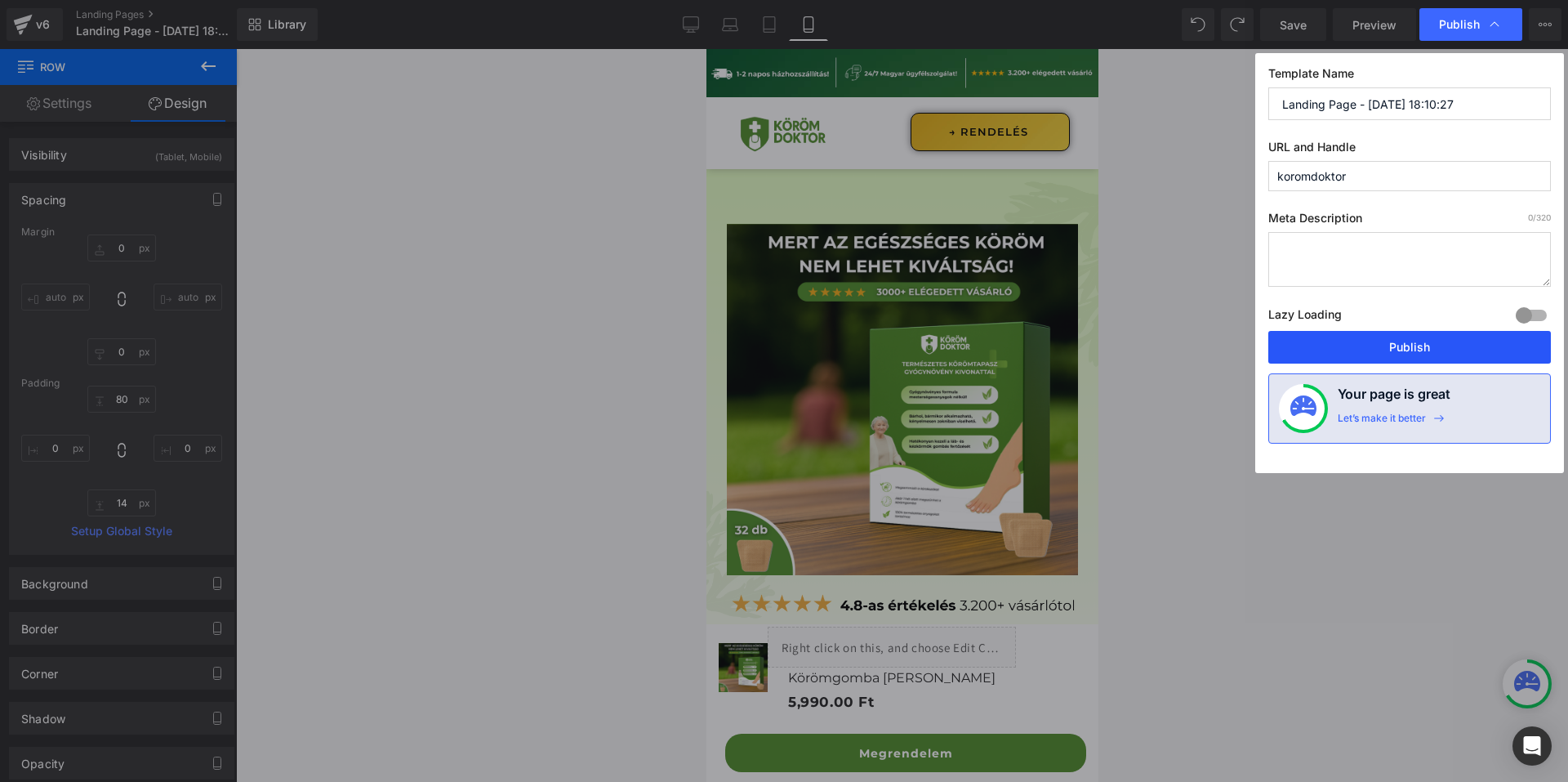
click at [1391, 332] on button "Publish" at bounding box center [1410, 346] width 283 height 32
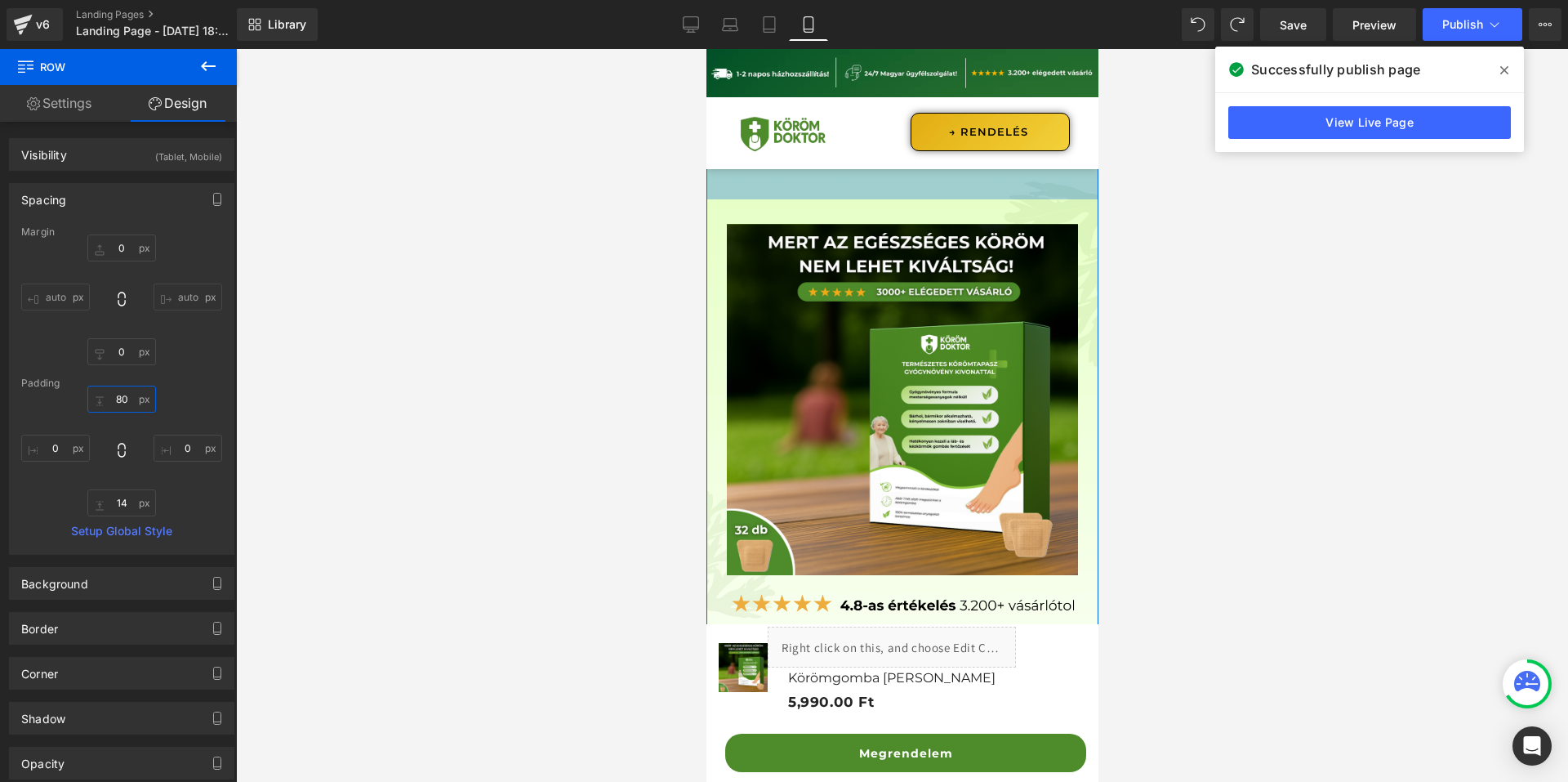
click at [108, 407] on input "80" at bounding box center [122, 399] width 69 height 27
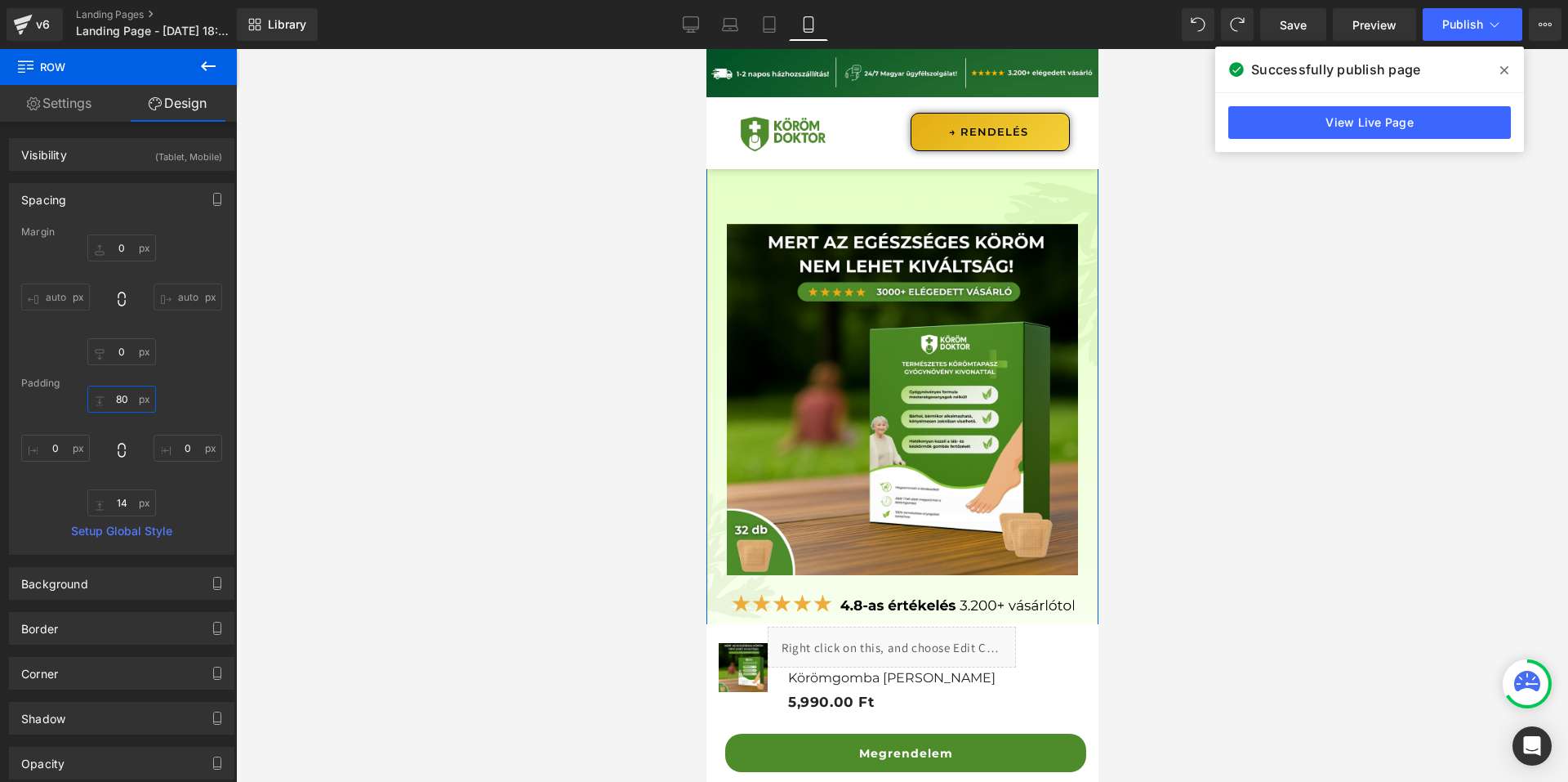
click at [108, 407] on input "80" at bounding box center [122, 399] width 69 height 27
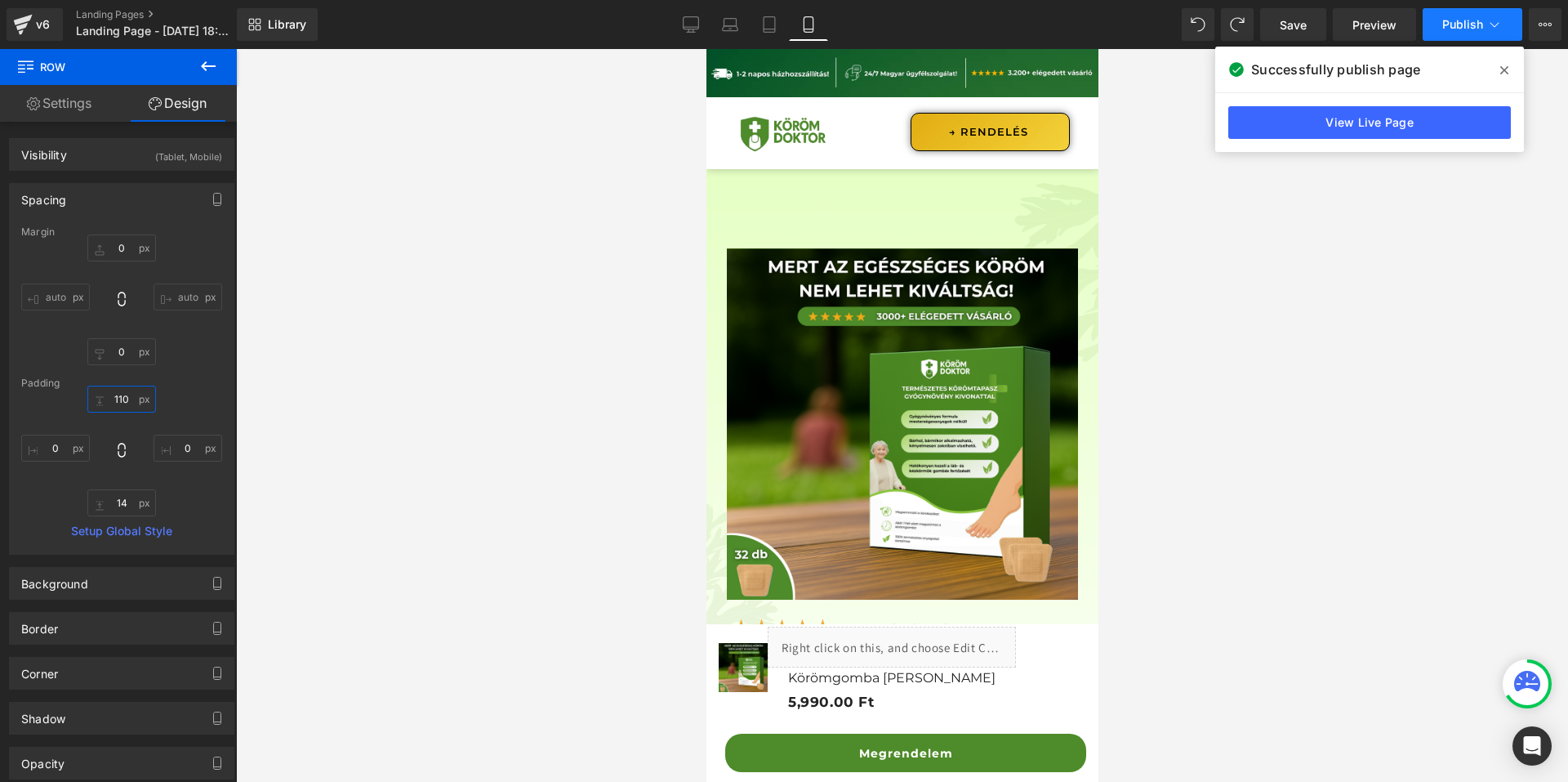
type input "110"
click at [1473, 32] on button "Publish" at bounding box center [1472, 24] width 99 height 32
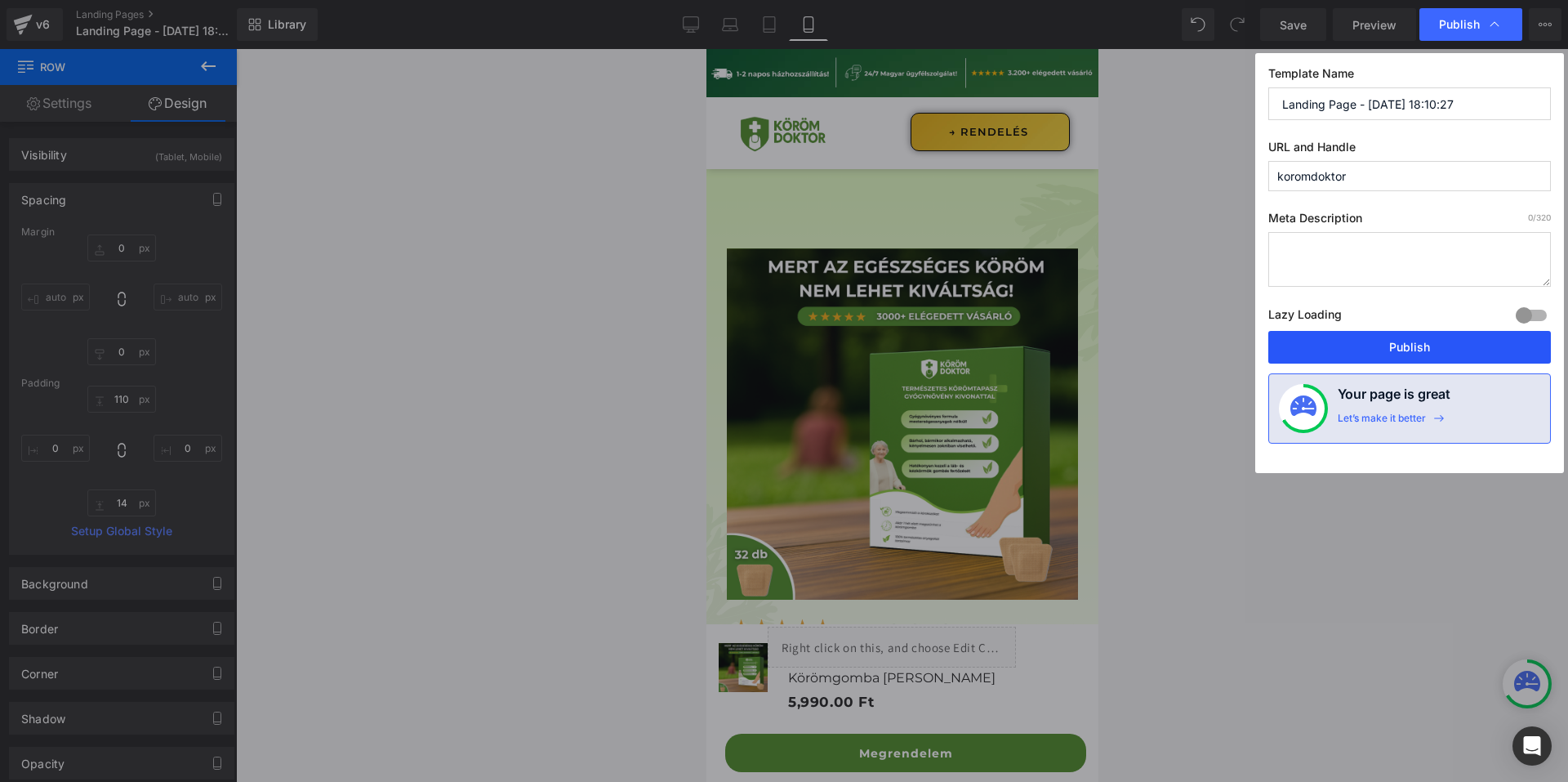
click at [1446, 361] on button "Publish" at bounding box center [1410, 346] width 283 height 32
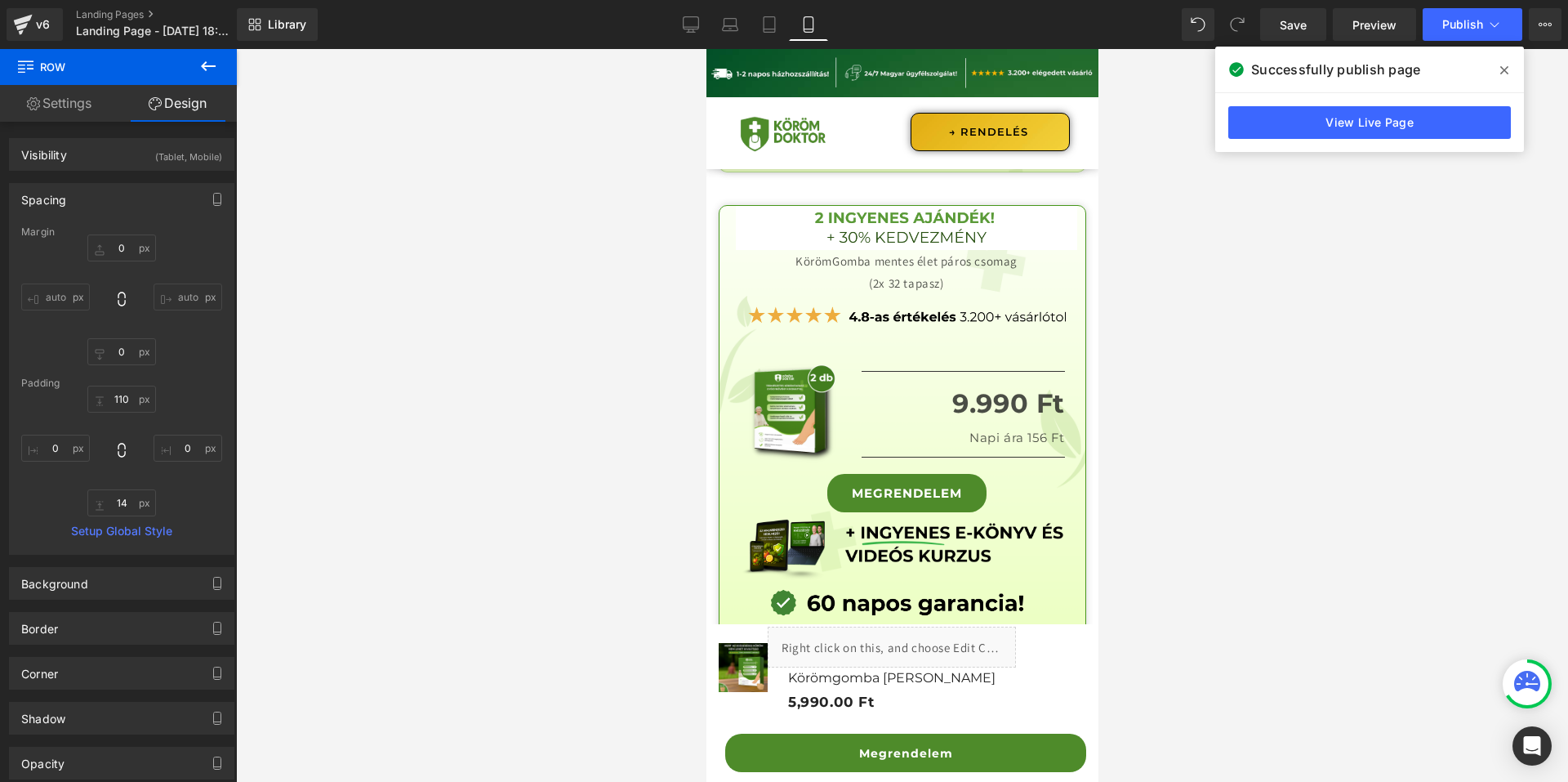
scroll to position [18167, 0]
